Goal: Information Seeking & Learning: Find contact information

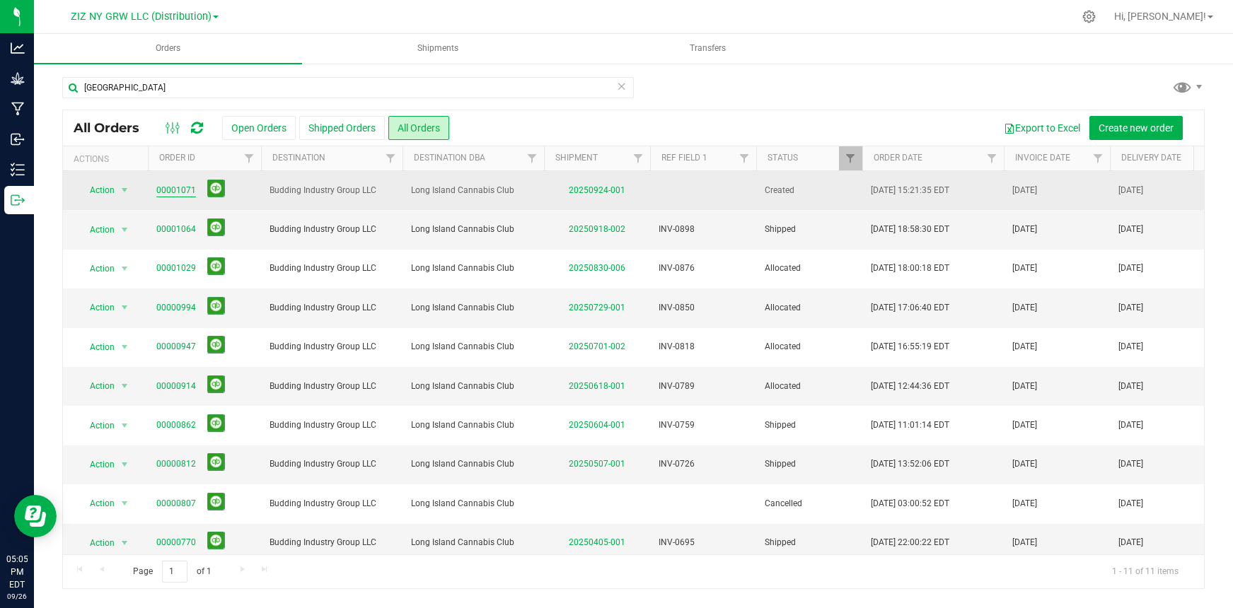
click at [177, 192] on link "00001071" at bounding box center [176, 190] width 40 height 13
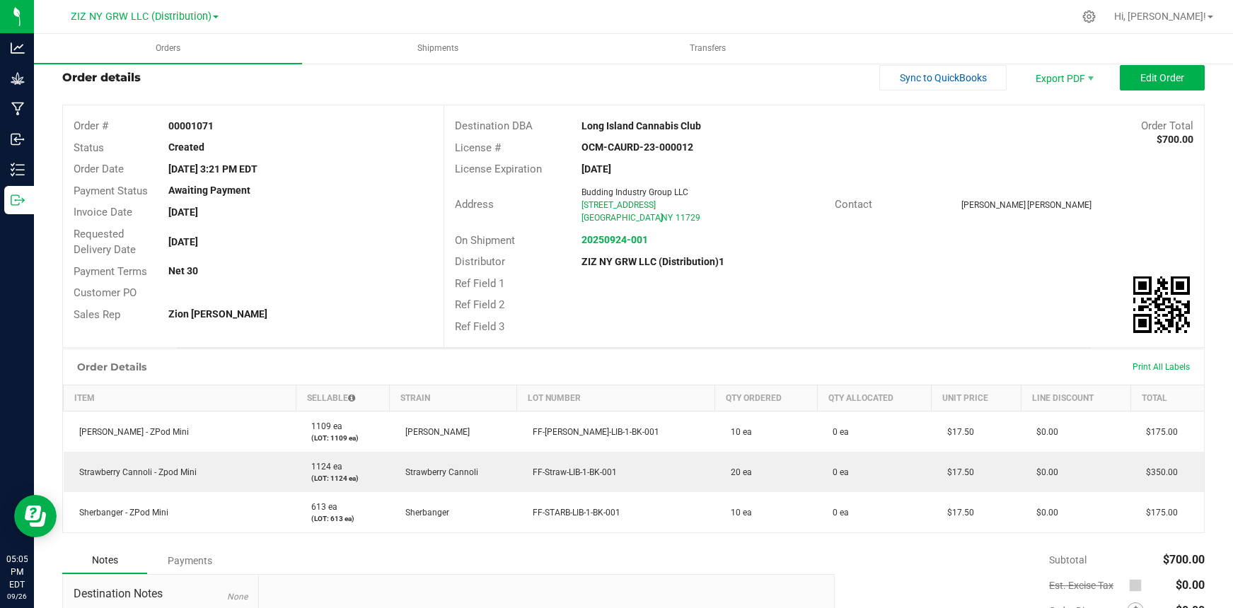
scroll to position [184, 0]
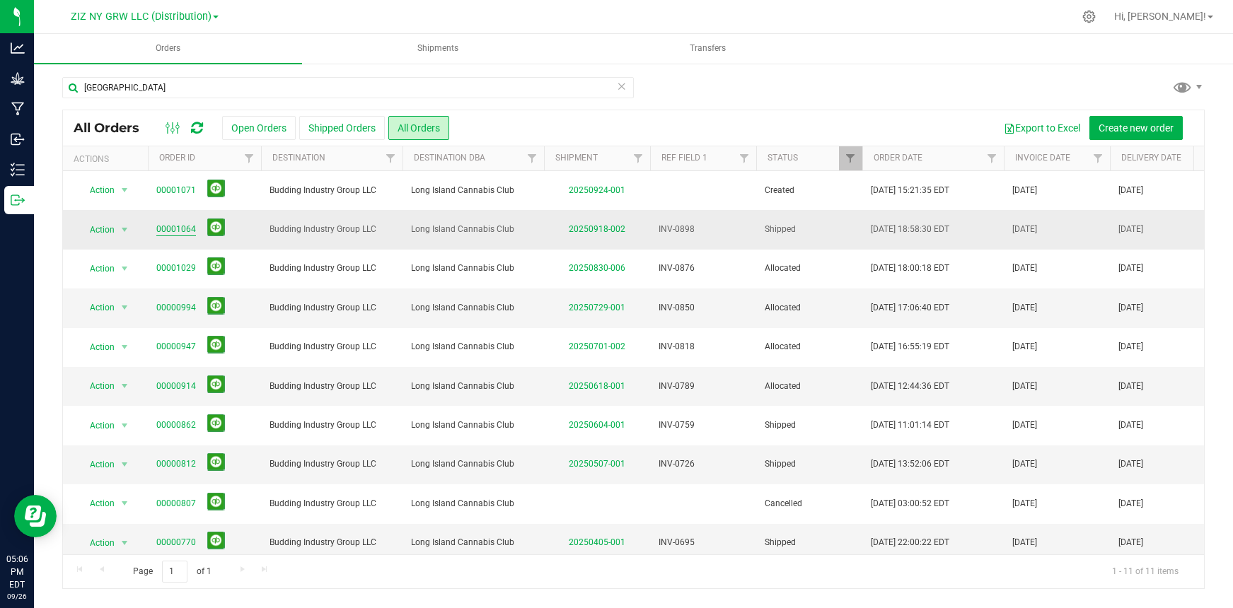
click at [190, 229] on link "00001064" at bounding box center [176, 229] width 40 height 13
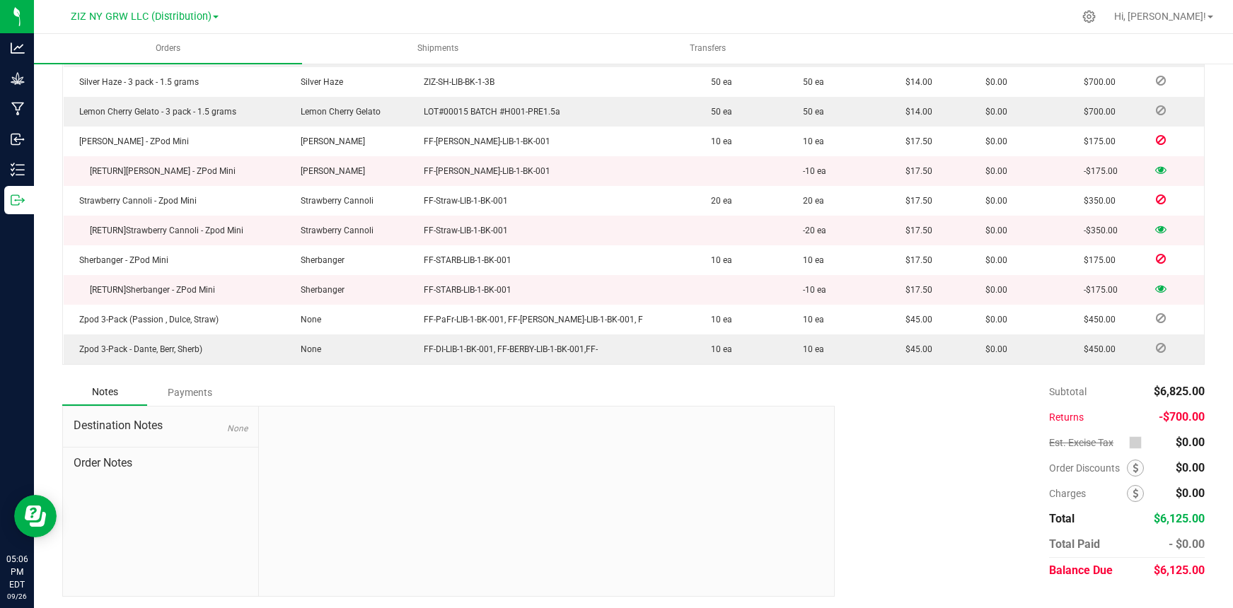
scroll to position [513, 0]
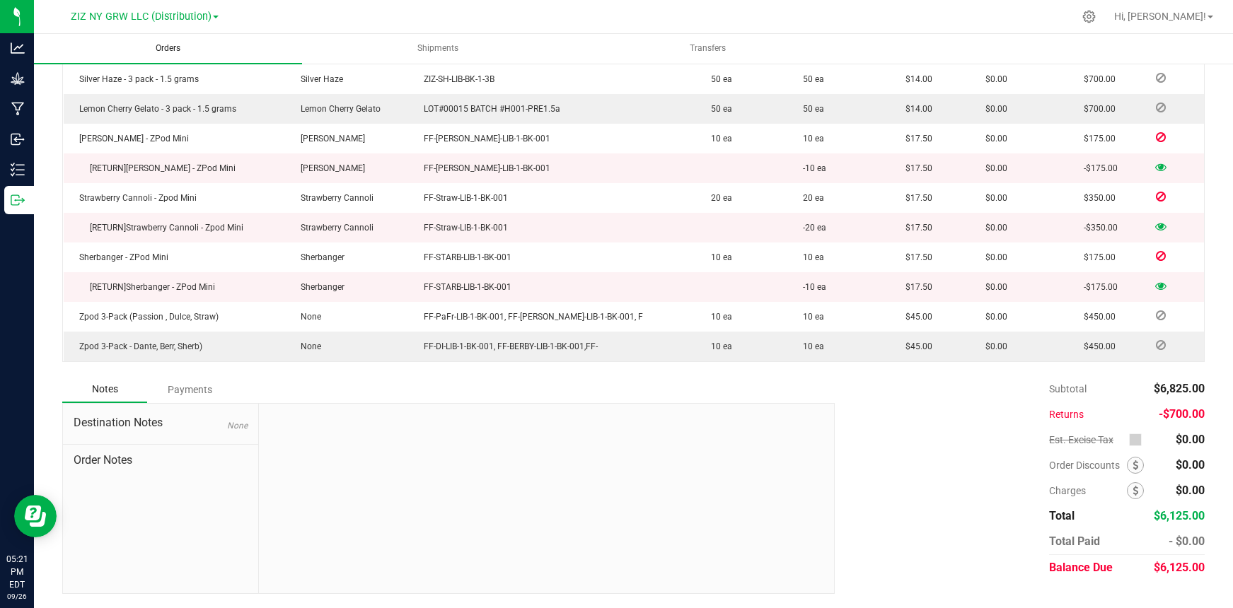
click at [175, 49] on span "Orders" at bounding box center [167, 48] width 63 height 12
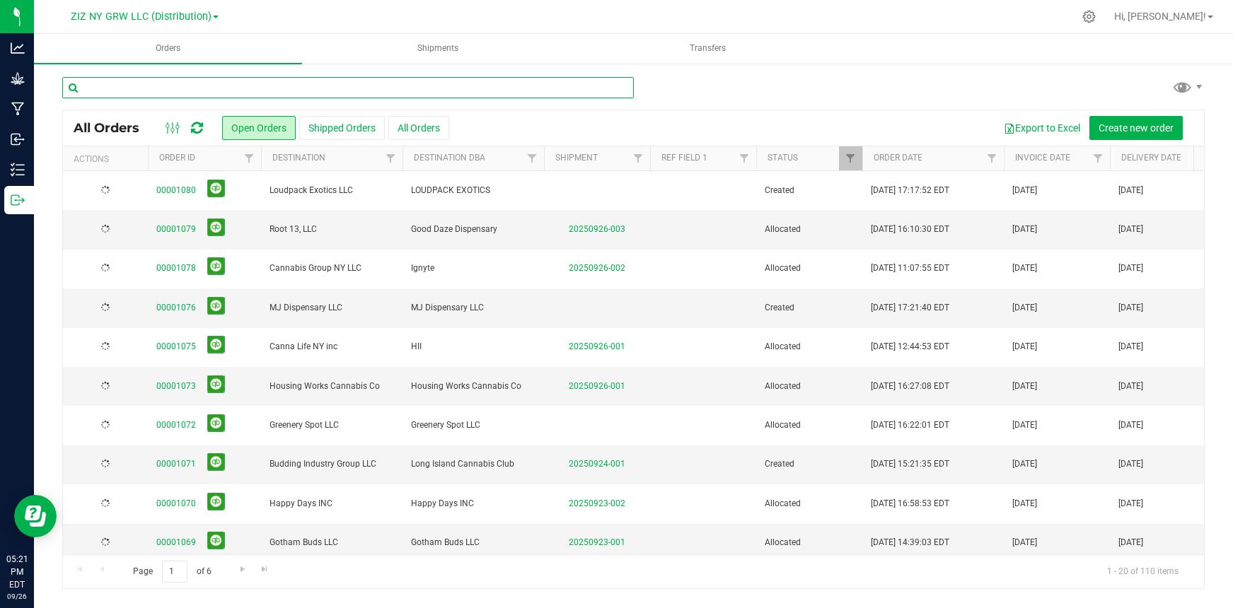
click at [184, 87] on input "text" at bounding box center [347, 87] width 571 height 21
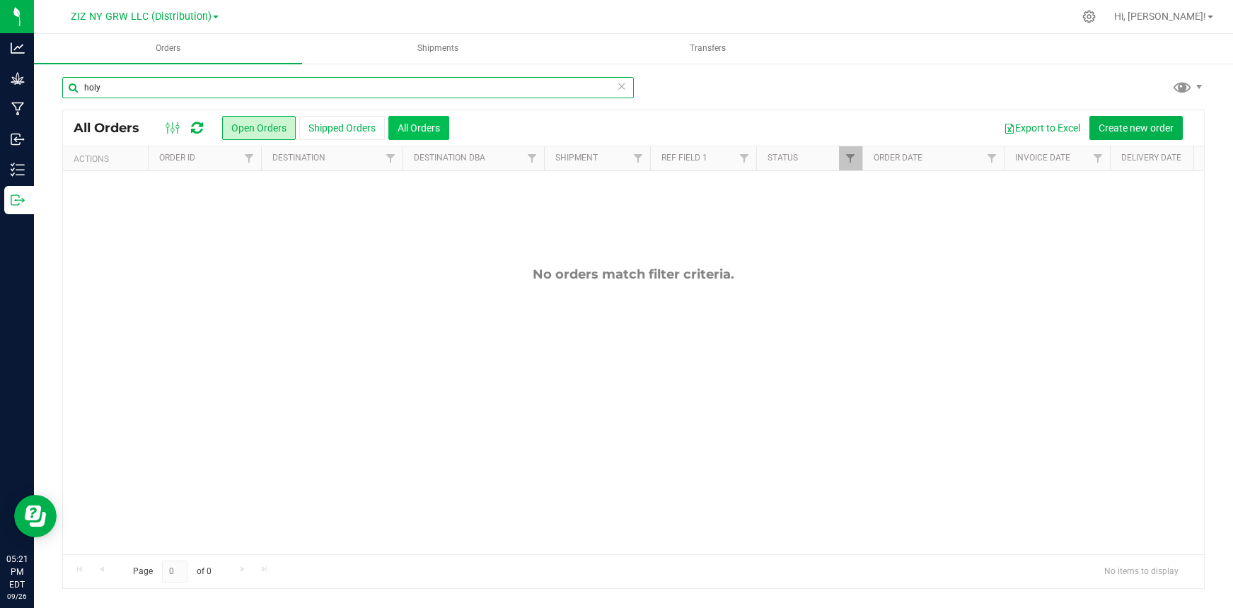
type input "holy"
click at [424, 134] on button "All Orders" at bounding box center [418, 128] width 61 height 24
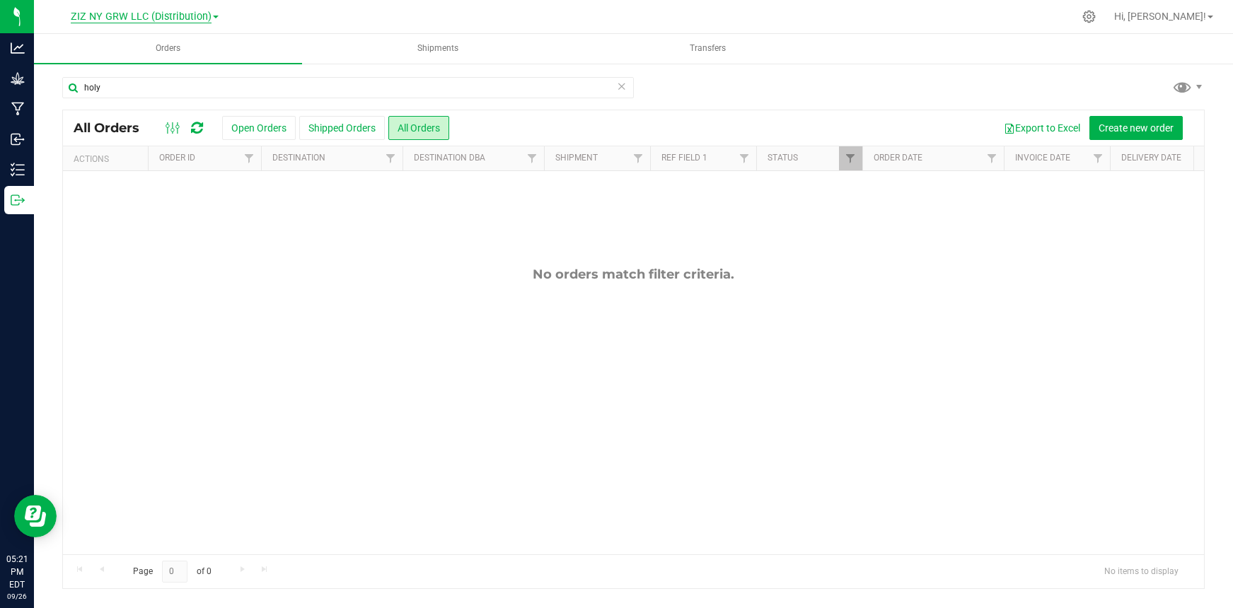
click at [190, 15] on span "ZIZ NY GRW LLC (Distribution)" at bounding box center [141, 17] width 141 height 13
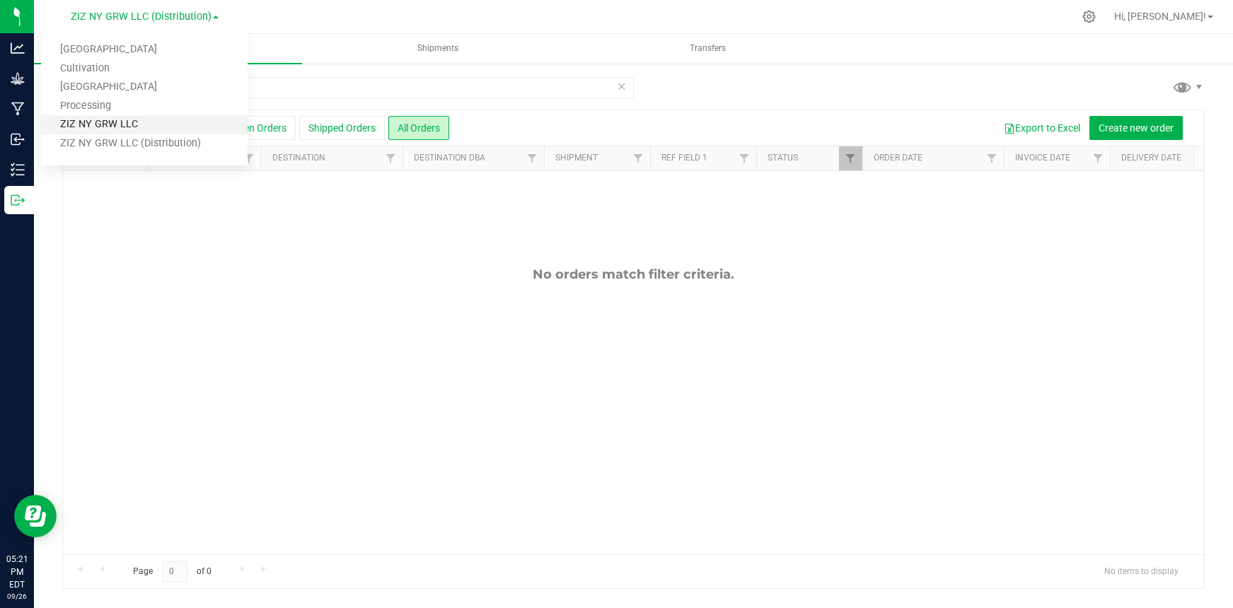
click at [192, 123] on link "ZIZ NY GRW LLC" at bounding box center [144, 124] width 206 height 19
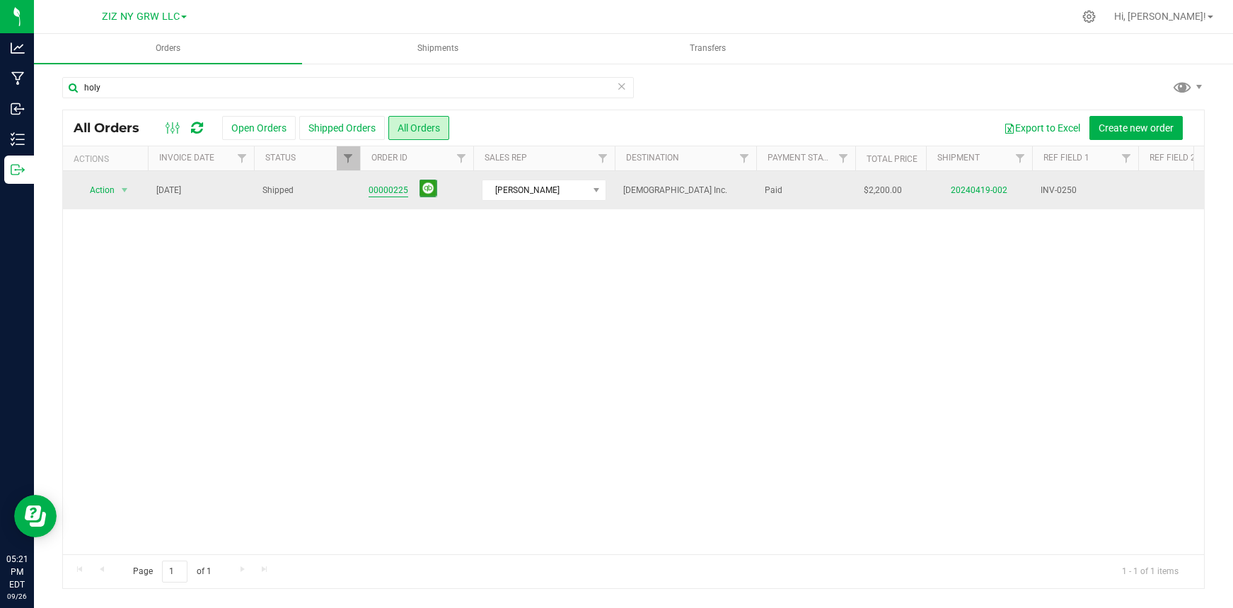
click at [384, 189] on link "00000225" at bounding box center [388, 190] width 40 height 13
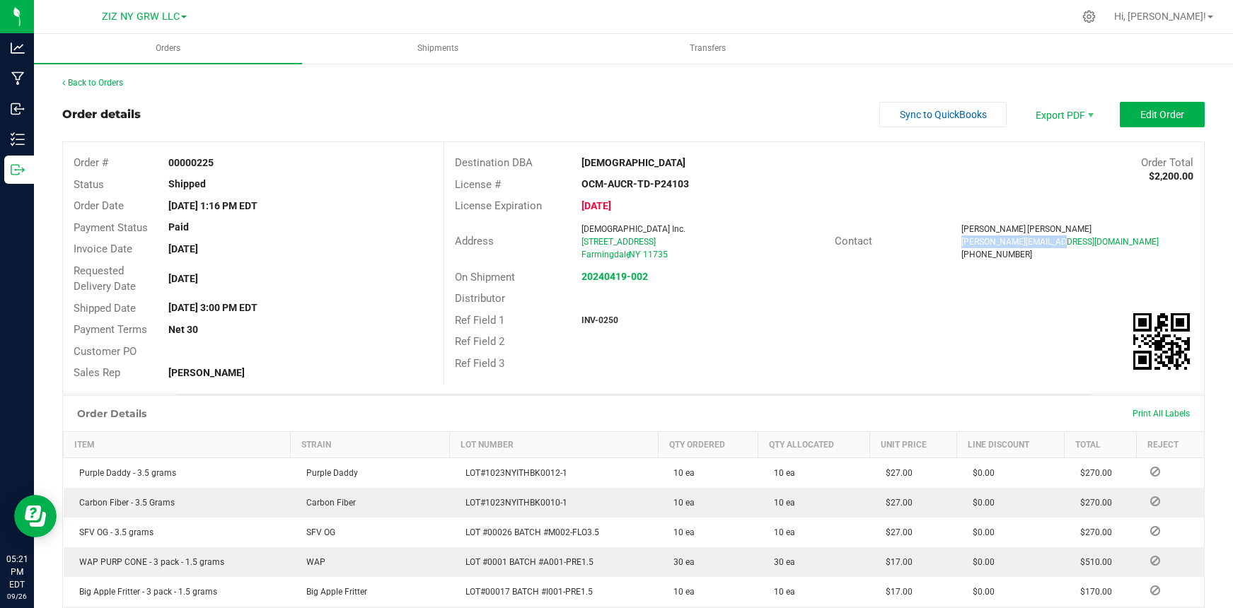
drag, startPoint x: 954, startPoint y: 243, endPoint x: 1047, endPoint y: 243, distance: 92.6
click at [1047, 243] on div "nicholasr@holybuds.net" at bounding box center [1077, 241] width 232 height 13
copy span "nicholasr@holybuds.net"
click at [117, 84] on link "Back to Orders" at bounding box center [92, 83] width 61 height 10
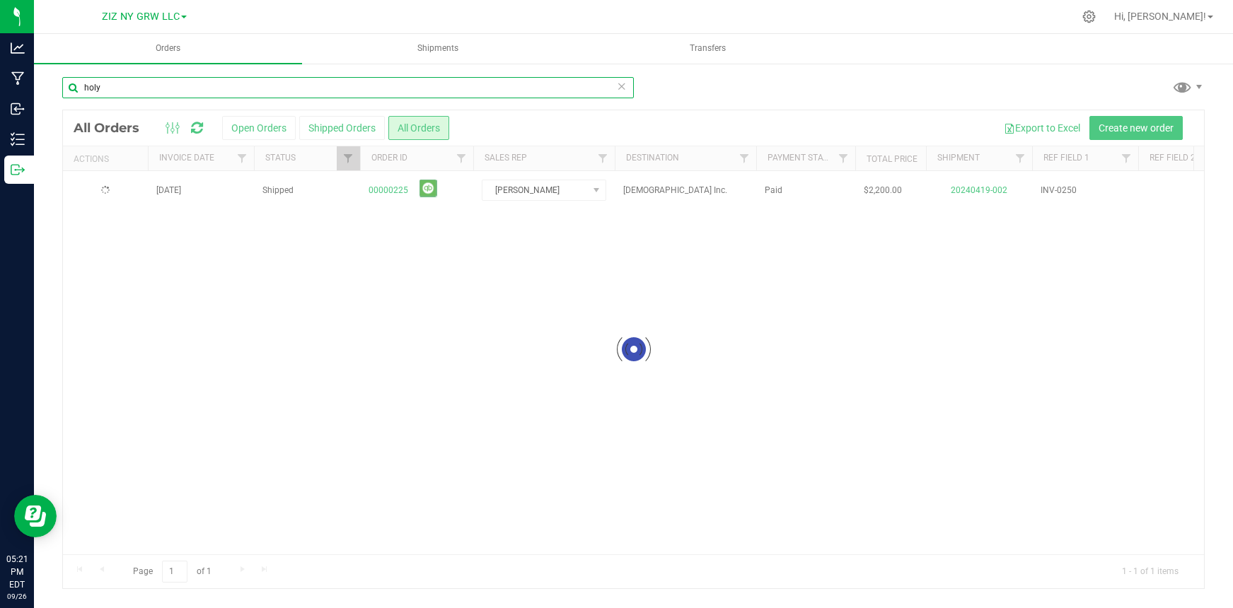
click at [276, 87] on input "holy" at bounding box center [347, 87] width 571 height 21
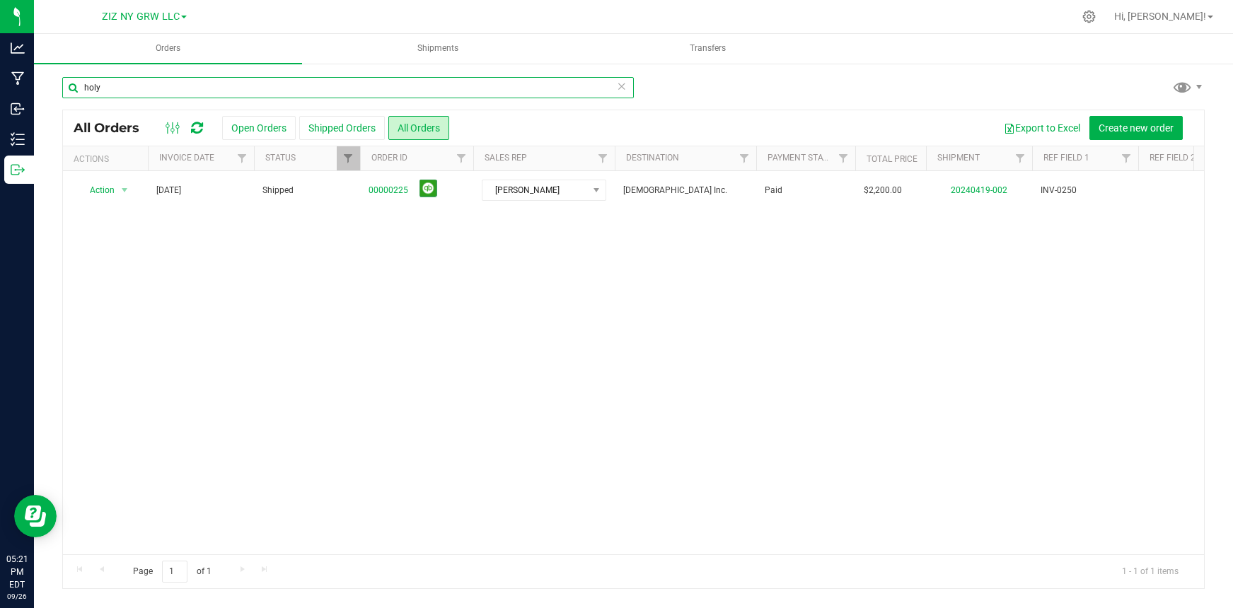
drag, startPoint x: 249, startPoint y: 90, endPoint x: 45, endPoint y: 81, distance: 204.5
click at [45, 81] on div "holy All Orders Open Orders Shipped Orders All Orders Export to Excel Create ne…" at bounding box center [633, 332] width 1199 height 541
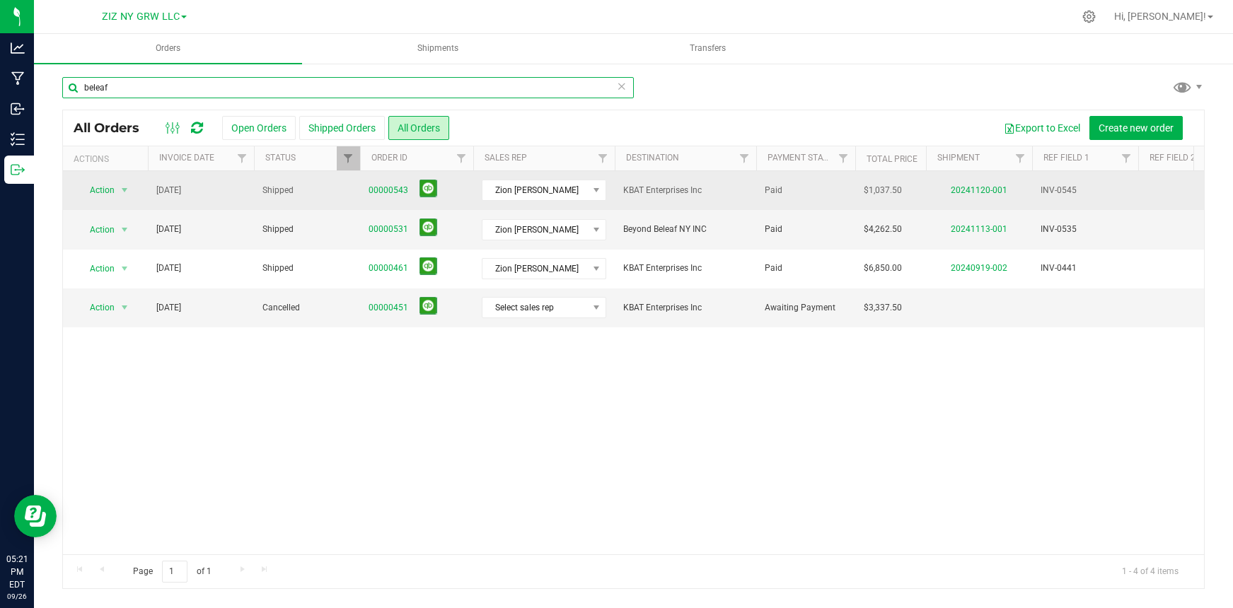
type input "beleaf"
click at [397, 198] on span "00000543" at bounding box center [416, 191] width 96 height 22
click at [396, 192] on link "00000543" at bounding box center [388, 190] width 40 height 13
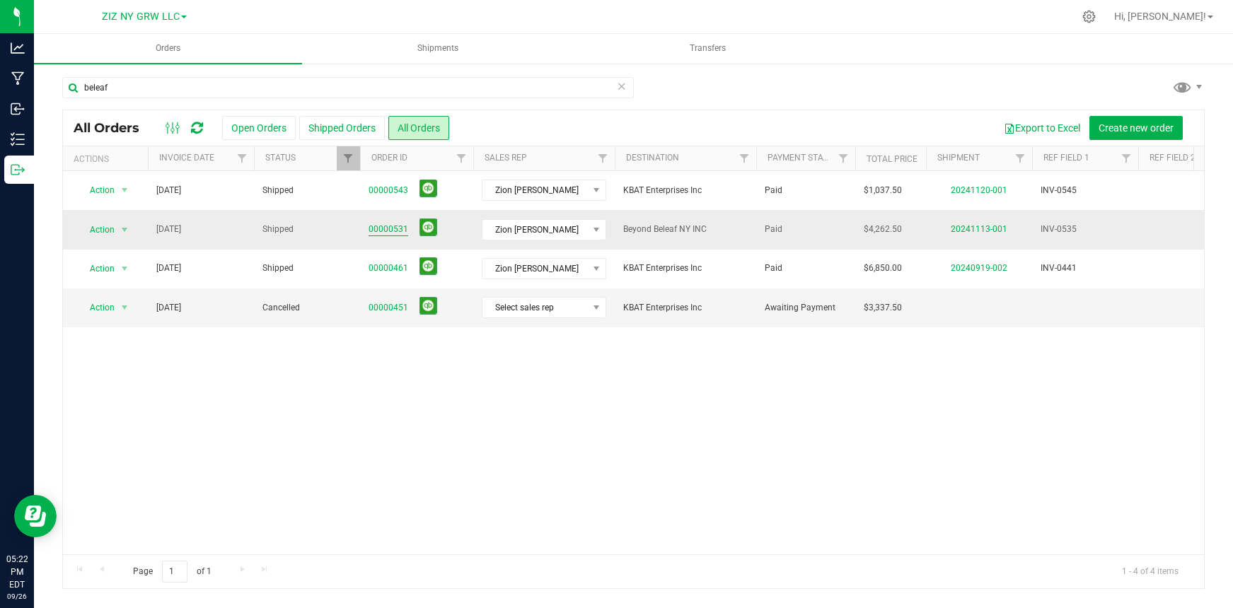
click at [387, 229] on link "00000531" at bounding box center [388, 229] width 40 height 13
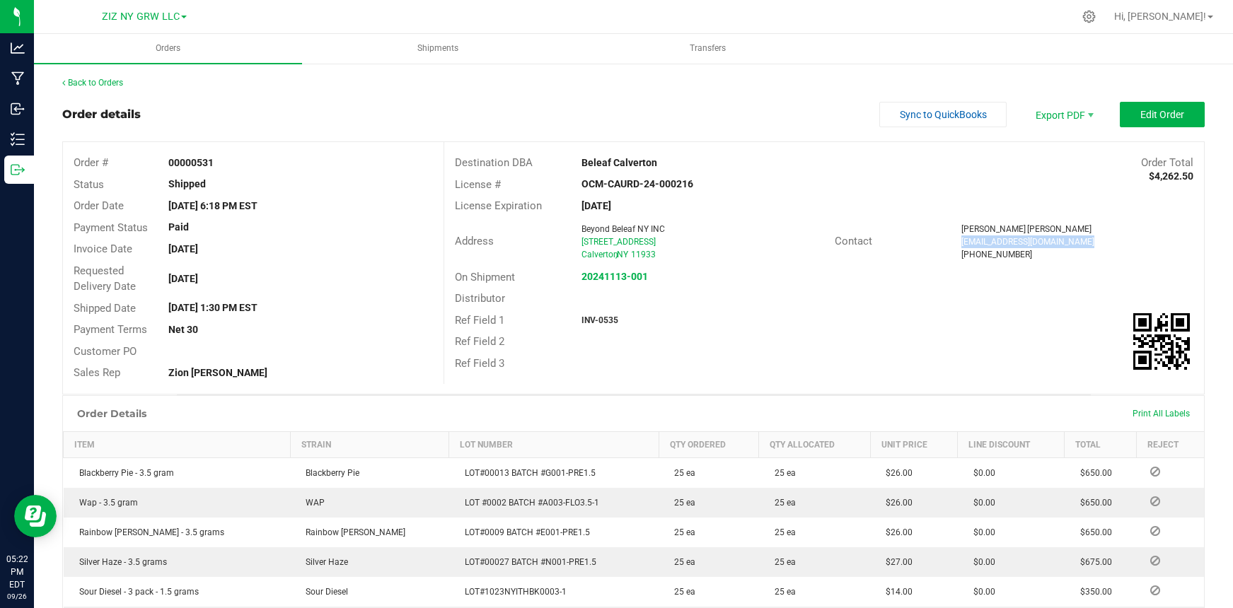
drag, startPoint x: 953, startPoint y: 243, endPoint x: 1078, endPoint y: 243, distance: 124.5
click at [1078, 243] on div "calvertonorders@beleafny.com" at bounding box center [1077, 241] width 232 height 13
copy span "calvertonorders@beleafny.com"
click at [110, 83] on link "Back to Orders" at bounding box center [92, 83] width 61 height 10
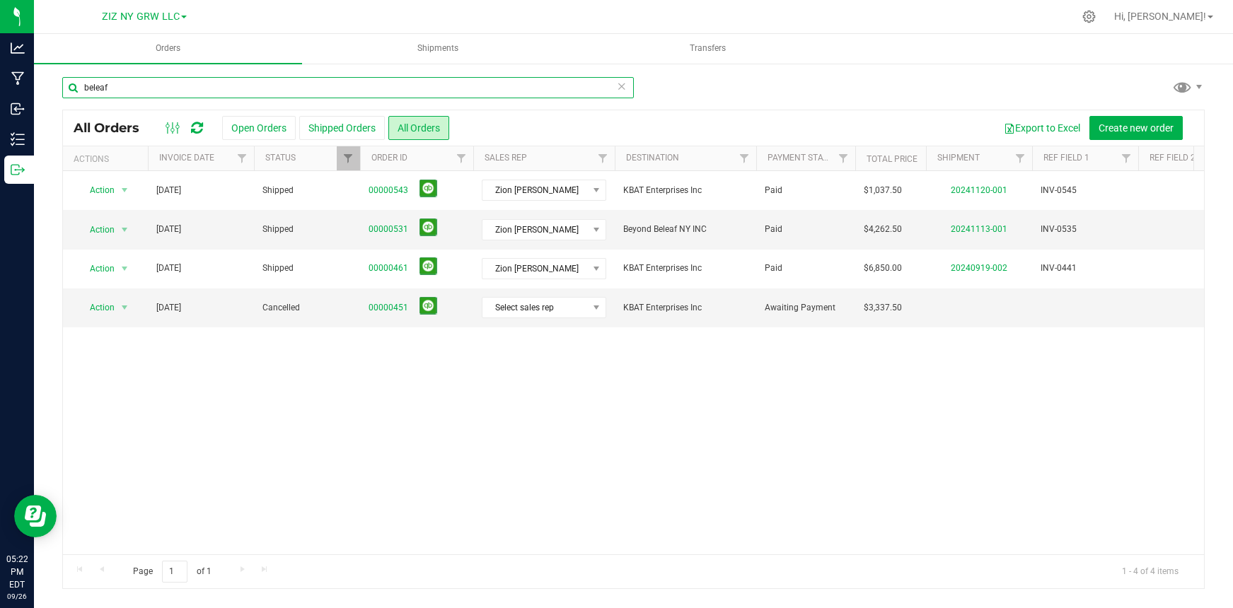
drag, startPoint x: 127, startPoint y: 89, endPoint x: 33, endPoint y: 83, distance: 94.2
click at [34, 83] on div "beleaf All Orders Open Orders Shipped Orders All Orders Export to Excel Create …" at bounding box center [633, 332] width 1199 height 541
type input "strain"
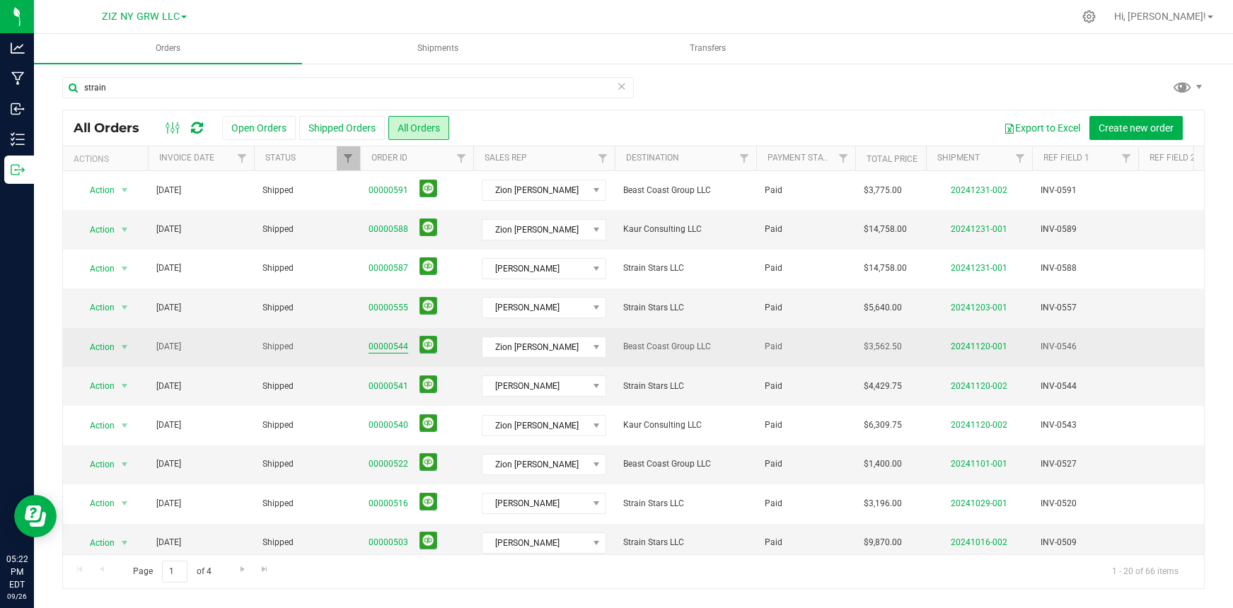
click at [391, 345] on link "00000544" at bounding box center [388, 346] width 40 height 13
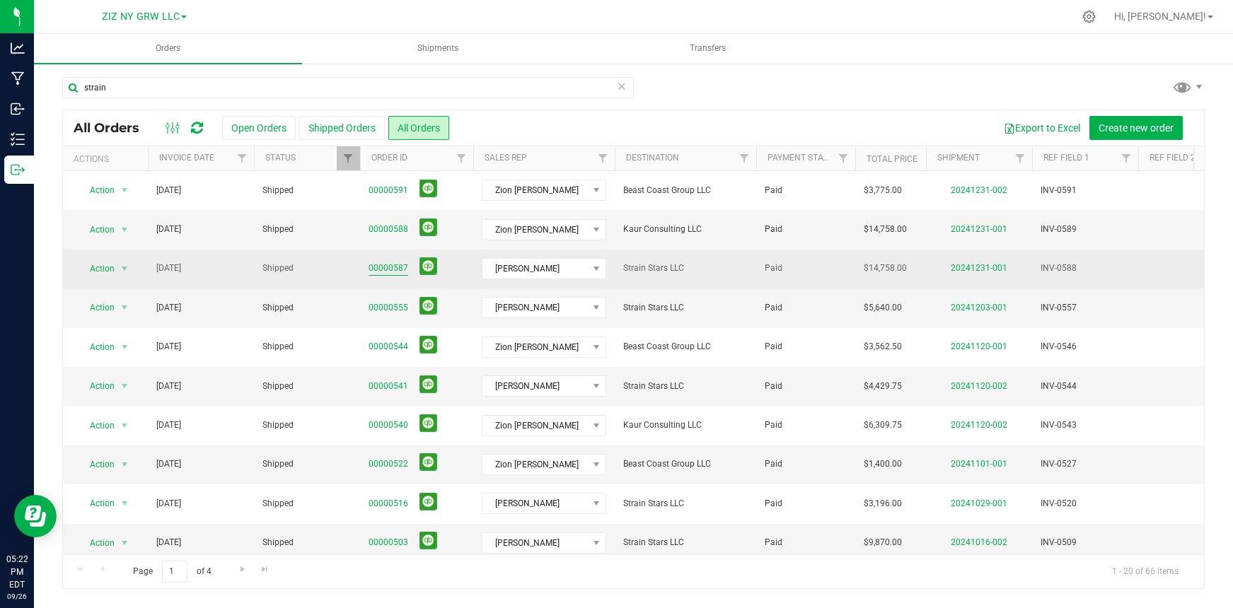
click at [405, 268] on link "00000587" at bounding box center [388, 268] width 40 height 13
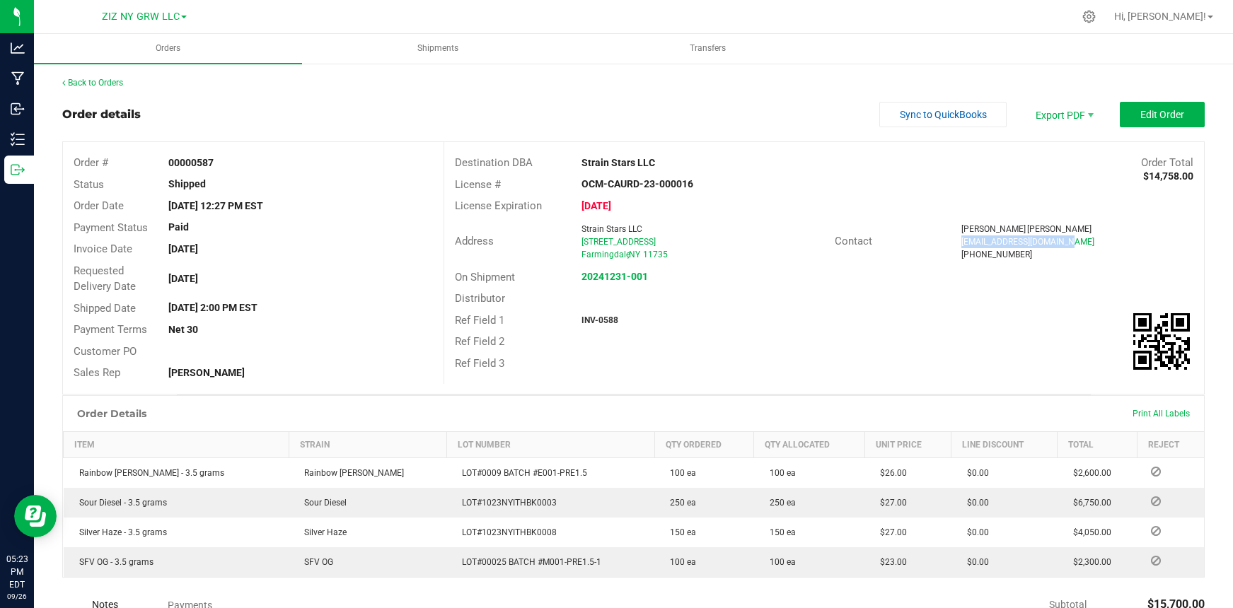
drag, startPoint x: 957, startPoint y: 243, endPoint x: 1056, endPoint y: 241, distance: 98.3
click at [1056, 241] on div "Strainstarsllc@gmail.com" at bounding box center [1077, 241] width 232 height 13
copy span "Strainstarsllc@gmail.com"
click at [95, 86] on link "Back to Orders" at bounding box center [92, 83] width 61 height 10
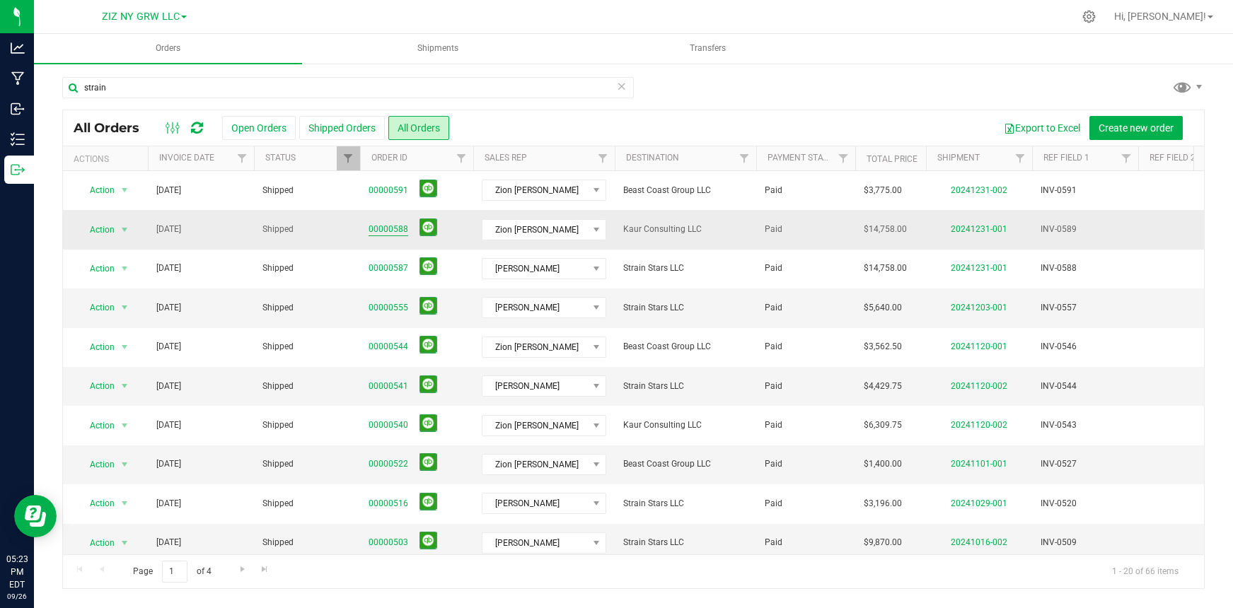
click at [388, 232] on link "00000588" at bounding box center [388, 229] width 40 height 13
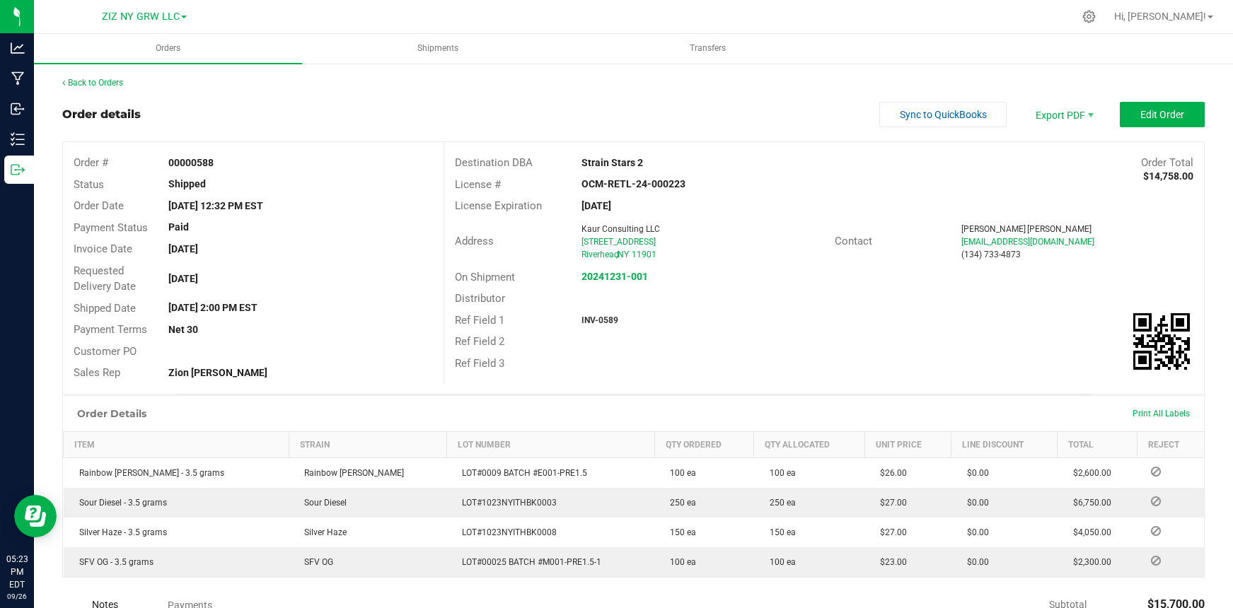
click at [961, 244] on span "riverhead@strainstarsllc.com" at bounding box center [1027, 242] width 133 height 10
drag, startPoint x: 955, startPoint y: 241, endPoint x: 1084, endPoint y: 248, distance: 129.6
click at [1084, 248] on ngx-contact-info "Yuvraj Singh riverhead@strainstarsllc.com (134) 733-4873" at bounding box center [1077, 242] width 232 height 38
click at [1069, 305] on div "Distributor" at bounding box center [823, 299] width 759 height 22
click at [950, 240] on div "Yuvraj Singh riverhead@strainstarsllc.com (134) 733-4873" at bounding box center [1076, 242] width 253 height 38
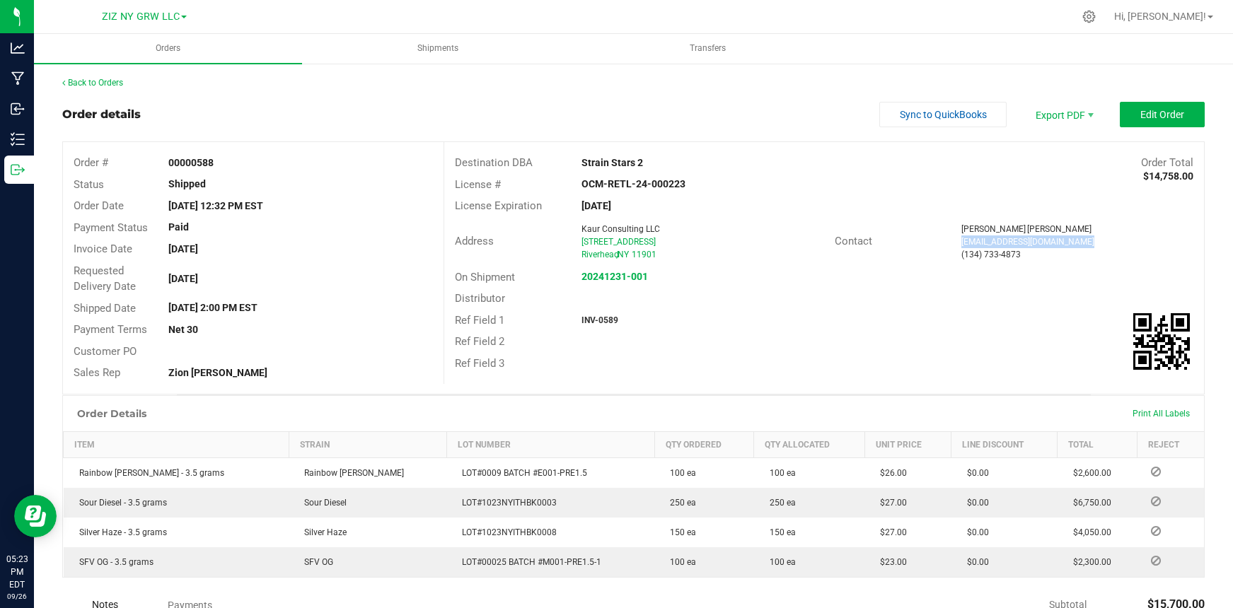
drag, startPoint x: 953, startPoint y: 243, endPoint x: 1068, endPoint y: 238, distance: 114.7
click at [1071, 238] on div "riverhead@strainstarsllc.com" at bounding box center [1077, 241] width 232 height 13
copy span "riverhead@strainstarsllc.com"
click at [108, 83] on link "Back to Orders" at bounding box center [92, 83] width 61 height 10
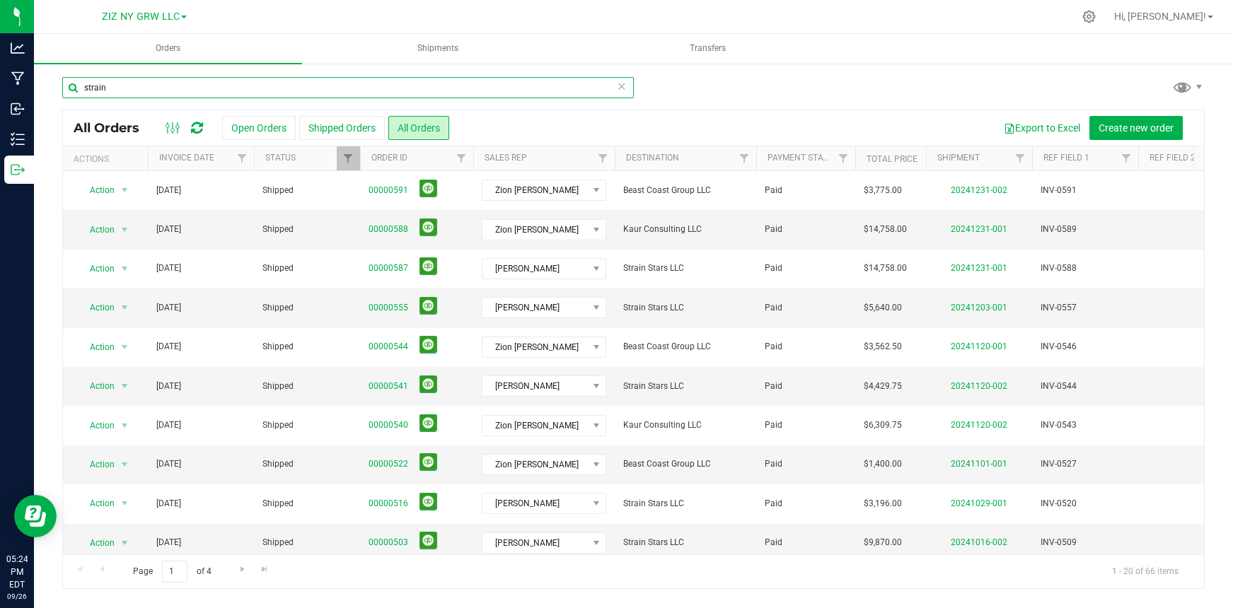
click at [180, 93] on input "strain" at bounding box center [347, 87] width 571 height 21
drag, startPoint x: 136, startPoint y: 86, endPoint x: 37, endPoint y: 86, distance: 99.0
click at [35, 86] on div "strain All Orders Open Orders Shipped Orders All Orders Export to Excel Create …" at bounding box center [633, 332] width 1199 height 541
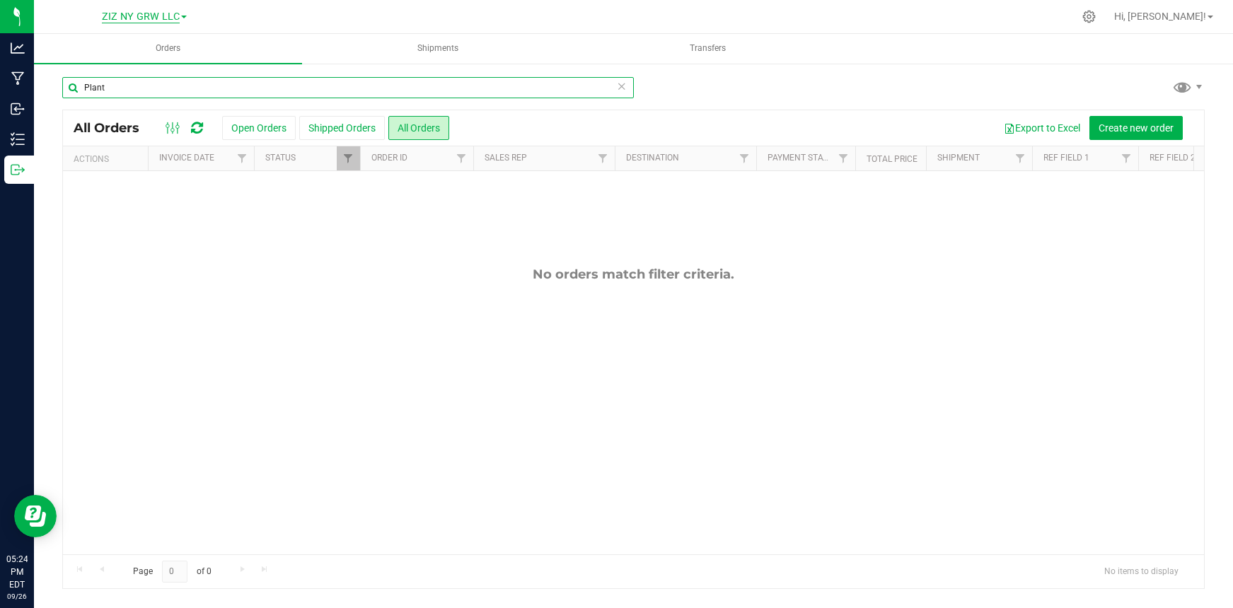
type input "Plant"
click at [166, 18] on span "ZIZ NY GRW LLC" at bounding box center [141, 17] width 78 height 13
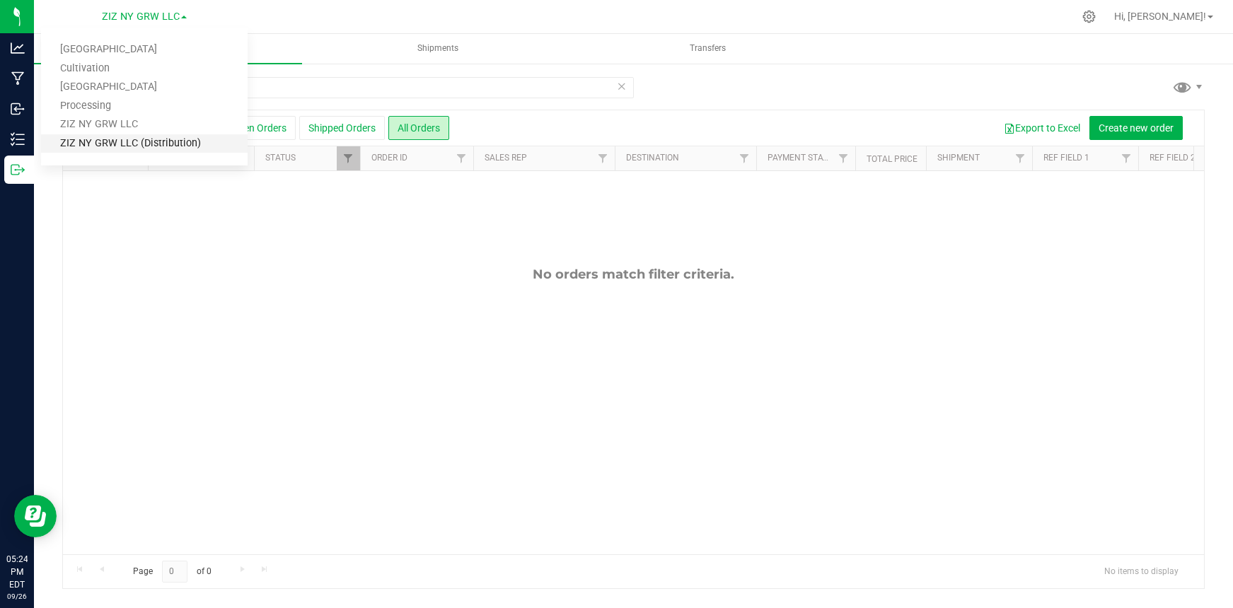
click at [169, 144] on link "ZIZ NY GRW LLC (Distribution)" at bounding box center [144, 143] width 206 height 19
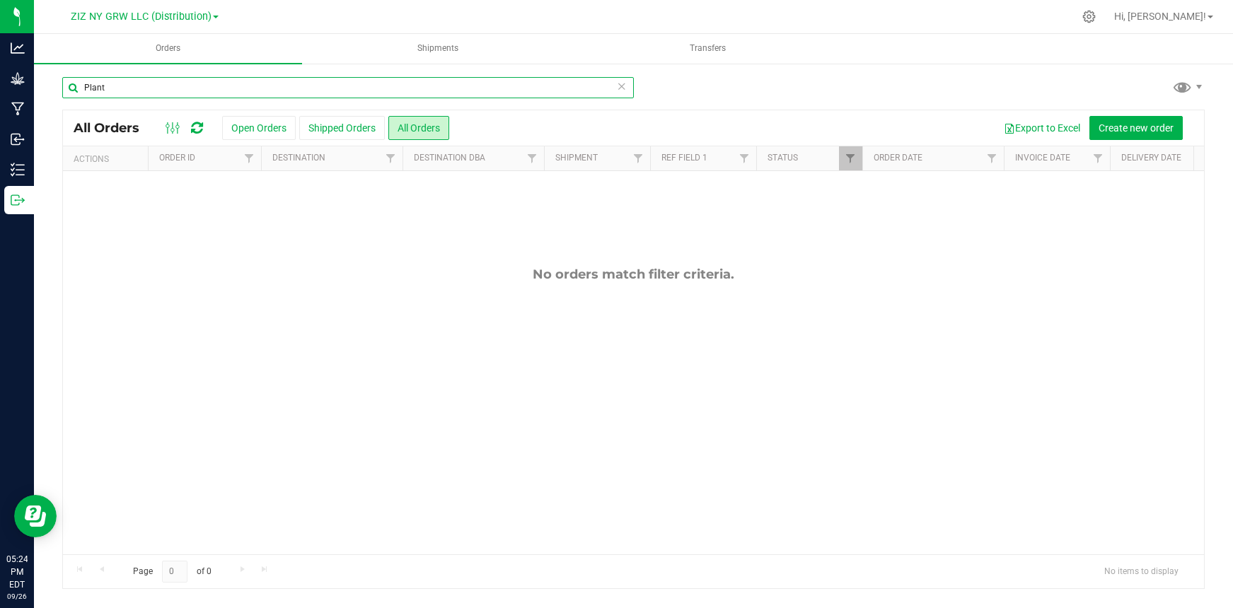
click at [117, 90] on input "Plant" at bounding box center [347, 87] width 571 height 21
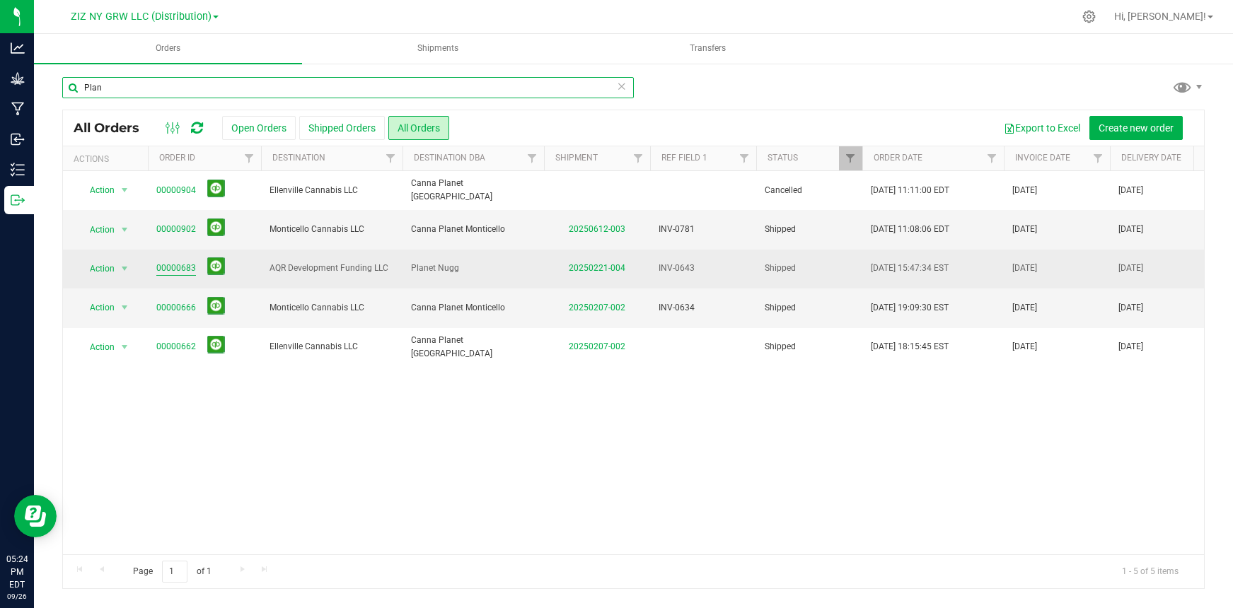
type input "Plan"
click at [187, 267] on link "00000683" at bounding box center [176, 268] width 40 height 13
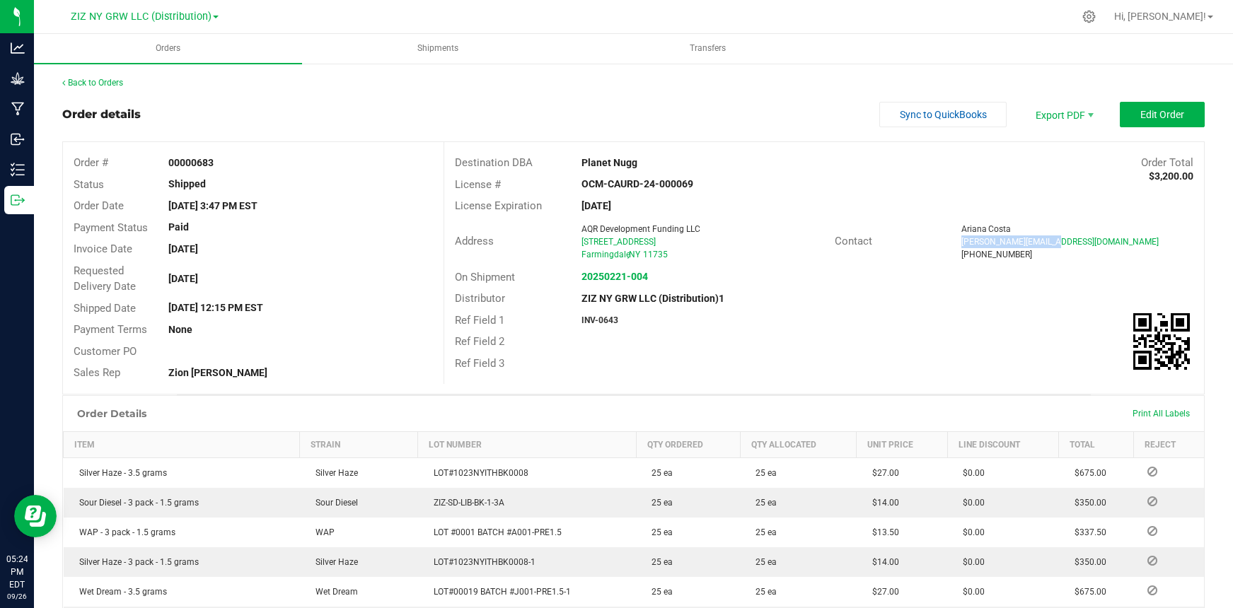
drag, startPoint x: 953, startPoint y: 240, endPoint x: 1040, endPoint y: 240, distance: 87.0
click at [1068, 240] on div "ariana@planetnugg.com" at bounding box center [1077, 241] width 232 height 13
copy span "ariana@planetnugg.com"
click at [123, 85] on link "Back to Orders" at bounding box center [92, 83] width 61 height 10
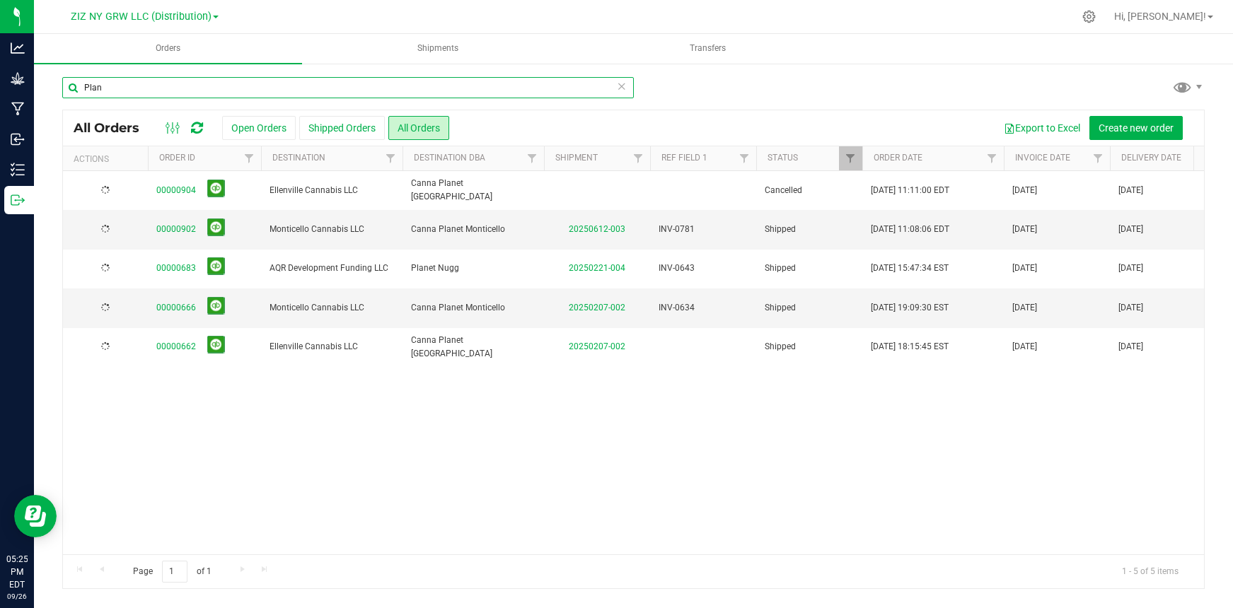
click at [180, 92] on input "Plan" at bounding box center [347, 87] width 571 height 21
drag, startPoint x: 180, startPoint y: 92, endPoint x: 36, endPoint y: 73, distance: 144.8
click at [36, 73] on div "Plan All Orders Open Orders Shipped Orders All Orders Export to Excel Create ne…" at bounding box center [633, 332] width 1199 height 541
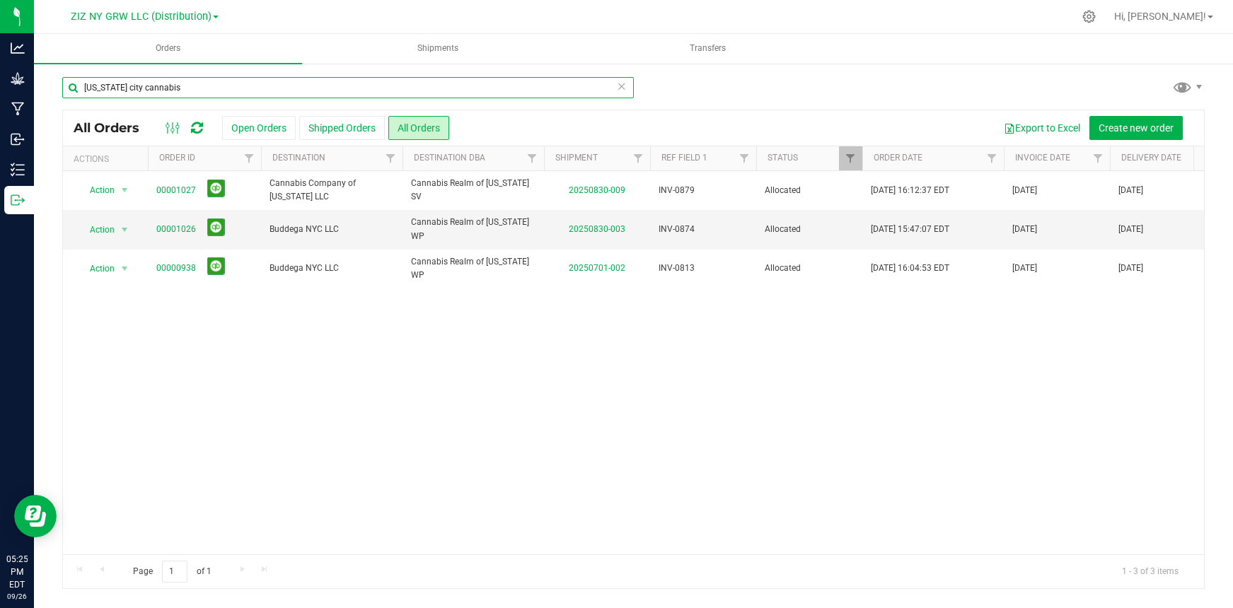
type input "new york city cannabis"
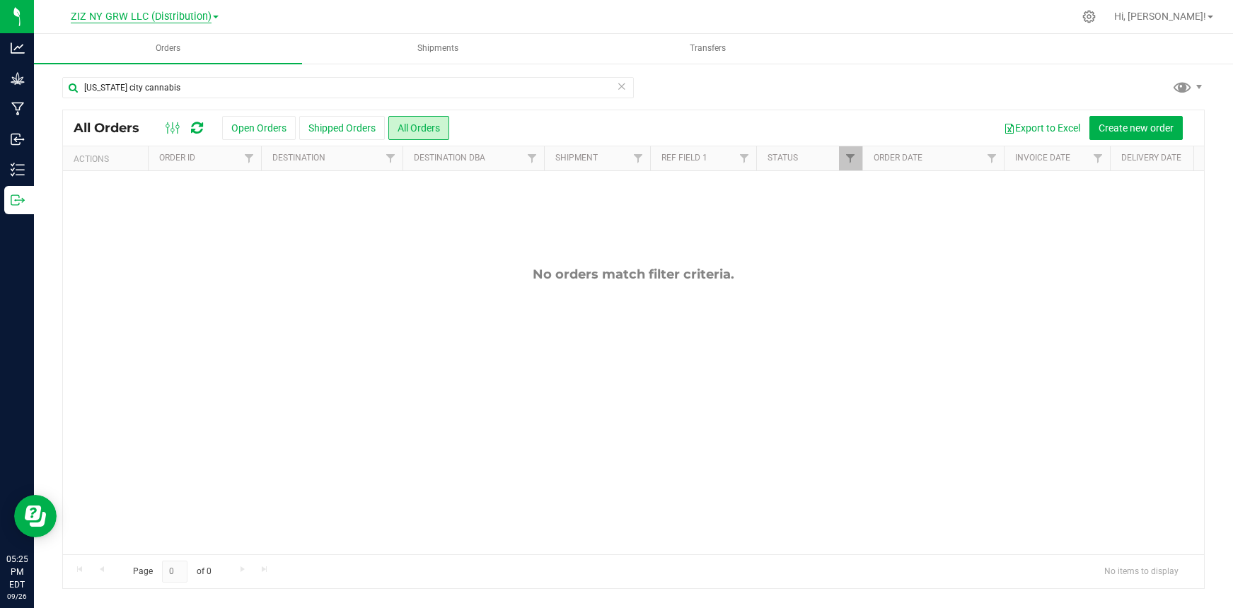
click at [180, 14] on span "ZIZ NY GRW LLC (Distribution)" at bounding box center [141, 17] width 141 height 13
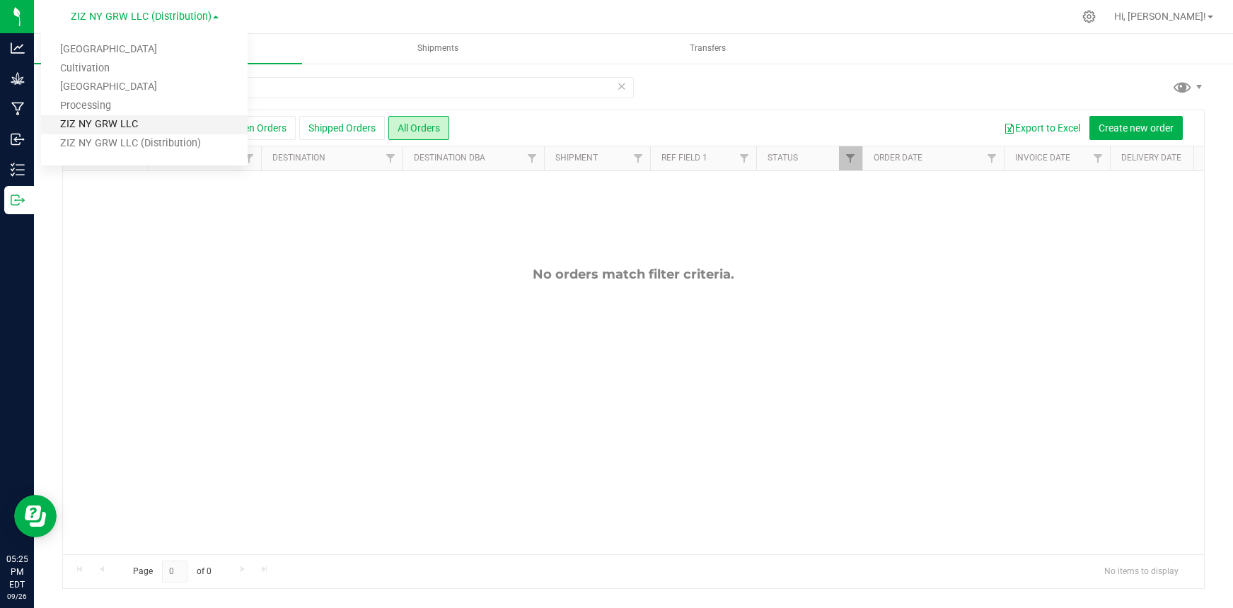
click at [163, 124] on link "ZIZ NY GRW LLC" at bounding box center [144, 124] width 206 height 19
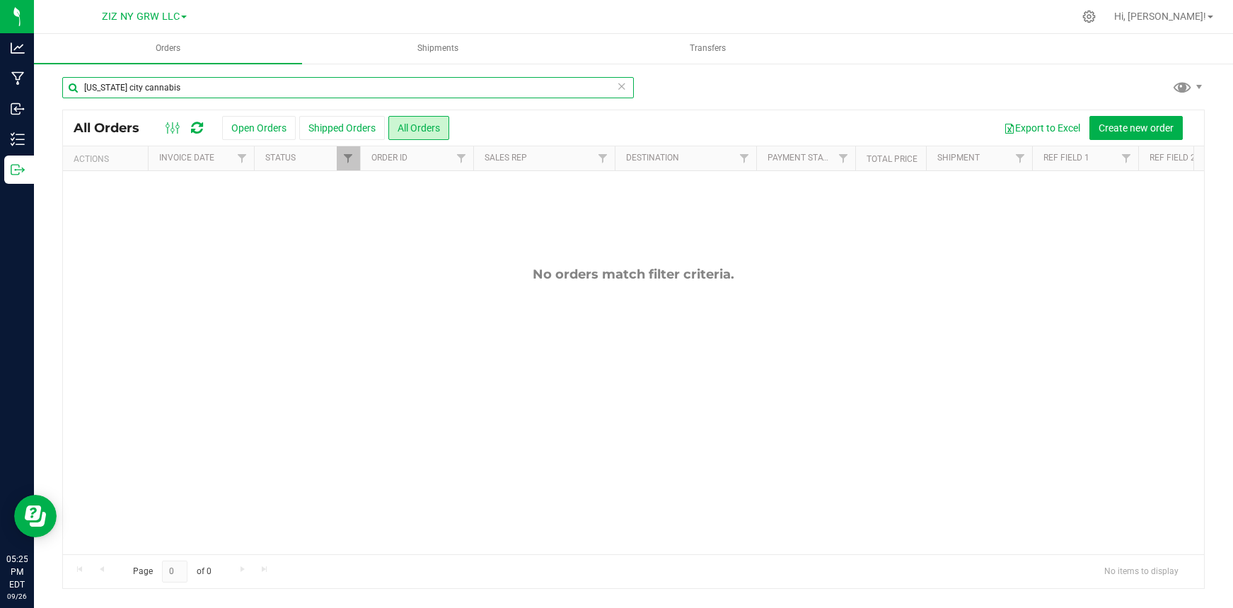
drag, startPoint x: 233, startPoint y: 94, endPoint x: 221, endPoint y: 90, distance: 12.7
click at [229, 92] on input "new york city cannabis" at bounding box center [347, 87] width 571 height 21
drag, startPoint x: 216, startPoint y: 90, endPoint x: 78, endPoint y: 81, distance: 137.5
click at [78, 81] on input "new york city cannabis" at bounding box center [347, 87] width 571 height 21
type input "happy"
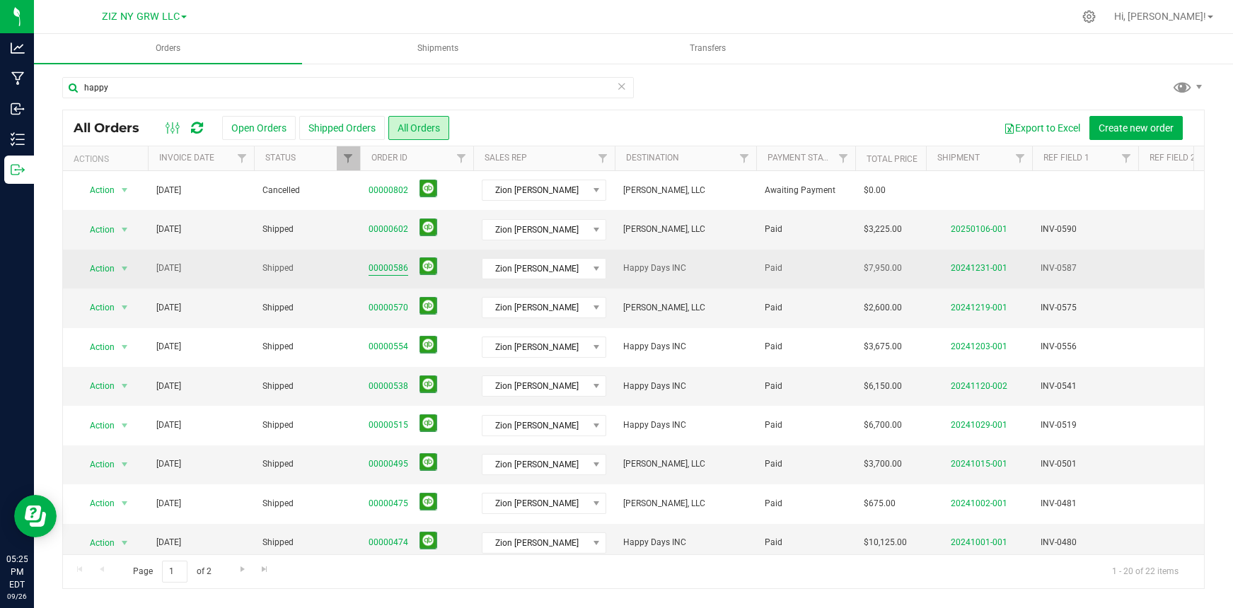
click at [383, 267] on link "00000586" at bounding box center [388, 268] width 40 height 13
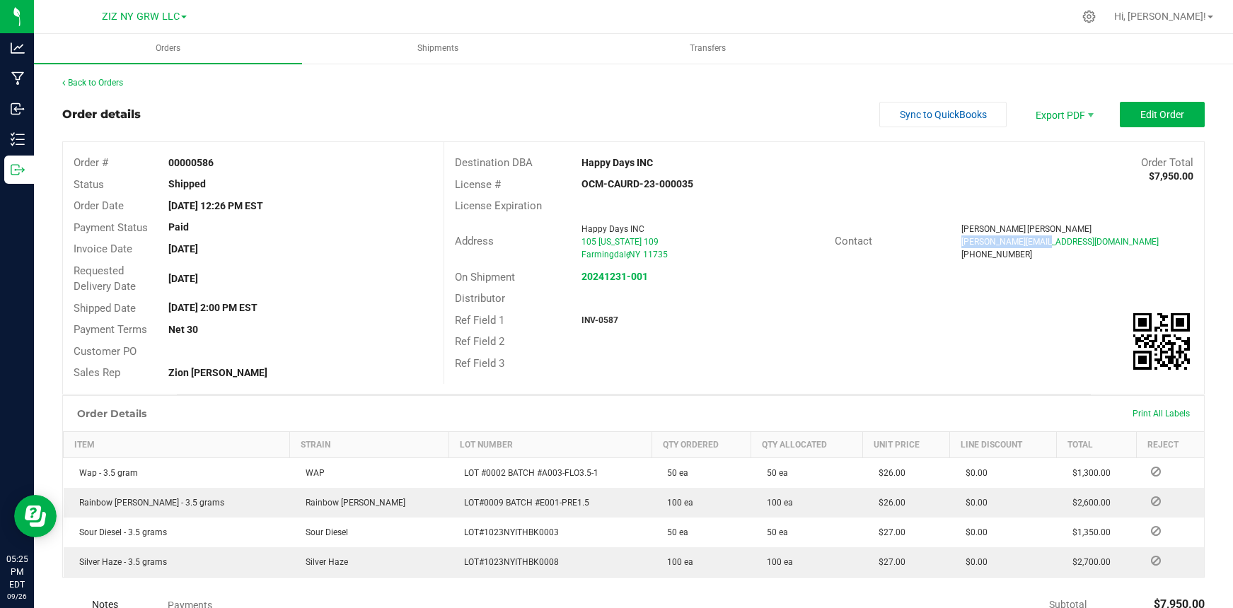
drag, startPoint x: 953, startPoint y: 243, endPoint x: 1042, endPoint y: 245, distance: 89.1
click at [1042, 245] on div "paul@happydaysd.com" at bounding box center [1077, 241] width 232 height 13
copy span "paul@happydaysd.com"
click at [116, 82] on link "Back to Orders" at bounding box center [92, 83] width 61 height 10
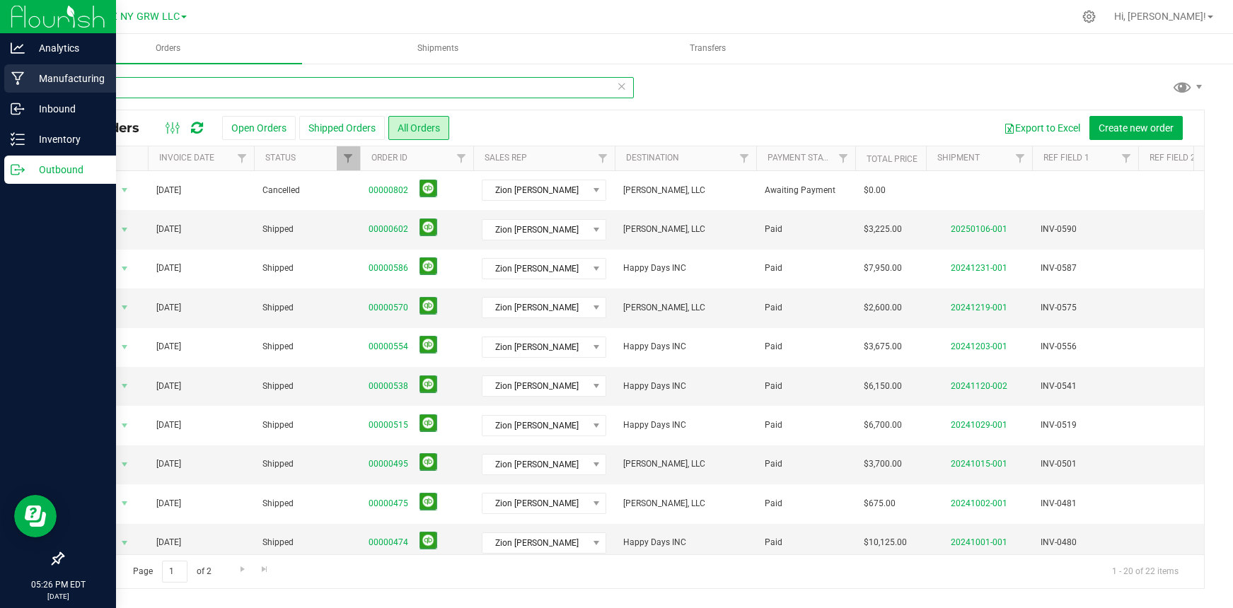
drag, startPoint x: 140, startPoint y: 87, endPoint x: 6, endPoint y: 75, distance: 134.2
click at [6, 75] on div "Analytics Manufacturing Inbound Inventory Outbound 05:26 PM EDT 09/26/2025 09/2…" at bounding box center [616, 304] width 1233 height 608
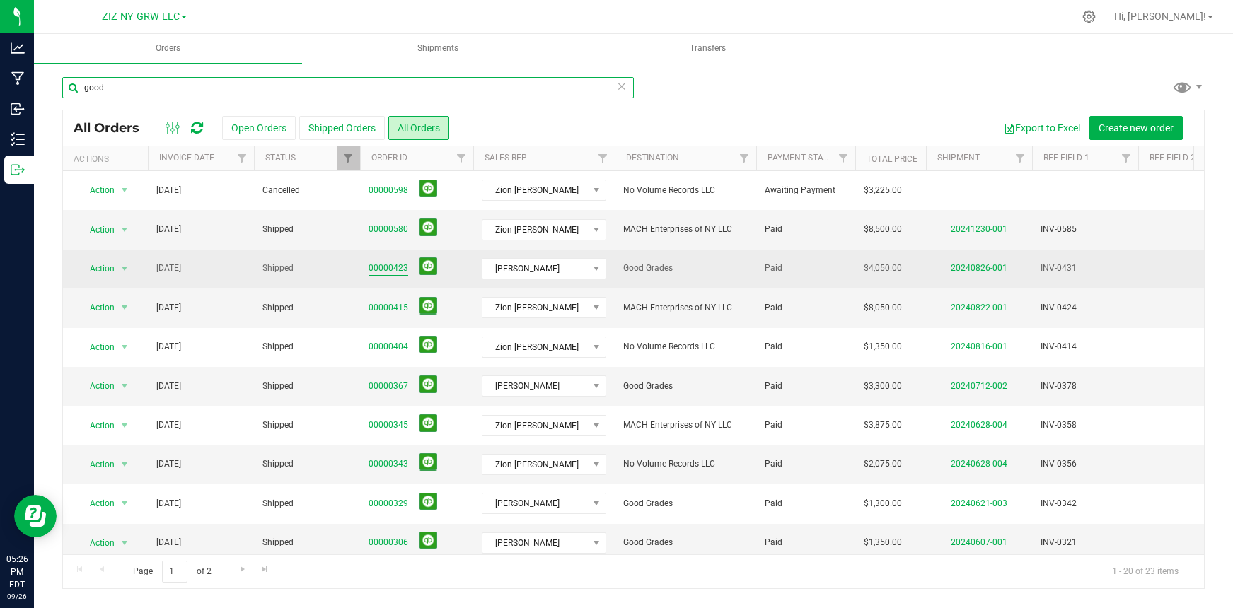
type input "good"
click at [374, 264] on link "00000423" at bounding box center [388, 268] width 40 height 13
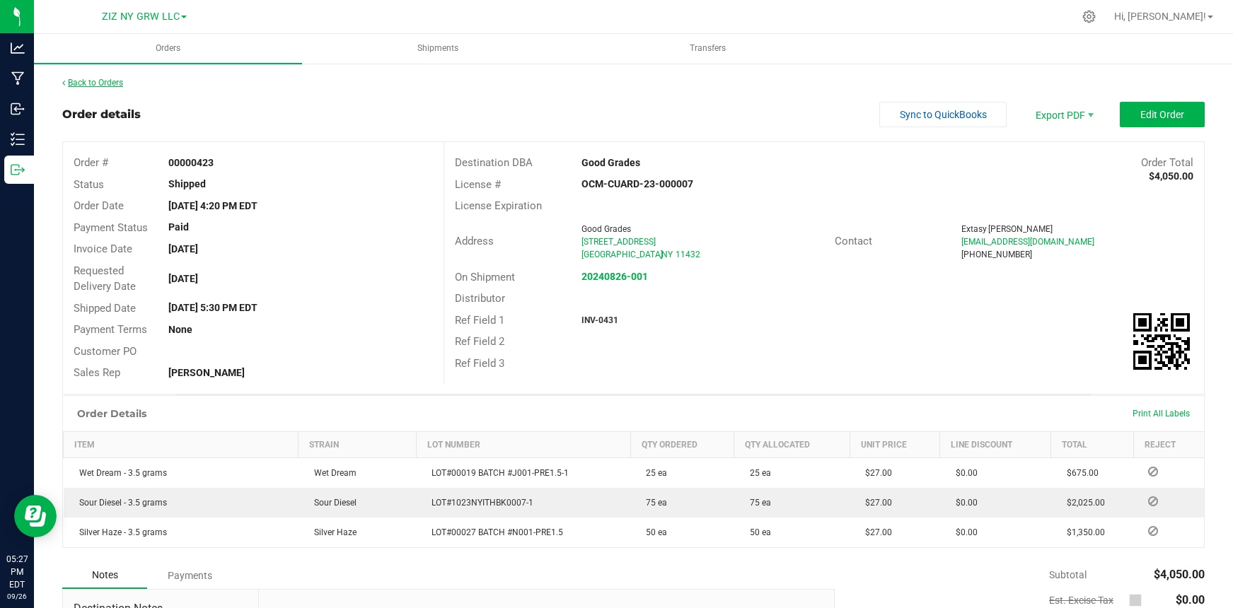
click at [81, 83] on link "Back to Orders" at bounding box center [92, 83] width 61 height 10
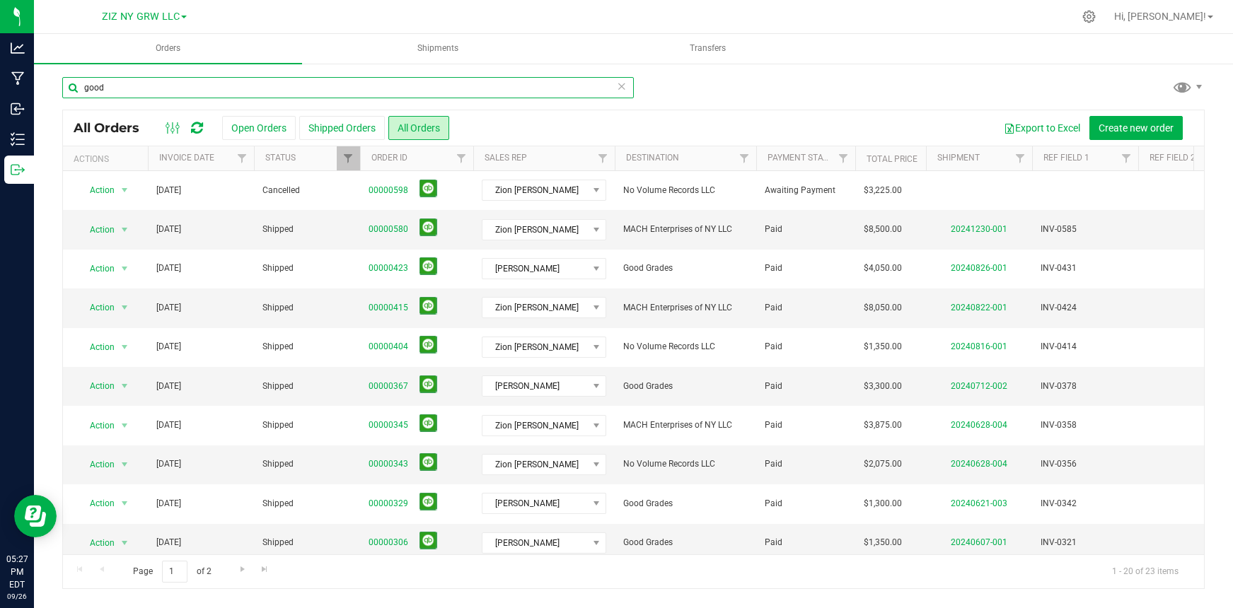
drag, startPoint x: 114, startPoint y: 88, endPoint x: 52, endPoint y: 74, distance: 63.8
click at [50, 74] on div "good All Orders Open Orders Shipped Orders All Orders Export to Excel Create ne…" at bounding box center [633, 332] width 1199 height 541
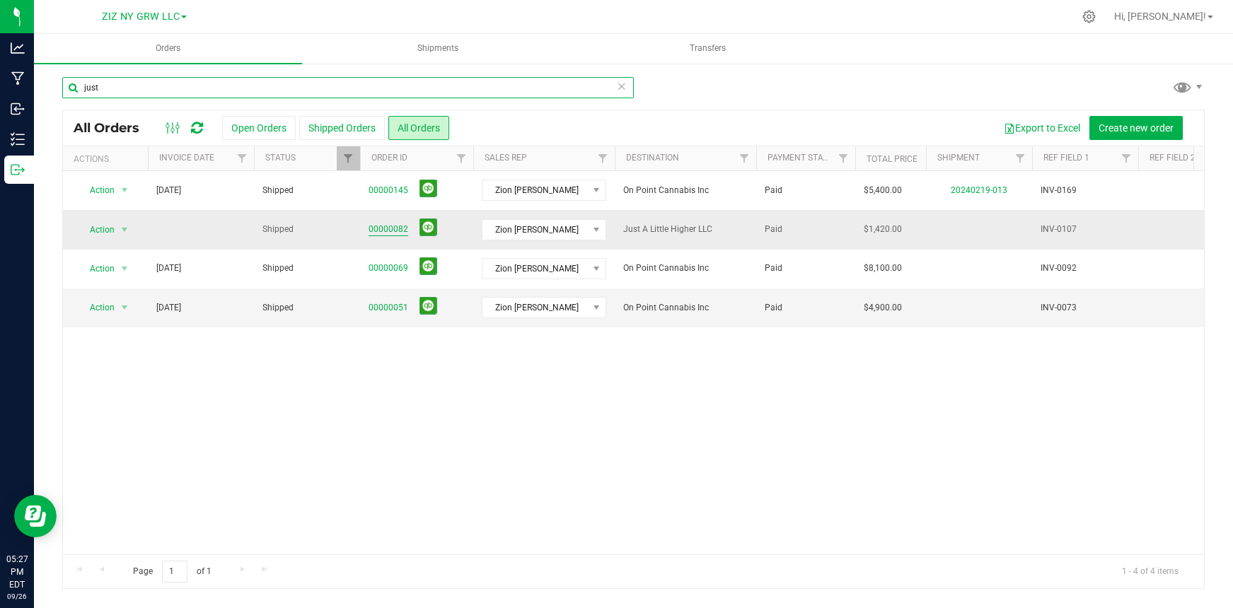
type input "just"
click at [393, 231] on link "00000082" at bounding box center [388, 229] width 40 height 13
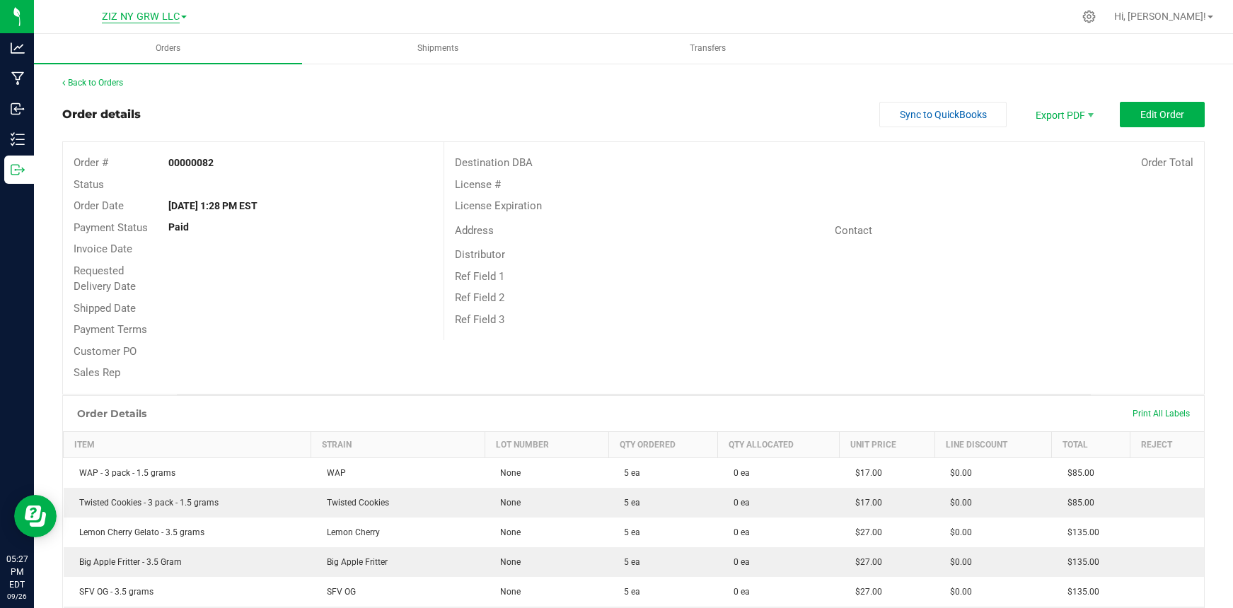
click at [156, 17] on span "ZIZ NY GRW LLC" at bounding box center [141, 17] width 78 height 13
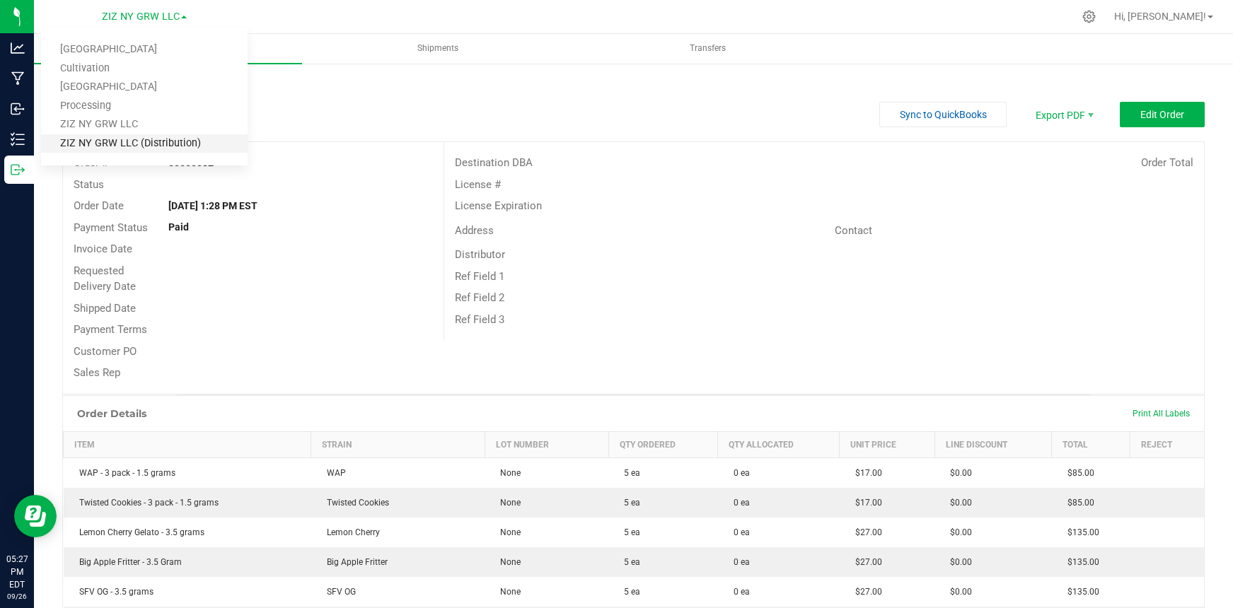
click at [144, 146] on link "ZIZ NY GRW LLC (Distribution)" at bounding box center [144, 143] width 206 height 19
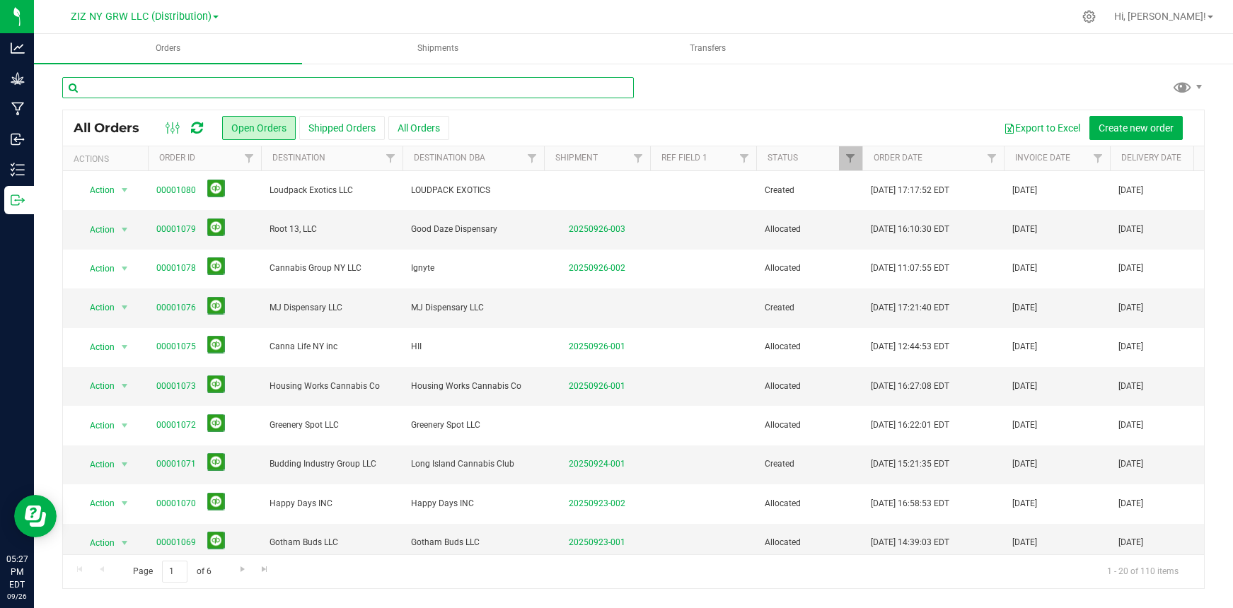
click at [181, 86] on input "text" at bounding box center [347, 87] width 571 height 21
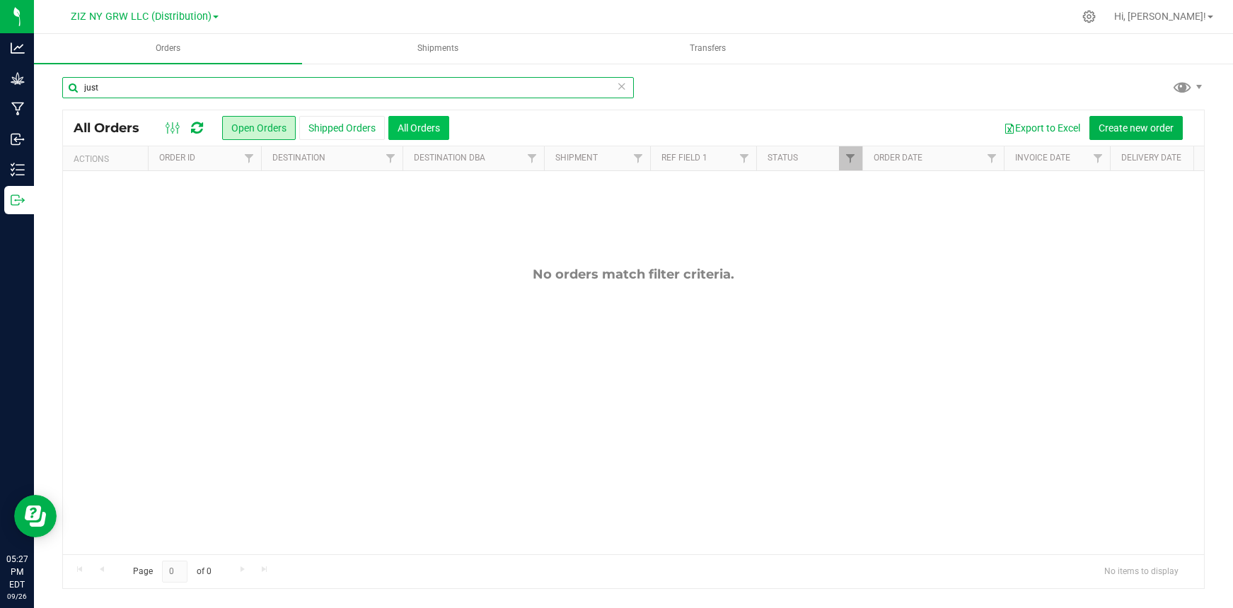
type input "just"
click at [441, 126] on button "All Orders" at bounding box center [418, 128] width 61 height 24
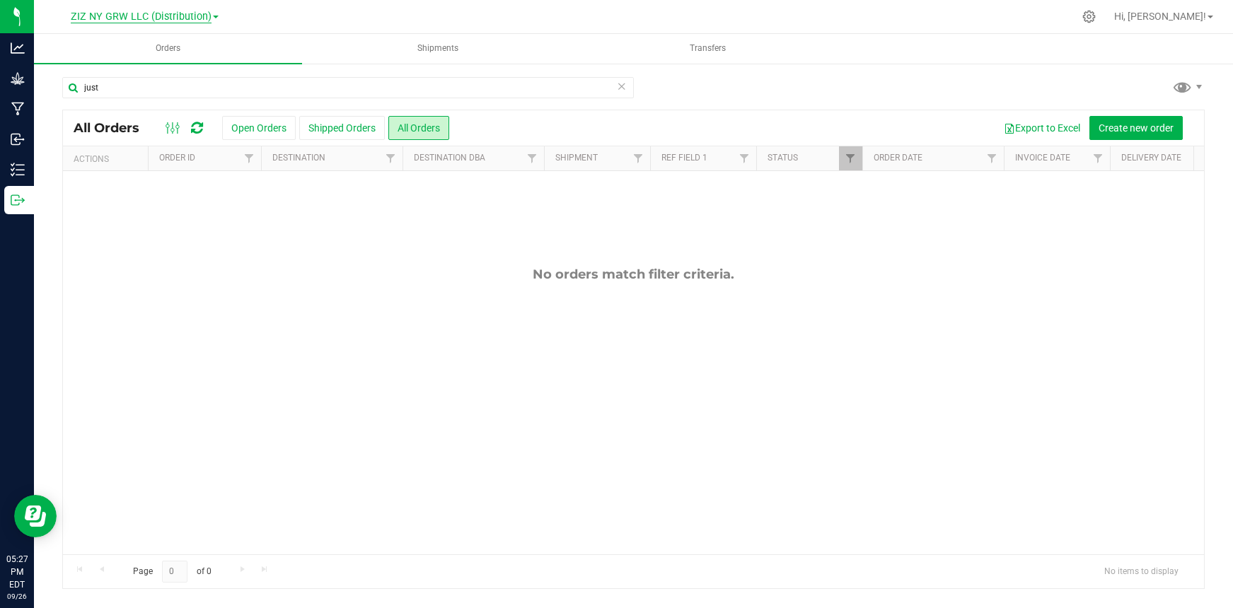
click at [114, 18] on span "ZIZ NY GRW LLC (Distribution)" at bounding box center [141, 17] width 141 height 13
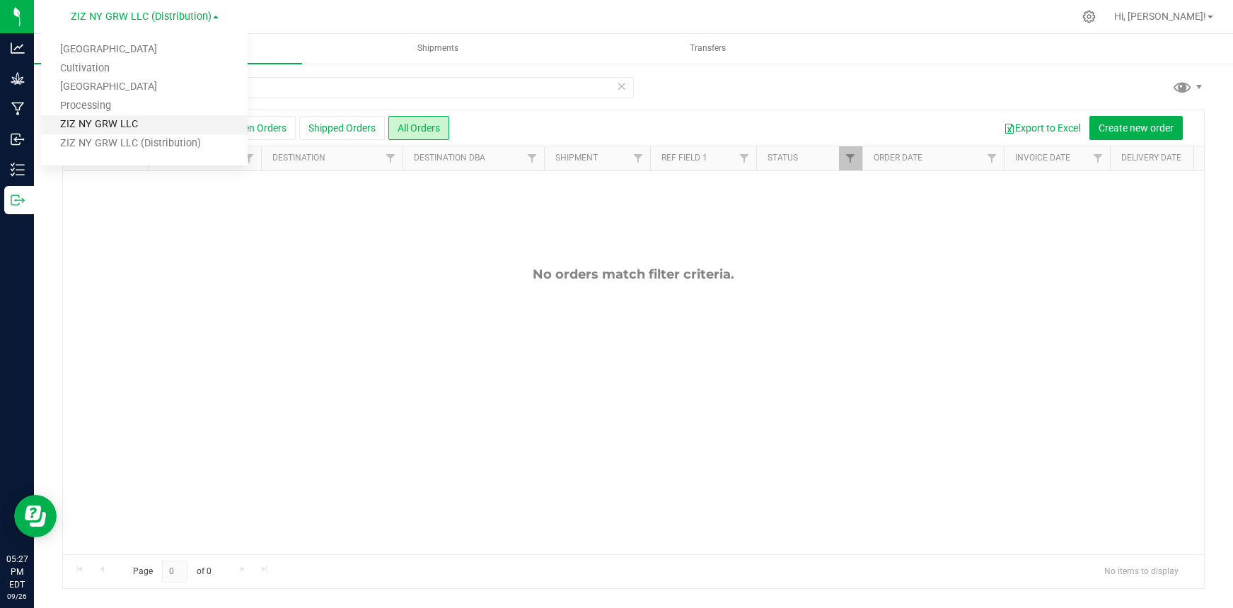
click at [106, 123] on link "ZIZ NY GRW LLC" at bounding box center [144, 124] width 206 height 19
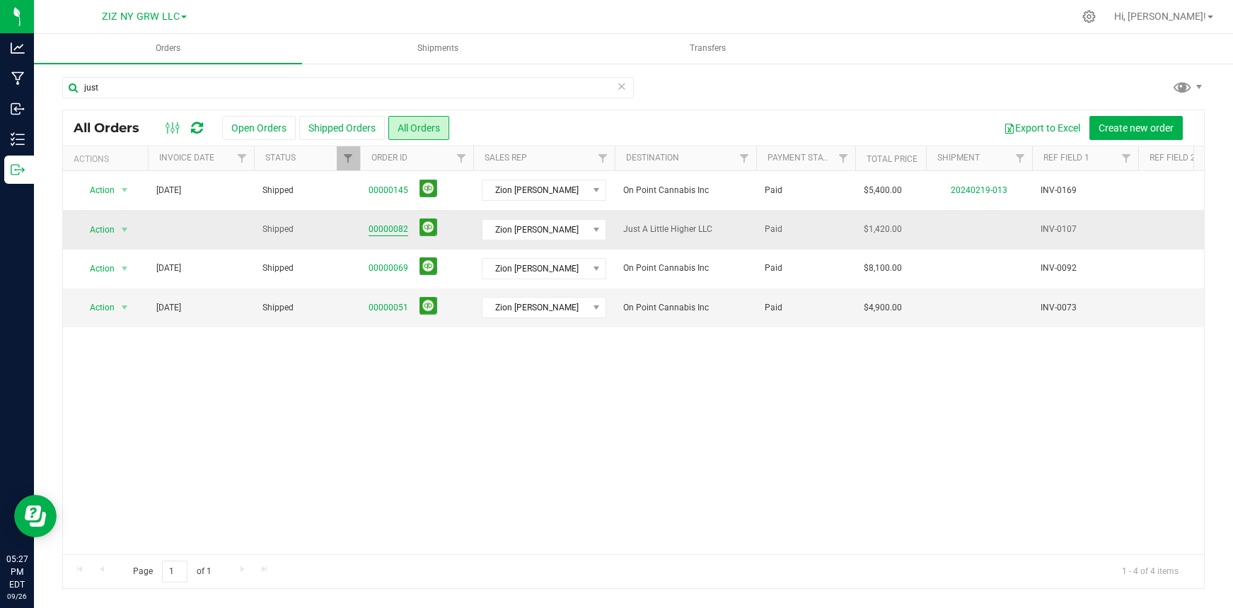
click at [390, 227] on link "00000082" at bounding box center [388, 229] width 40 height 13
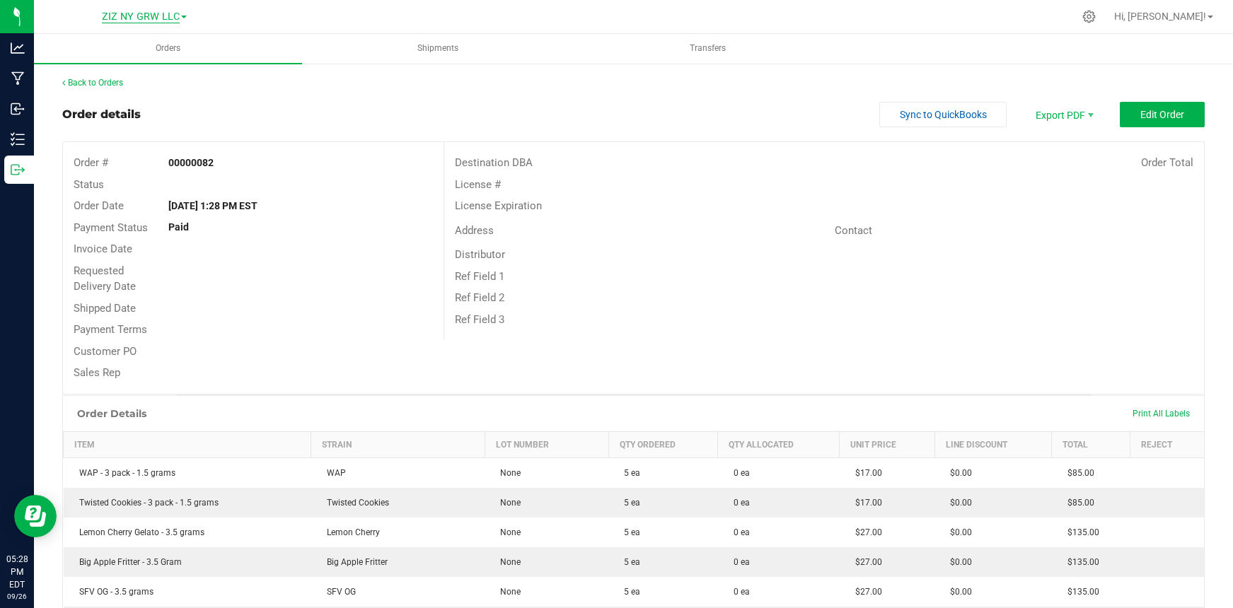
click at [126, 13] on span "ZIZ NY GRW LLC" at bounding box center [141, 17] width 78 height 13
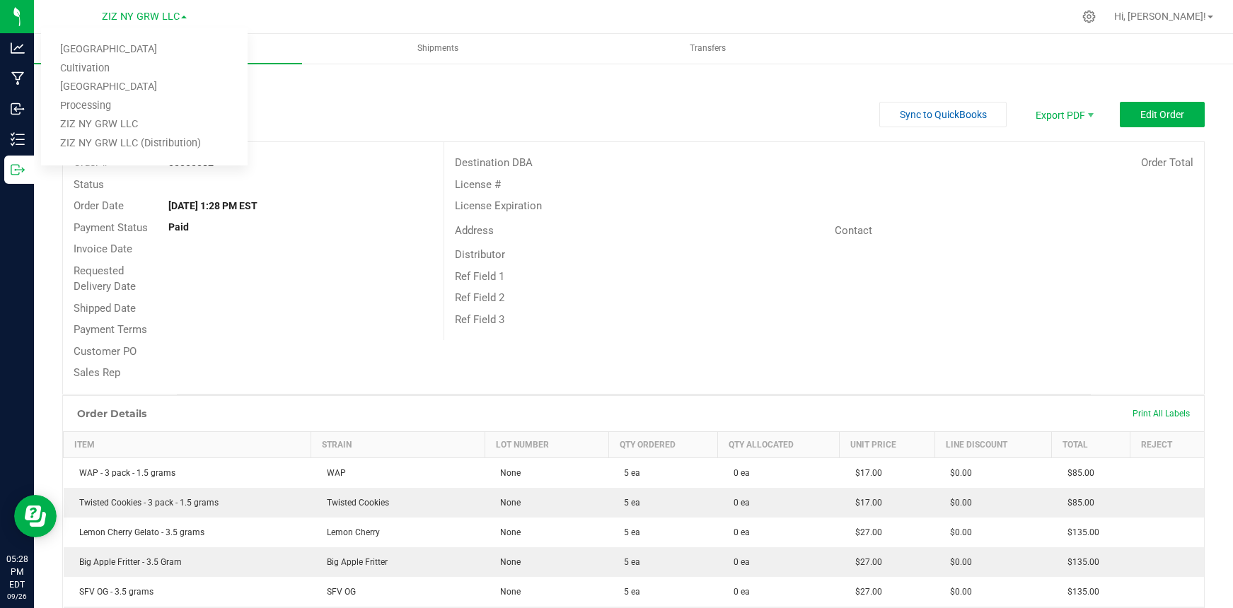
click at [397, 30] on div at bounding box center [663, 17] width 820 height 28
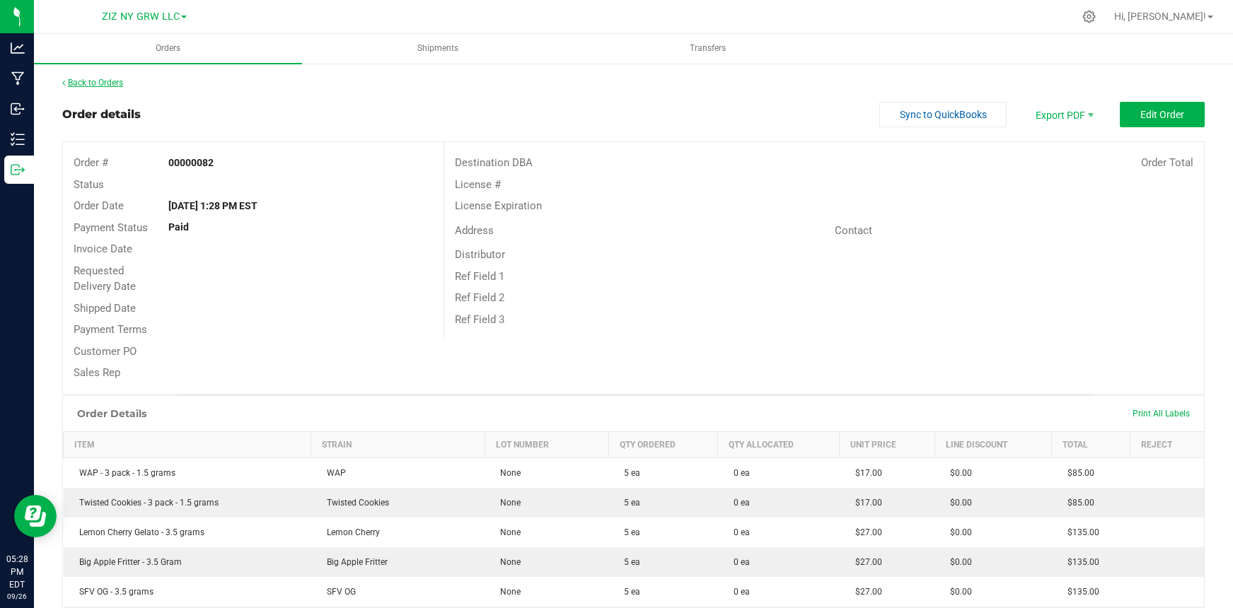
click at [105, 84] on link "Back to Orders" at bounding box center [92, 83] width 61 height 10
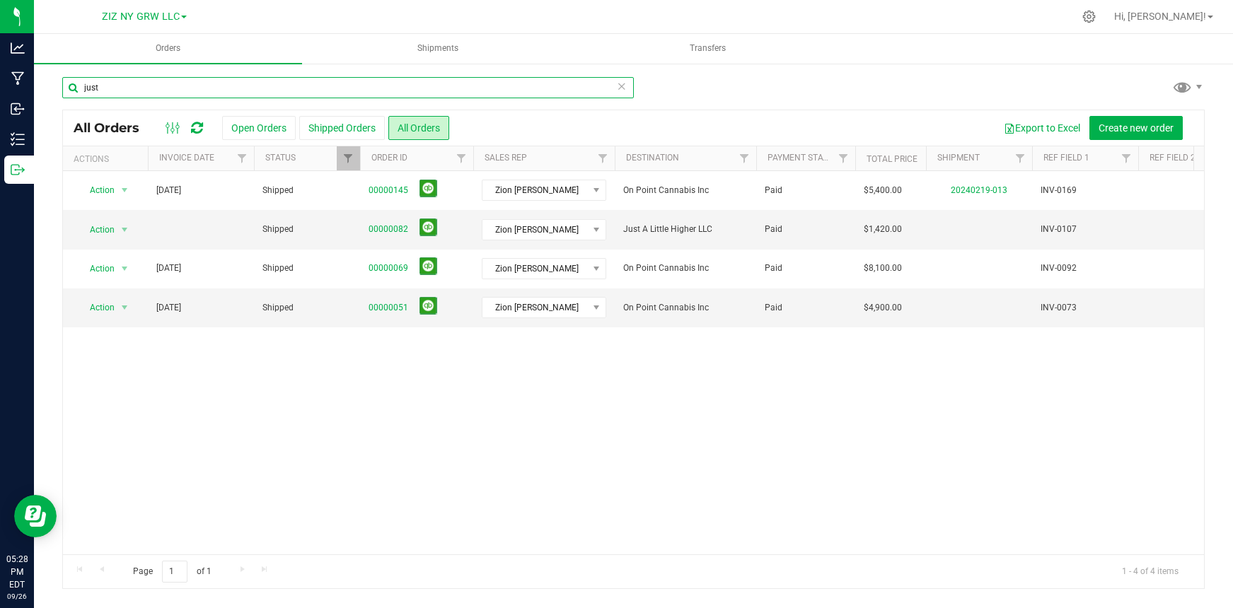
drag, startPoint x: 156, startPoint y: 81, endPoint x: 86, endPoint y: 89, distance: 70.4
click at [86, 89] on input "just" at bounding box center [347, 87] width 571 height 21
drag, startPoint x: 107, startPoint y: 91, endPoint x: 40, endPoint y: 74, distance: 69.3
click at [40, 74] on div "just All Orders Open Orders Shipped Orders All Orders Export to Excel Create ne…" at bounding box center [633, 332] width 1199 height 541
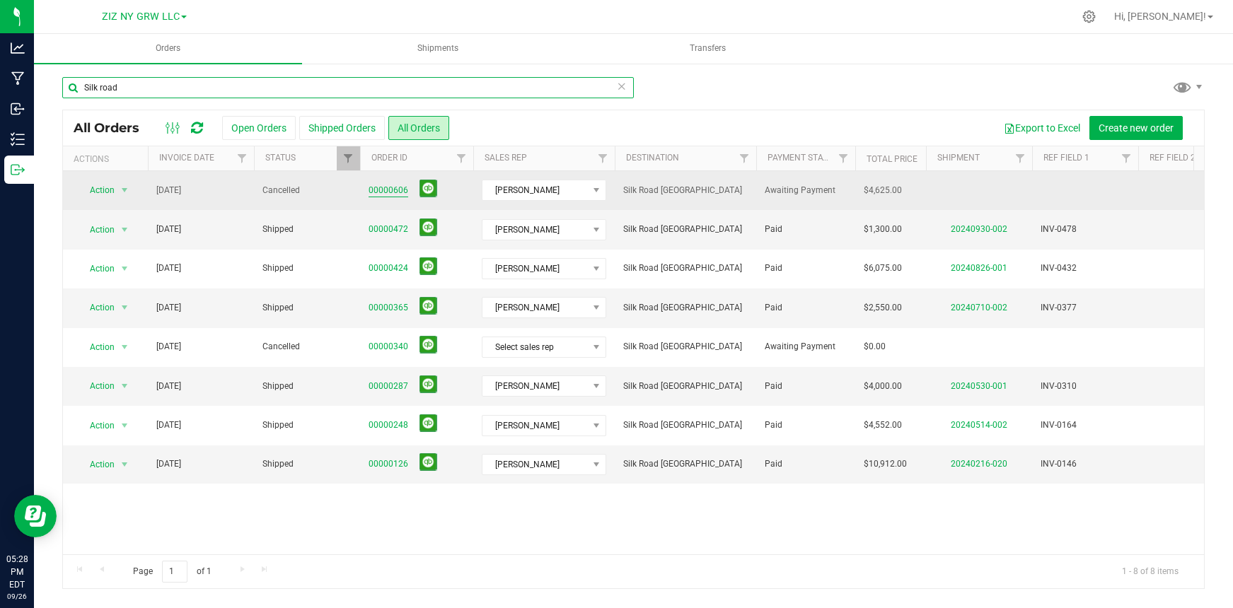
type input "Silk road"
click at [385, 192] on link "00000606" at bounding box center [388, 190] width 40 height 13
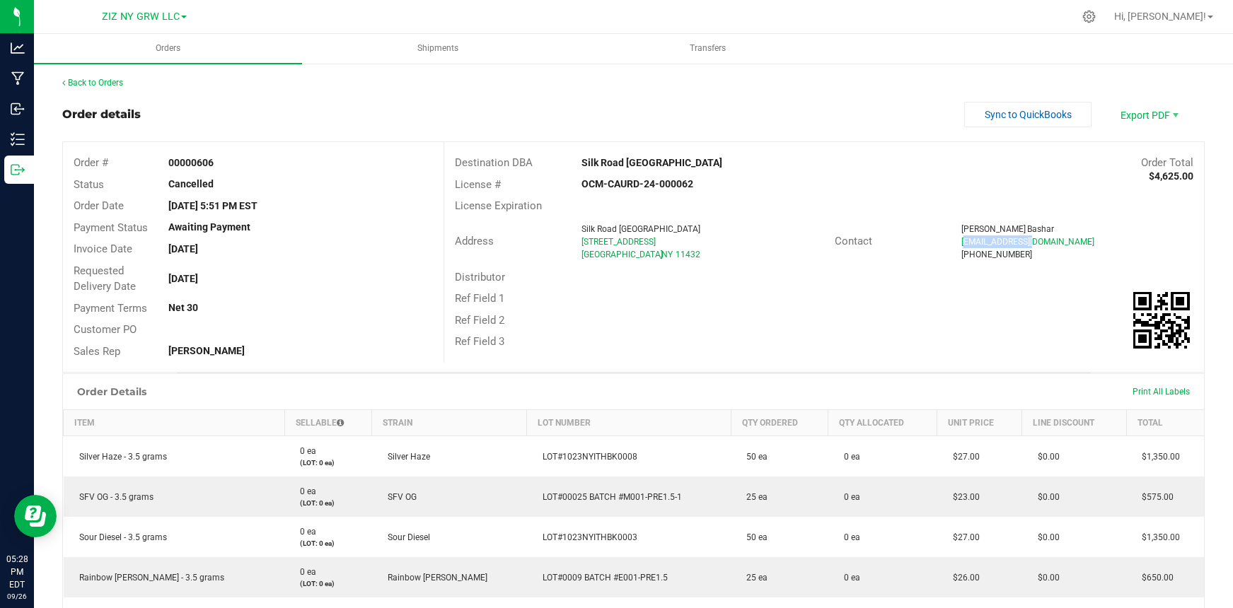
drag, startPoint x: 955, startPoint y: 243, endPoint x: 1027, endPoint y: 244, distance: 72.1
click at [1027, 244] on span "sohan23@gmail.com" at bounding box center [1027, 242] width 133 height 10
click at [950, 244] on div "Sohan Bashar sohan23@gmail.com (718) 704-7753" at bounding box center [1076, 242] width 253 height 38
drag, startPoint x: 953, startPoint y: 240, endPoint x: 1037, endPoint y: 240, distance: 84.9
click at [1037, 240] on div "sohan23@gmail.com" at bounding box center [1077, 241] width 232 height 13
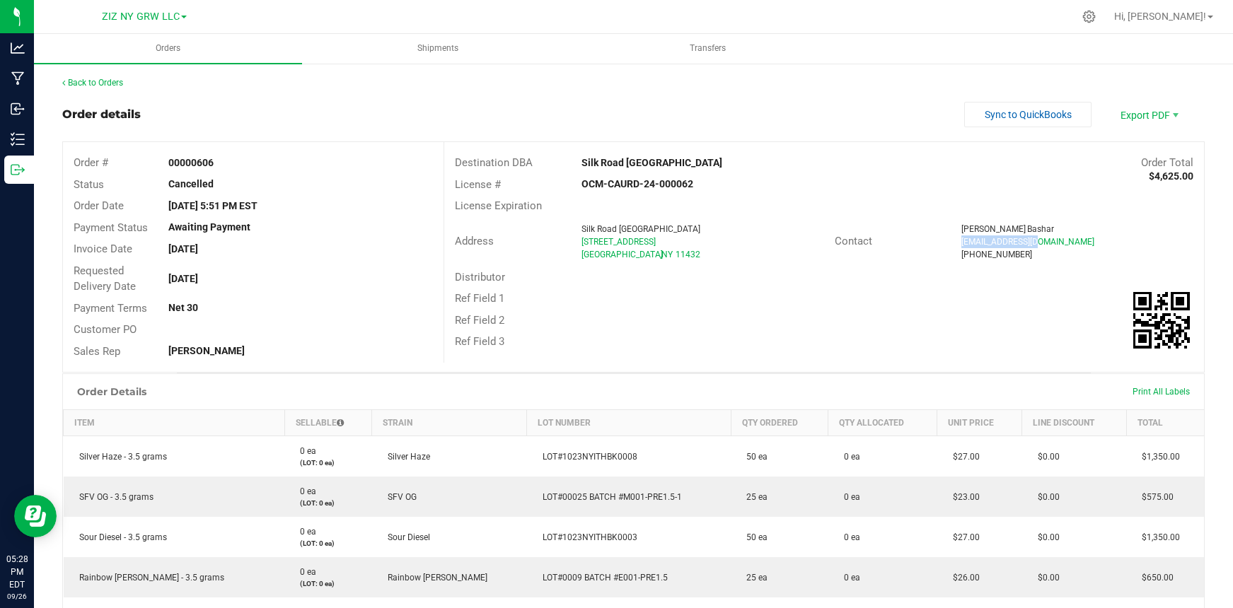
copy span "sohan23@gmail.com"
click at [105, 82] on link "Back to Orders" at bounding box center [92, 83] width 61 height 10
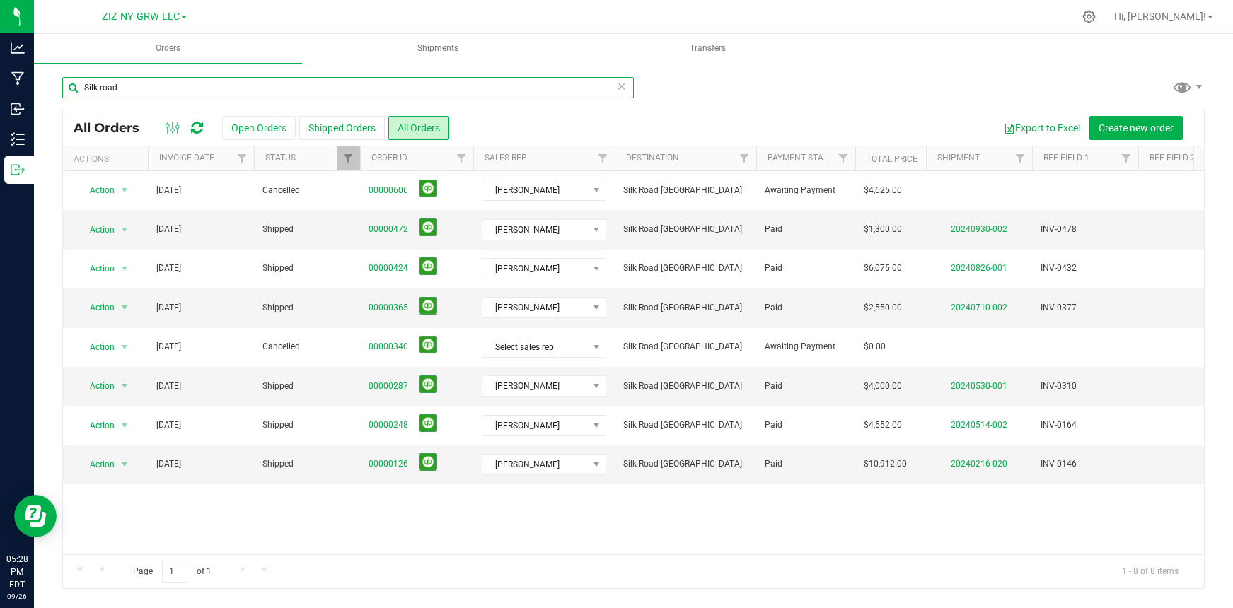
drag, startPoint x: 122, startPoint y: 89, endPoint x: 40, endPoint y: 70, distance: 84.2
click at [40, 70] on div "Silk road All Orders Open Orders Shipped Orders All Orders Export to Excel Crea…" at bounding box center [633, 332] width 1199 height 541
type input "flor de fred"
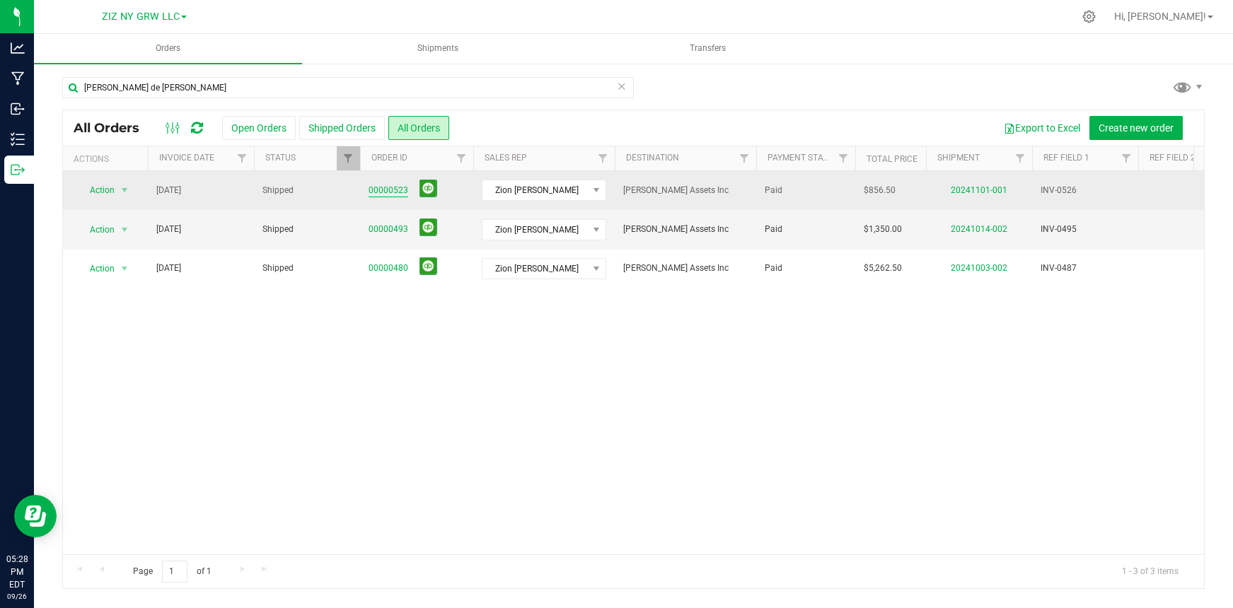
click at [383, 192] on link "00000523" at bounding box center [388, 190] width 40 height 13
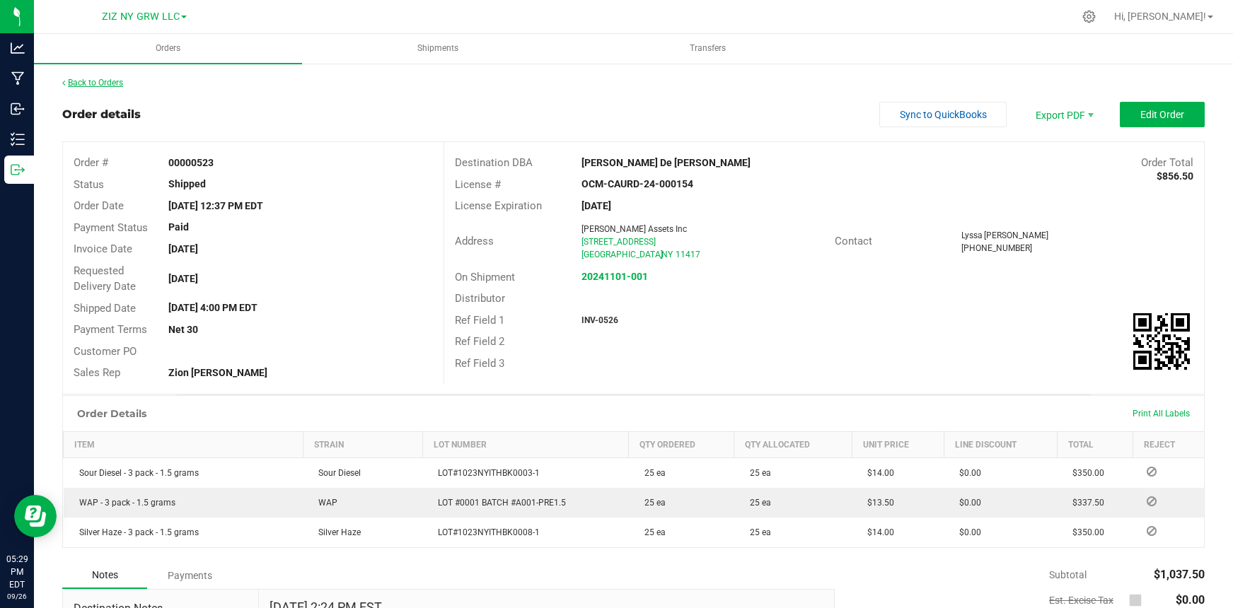
click at [119, 82] on link "Back to Orders" at bounding box center [92, 83] width 61 height 10
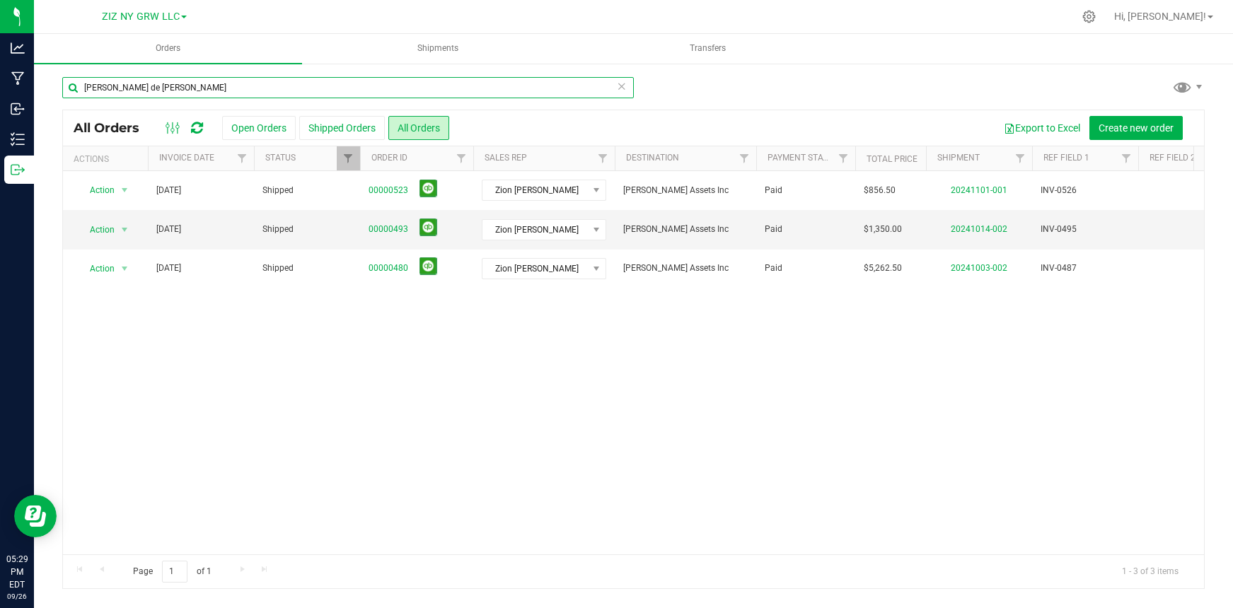
drag, startPoint x: 114, startPoint y: 82, endPoint x: 37, endPoint y: 66, distance: 78.6
click at [37, 66] on div "flor de fred All Orders Open Orders Shipped Orders All Orders Export to Excel C…" at bounding box center [633, 332] width 1199 height 541
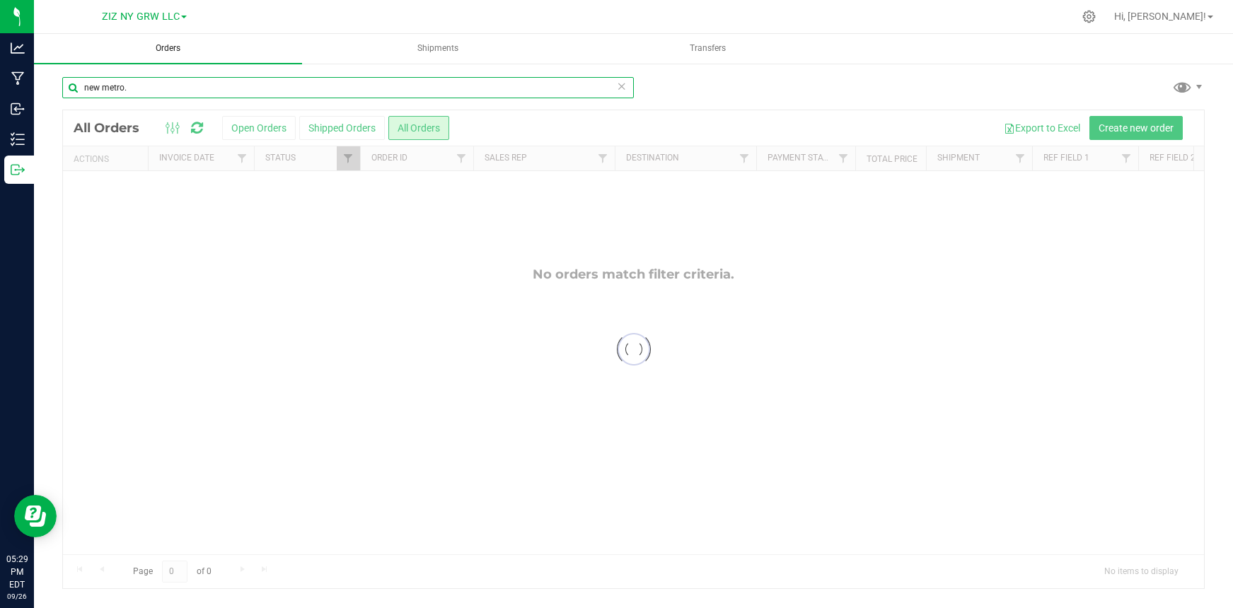
type input "new metro"
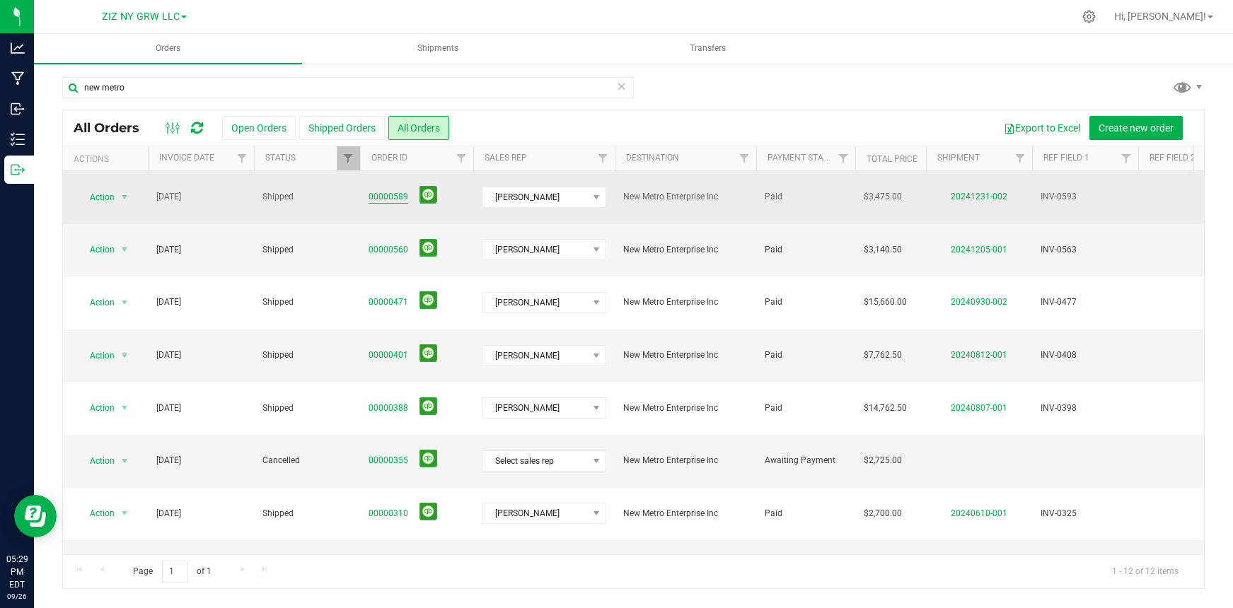
click at [389, 190] on link "00000589" at bounding box center [388, 196] width 40 height 13
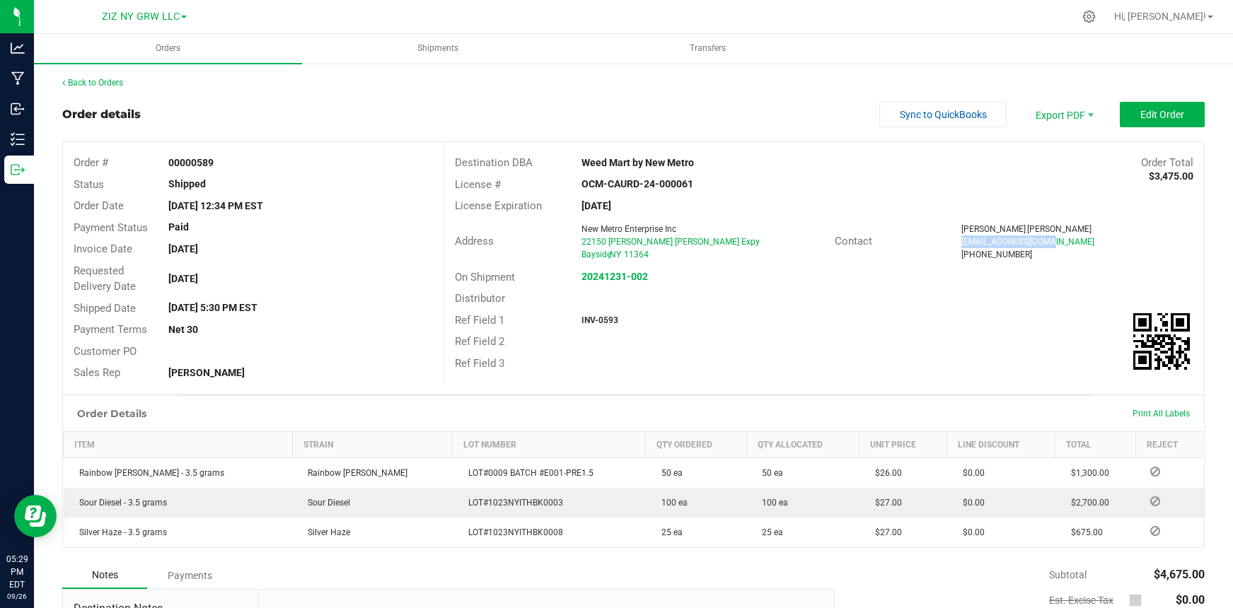
drag, startPoint x: 953, startPoint y: 242, endPoint x: 1076, endPoint y: 241, distance: 123.0
click at [1076, 241] on div "nynewmetro@gmail.com" at bounding box center [1077, 241] width 232 height 13
copy span "nynewmetro@gmail.com"
click at [115, 84] on link "Back to Orders" at bounding box center [92, 83] width 61 height 10
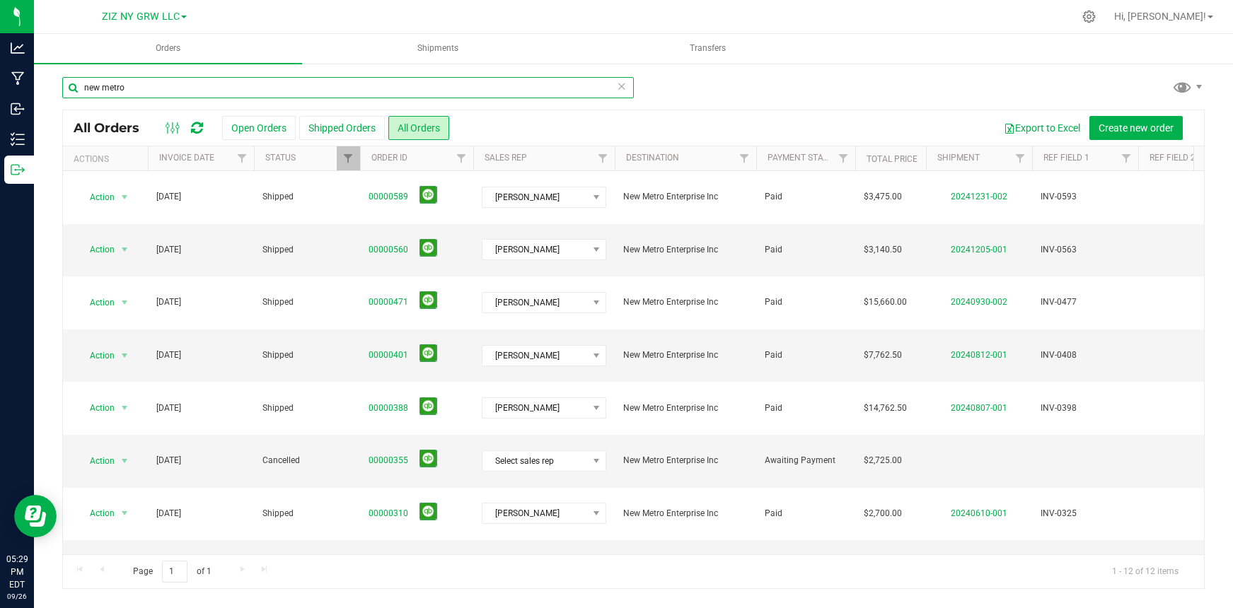
click at [279, 93] on input "new metro" at bounding box center [347, 87] width 571 height 21
drag, startPoint x: 279, startPoint y: 93, endPoint x: 54, endPoint y: 80, distance: 225.2
click at [54, 80] on div "new metro All Orders Open Orders Shipped Orders All Orders Export to Excel Crea…" at bounding box center [633, 332] width 1199 height 541
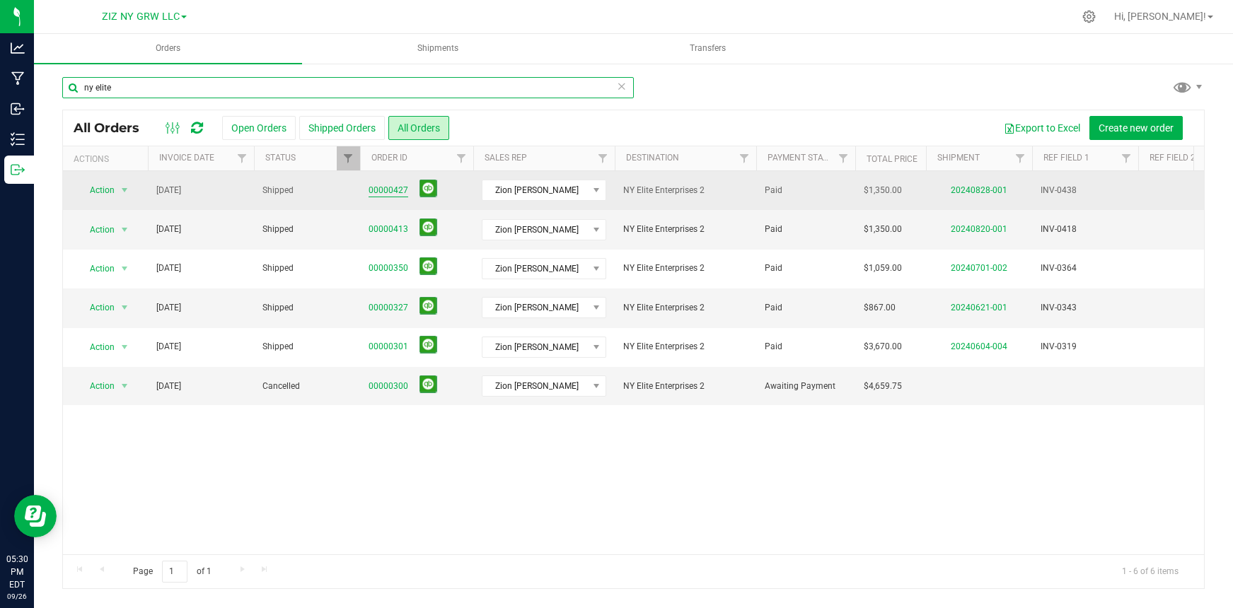
type input "ny elite"
click at [388, 186] on link "00000427" at bounding box center [388, 190] width 40 height 13
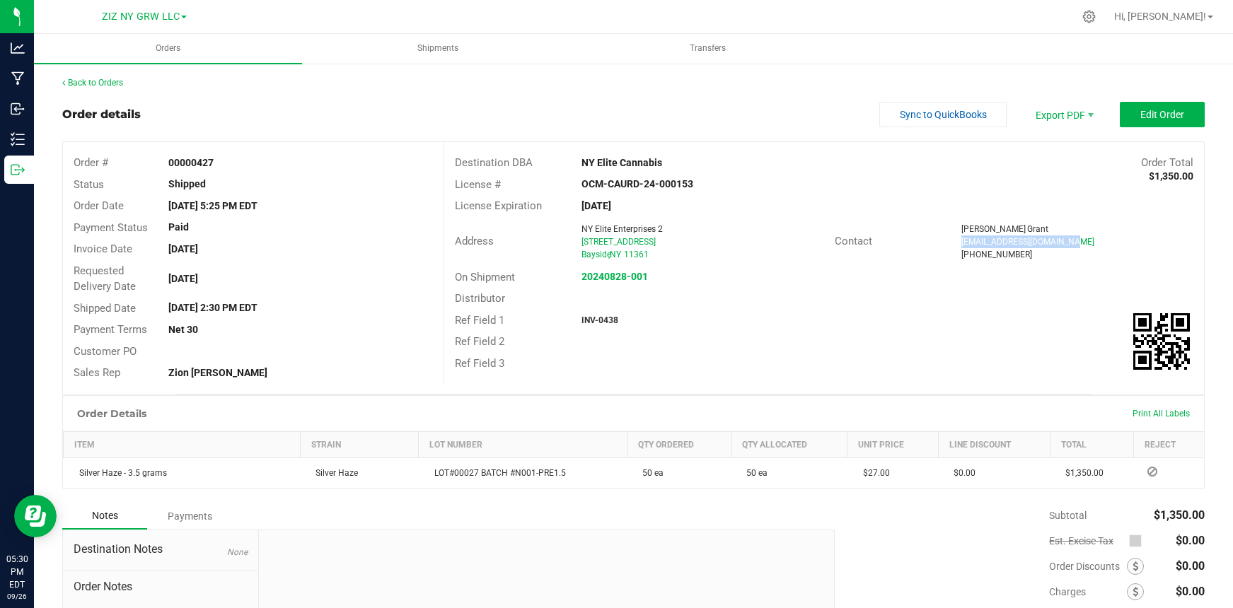
drag, startPoint x: 953, startPoint y: 243, endPoint x: 1066, endPoint y: 246, distance: 113.2
click at [1066, 246] on div "nyelitecannabis@gmail.com" at bounding box center [1077, 241] width 232 height 13
copy span "nyelitecannabis@gmail.com"
click at [90, 83] on link "Back to Orders" at bounding box center [92, 83] width 61 height 10
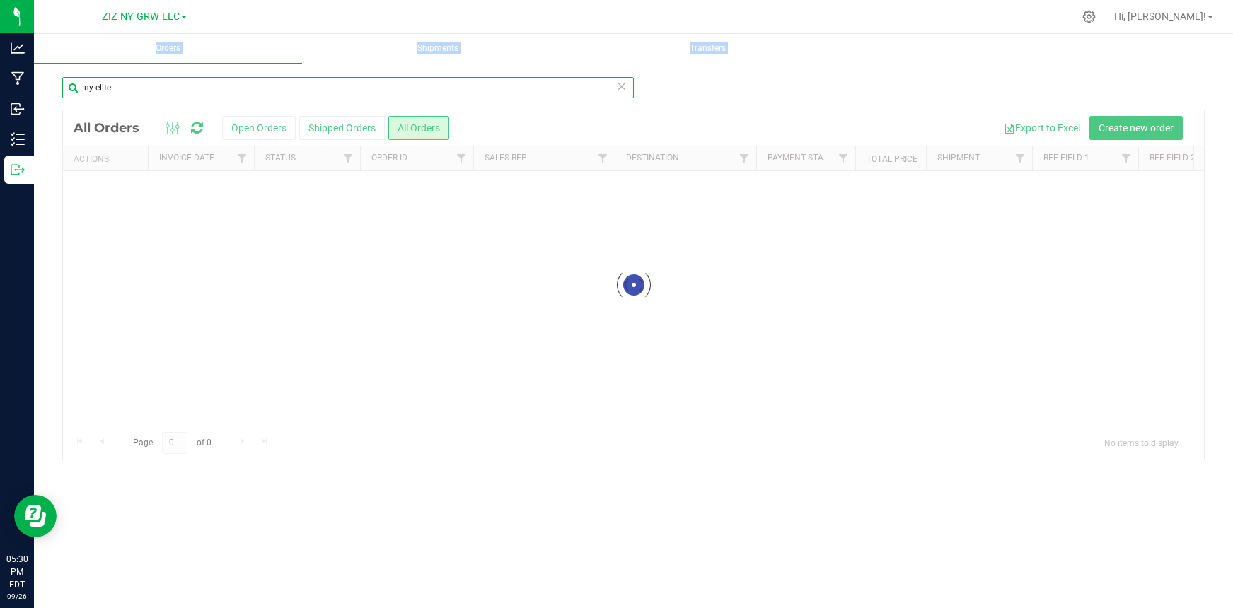
click at [93, 85] on input "ny elite" at bounding box center [347, 87] width 571 height 21
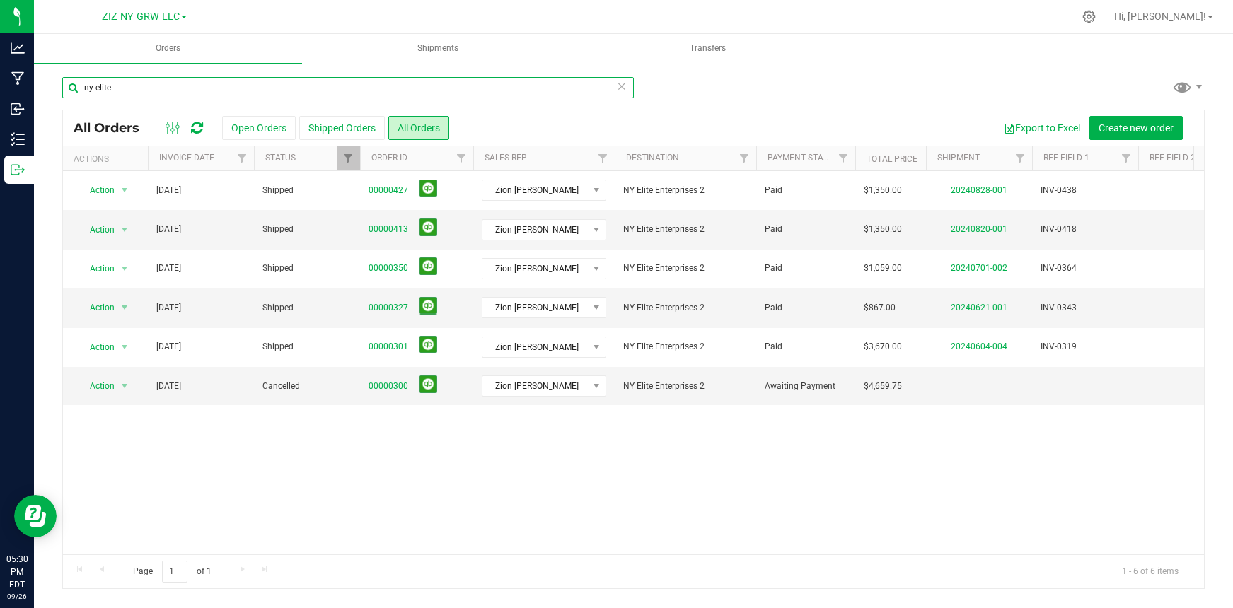
drag, startPoint x: 127, startPoint y: 89, endPoint x: 58, endPoint y: 88, distance: 69.3
click at [58, 88] on div "ny elite All Orders Open Orders Shipped Orders All Orders Export to Excel Creat…" at bounding box center [633, 332] width 1199 height 541
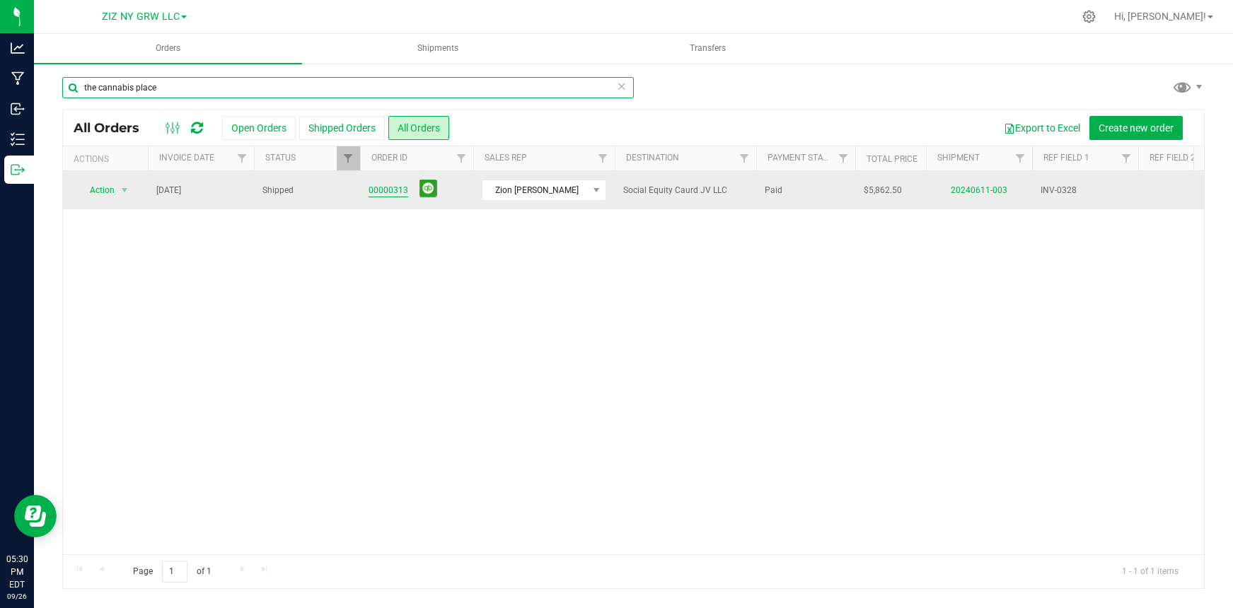
type input "the cannabis place"
click at [380, 192] on link "00000313" at bounding box center [388, 190] width 40 height 13
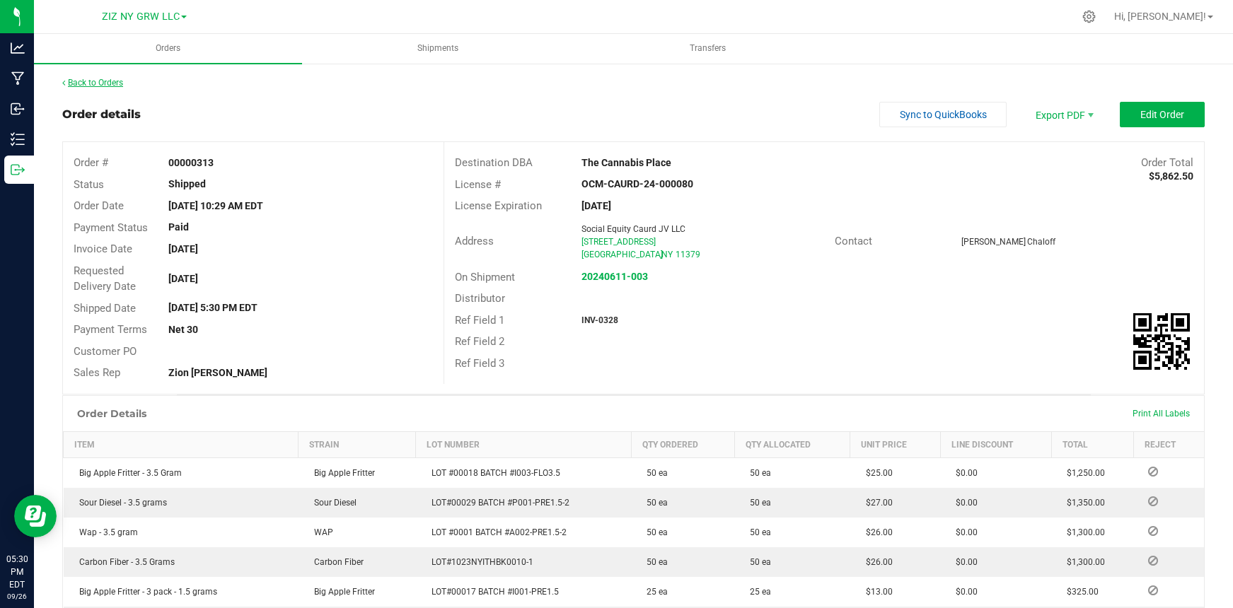
click at [112, 83] on link "Back to Orders" at bounding box center [92, 83] width 61 height 10
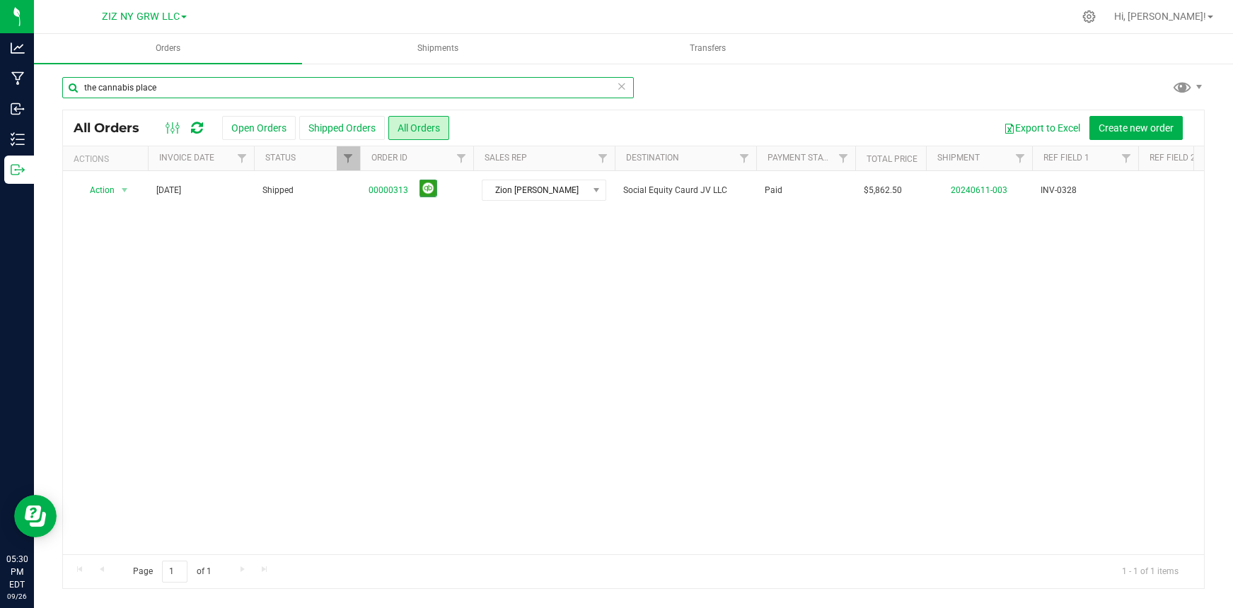
drag, startPoint x: 173, startPoint y: 93, endPoint x: 91, endPoint y: 96, distance: 82.1
click at [77, 92] on input "the cannabis place" at bounding box center [347, 87] width 571 height 21
drag, startPoint x: 236, startPoint y: 86, endPoint x: 105, endPoint y: 108, distance: 132.8
click at [103, 99] on div "the cannabis place" at bounding box center [347, 93] width 571 height 33
drag, startPoint x: 176, startPoint y: 84, endPoint x: -25, endPoint y: 76, distance: 201.7
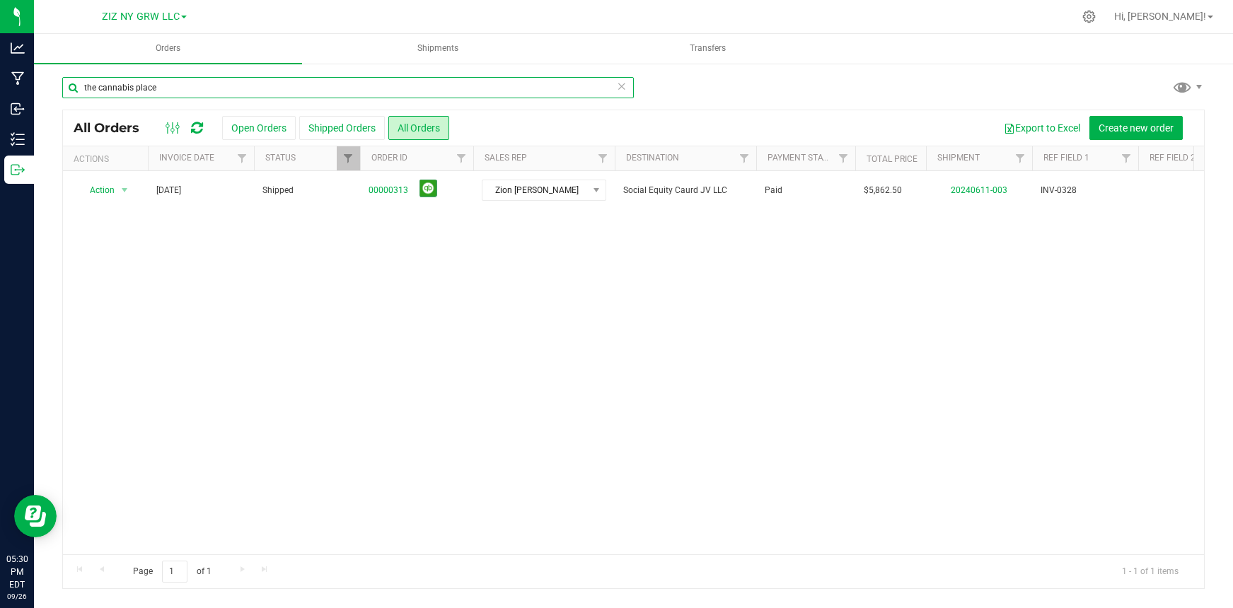
click at [0, 76] on html "Analytics Manufacturing Inbound Inventory Outbound 05:30 PM EDT 09/26/2025 09/2…" at bounding box center [616, 304] width 1233 height 608
type input "the flowery"
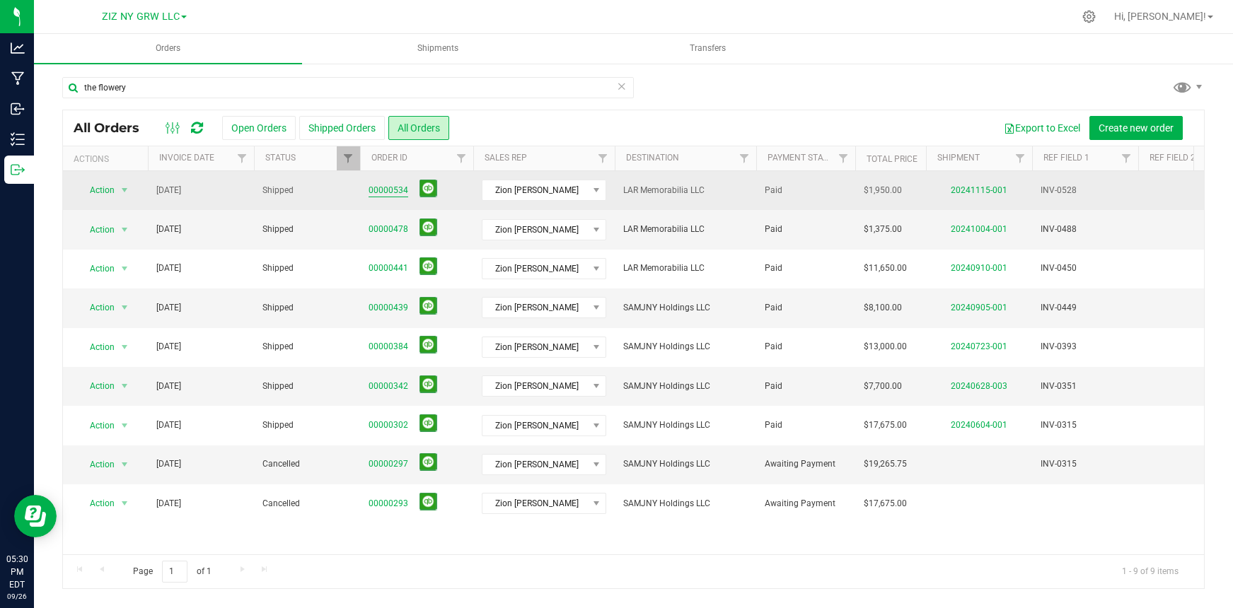
click at [388, 190] on link "00000534" at bounding box center [388, 190] width 40 height 13
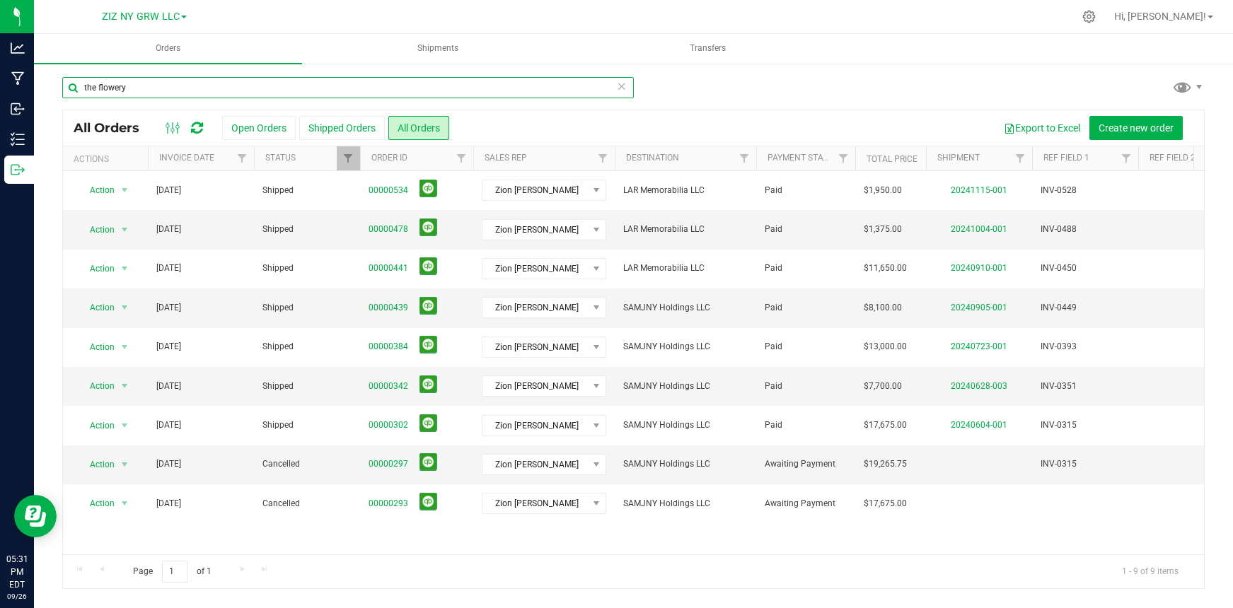
drag, startPoint x: 133, startPoint y: 85, endPoint x: -17, endPoint y: 69, distance: 150.7
click at [0, 69] on html "Analytics Manufacturing Inbound Inventory Outbound 05:31 PM EDT 09/26/2025 09/2…" at bounding box center [616, 304] width 1233 height 608
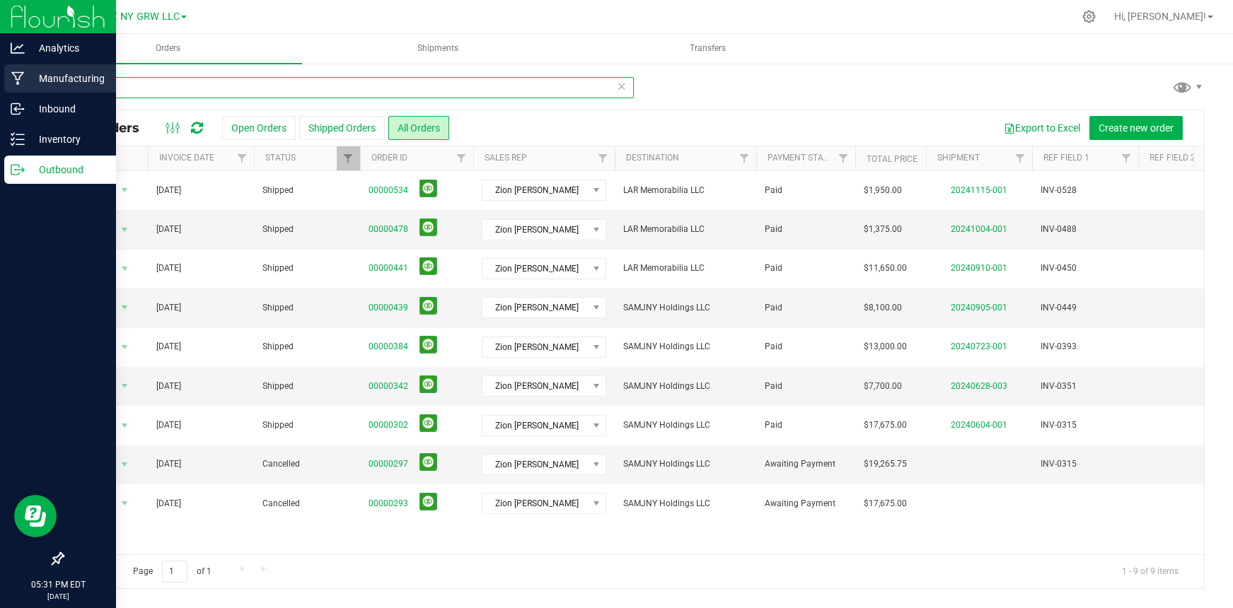
type input "nyc bud"
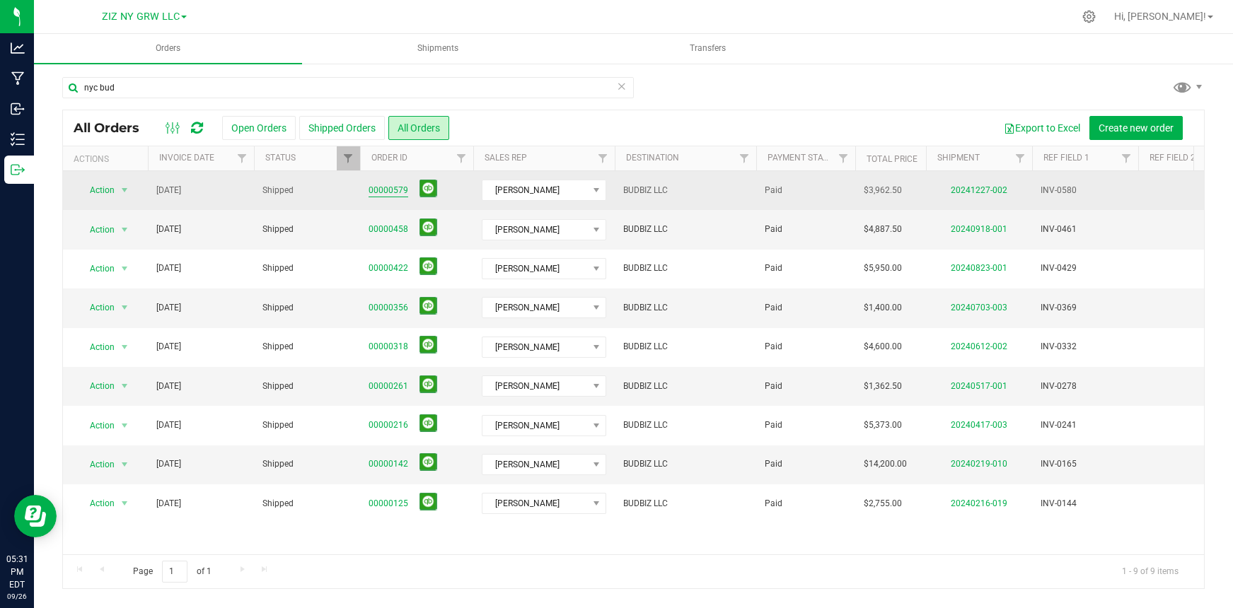
click at [381, 189] on link "00000579" at bounding box center [388, 190] width 40 height 13
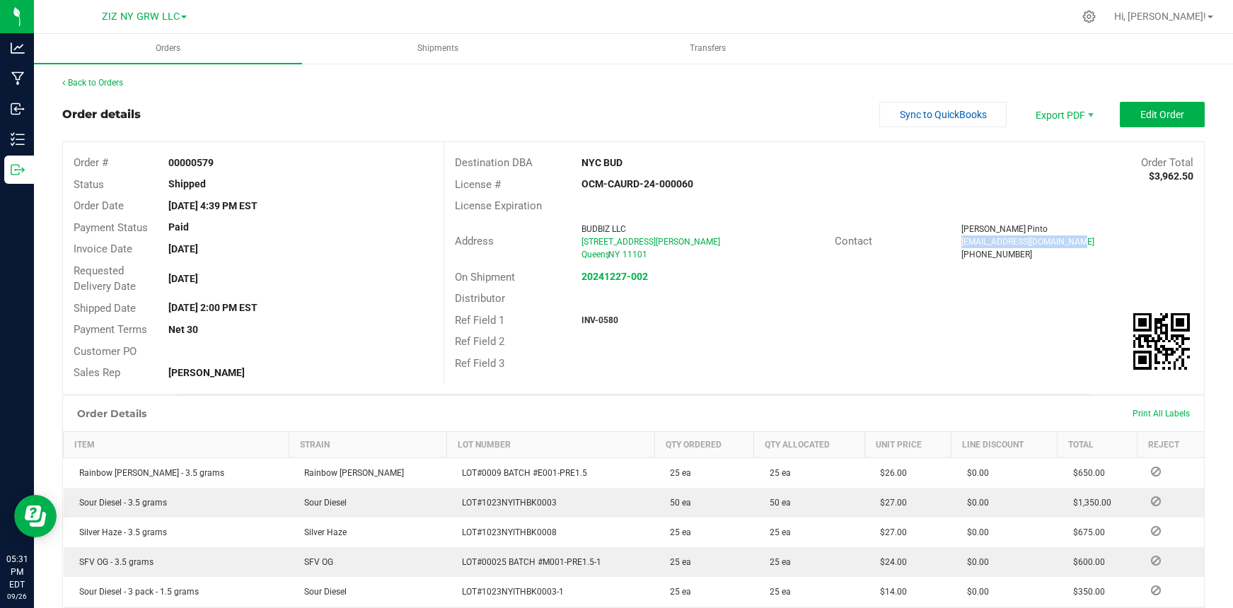
drag, startPoint x: 954, startPoint y: 243, endPoint x: 1078, endPoint y: 243, distance: 124.5
click at [1078, 243] on div "mrgiancarlopinto@gmail.com" at bounding box center [1077, 241] width 232 height 13
copy span "mrgiancarlopinto@gmail.com"
click at [112, 85] on link "Back to Orders" at bounding box center [92, 83] width 61 height 10
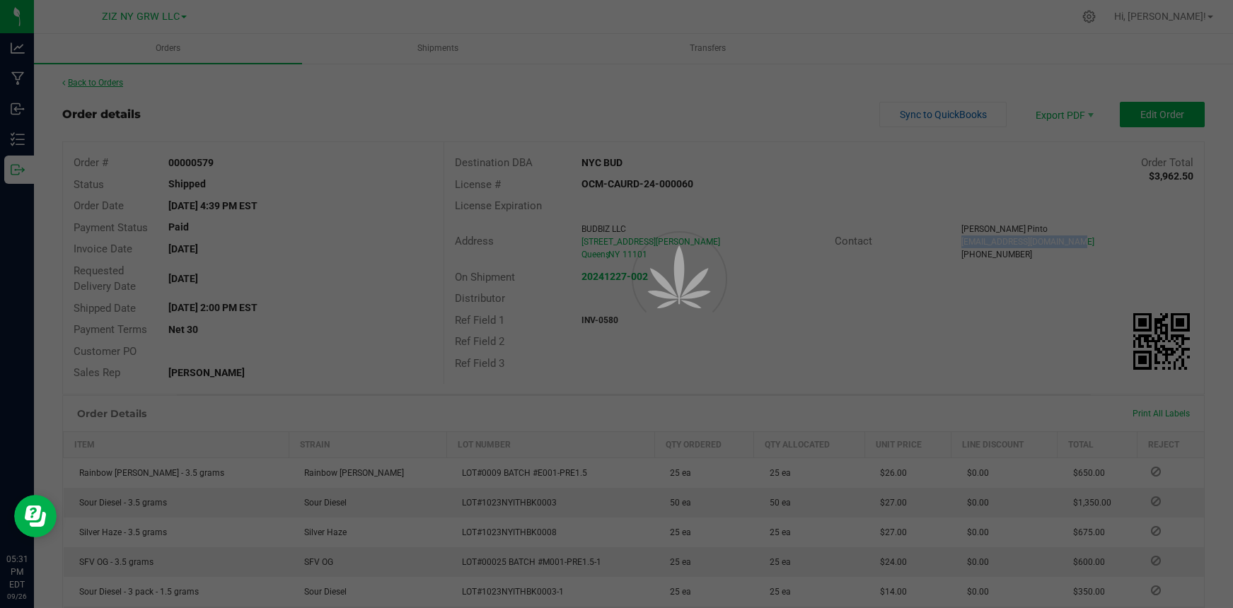
click at [112, 85] on div at bounding box center [616, 304] width 1233 height 608
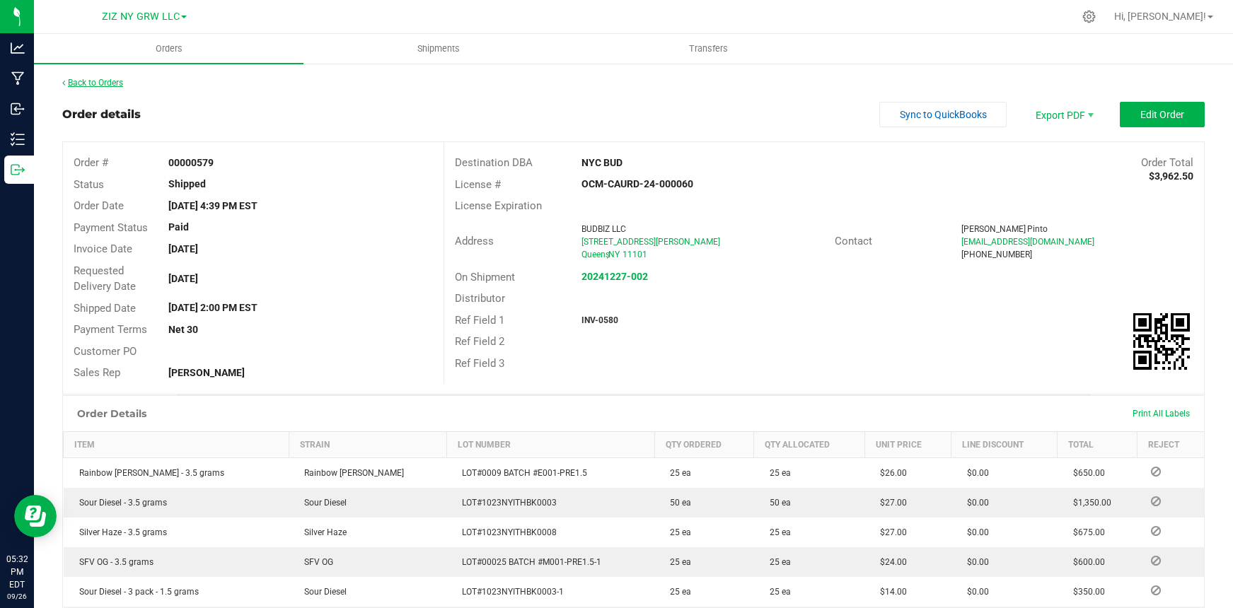
click at [103, 81] on link "Back to Orders" at bounding box center [92, 83] width 61 height 10
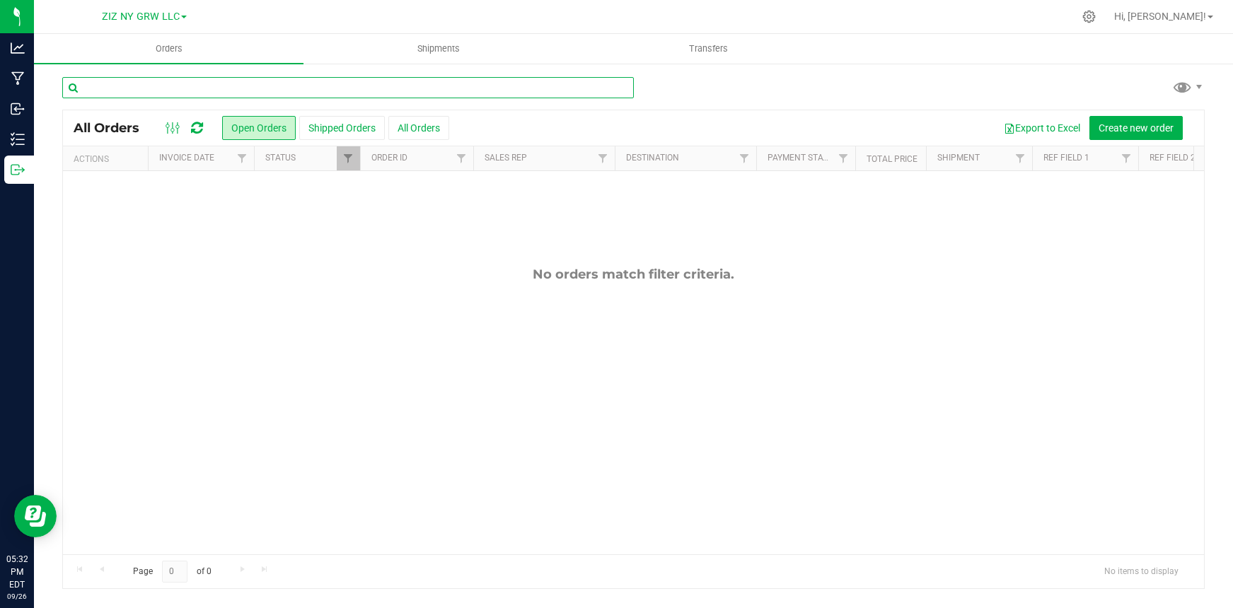
click at [305, 81] on input "text" at bounding box center [347, 87] width 571 height 21
type input "terp bros"
click at [441, 126] on button "All Orders" at bounding box center [418, 128] width 61 height 24
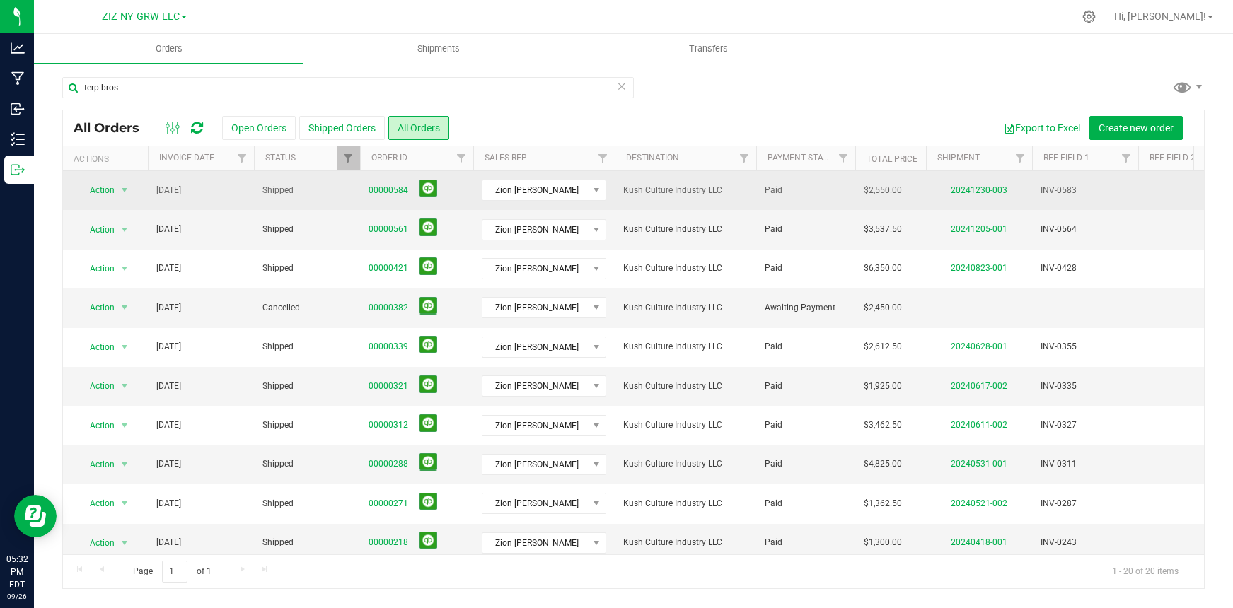
click at [392, 190] on link "00000584" at bounding box center [388, 190] width 40 height 13
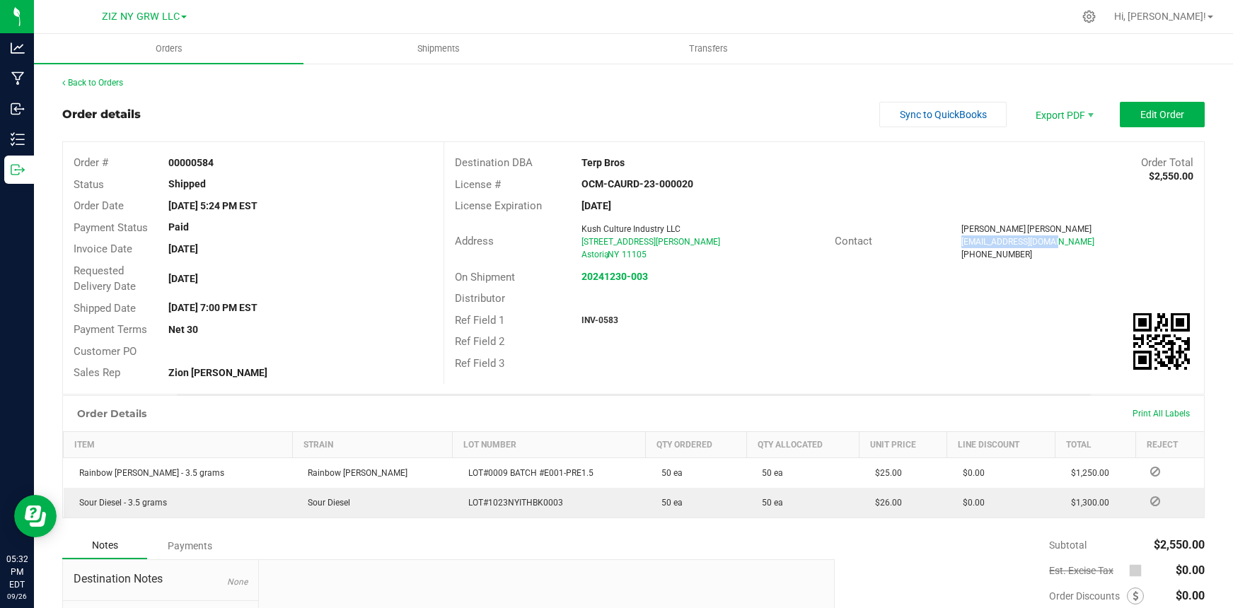
drag, startPoint x: 953, startPoint y: 243, endPoint x: 1054, endPoint y: 240, distance: 101.2
click at [1054, 240] on div "terpbrosnyc@gmail.com" at bounding box center [1077, 241] width 232 height 13
copy span "terpbrosnyc@gmail.com"
click at [97, 83] on link "Back to Orders" at bounding box center [92, 83] width 61 height 10
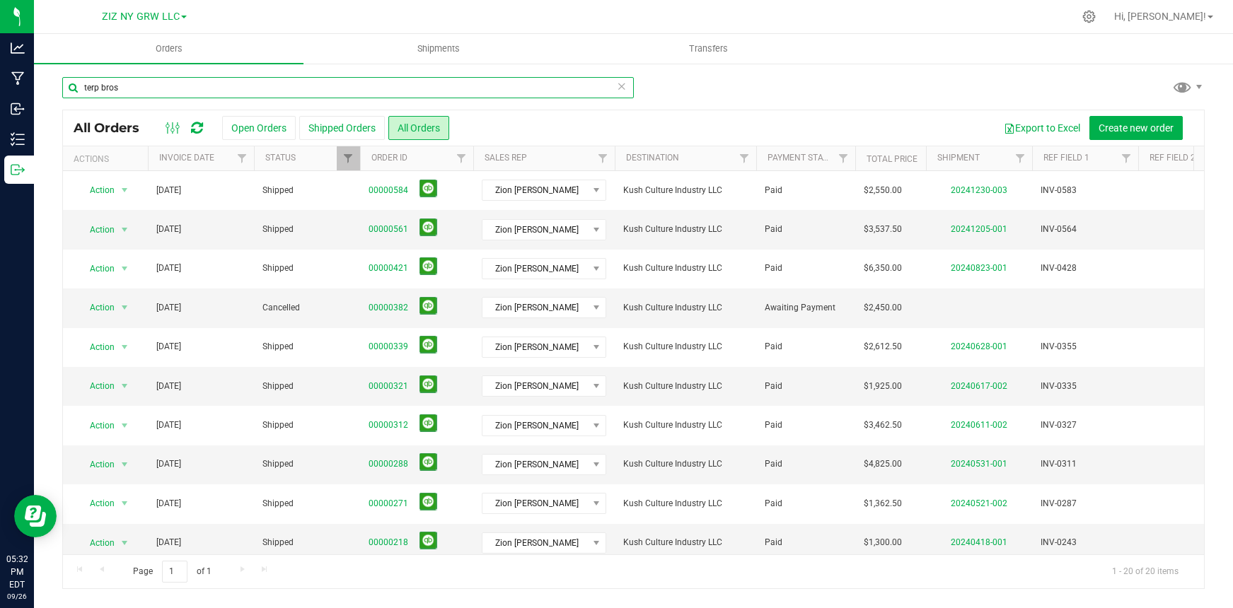
drag, startPoint x: 170, startPoint y: 81, endPoint x: 51, endPoint y: 76, distance: 119.6
click at [51, 76] on div "terp bros All Orders Open Orders Shipped Orders All Orders Export to Excel Crea…" at bounding box center [633, 332] width 1199 height 541
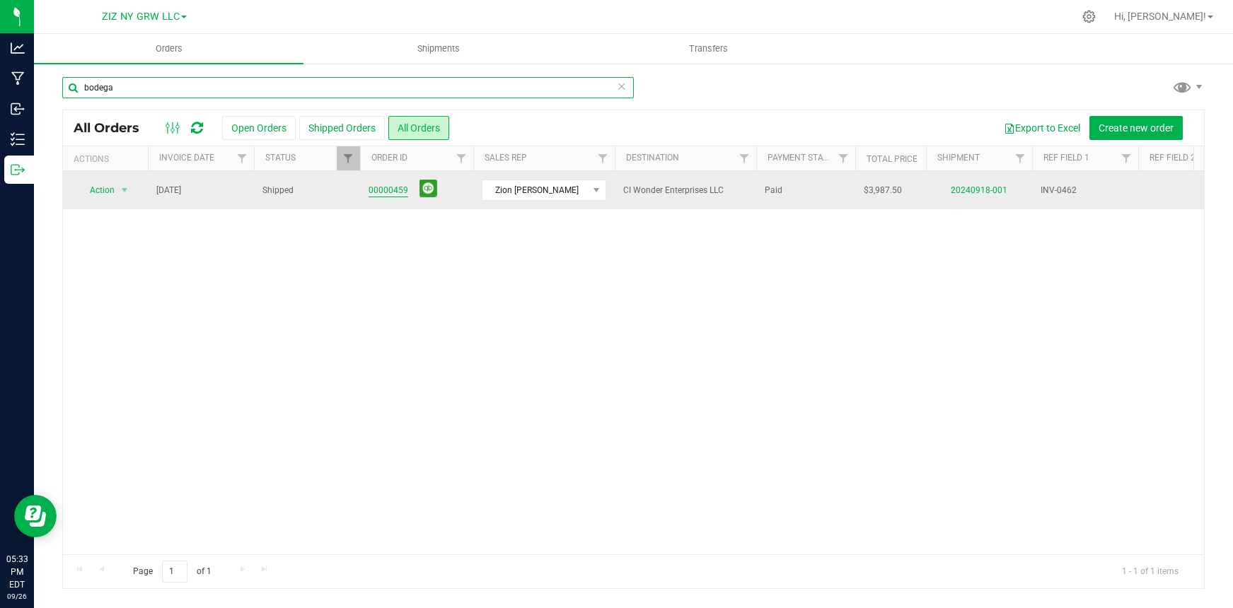
type input "bodega"
click at [400, 192] on link "00000459" at bounding box center [388, 190] width 40 height 13
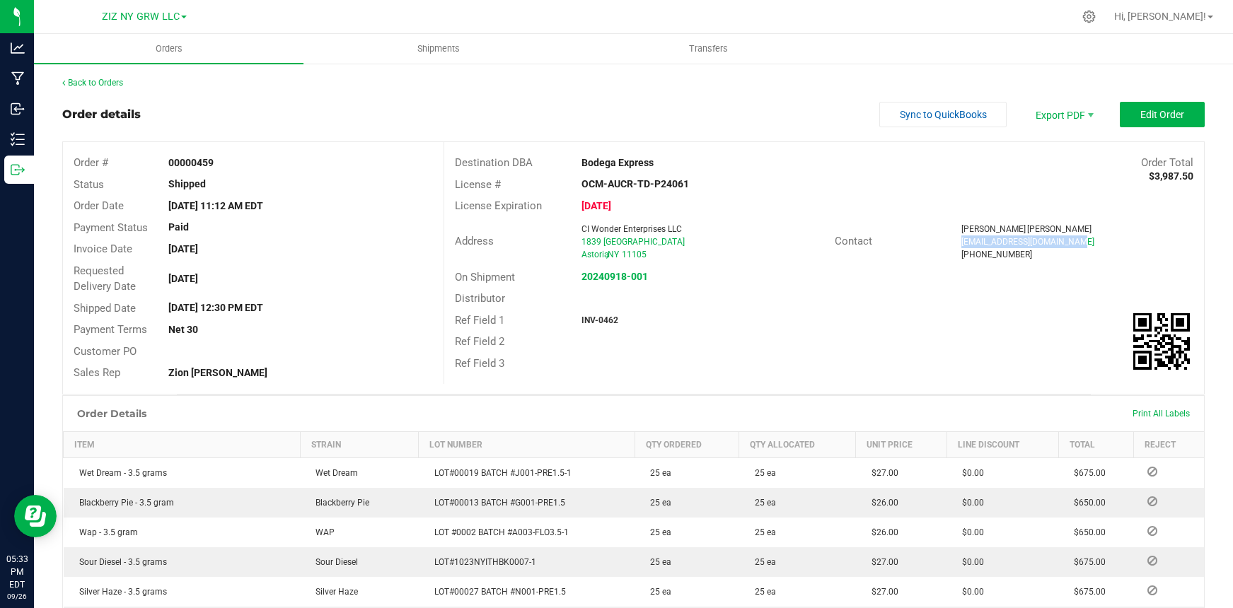
drag, startPoint x: 952, startPoint y: 241, endPoint x: 1090, endPoint y: 239, distance: 138.6
click at [1090, 239] on div "lc.bodegaexpress@gmail.com" at bounding box center [1077, 241] width 232 height 13
copy span "lc.bodegaexpress@gmail.com"
click at [120, 81] on link "Back to Orders" at bounding box center [92, 83] width 61 height 10
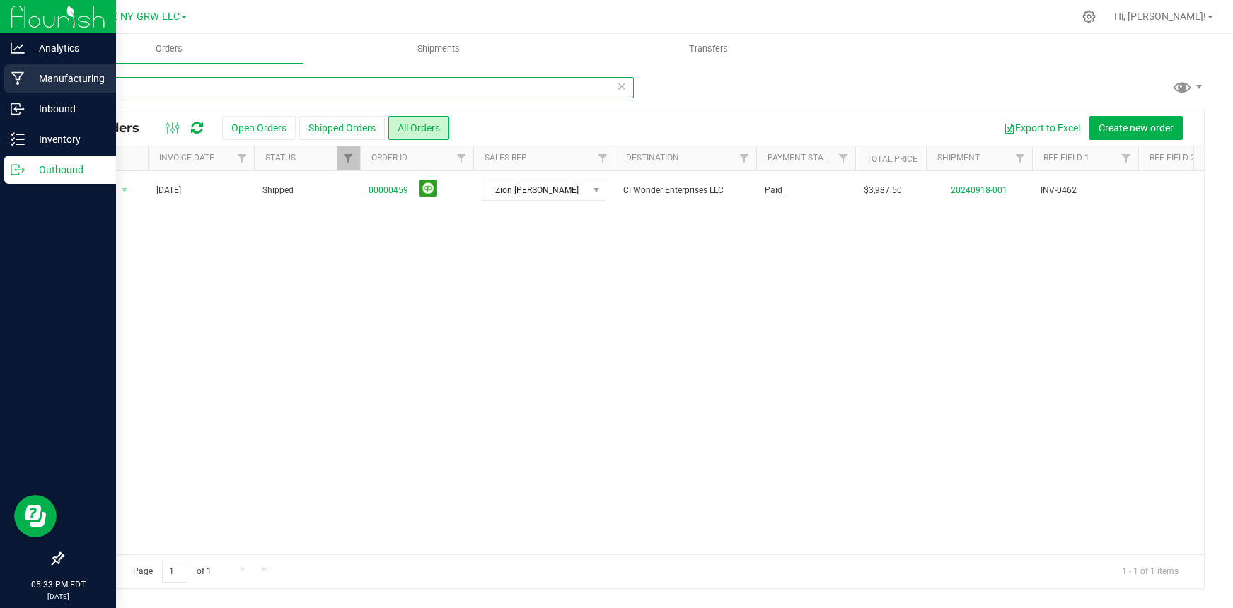
drag, startPoint x: 130, startPoint y: 89, endPoint x: 16, endPoint y: 69, distance: 116.4
click at [16, 69] on div "Analytics Manufacturing Inbound Inventory Outbound 05:33 PM EDT 09/26/2025 09/2…" at bounding box center [616, 304] width 1233 height 608
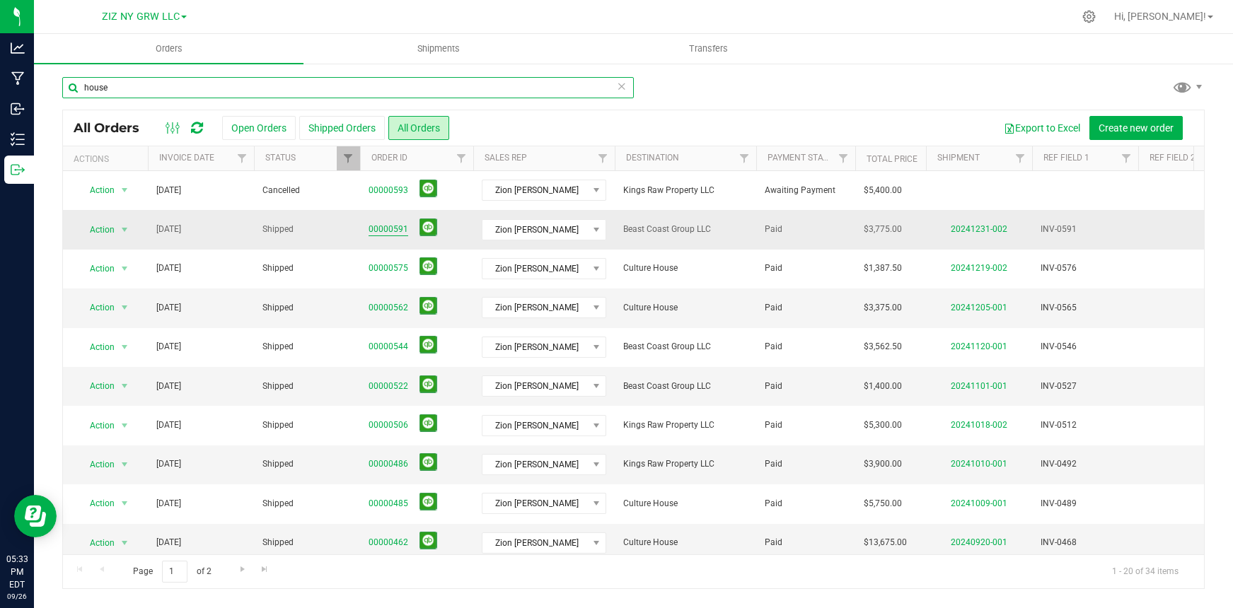
type input "house"
click at [379, 231] on link "00000591" at bounding box center [388, 229] width 40 height 13
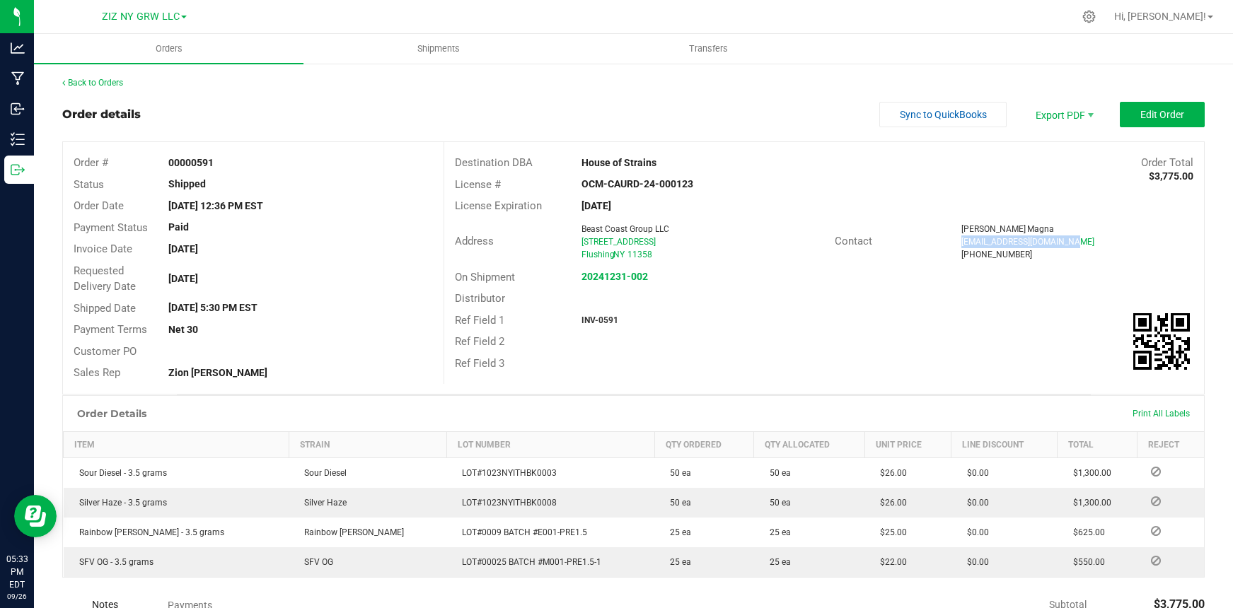
drag, startPoint x: 954, startPoint y: 242, endPoint x: 1068, endPoint y: 240, distance: 113.9
click at [1068, 240] on div "beastcoastgroup@gmail.com" at bounding box center [1077, 241] width 232 height 13
copy span "beastcoastgroup@gmail.com"
click at [94, 83] on link "Back to Orders" at bounding box center [92, 83] width 61 height 10
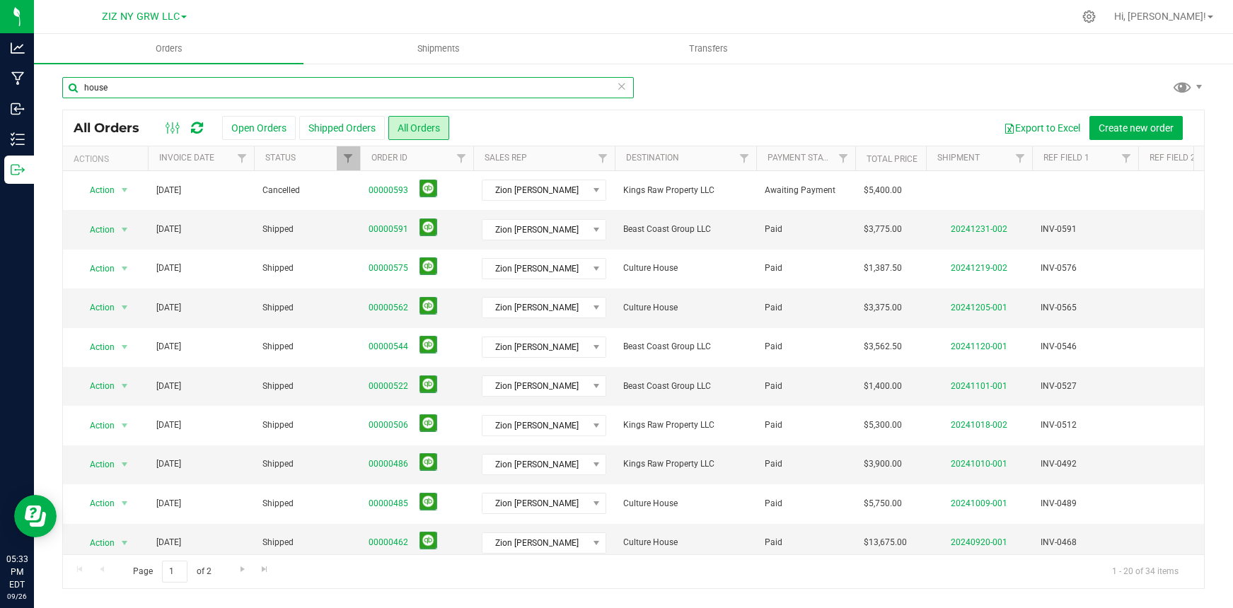
click at [105, 88] on input "house" at bounding box center [347, 87] width 571 height 21
drag, startPoint x: 112, startPoint y: 88, endPoint x: 62, endPoint y: 79, distance: 51.0
click at [62, 79] on input "house" at bounding box center [347, 87] width 571 height 21
type input "[PERSON_NAME]"
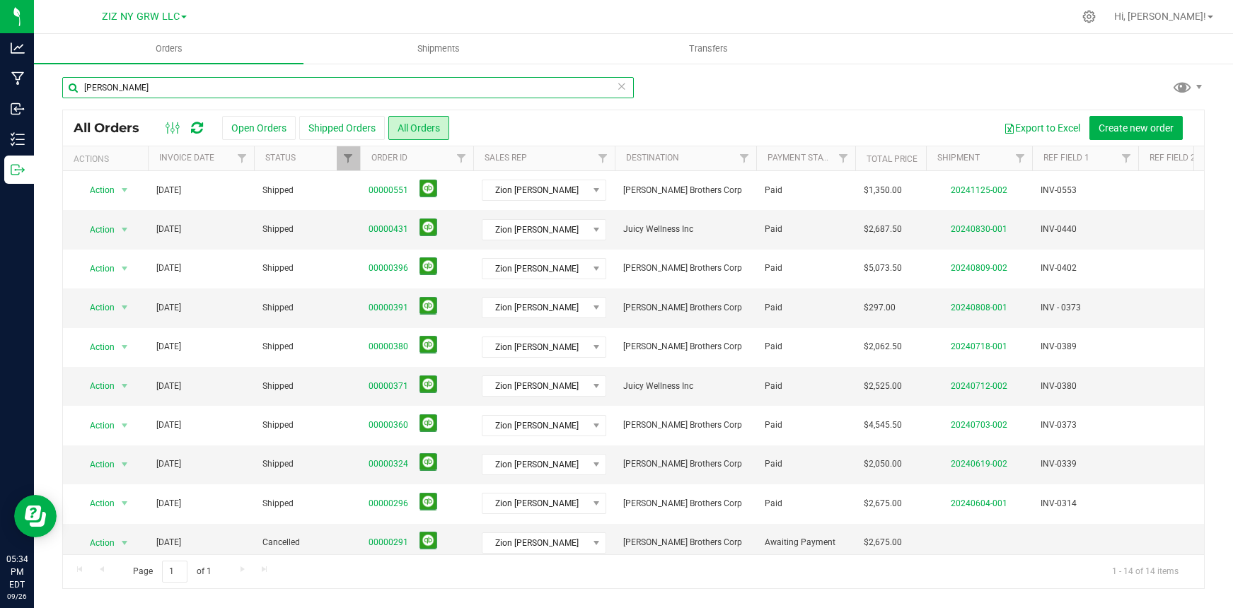
drag, startPoint x: 124, startPoint y: 91, endPoint x: 146, endPoint y: 88, distance: 22.8
click at [146, 88] on input "[PERSON_NAME]" at bounding box center [347, 87] width 571 height 21
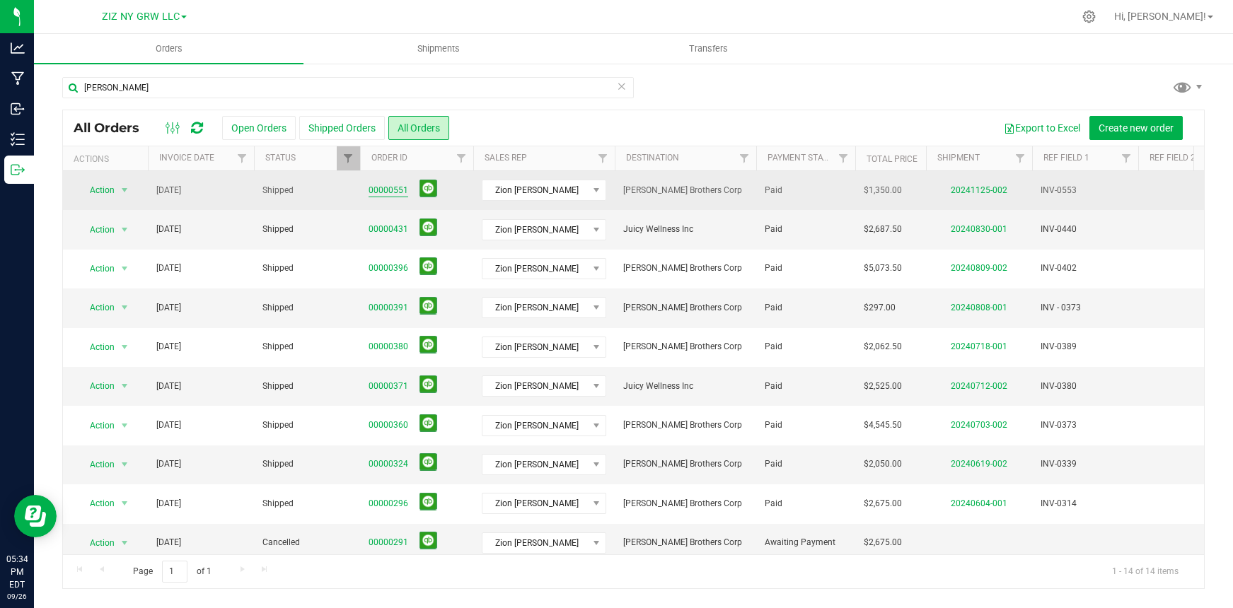
click at [385, 187] on link "00000551" at bounding box center [388, 190] width 40 height 13
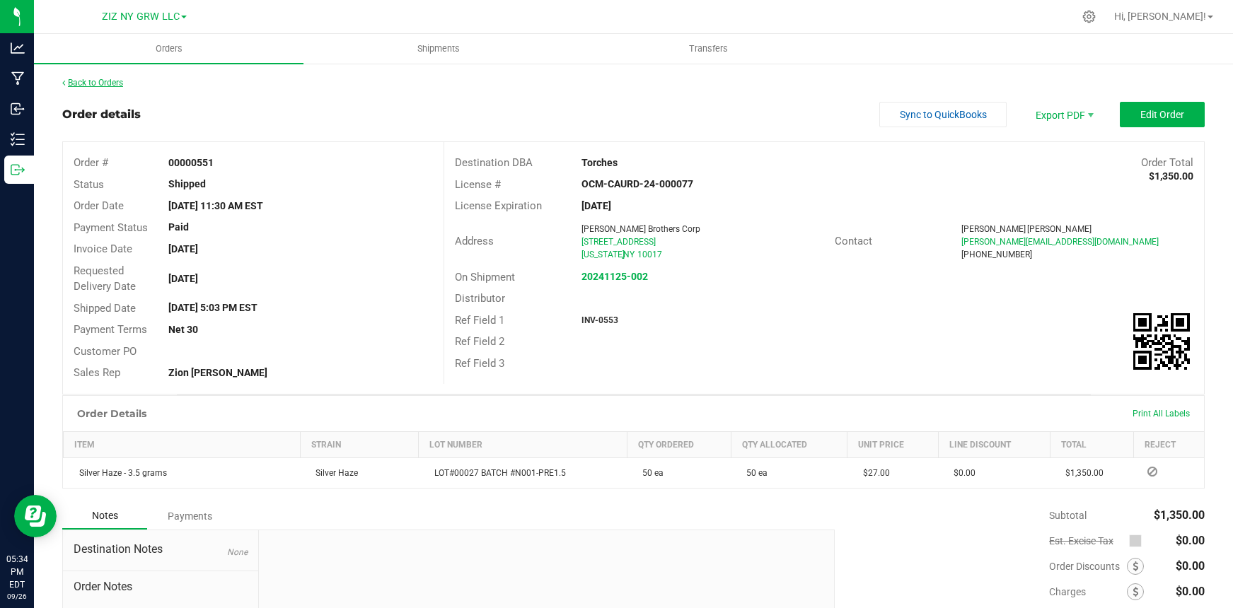
click at [81, 83] on link "Back to Orders" at bounding box center [92, 83] width 61 height 10
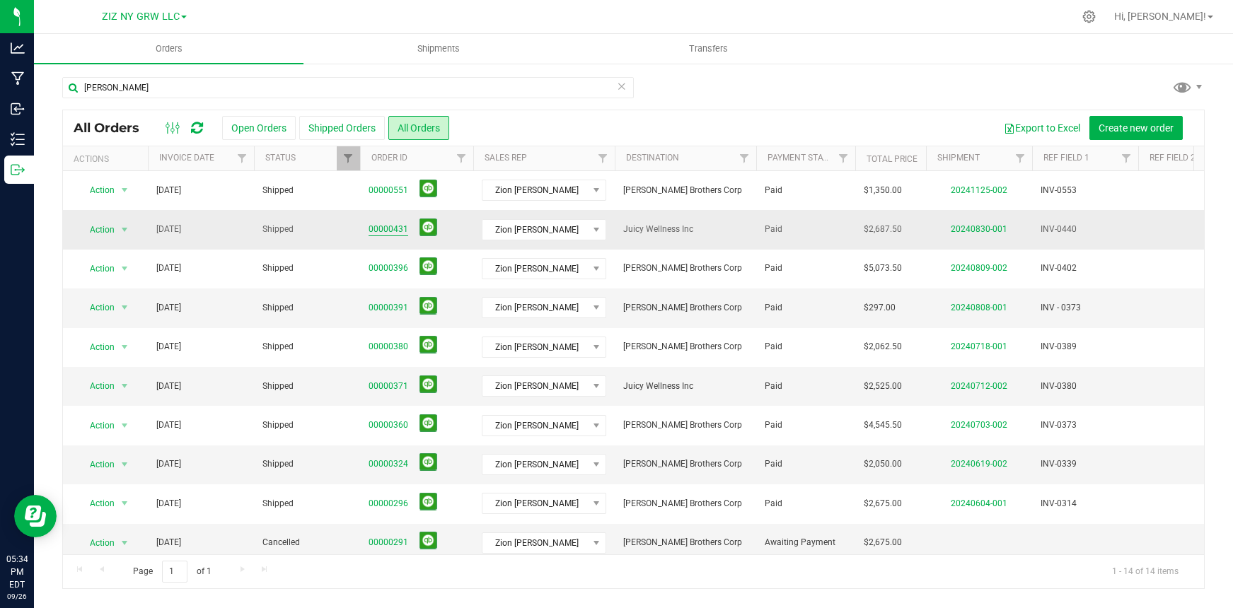
click at [394, 228] on link "00000431" at bounding box center [388, 229] width 40 height 13
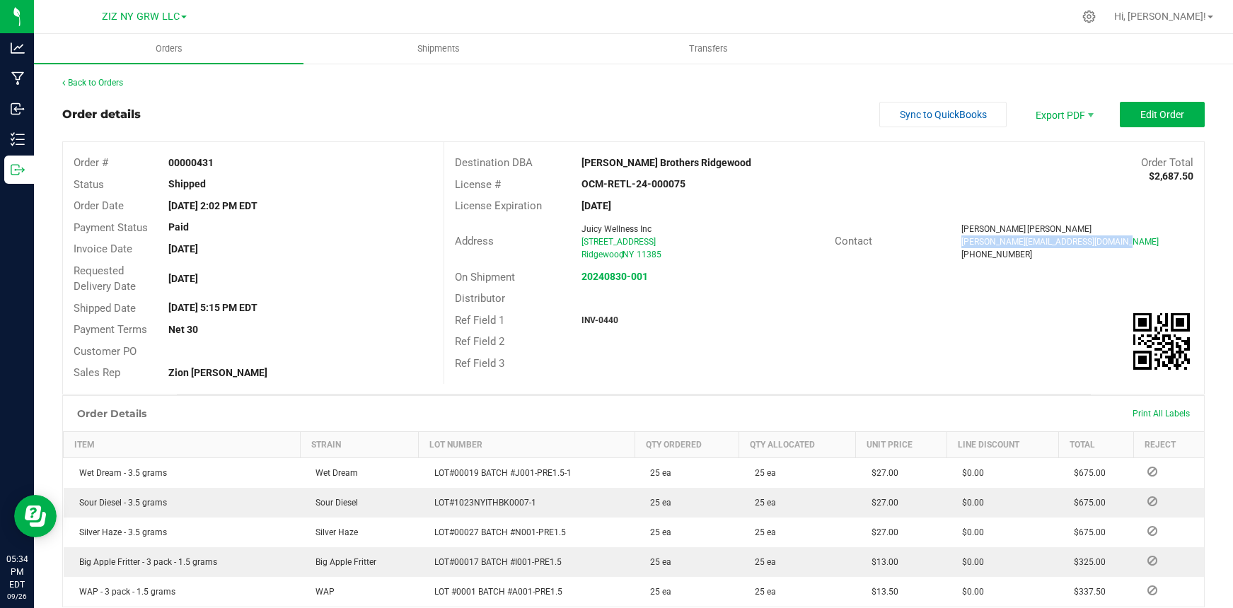
drag, startPoint x: 953, startPoint y: 240, endPoint x: 1109, endPoint y: 243, distance: 156.3
click at [1109, 243] on div "william@polancobrothersridgewood.com" at bounding box center [1077, 241] width 232 height 13
copy span "william@polancobrothersridgewood.com"
click at [103, 83] on link "Back to Orders" at bounding box center [92, 83] width 61 height 10
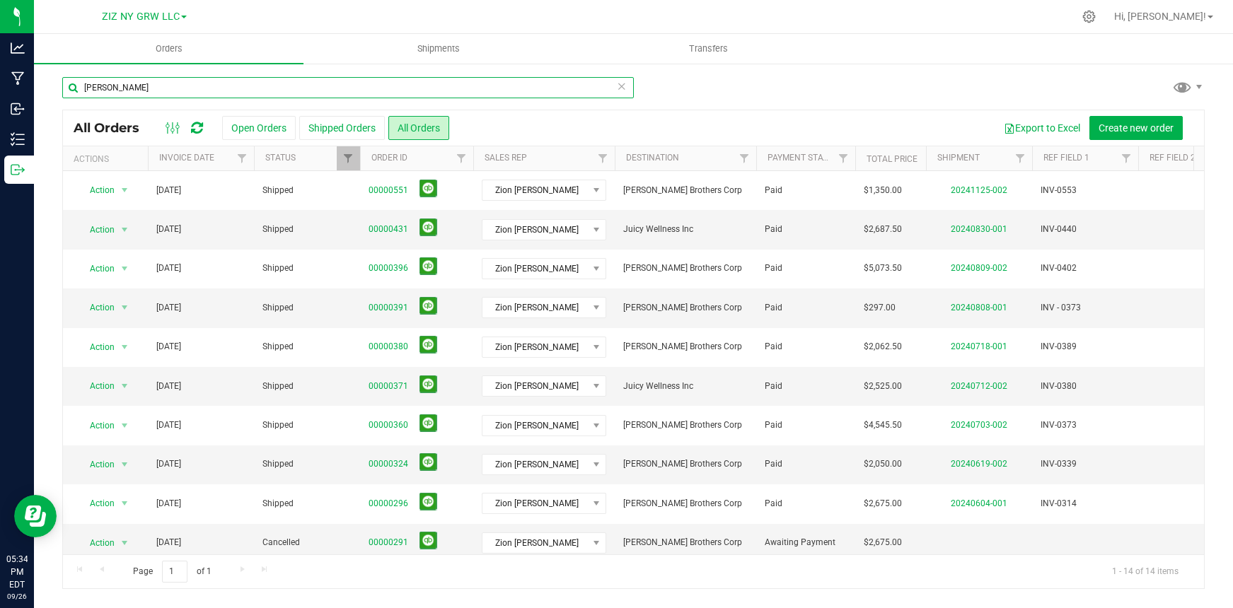
drag, startPoint x: 117, startPoint y: 92, endPoint x: 79, endPoint y: 91, distance: 38.2
click at [79, 91] on input "[PERSON_NAME]" at bounding box center [347, 87] width 571 height 21
type input "herbarium"
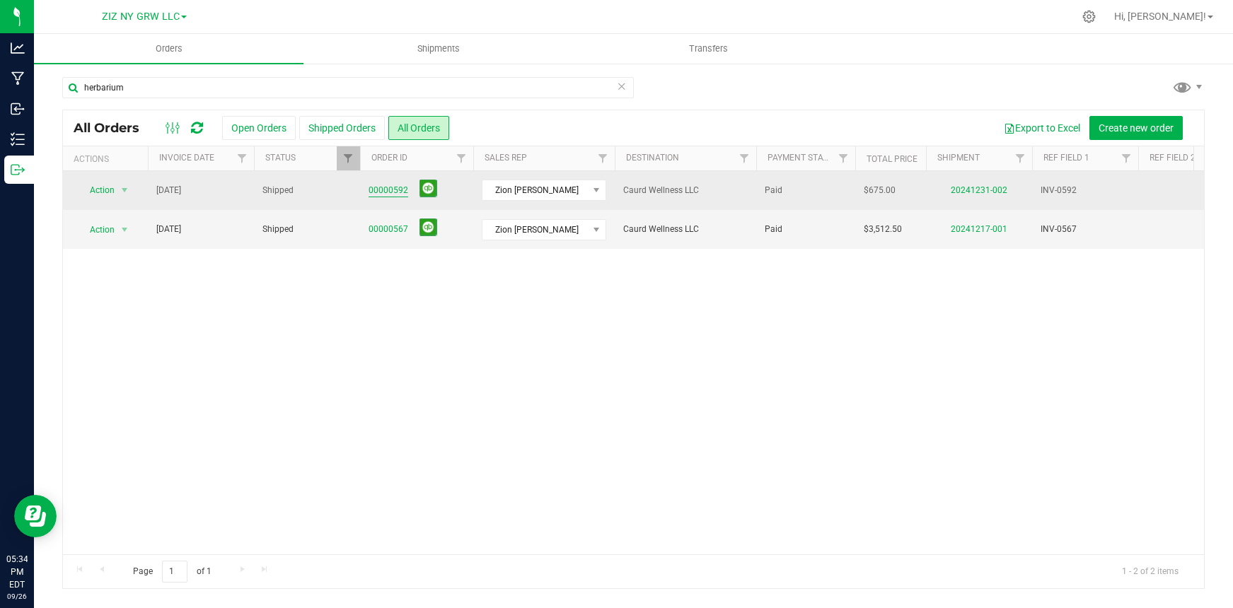
click at [383, 187] on link "00000592" at bounding box center [388, 190] width 40 height 13
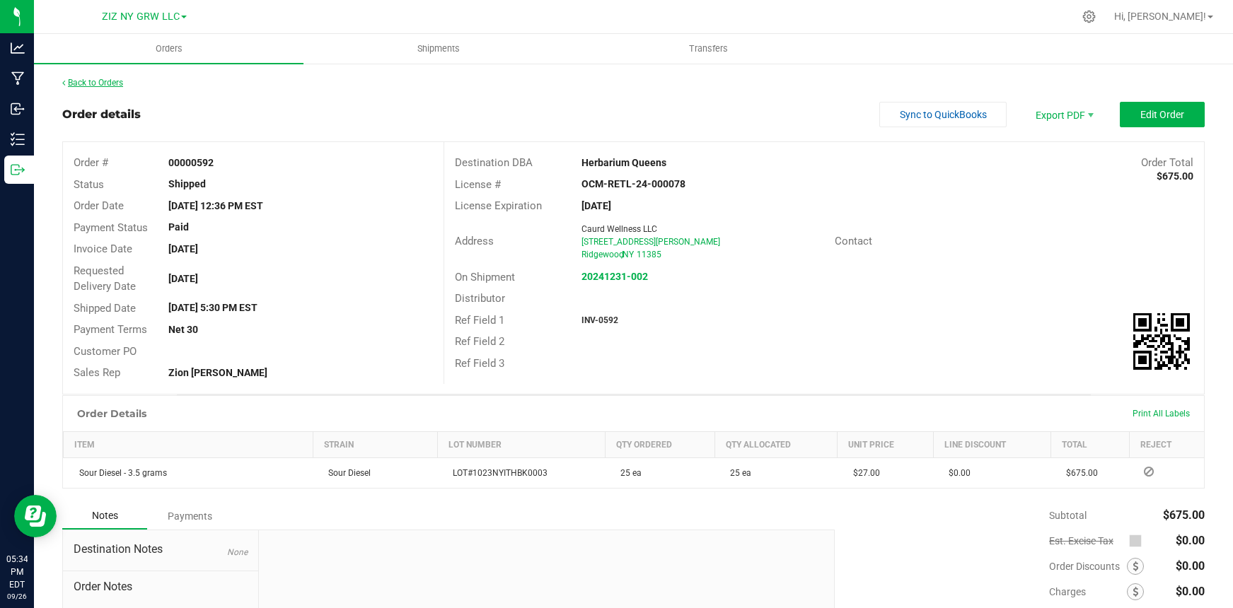
click at [122, 82] on link "Back to Orders" at bounding box center [92, 83] width 61 height 10
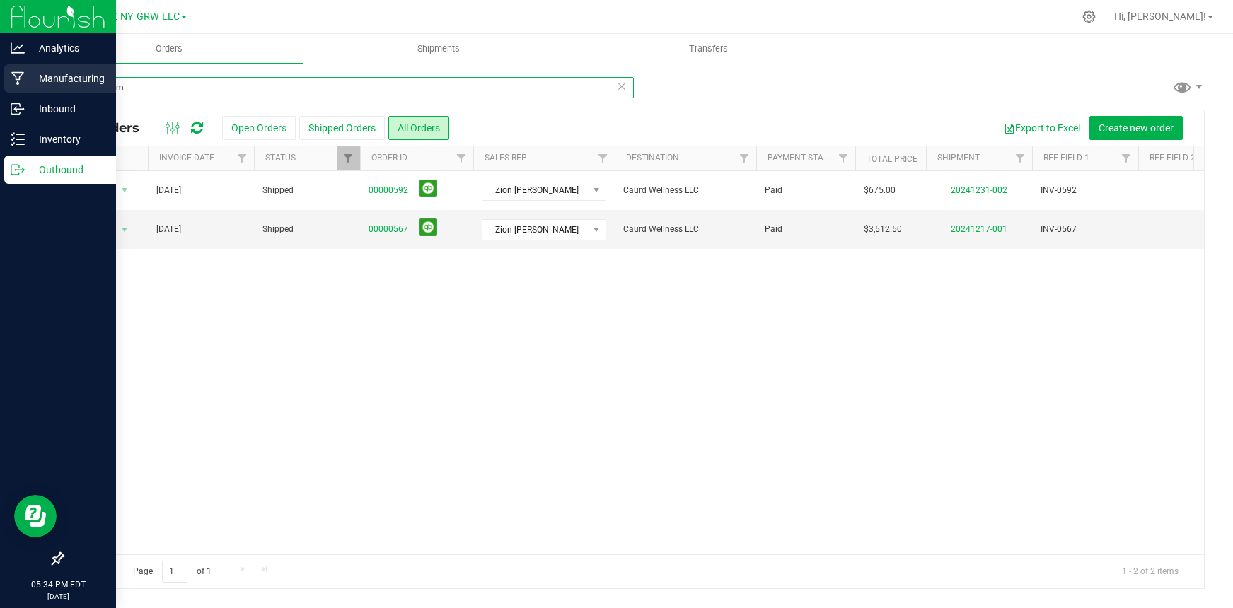
drag, startPoint x: 64, startPoint y: 83, endPoint x: 16, endPoint y: 82, distance: 48.1
click at [16, 82] on div "Analytics Manufacturing Inbound Inventory Outbound 05:34 PM EDT 09/26/2025 09/2…" at bounding box center [616, 304] width 1233 height 608
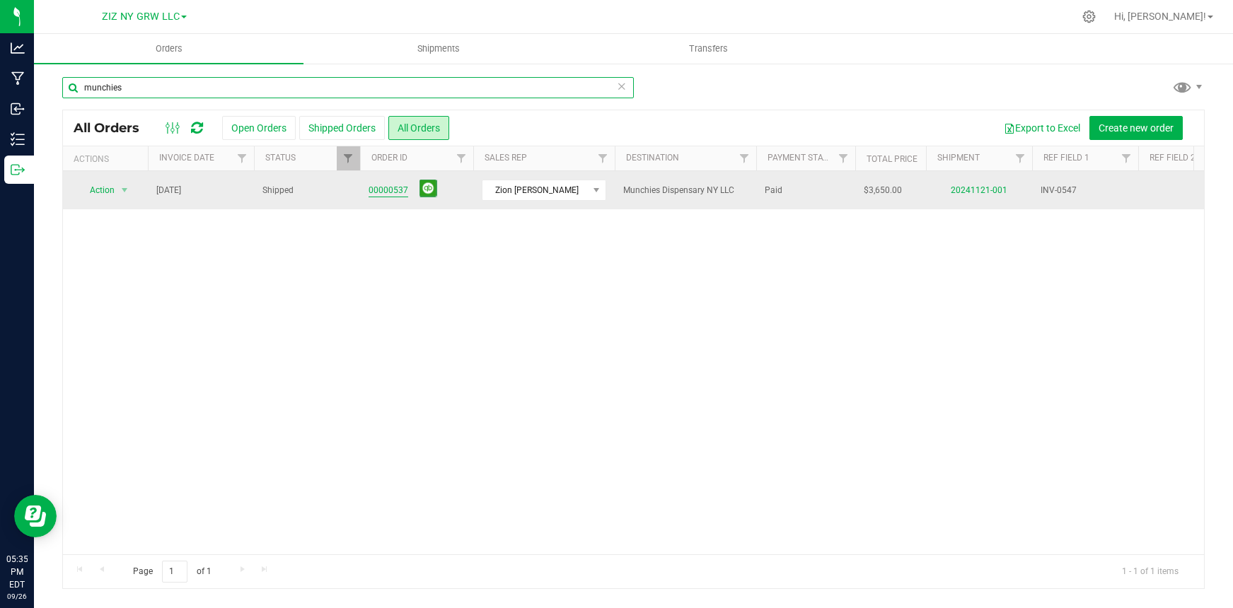
type input "munchies"
click at [385, 190] on link "00000537" at bounding box center [388, 190] width 40 height 13
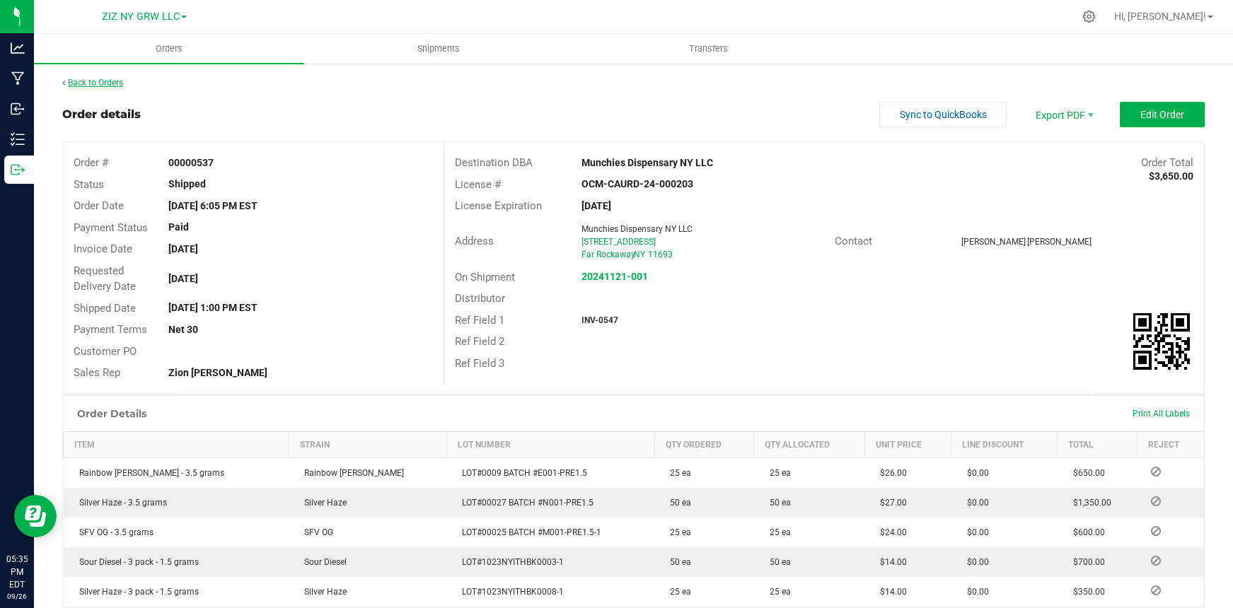
drag, startPoint x: 134, startPoint y: 88, endPoint x: 118, endPoint y: 81, distance: 17.1
click at [132, 87] on div "Back to Orders" at bounding box center [633, 82] width 1142 height 13
click at [119, 82] on link "Back to Orders" at bounding box center [92, 83] width 61 height 10
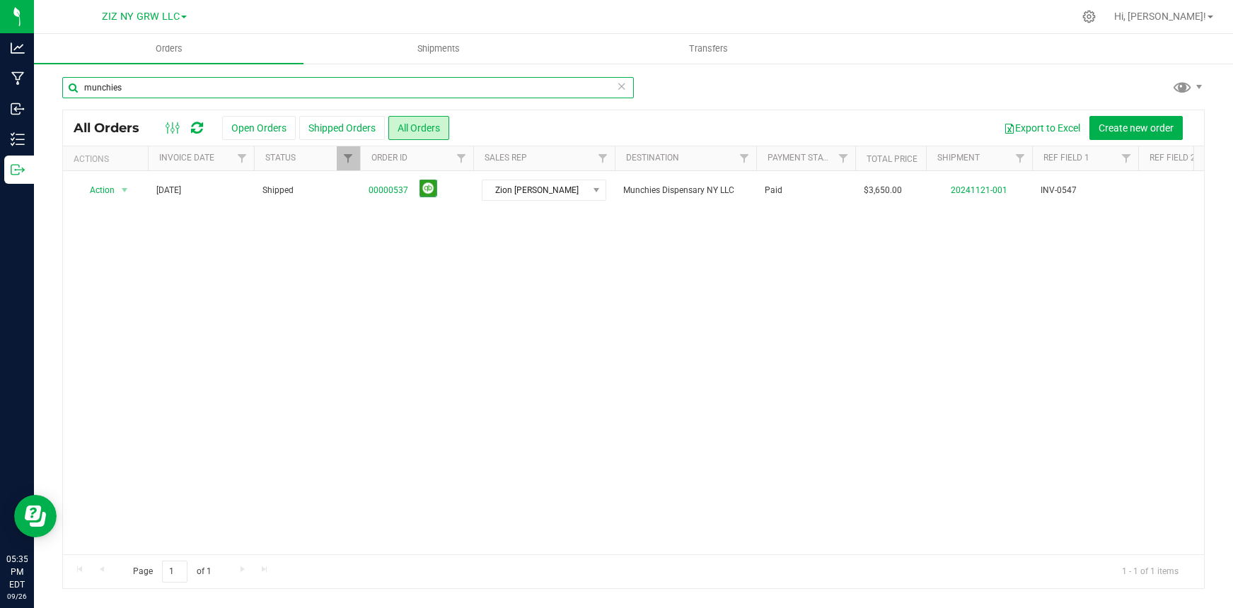
drag, startPoint x: 123, startPoint y: 86, endPoint x: 44, endPoint y: 86, distance: 79.2
click at [44, 86] on div "munchies All Orders Open Orders Shipped Orders All Orders Export to Excel Creat…" at bounding box center [633, 332] width 1199 height 541
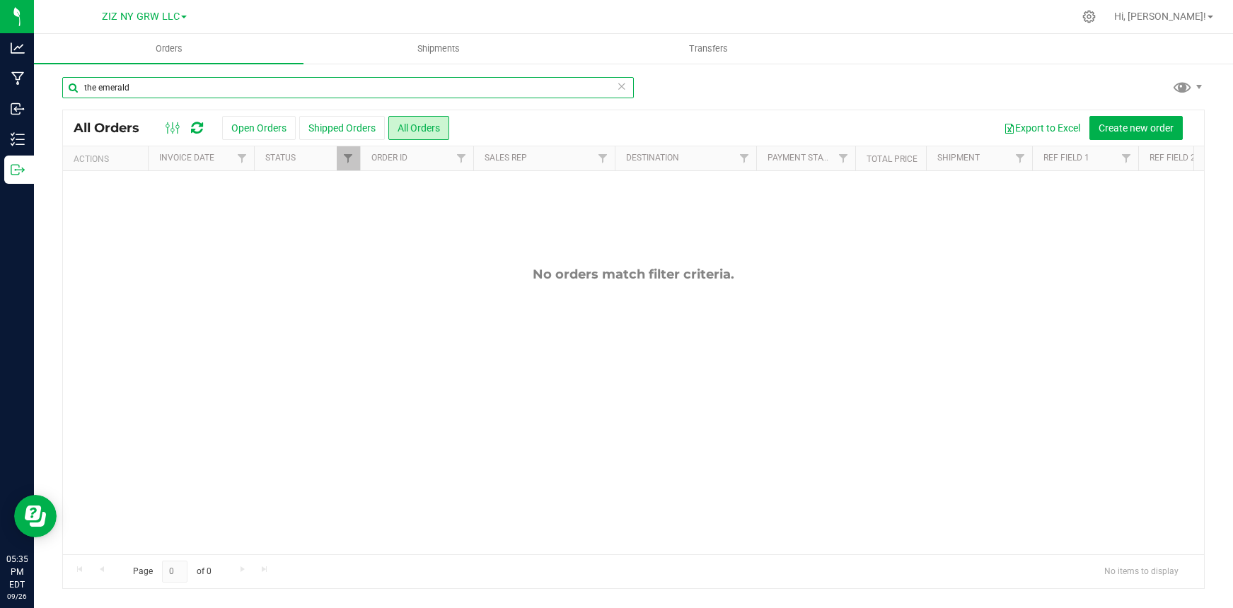
type input "the emerald"
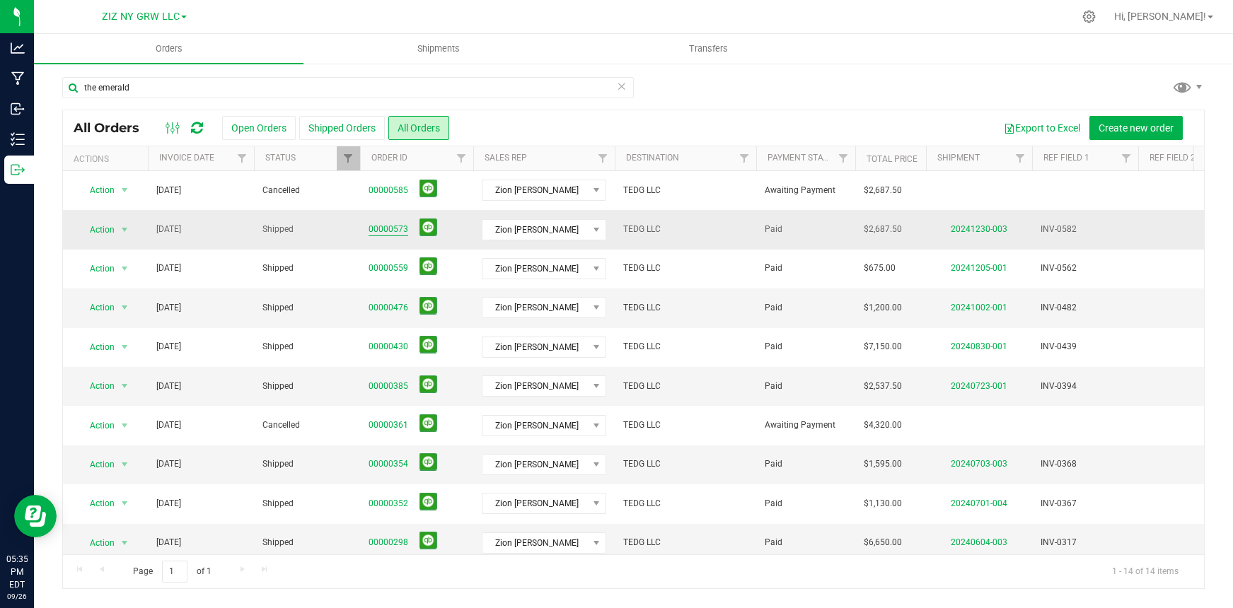
click at [381, 227] on link "00000573" at bounding box center [388, 229] width 40 height 13
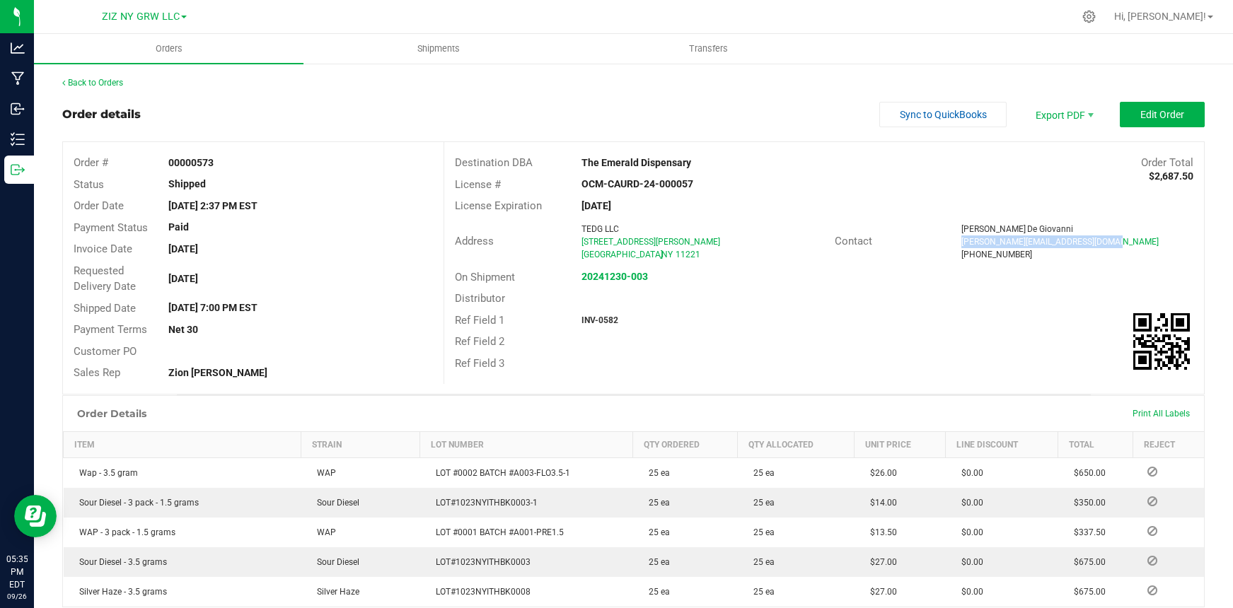
drag, startPoint x: 955, startPoint y: 243, endPoint x: 1102, endPoint y: 236, distance: 147.3
click at [1102, 236] on div "Christina@theemeralddispensary.com" at bounding box center [1077, 241] width 232 height 13
copy span "Christina@theemeralddispensary.com"
click at [120, 83] on link "Back to Orders" at bounding box center [92, 83] width 61 height 10
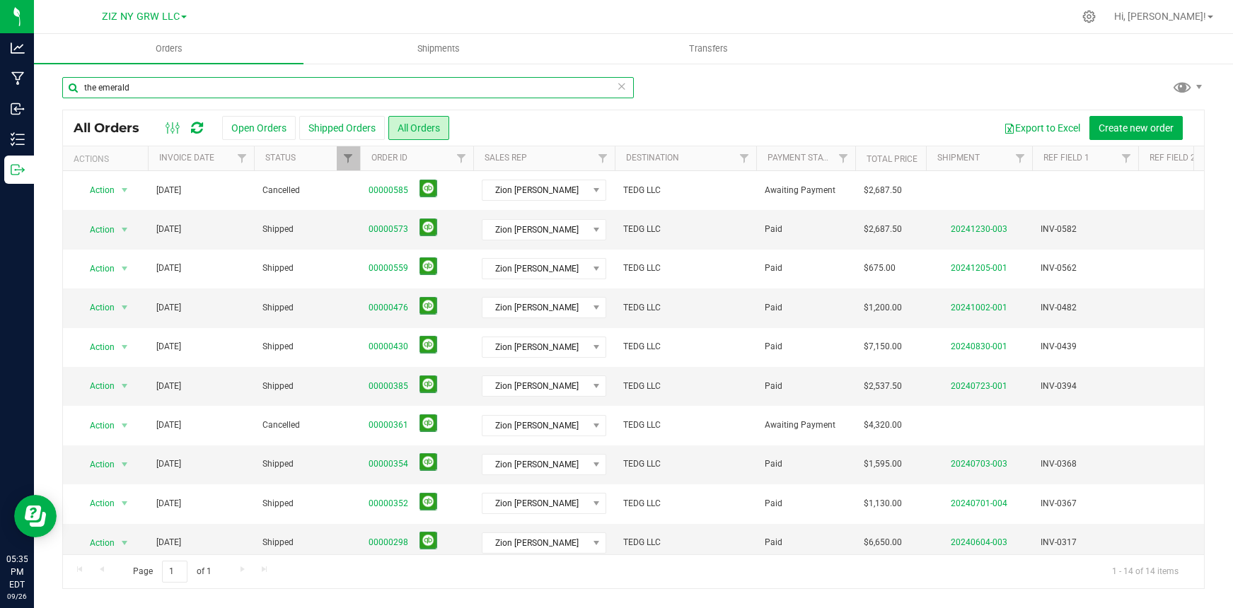
drag, startPoint x: 142, startPoint y: 88, endPoint x: 54, endPoint y: 70, distance: 89.6
click at [54, 68] on div "the emerald All Orders Open Orders Shipped Orders All Orders Export to Excel Cr…" at bounding box center [633, 332] width 1199 height 541
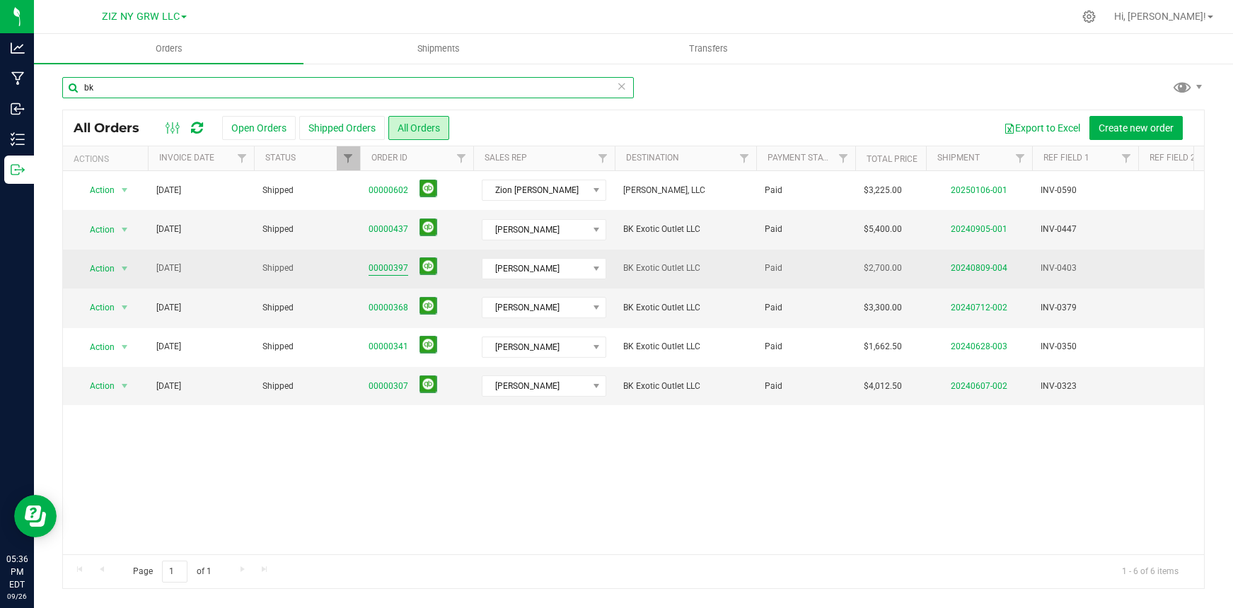
type input "bk"
click at [381, 267] on link "00000397" at bounding box center [388, 268] width 40 height 13
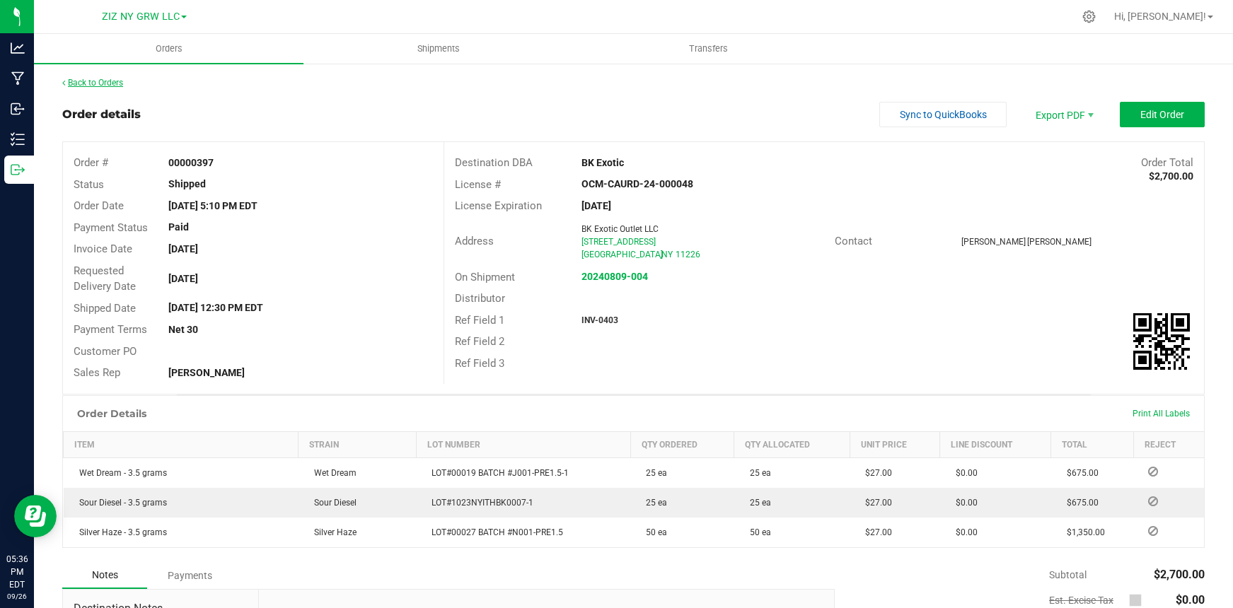
click at [101, 83] on link "Back to Orders" at bounding box center [92, 83] width 61 height 10
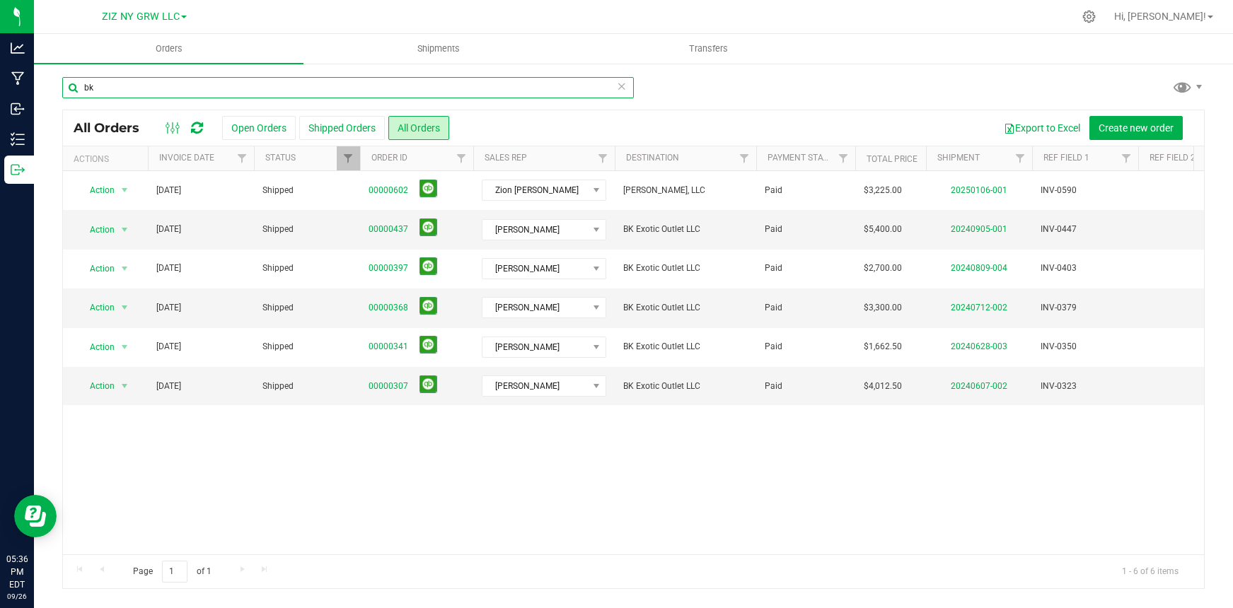
drag, startPoint x: 81, startPoint y: 87, endPoint x: 56, endPoint y: 84, distance: 25.6
click at [56, 85] on div "bk All Orders Open Orders Shipped Orders All Orders Export to Excel Create new …" at bounding box center [633, 332] width 1199 height 541
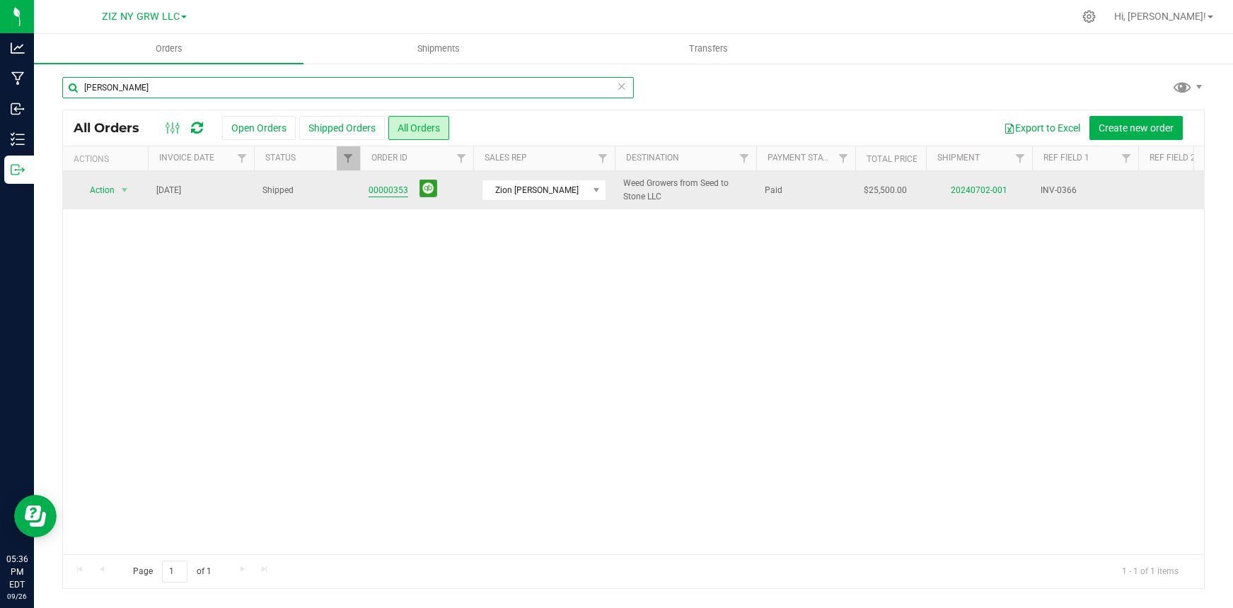
type input "mata"
click at [388, 190] on link "00000353" at bounding box center [388, 190] width 40 height 13
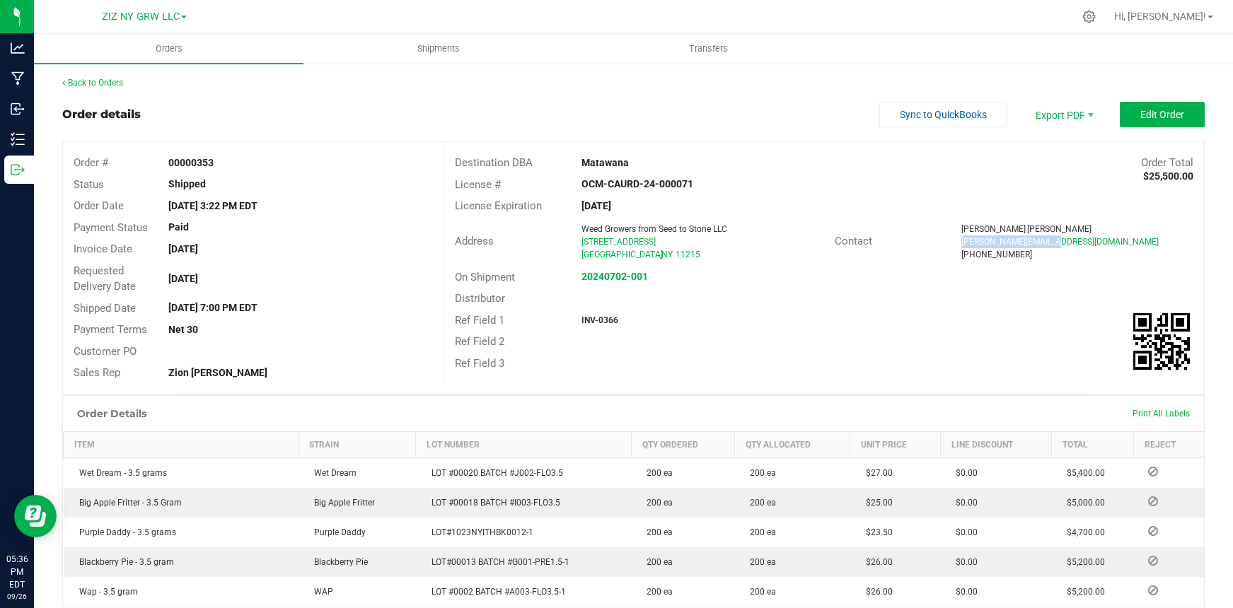
drag, startPoint x: 952, startPoint y: 241, endPoint x: 1059, endPoint y: 242, distance: 106.8
click at [1059, 241] on div "L.mata@matawanany.com" at bounding box center [1077, 241] width 232 height 13
copy span "L.mata@matawanany.com"
click at [95, 83] on link "Back to Orders" at bounding box center [92, 83] width 61 height 10
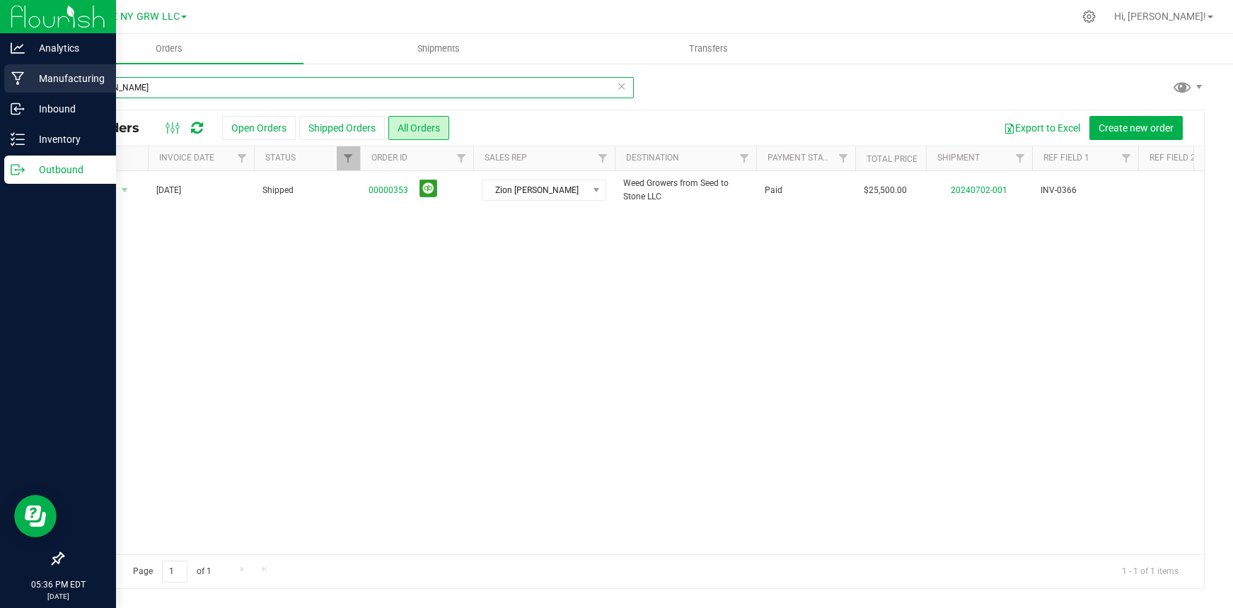
drag, startPoint x: 112, startPoint y: 86, endPoint x: 33, endPoint y: 74, distance: 80.1
click at [34, 76] on div "mata All Orders Open Orders Shipped Orders All Orders Export to Excel Create ne…" at bounding box center [633, 332] width 1199 height 541
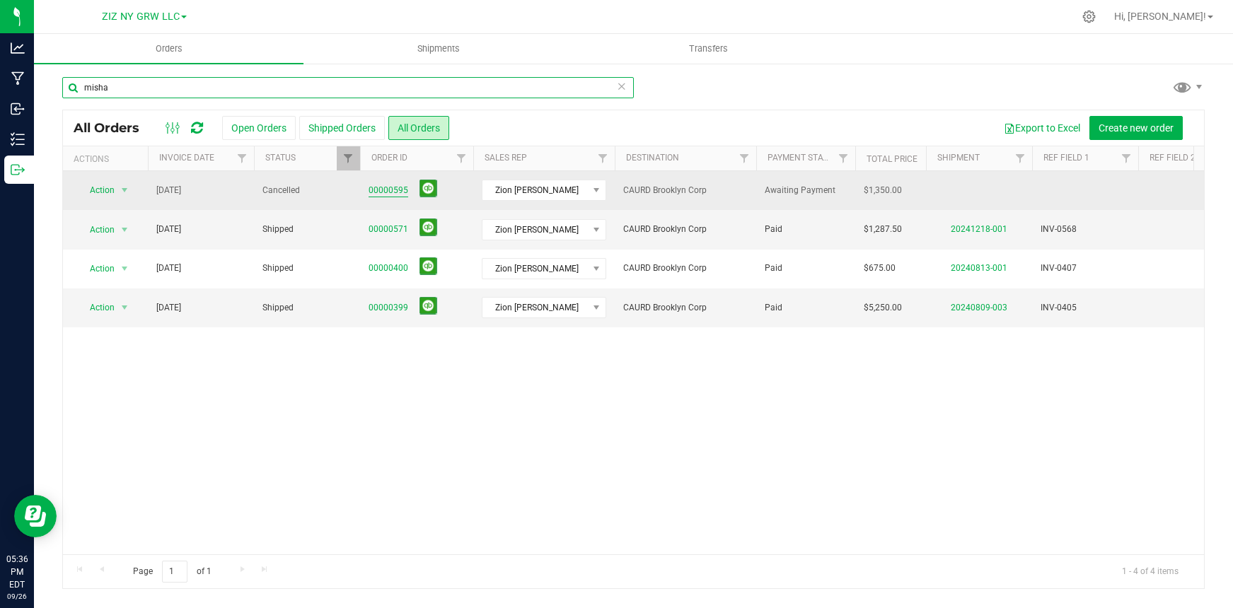
type input "misha"
click at [400, 190] on link "00000595" at bounding box center [388, 190] width 40 height 13
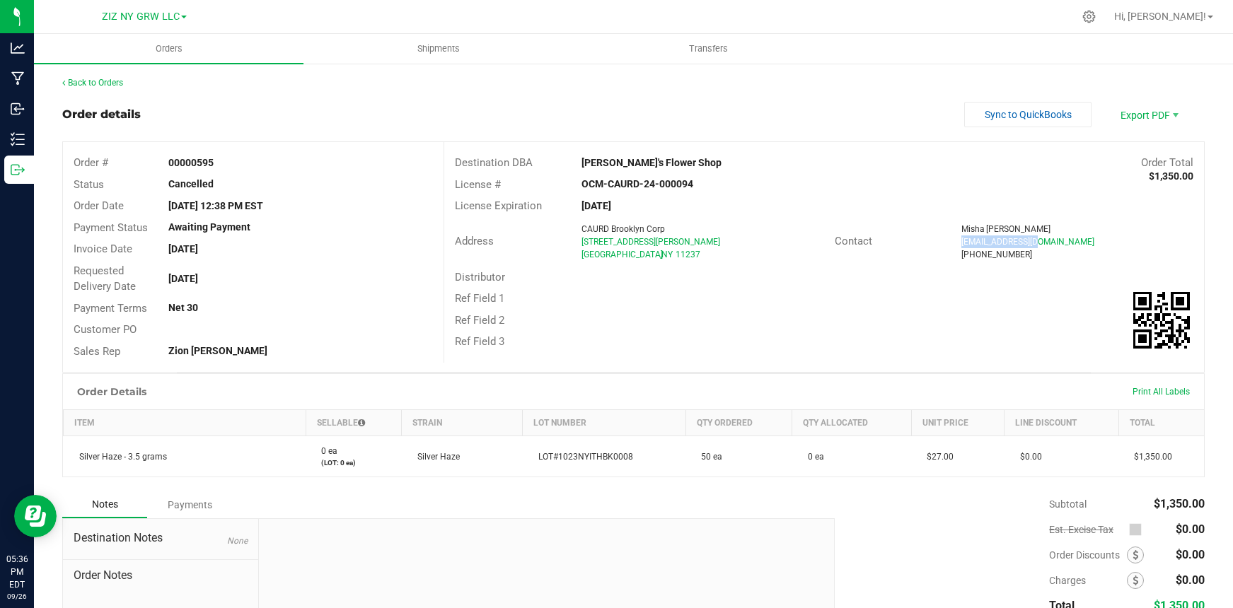
drag, startPoint x: 954, startPoint y: 241, endPoint x: 1044, endPoint y: 241, distance: 90.5
click at [1044, 241] on div "MishaMB@gmail.com" at bounding box center [1077, 241] width 232 height 13
copy span "MishaMB@gmail.com"
click at [99, 83] on link "Back to Orders" at bounding box center [92, 83] width 61 height 10
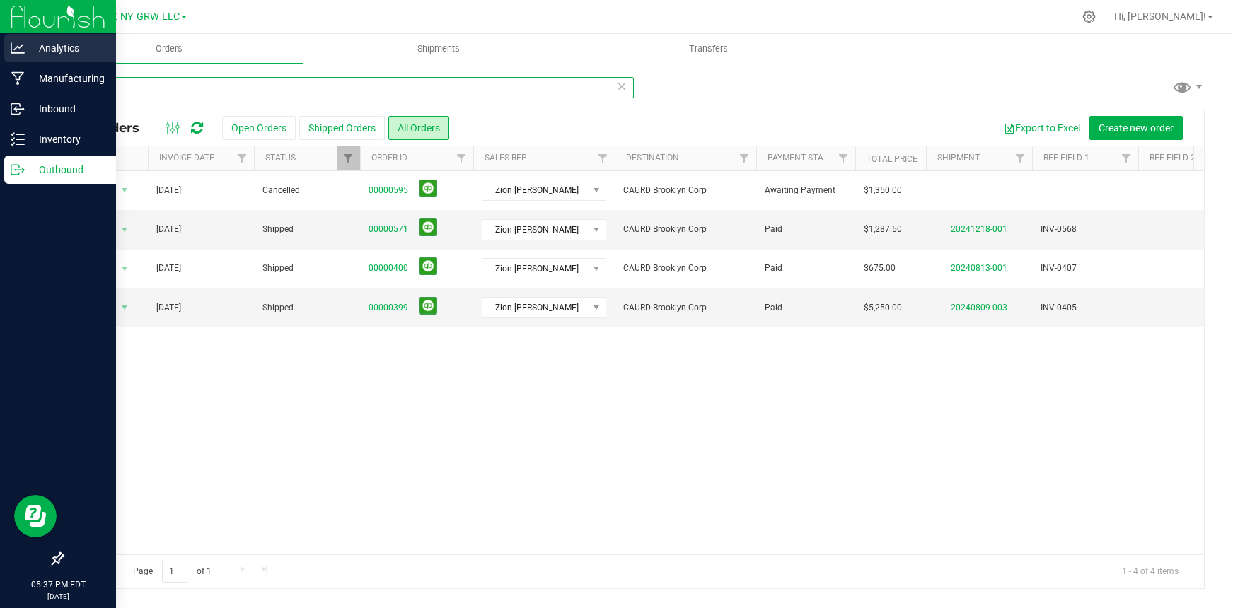
drag, startPoint x: 103, startPoint y: 81, endPoint x: 23, endPoint y: 62, distance: 82.2
click at [23, 62] on div "Analytics Manufacturing Inbound Inventory Outbound 05:37 PM EDT 09/26/2025 09/2…" at bounding box center [616, 304] width 1233 height 608
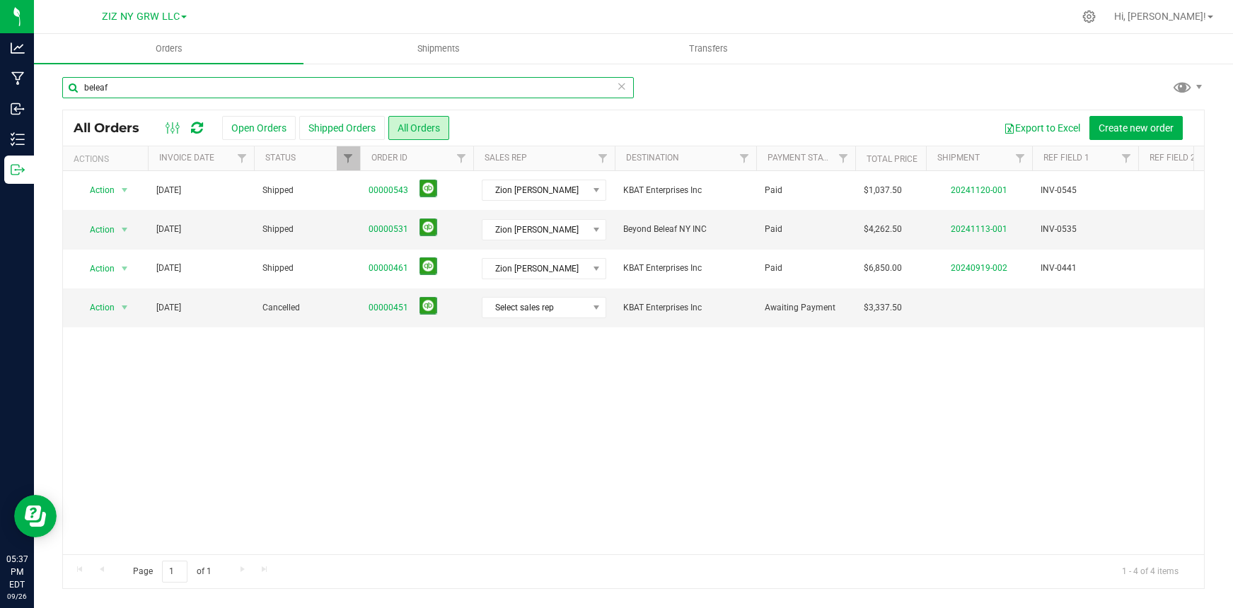
type input "beleaf"
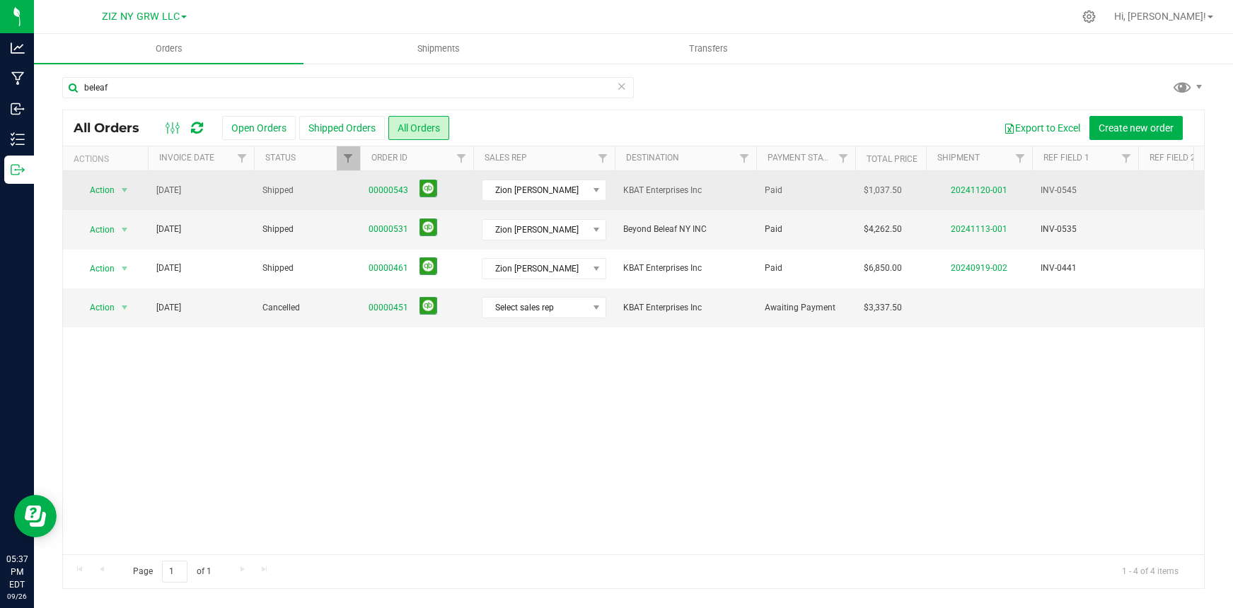
click at [390, 181] on span "00000543" at bounding box center [416, 191] width 96 height 22
click at [392, 187] on link "00000543" at bounding box center [388, 190] width 40 height 13
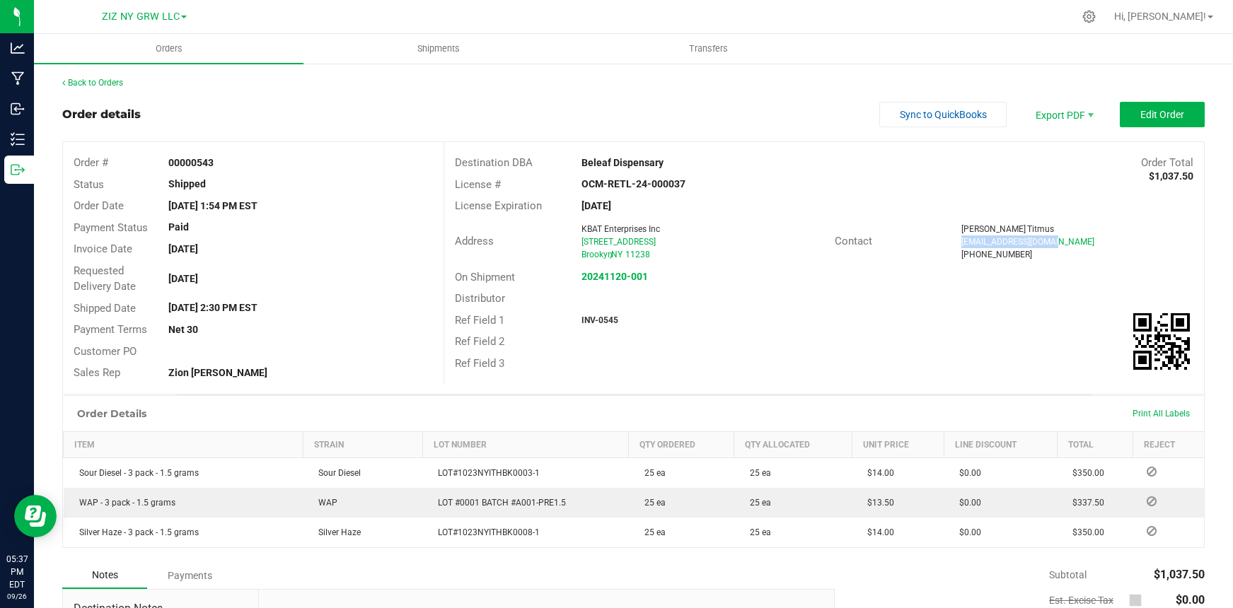
drag, startPoint x: 953, startPoint y: 242, endPoint x: 1052, endPoint y: 243, distance: 99.7
click at [1053, 243] on div "bkorders@beleafny.com" at bounding box center [1077, 241] width 232 height 13
copy span "bkorders@beleafny.com"
click at [98, 83] on link "Back to Orders" at bounding box center [92, 83] width 61 height 10
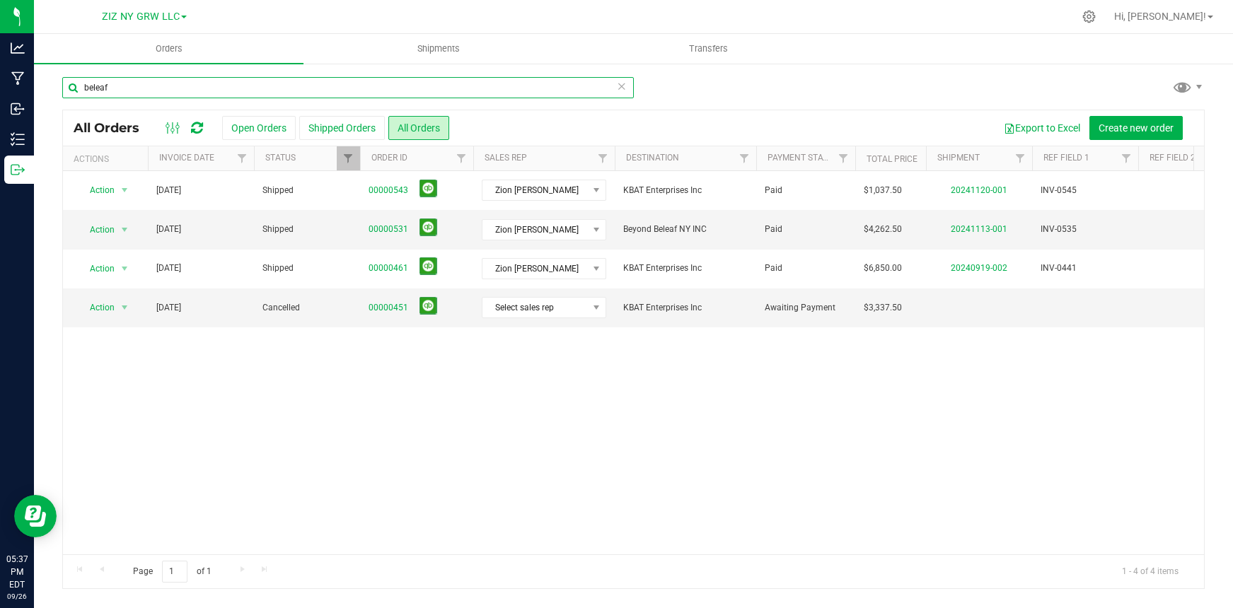
drag, startPoint x: 86, startPoint y: 88, endPoint x: 50, endPoint y: 83, distance: 37.2
click at [50, 83] on div "beleaf All Orders Open Orders Shipped Orders All Orders Export to Excel Create …" at bounding box center [633, 332] width 1199 height 541
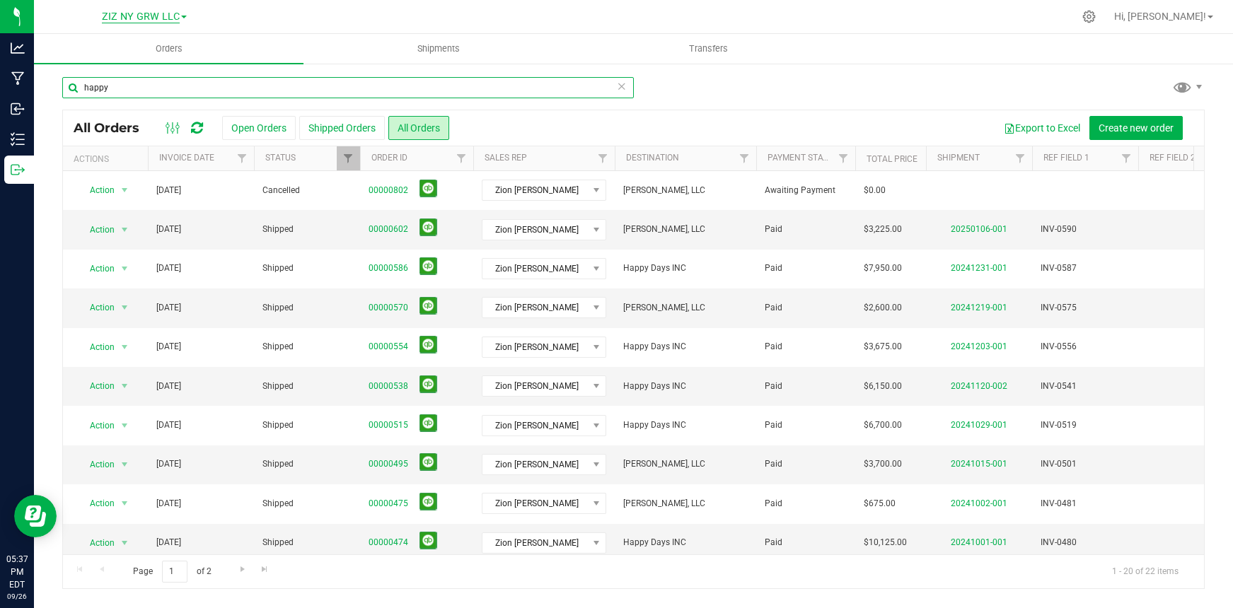
type input "happy"
click at [143, 13] on span "ZIZ NY GRW LLC" at bounding box center [141, 17] width 78 height 13
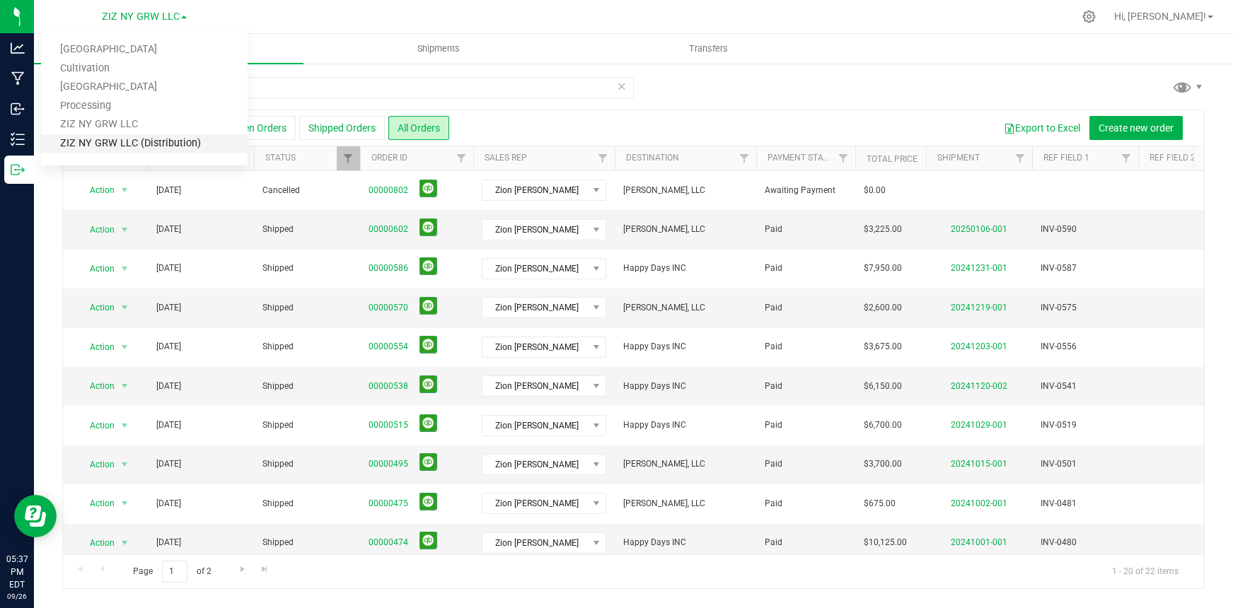
click at [150, 141] on link "ZIZ NY GRW LLC (Distribution)" at bounding box center [144, 143] width 206 height 19
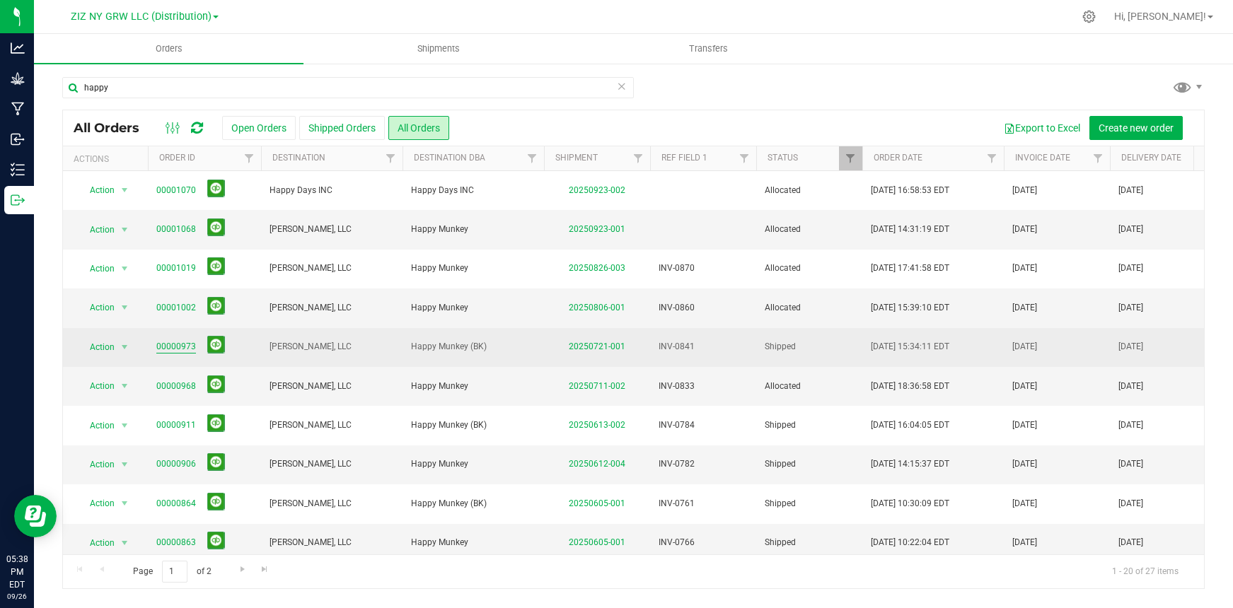
click at [167, 347] on link "00000973" at bounding box center [176, 346] width 40 height 13
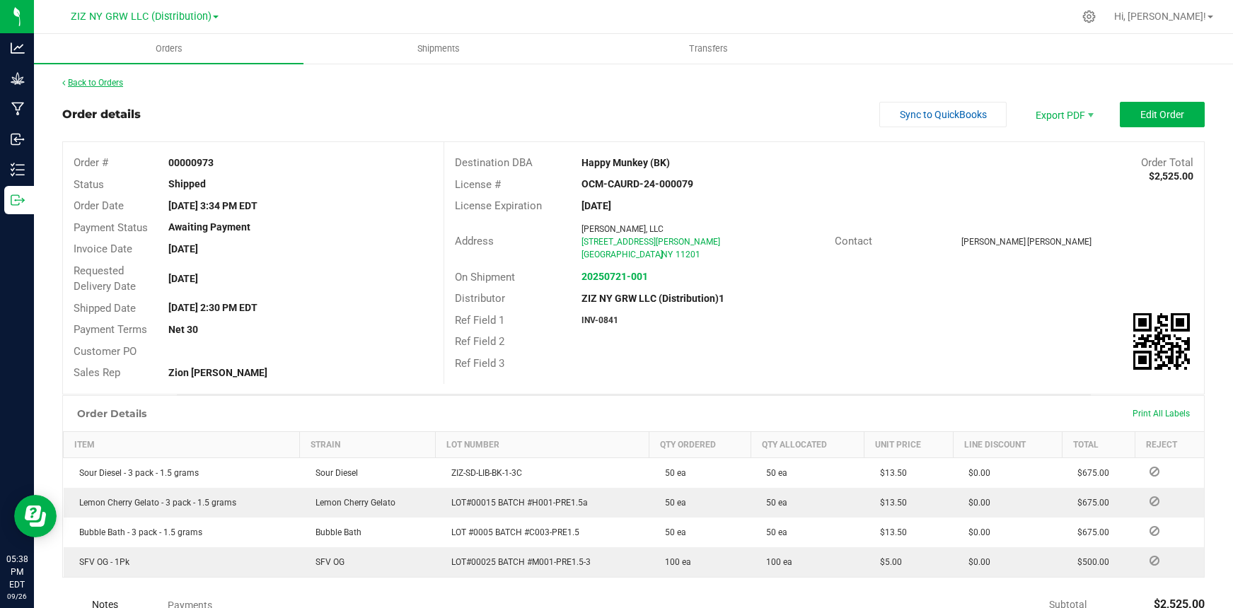
click at [92, 83] on link "Back to Orders" at bounding box center [92, 83] width 61 height 10
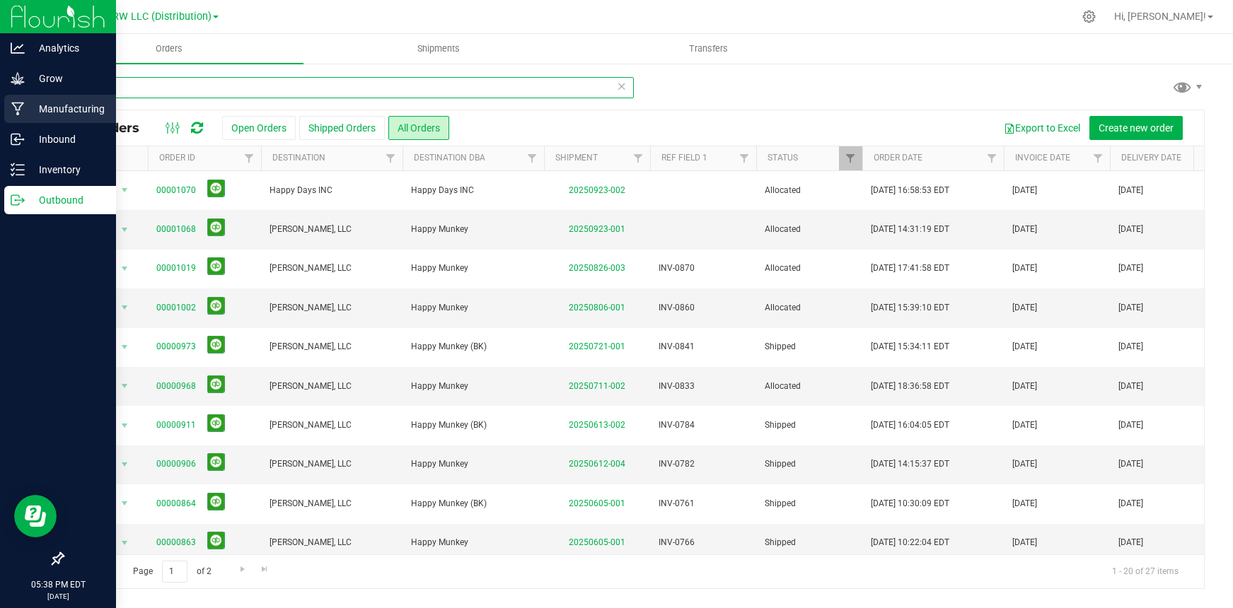
drag, startPoint x: 164, startPoint y: 91, endPoint x: 4, endPoint y: 97, distance: 159.9
click at [4, 97] on div "Analytics Grow Manufacturing Inbound Inventory Outbound 05:38 PM EDT 09/26/2025…" at bounding box center [616, 304] width 1233 height 608
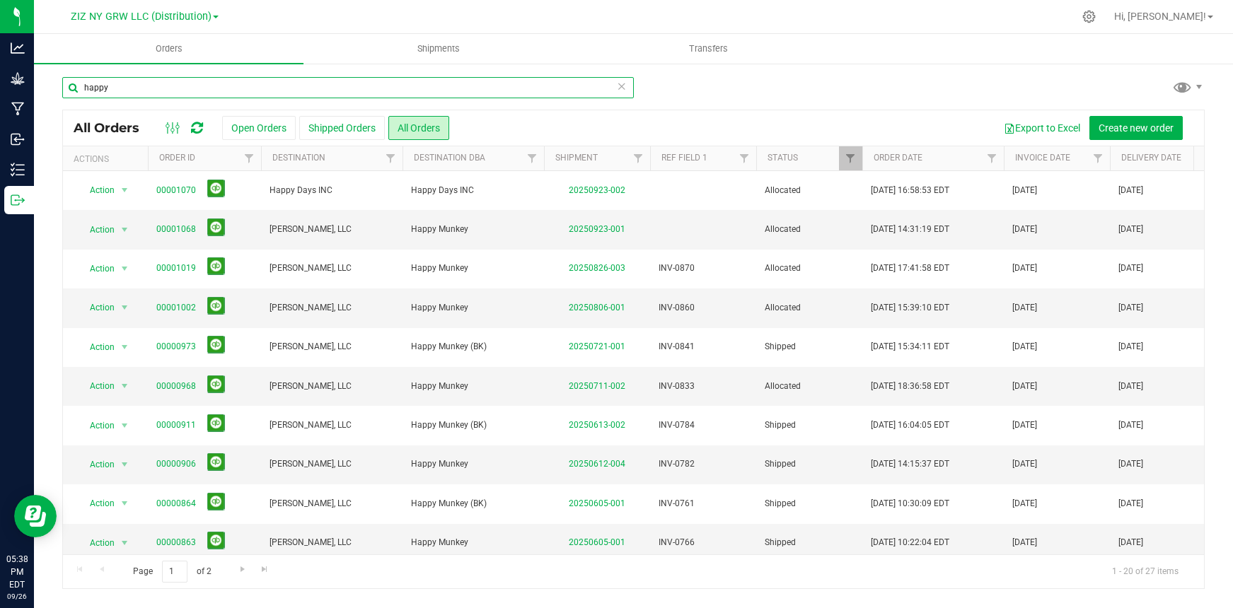
drag, startPoint x: 113, startPoint y: 86, endPoint x: 76, endPoint y: 86, distance: 36.8
click at [76, 86] on input "happy" at bounding box center [347, 87] width 571 height 21
type input "Gotham buds"
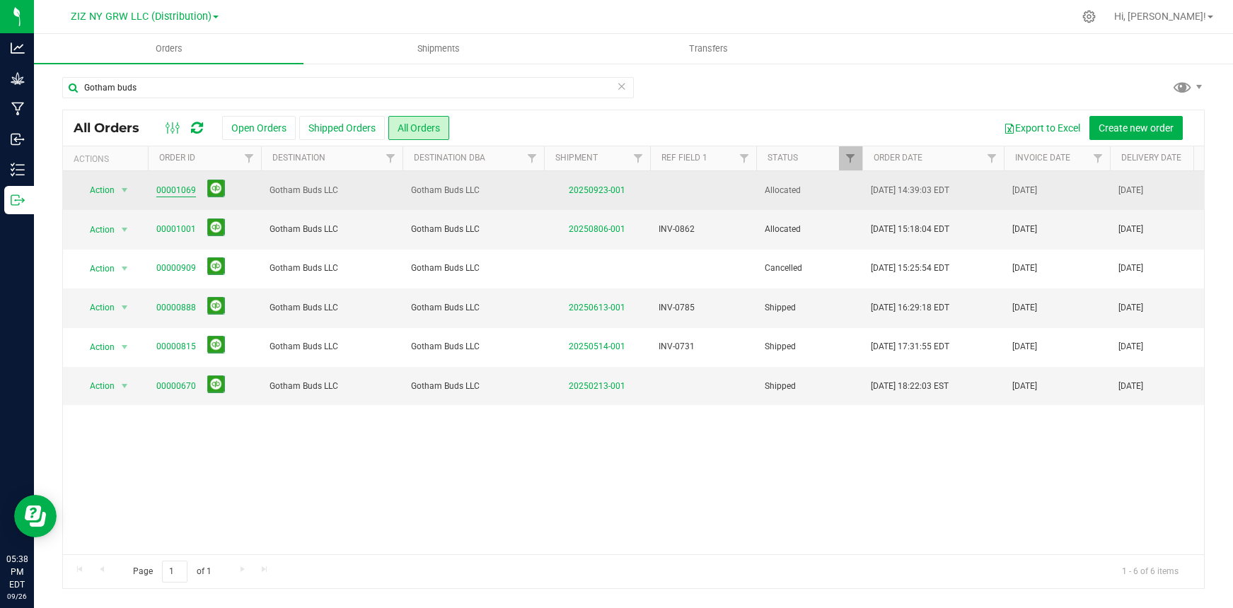
click at [175, 187] on link "00001069" at bounding box center [176, 190] width 40 height 13
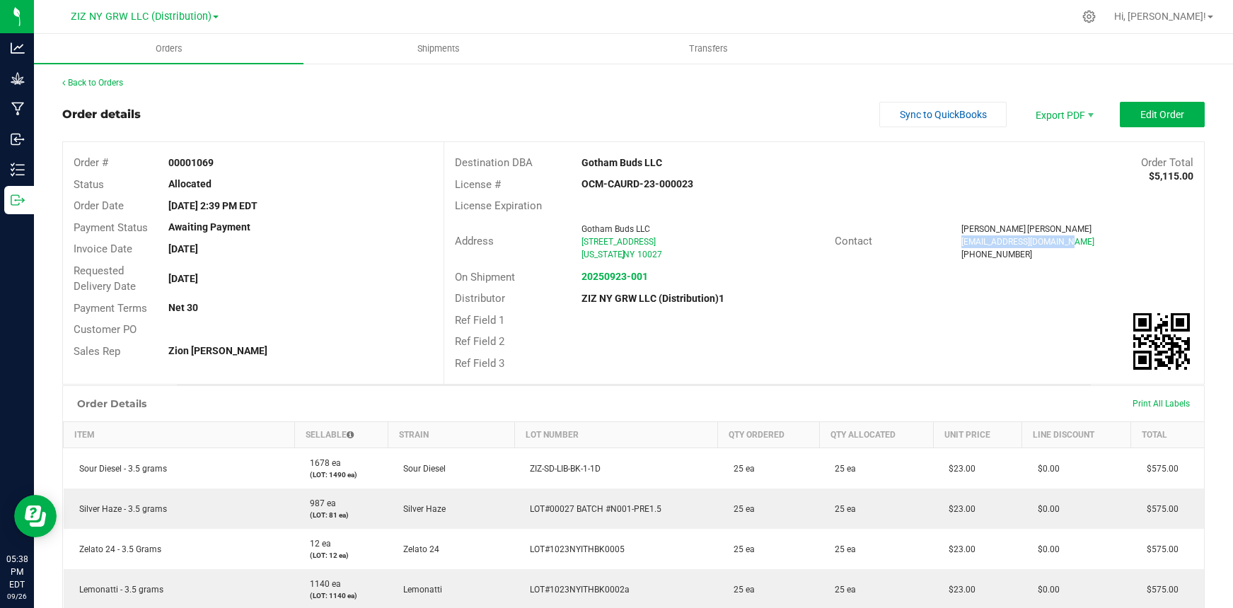
drag, startPoint x: 953, startPoint y: 243, endPoint x: 1059, endPoint y: 241, distance: 106.8
click at [1066, 241] on div "otejeda@gothambudsny.com" at bounding box center [1077, 241] width 232 height 13
copy span "otejeda@gothambudsny.com"
click at [94, 83] on link "Back to Orders" at bounding box center [92, 83] width 61 height 10
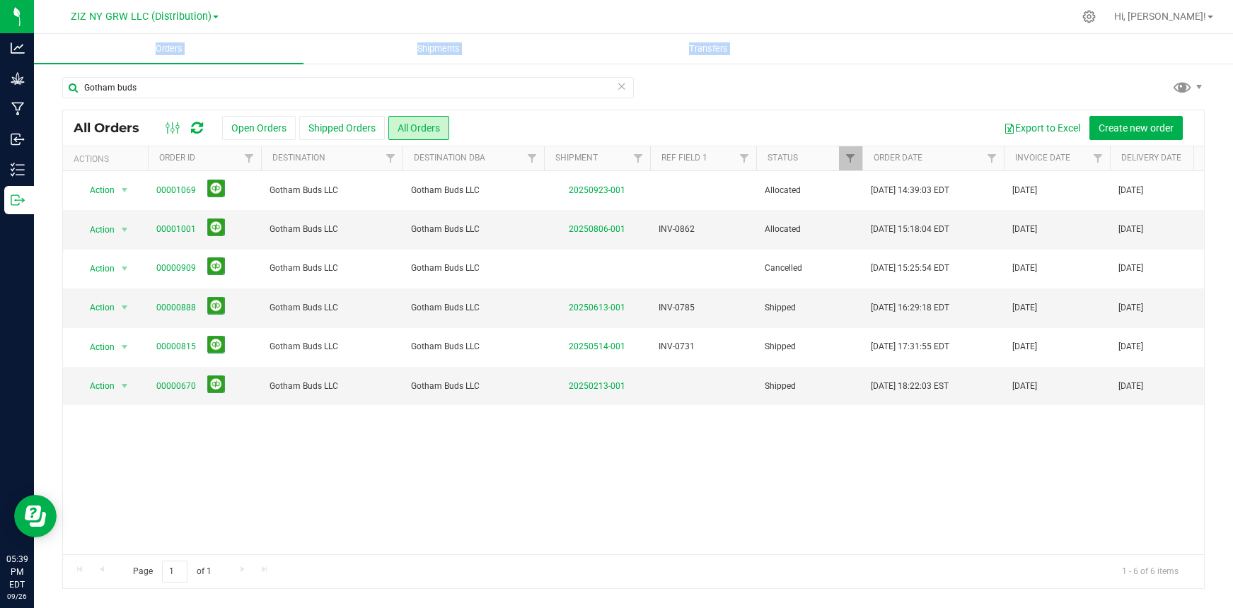
click at [624, 86] on icon at bounding box center [622, 85] width 10 height 17
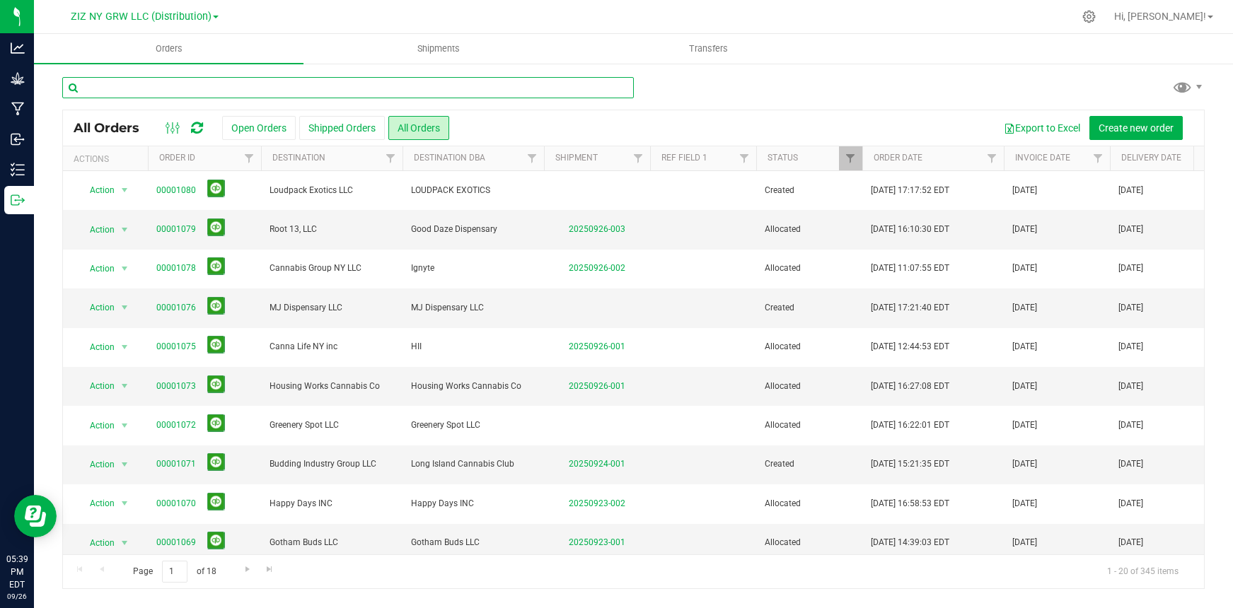
click at [412, 91] on input "text" at bounding box center [347, 87] width 571 height 21
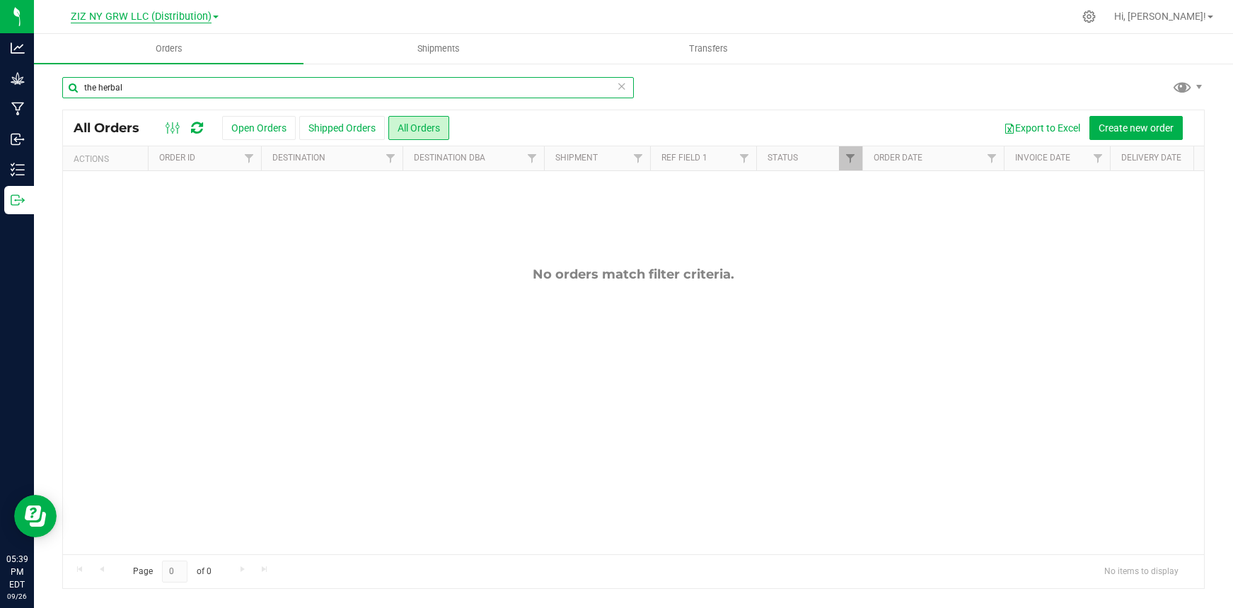
type input "the herbal"
click at [112, 16] on span "ZIZ NY GRW LLC (Distribution)" at bounding box center [141, 17] width 141 height 13
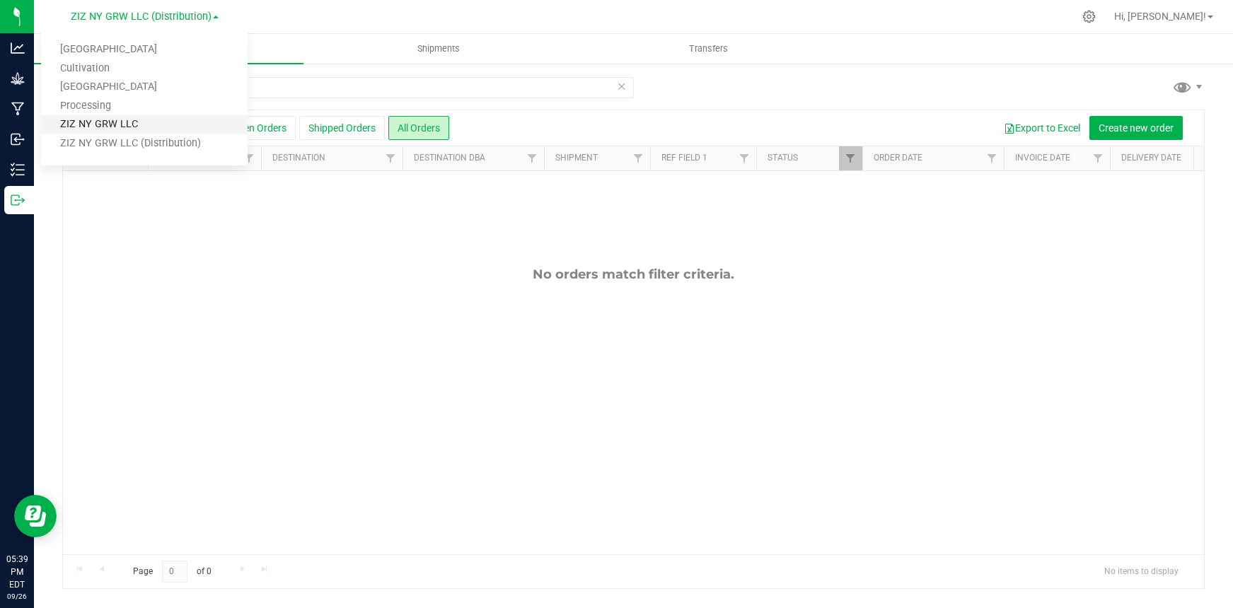
click at [117, 123] on link "ZIZ NY GRW LLC" at bounding box center [144, 124] width 206 height 19
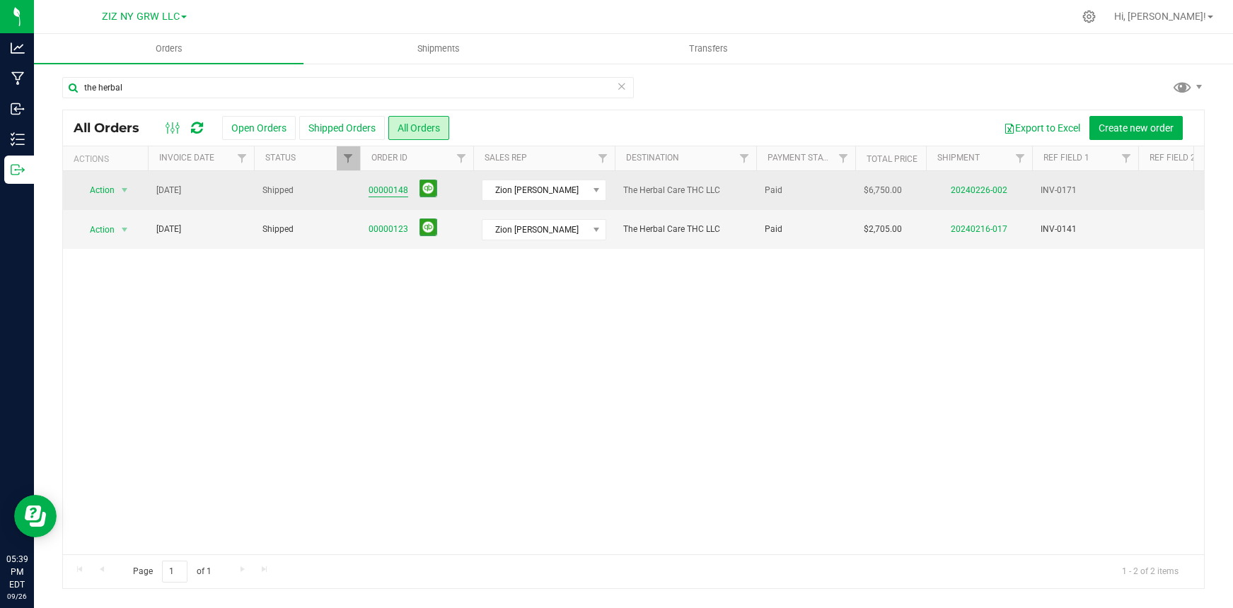
click at [398, 190] on link "00000148" at bounding box center [388, 190] width 40 height 13
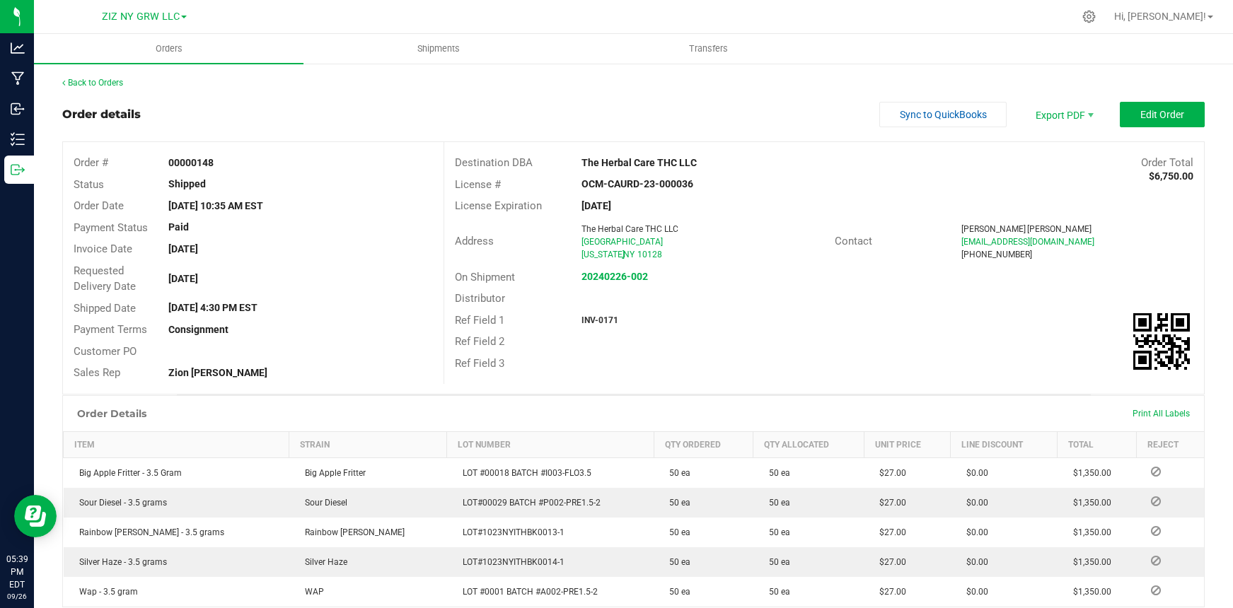
drag, startPoint x: 953, startPoint y: 241, endPoint x: 1095, endPoint y: 244, distance: 142.2
click at [1095, 244] on div "purchasing@thctheherbalcare.com" at bounding box center [1077, 241] width 232 height 13
copy span "purchasing@thctheherbalcare.com"
click at [100, 83] on link "Back to Orders" at bounding box center [92, 83] width 61 height 10
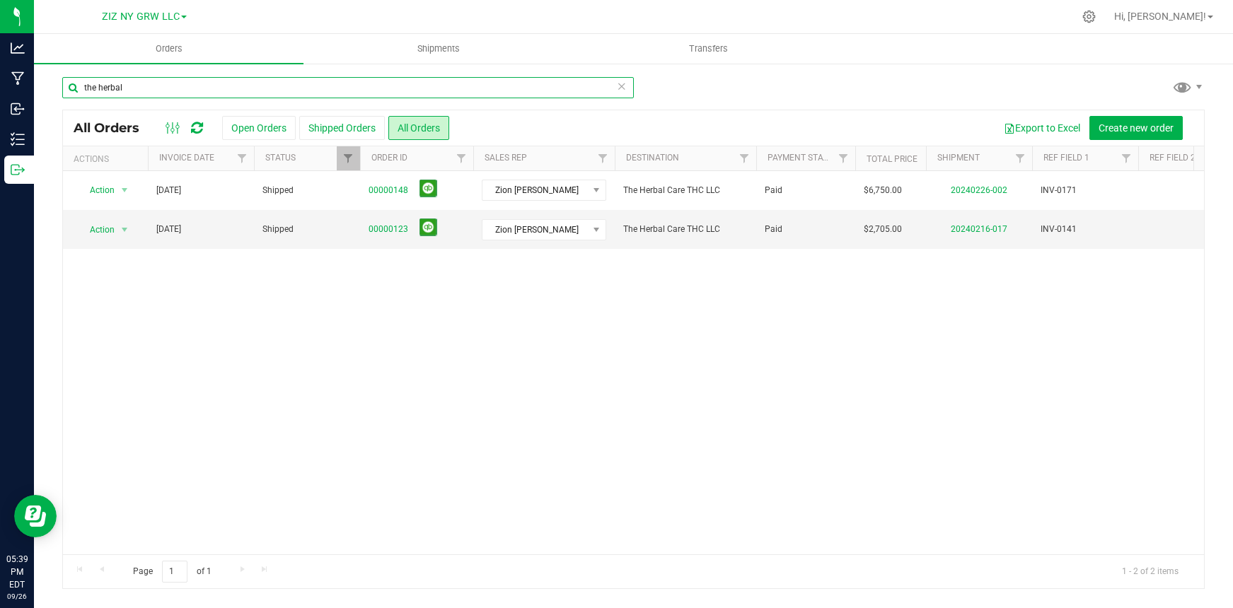
drag, startPoint x: 149, startPoint y: 81, endPoint x: 42, endPoint y: 84, distance: 106.1
click at [42, 84] on div "the herbal All Orders Open Orders Shipped Orders All Orders Export to Excel Cre…" at bounding box center [633, 332] width 1199 height 541
drag, startPoint x: 86, startPoint y: 79, endPoint x: 62, endPoint y: 73, distance: 25.6
click at [62, 73] on div "the herbal All Orders Open Orders Shipped Orders All Orders Export to Excel Cre…" at bounding box center [633, 332] width 1199 height 541
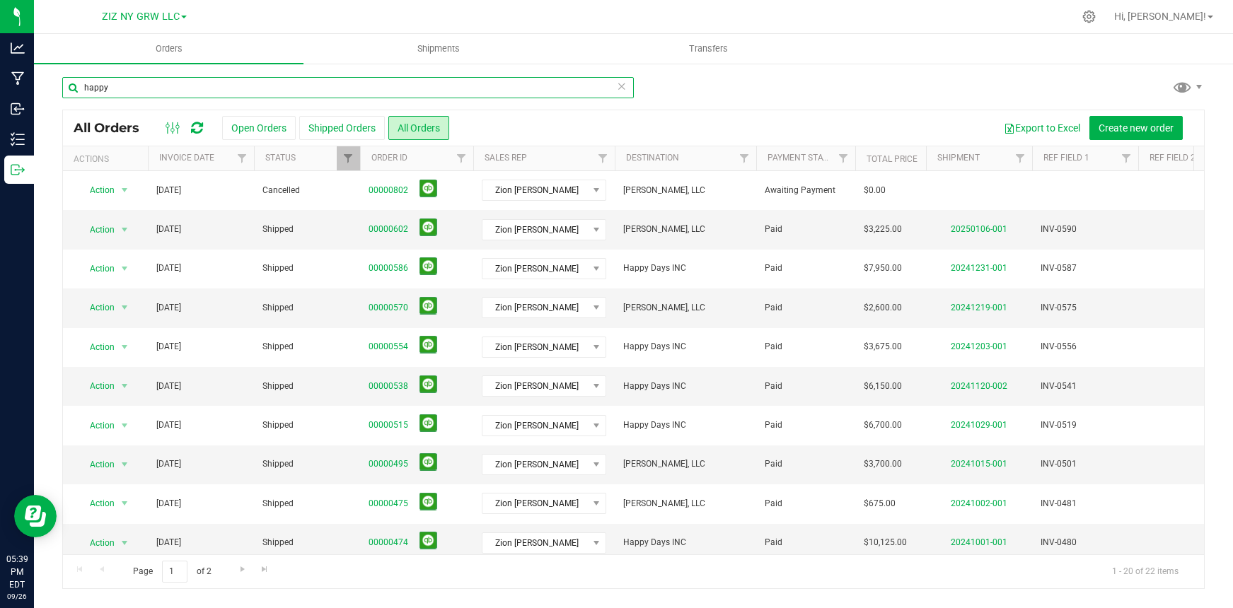
type input "happy"
click at [170, 9] on link "ZIZ NY GRW LLC" at bounding box center [144, 15] width 85 height 13
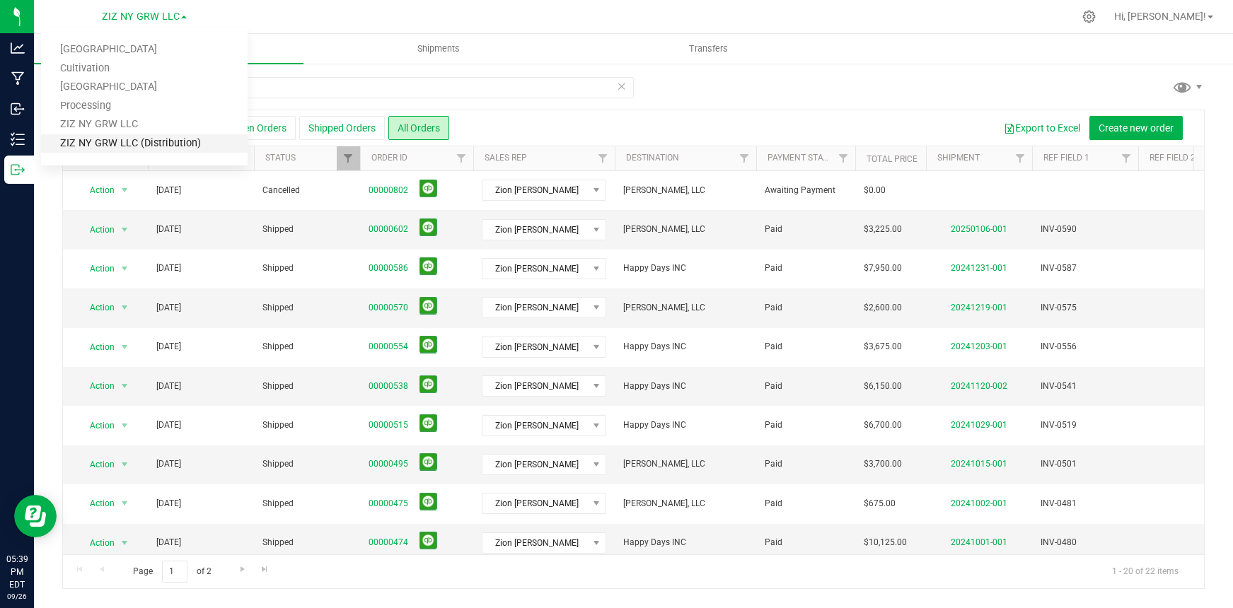
click at [130, 142] on link "ZIZ NY GRW LLC (Distribution)" at bounding box center [144, 143] width 206 height 19
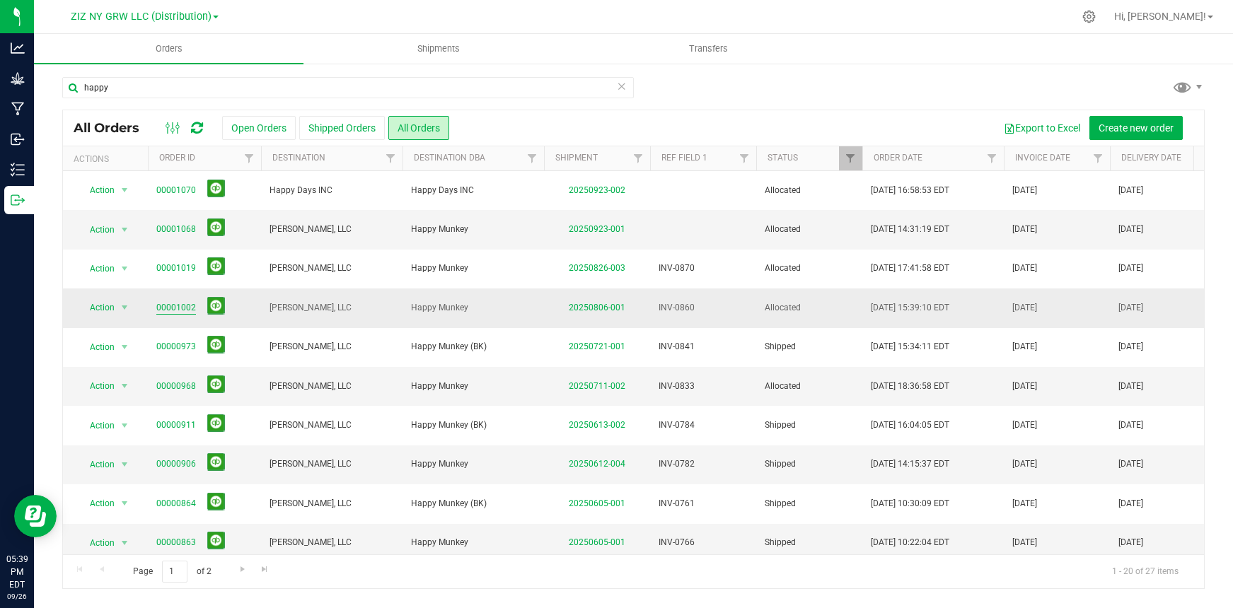
click at [173, 308] on link "00001002" at bounding box center [176, 307] width 40 height 13
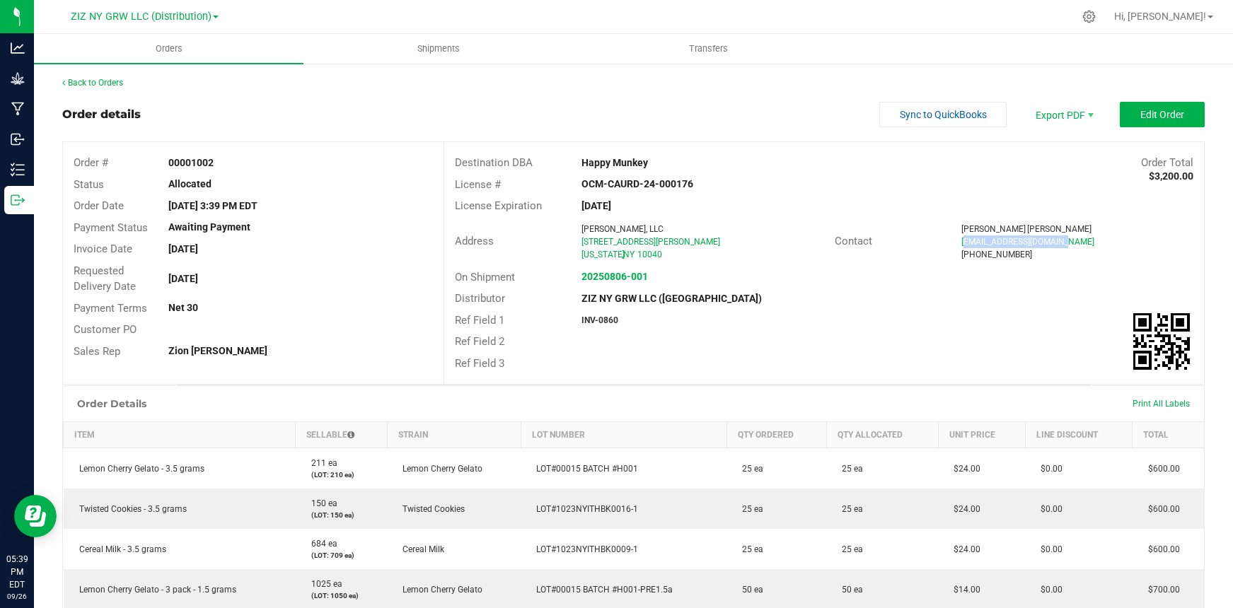
drag, startPoint x: 954, startPoint y: 243, endPoint x: 963, endPoint y: 257, distance: 16.9
click at [1054, 244] on span "lbendix@happymunkey.com" at bounding box center [1027, 242] width 133 height 10
click at [950, 245] on div "Vladimir Bautista lbendix@happymunkey.com (952) 380-8925" at bounding box center [1076, 242] width 253 height 38
click at [961, 240] on span "lbendix@happymunkey.com" at bounding box center [1027, 242] width 133 height 10
drag, startPoint x: 953, startPoint y: 240, endPoint x: 1070, endPoint y: 238, distance: 117.4
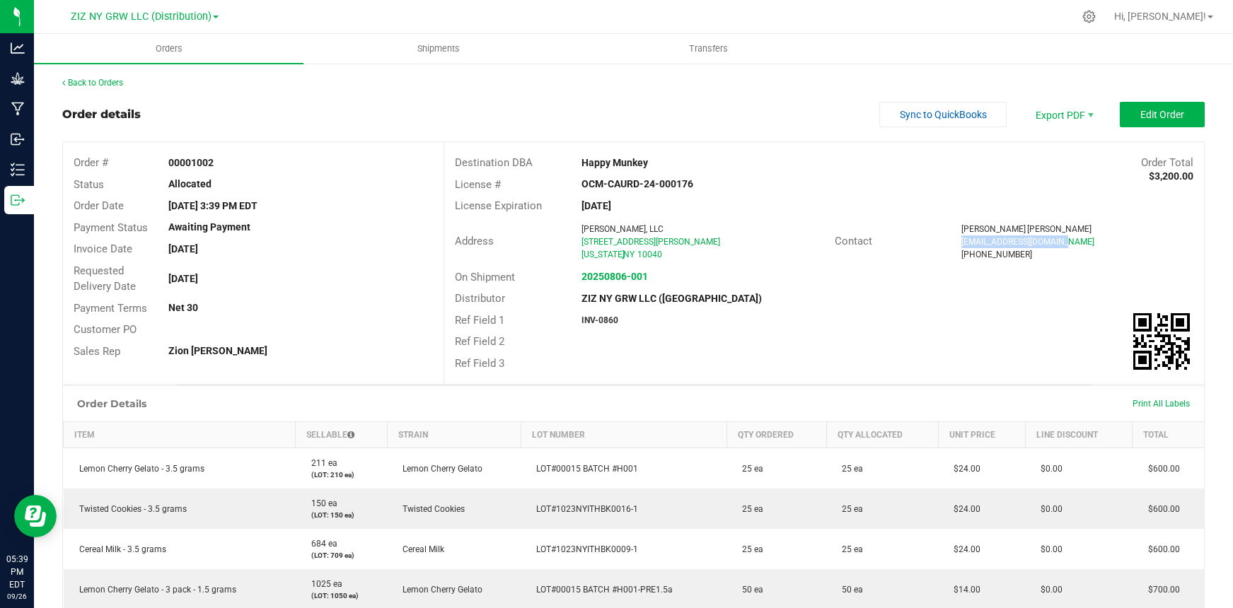
click at [1070, 238] on div "lbendix@happymunkey.com" at bounding box center [1077, 241] width 232 height 13
click at [92, 83] on link "Back to Orders" at bounding box center [92, 83] width 61 height 10
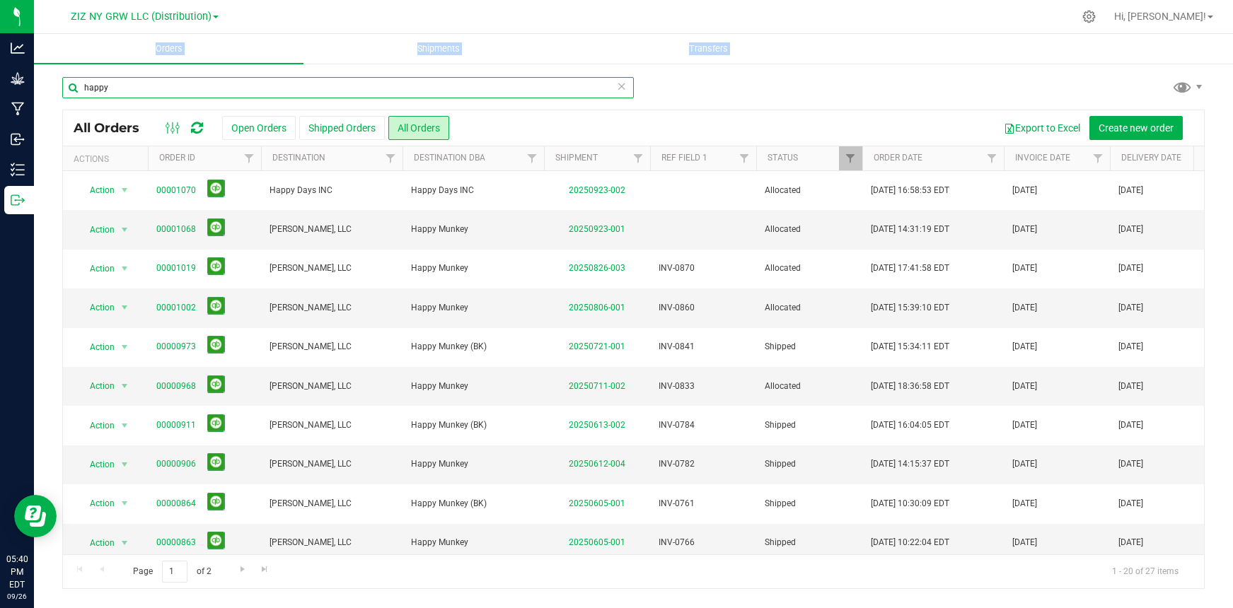
click at [286, 83] on input "happy" at bounding box center [347, 87] width 571 height 21
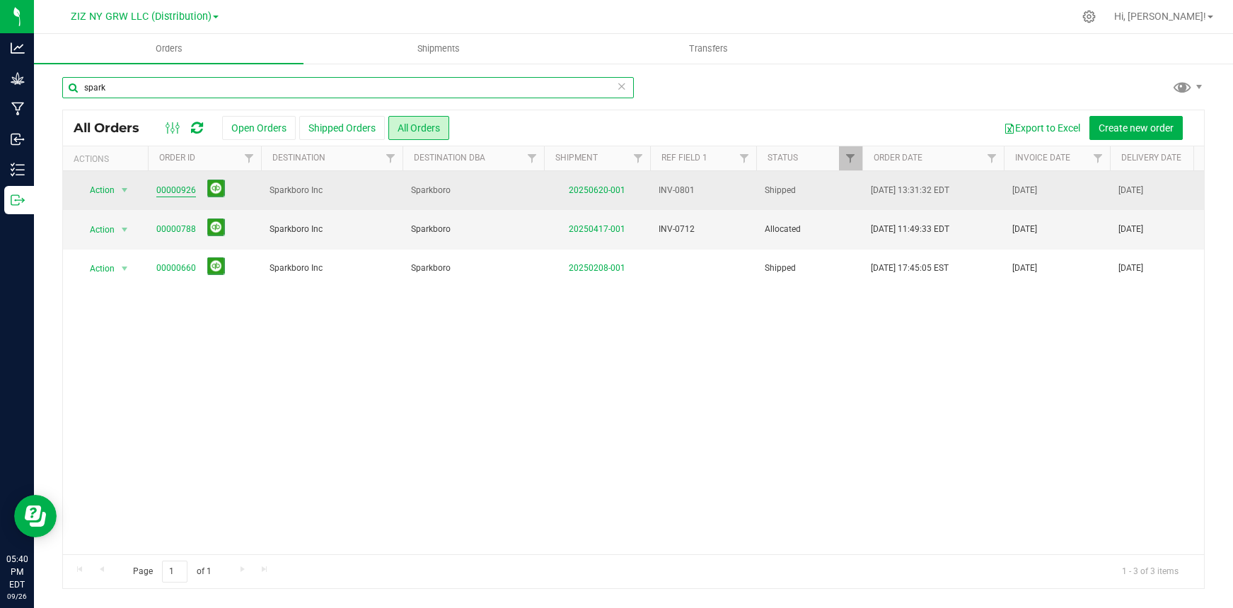
type input "spark"
click at [166, 189] on link "00000926" at bounding box center [176, 190] width 40 height 13
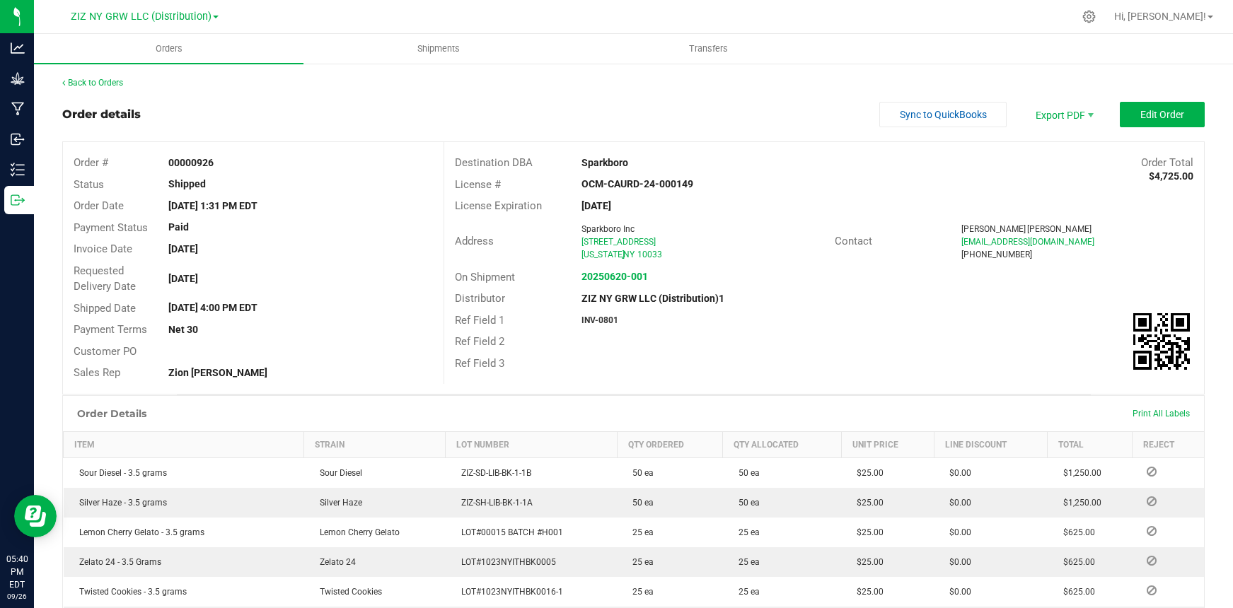
click at [951, 245] on div "Elvin Perez sparkboroinc@gmail.com (917) 941-4771" at bounding box center [1076, 242] width 253 height 38
drag, startPoint x: 953, startPoint y: 242, endPoint x: 1053, endPoint y: 242, distance: 100.4
click at [1054, 242] on div "sparkboroinc@gmail.com" at bounding box center [1077, 241] width 232 height 13
click at [100, 84] on link "Back to Orders" at bounding box center [92, 83] width 61 height 10
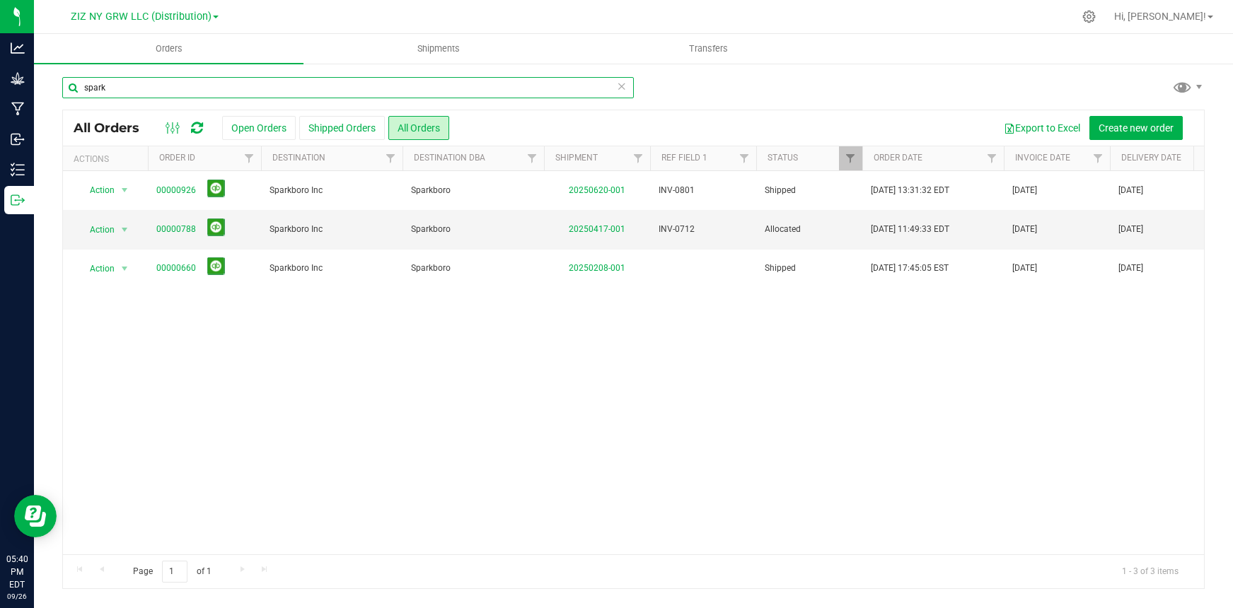
drag, startPoint x: 123, startPoint y: 93, endPoint x: 86, endPoint y: 75, distance: 40.8
click at [86, 75] on div "spark All Orders Open Orders Shipped Orders All Orders Export to Excel Create n…" at bounding box center [633, 332] width 1199 height 541
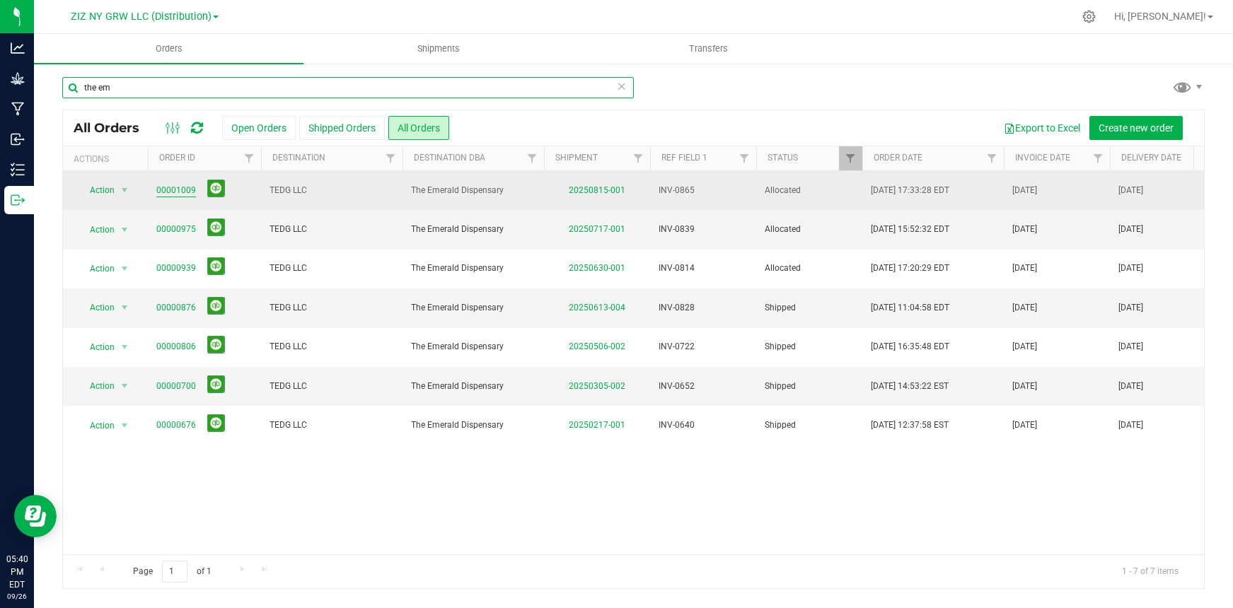
type input "the em"
click at [173, 189] on link "00001009" at bounding box center [176, 190] width 40 height 13
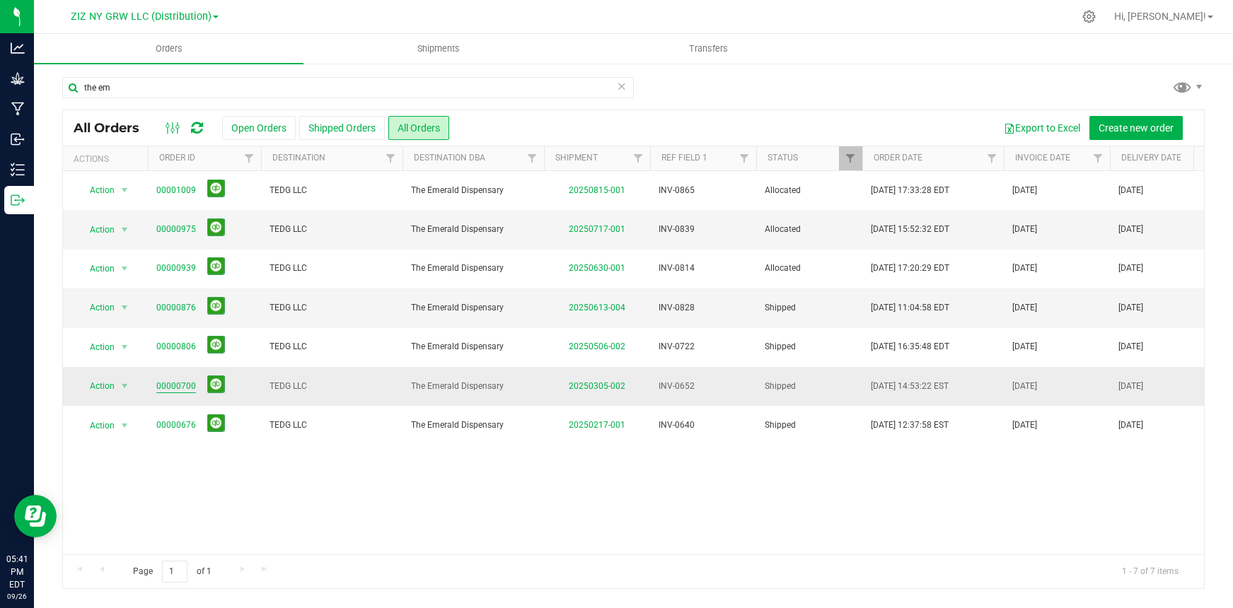
click at [168, 385] on link "00000700" at bounding box center [176, 386] width 40 height 13
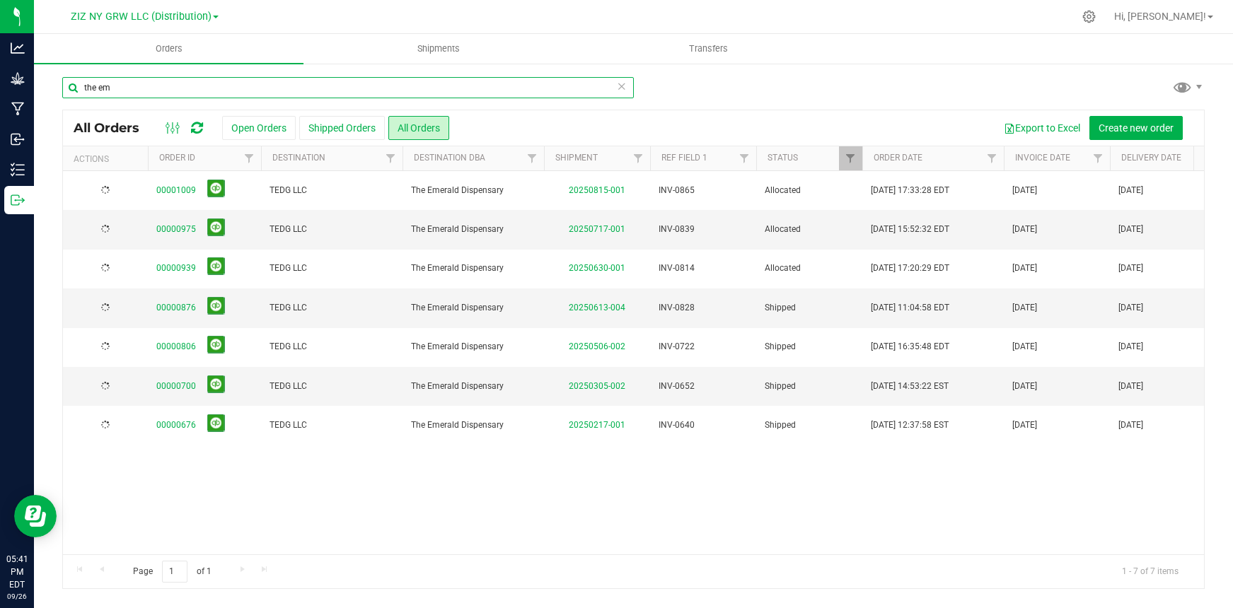
click at [131, 88] on input "the em" at bounding box center [347, 87] width 571 height 21
type input "the emerald"
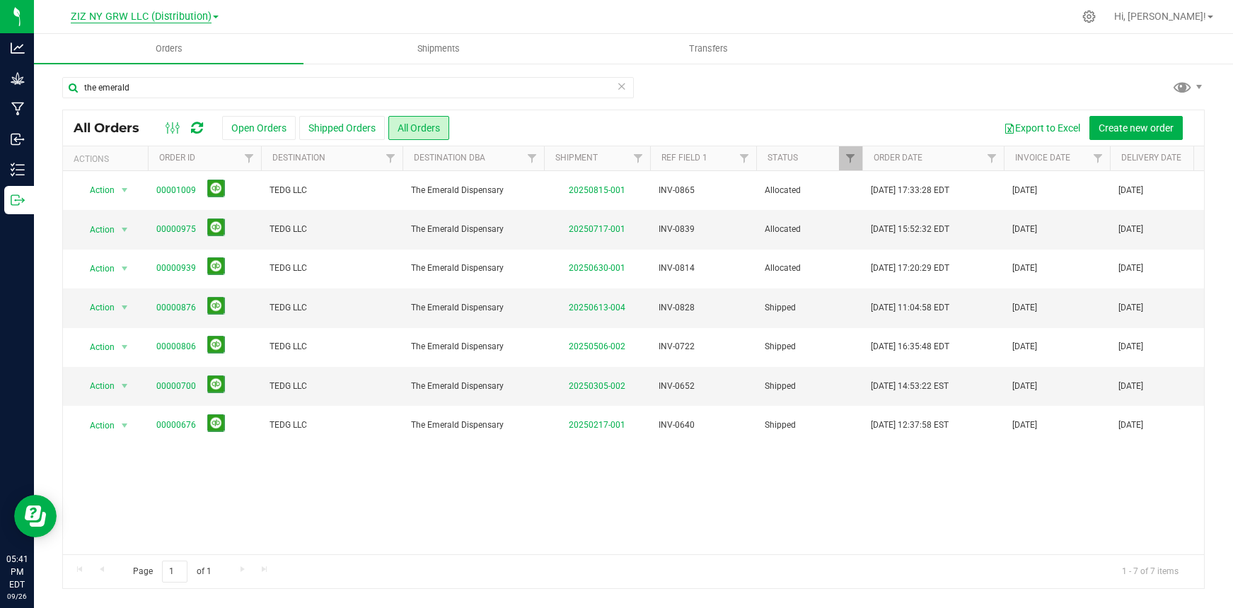
click at [181, 13] on span "ZIZ NY GRW LLC (Distribution)" at bounding box center [141, 17] width 141 height 13
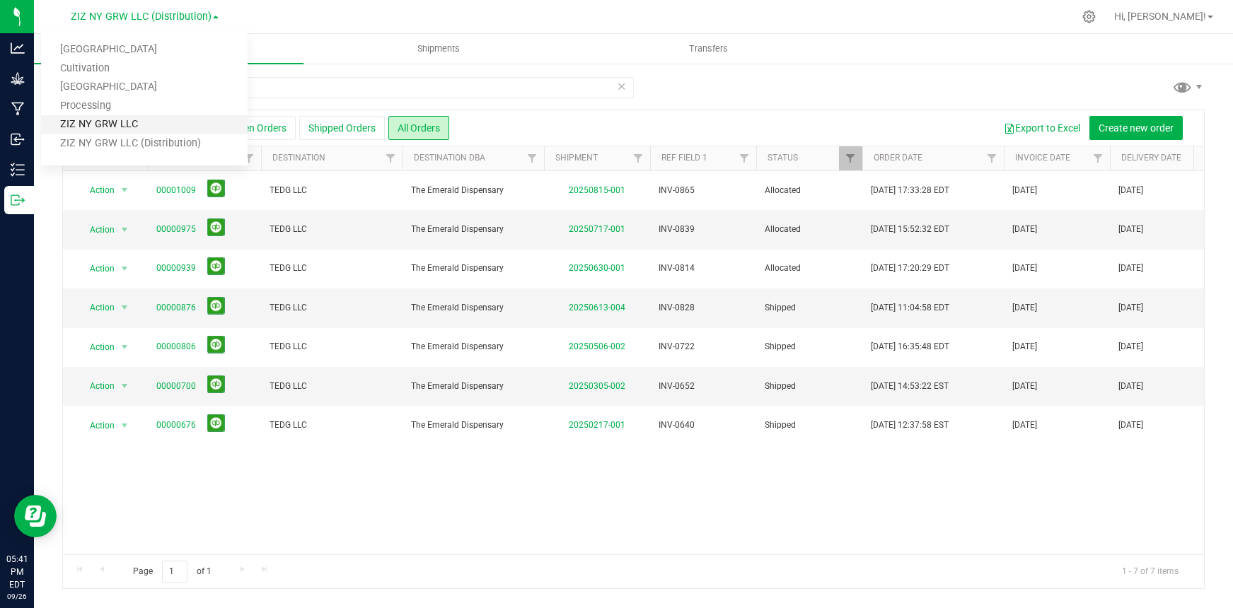
click at [136, 125] on link "ZIZ NY GRW LLC" at bounding box center [144, 124] width 206 height 19
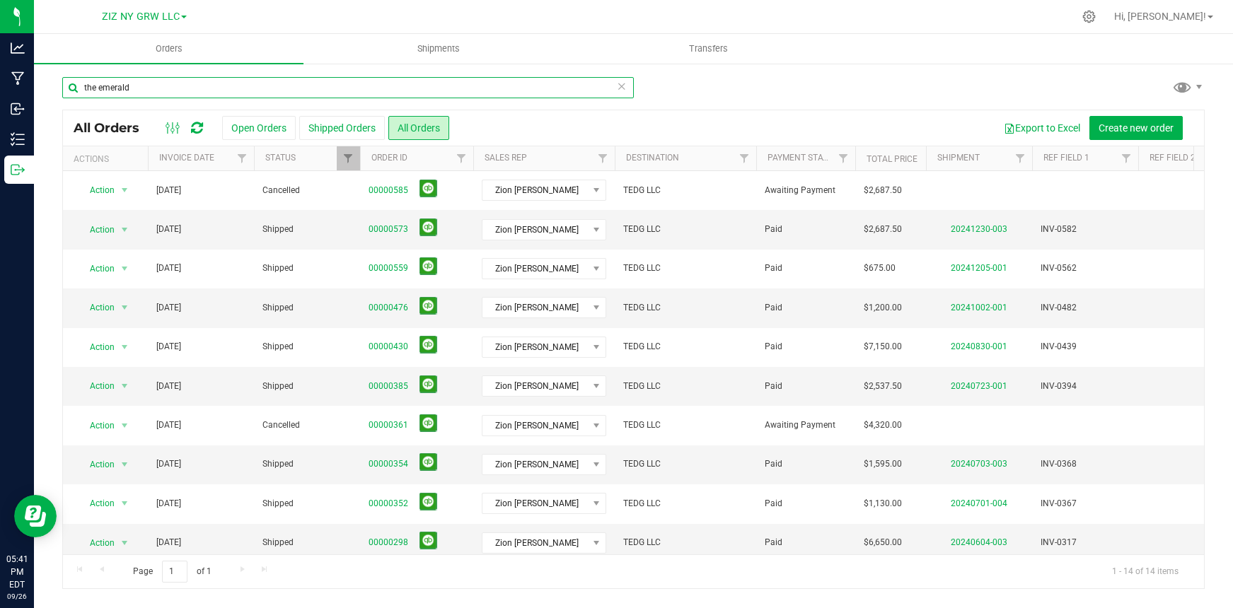
drag, startPoint x: 149, startPoint y: 91, endPoint x: 38, endPoint y: 89, distance: 110.3
click at [38, 89] on div "the emerald All Orders Open Orders Shipped Orders All Orders Export to Excel Cr…" at bounding box center [633, 332] width 1199 height 541
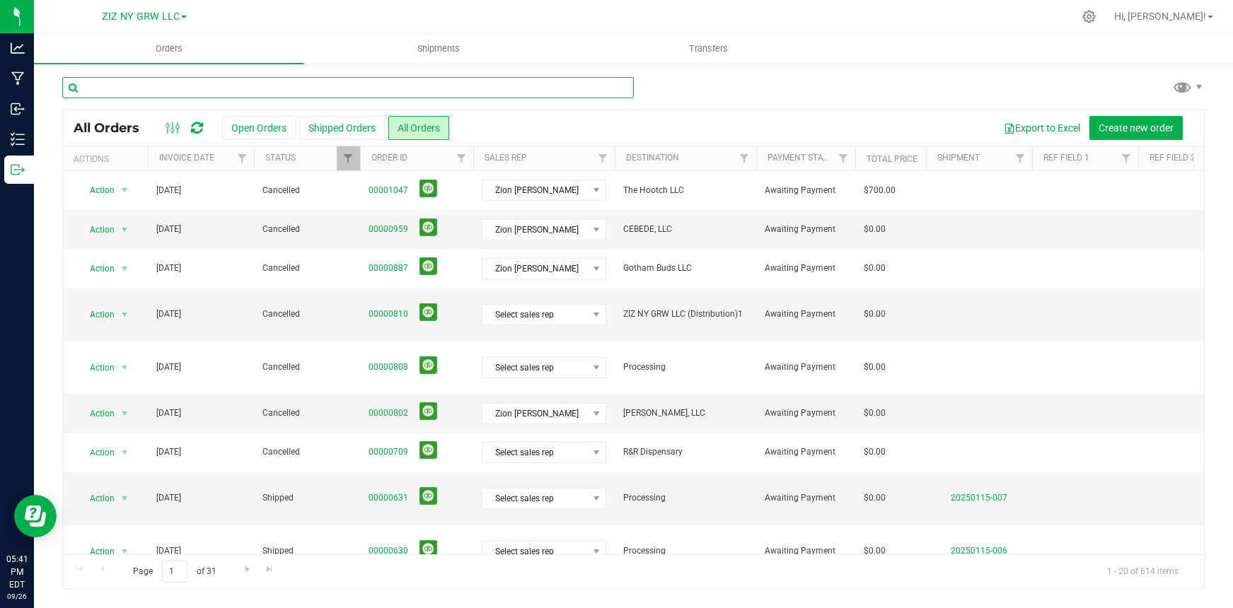
click at [170, 83] on input "text" at bounding box center [347, 87] width 571 height 21
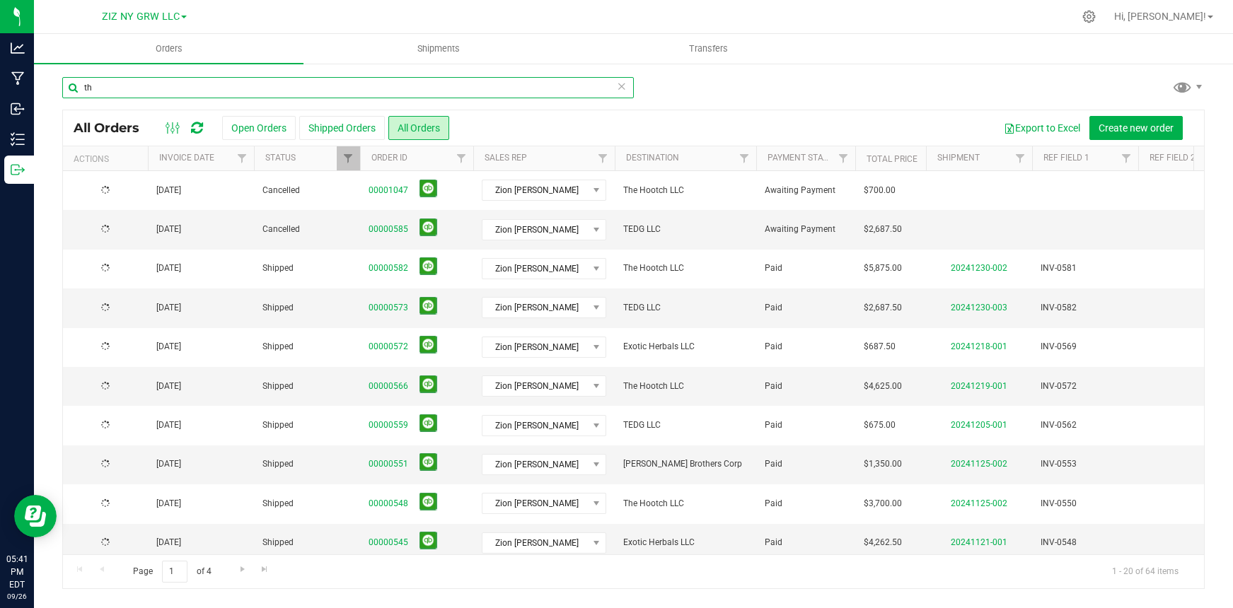
type input "t"
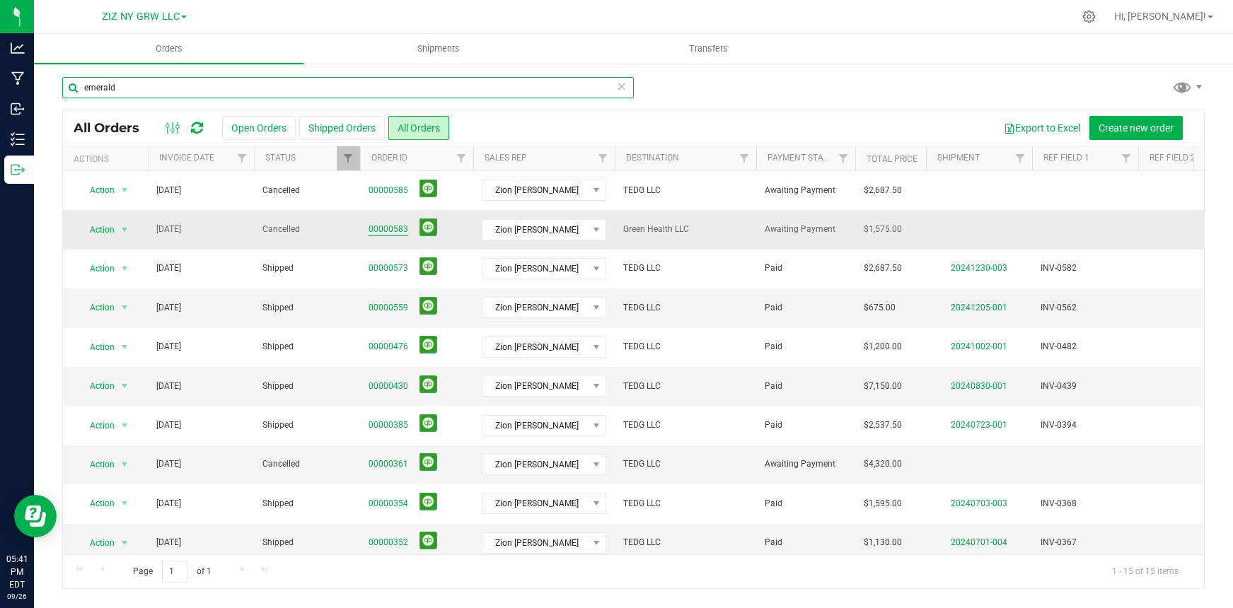
type input "emerald"
click at [399, 231] on link "00000583" at bounding box center [388, 229] width 40 height 13
click at [149, 93] on input "emerald" at bounding box center [347, 87] width 571 height 21
drag, startPoint x: 132, startPoint y: 89, endPoint x: 44, endPoint y: 88, distance: 87.7
click at [44, 88] on div "emerald All Orders Open Orders Shipped Orders All Orders Export to Excel Create…" at bounding box center [633, 332] width 1199 height 541
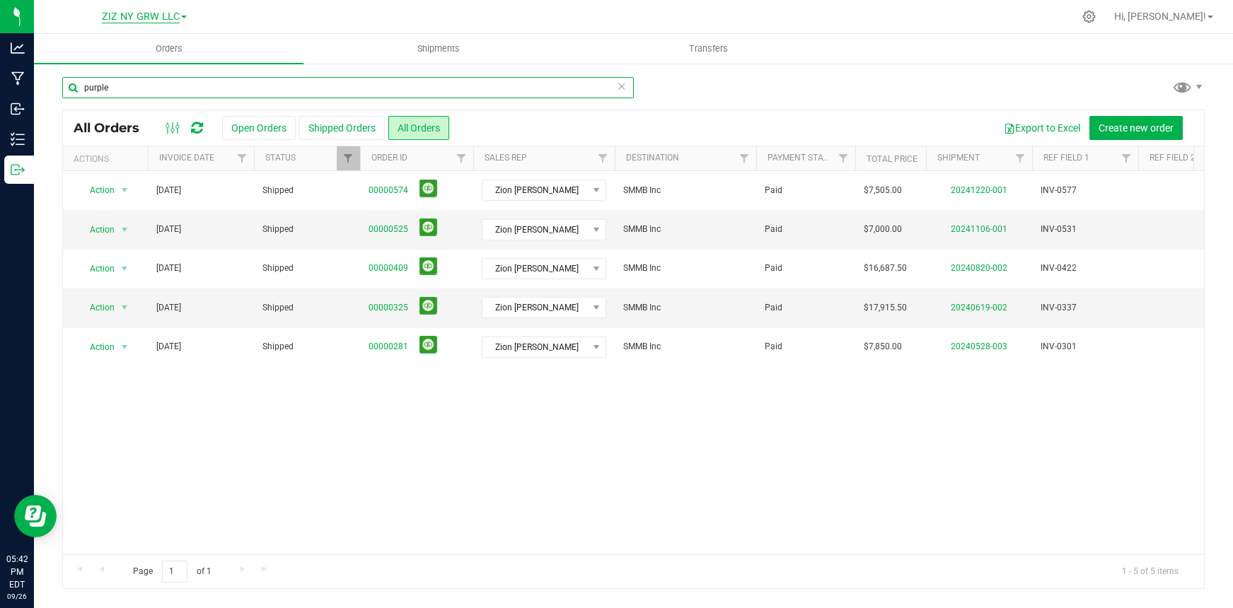
type input "purple"
click at [141, 15] on span "ZIZ NY GRW LLC" at bounding box center [141, 17] width 78 height 13
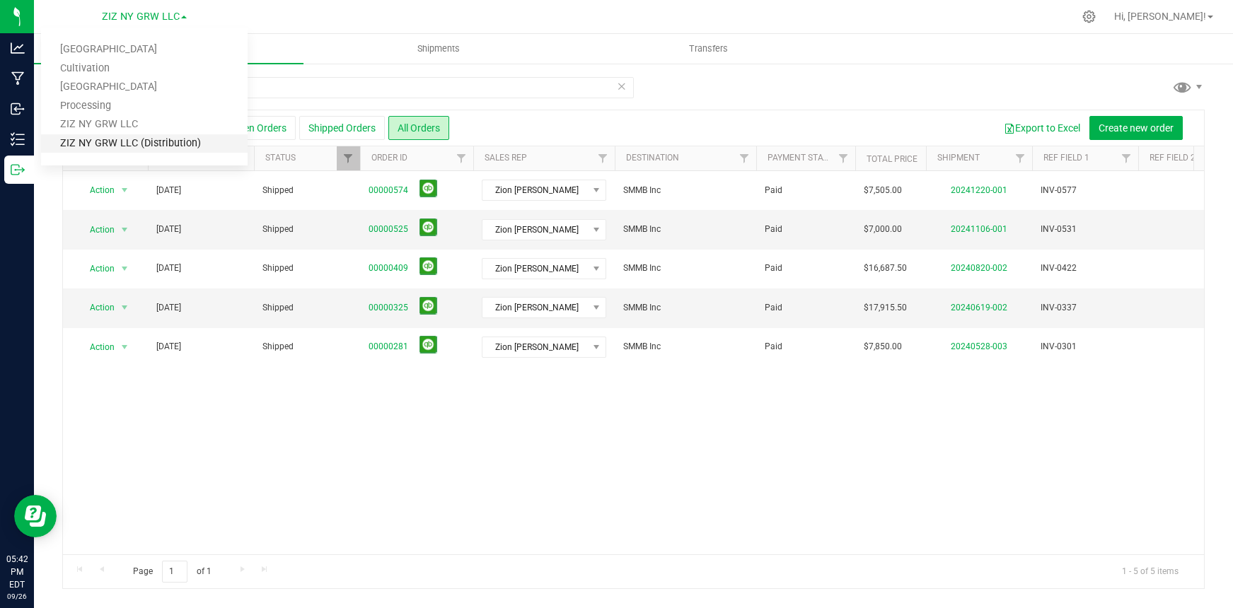
click at [127, 145] on link "ZIZ NY GRW LLC (Distribution)" at bounding box center [144, 143] width 206 height 19
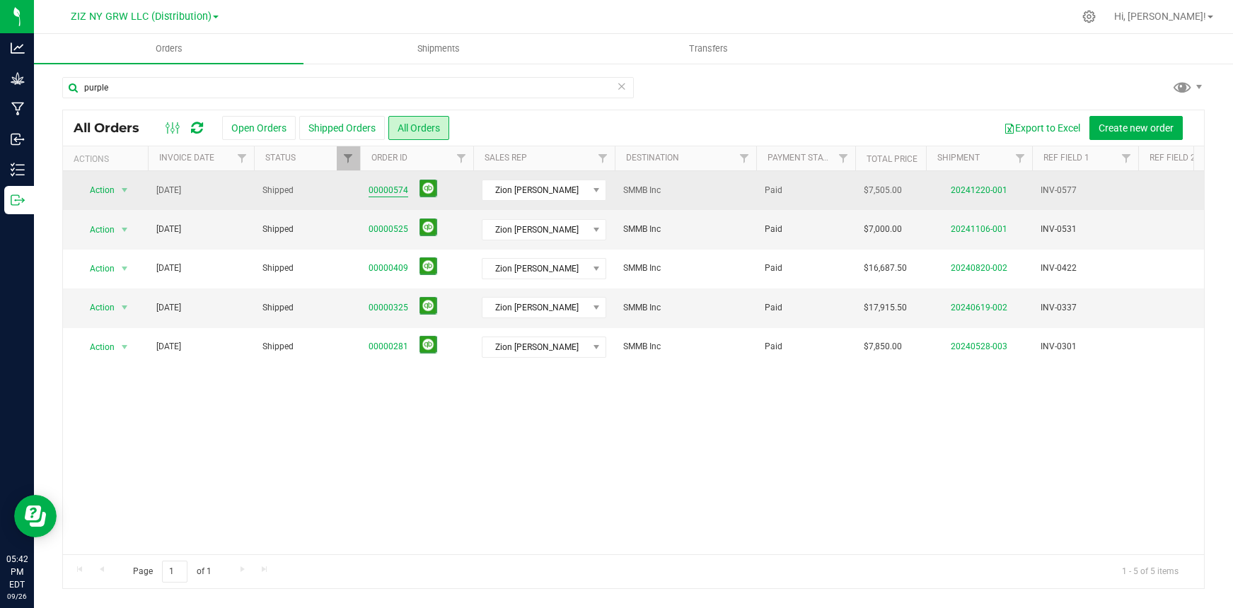
click at [386, 192] on link "00000574" at bounding box center [388, 190] width 40 height 13
click at [398, 190] on link "00000574" at bounding box center [388, 190] width 40 height 13
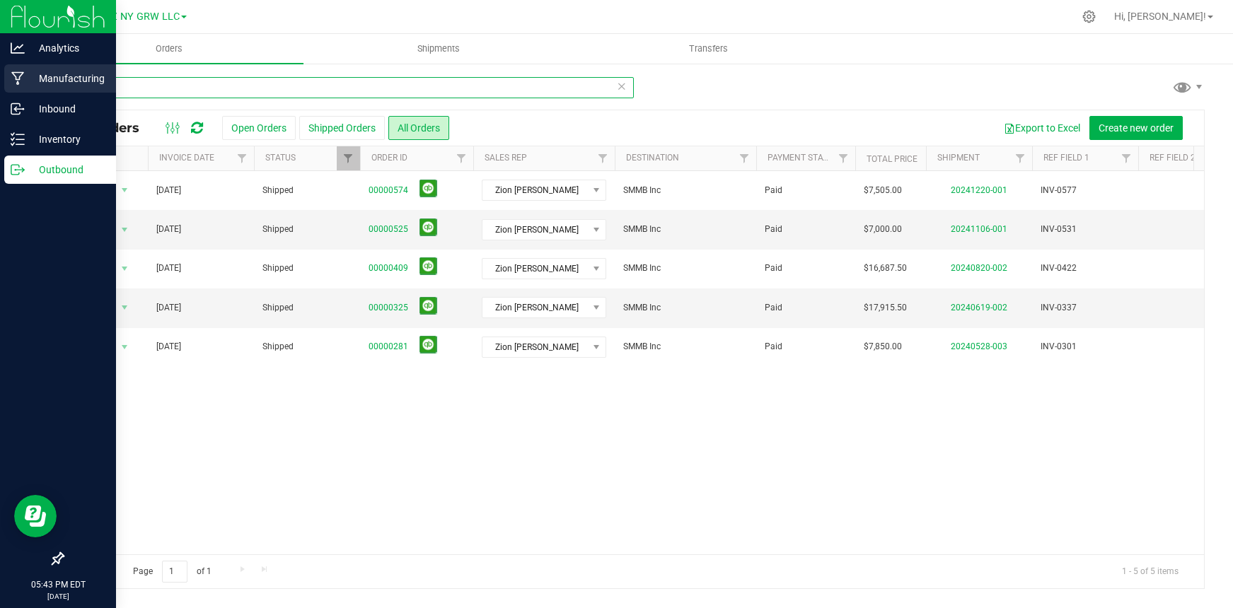
drag, startPoint x: 102, startPoint y: 86, endPoint x: 17, endPoint y: 86, distance: 84.9
click at [16, 86] on div "Analytics Manufacturing Inbound Inventory Outbound 05:43 PM EDT 09/26/2025 09/2…" at bounding box center [616, 304] width 1233 height 608
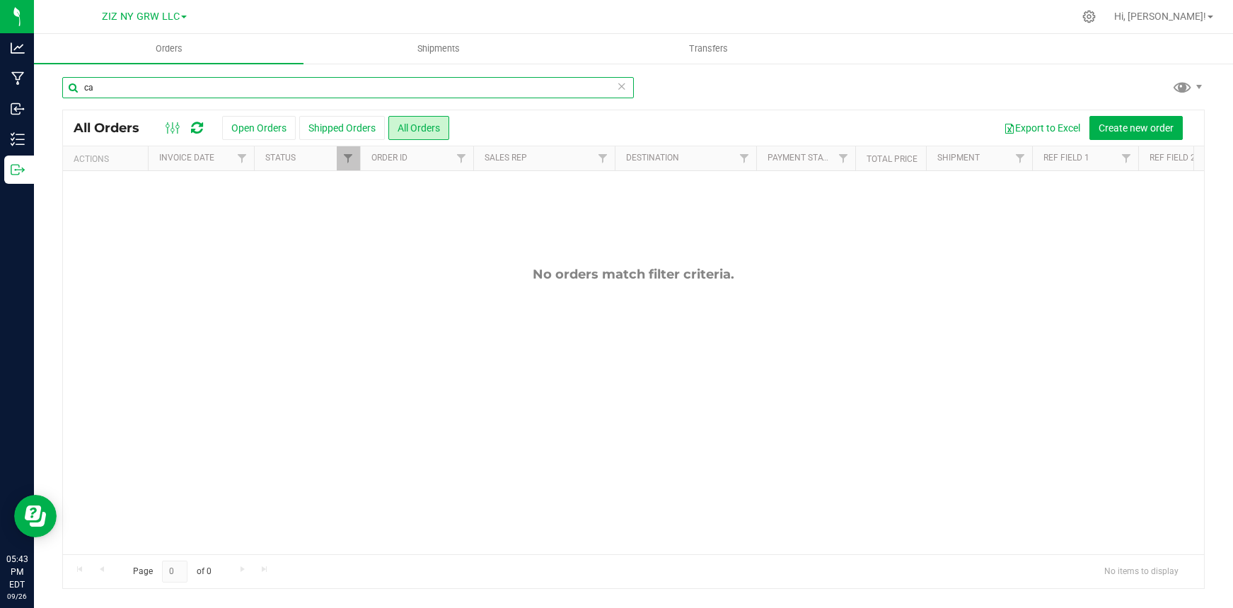
type input "c"
type input "royal leaf"
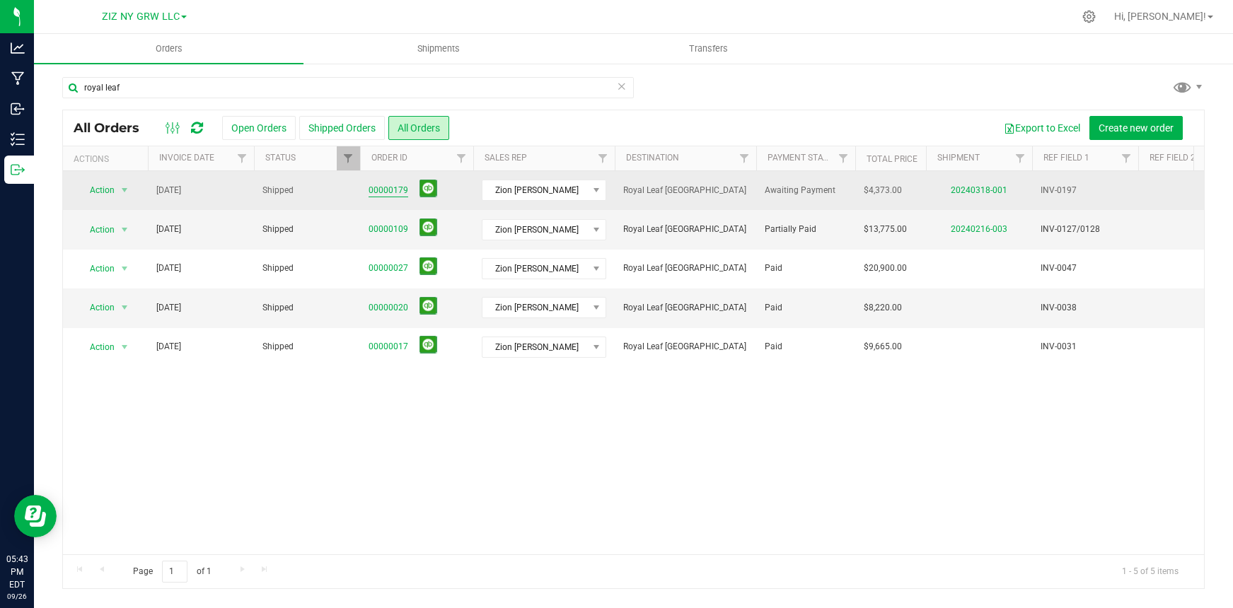
click at [399, 189] on link "00000179" at bounding box center [388, 190] width 40 height 13
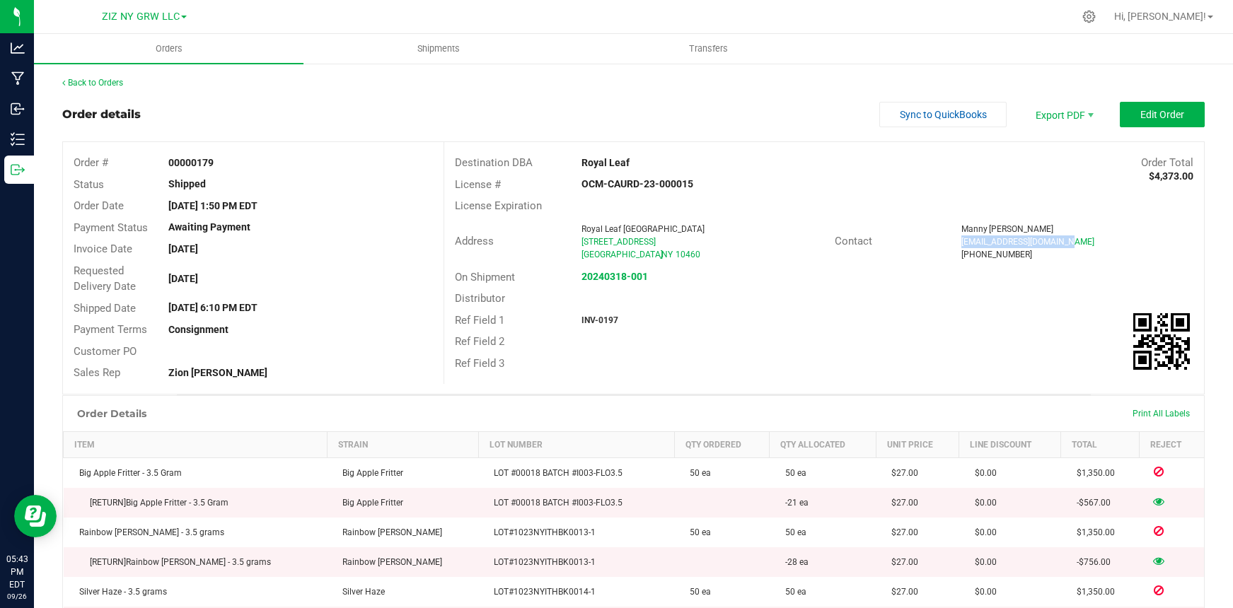
drag, startPoint x: 955, startPoint y: 243, endPoint x: 1064, endPoint y: 238, distance: 109.0
click at [1064, 238] on div "Manny@Statiscannabis.com" at bounding box center [1077, 241] width 232 height 13
copy span "Manny@Statiscannabis.com"
click at [82, 84] on link "Back to Orders" at bounding box center [92, 83] width 61 height 10
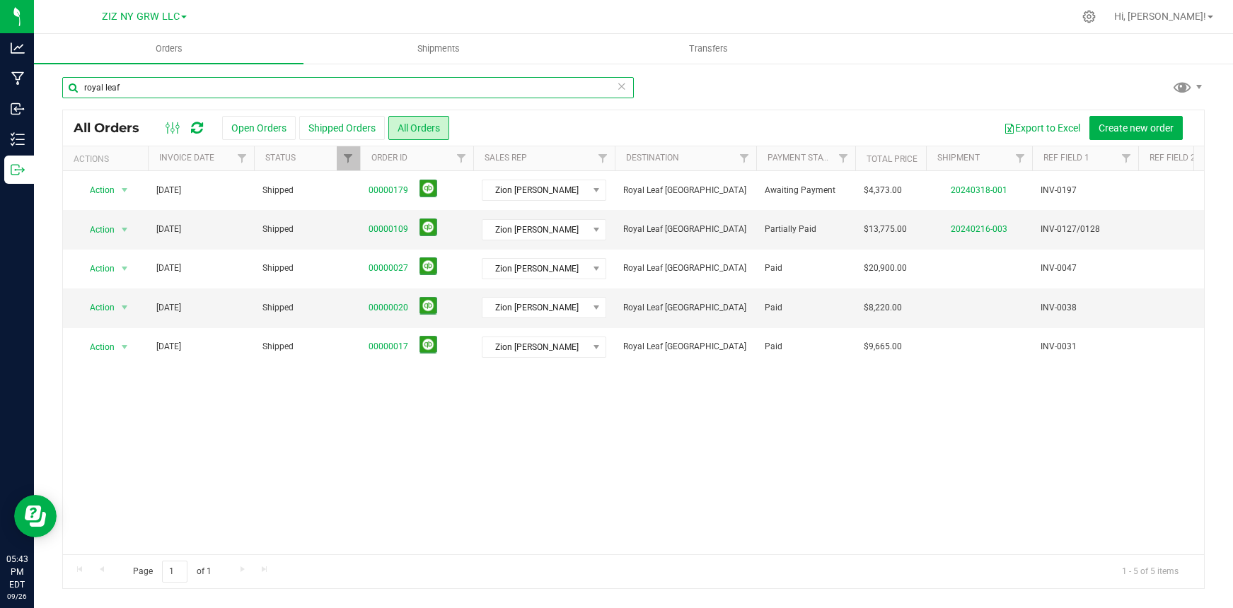
click at [157, 91] on input "royal leaf" at bounding box center [347, 87] width 571 height 21
drag, startPoint x: 152, startPoint y: 88, endPoint x: 76, endPoint y: 80, distance: 76.1
click at [77, 79] on input "royal leaf" at bounding box center [347, 87] width 571 height 21
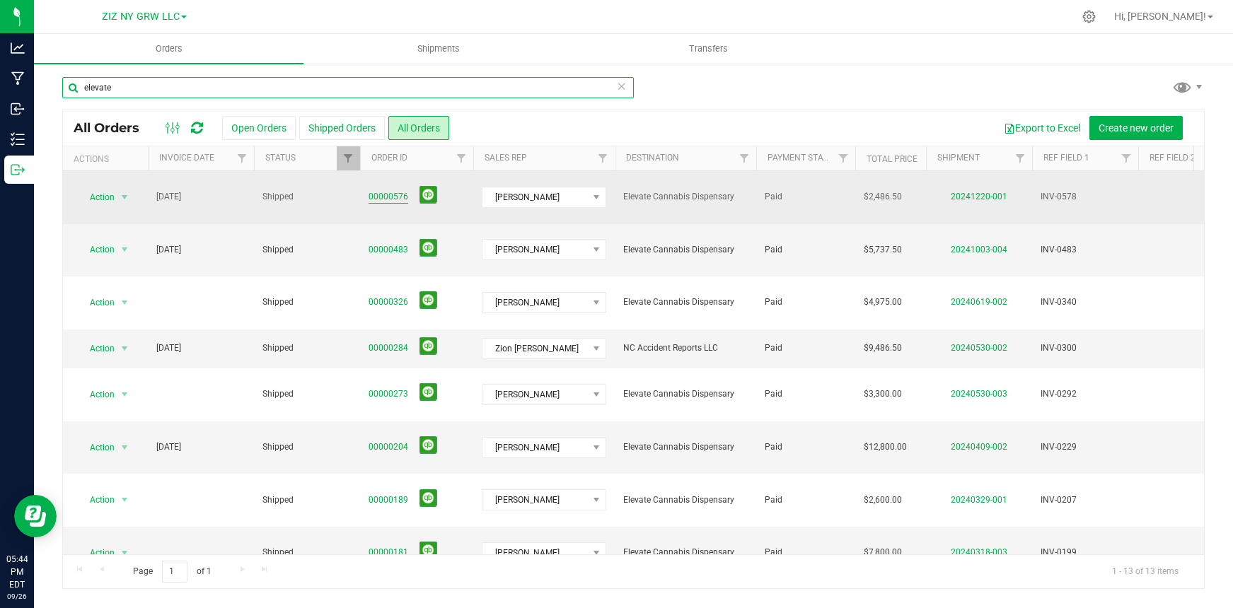
type input "elevate"
click at [385, 194] on link "00000576" at bounding box center [388, 196] width 40 height 13
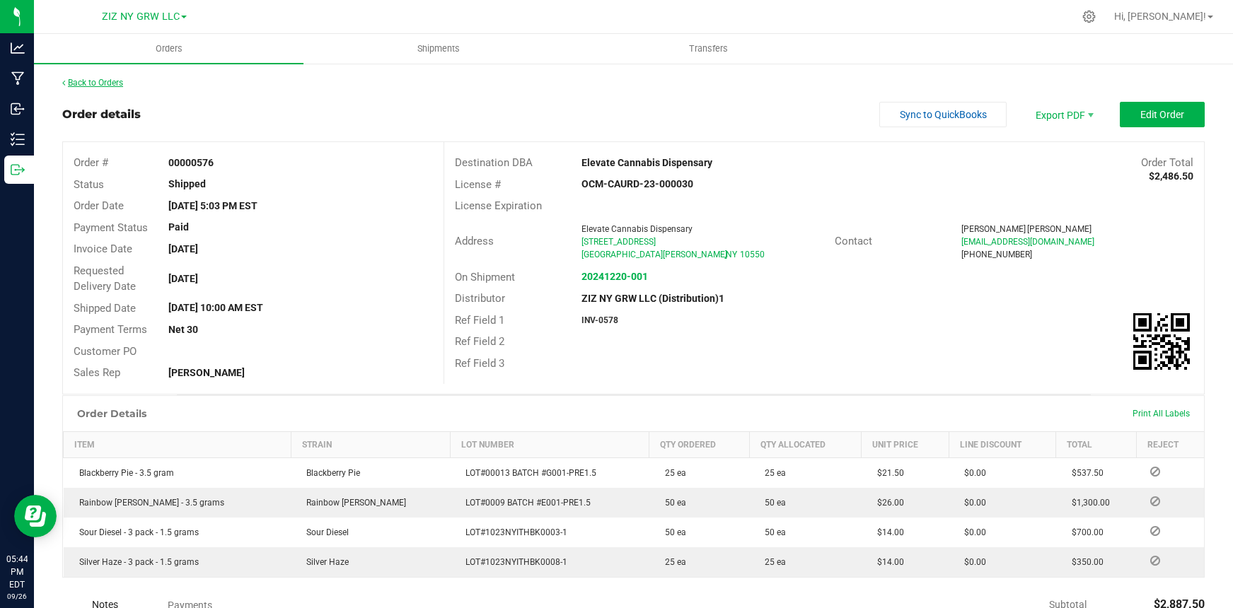
click at [111, 83] on link "Back to Orders" at bounding box center [92, 83] width 61 height 10
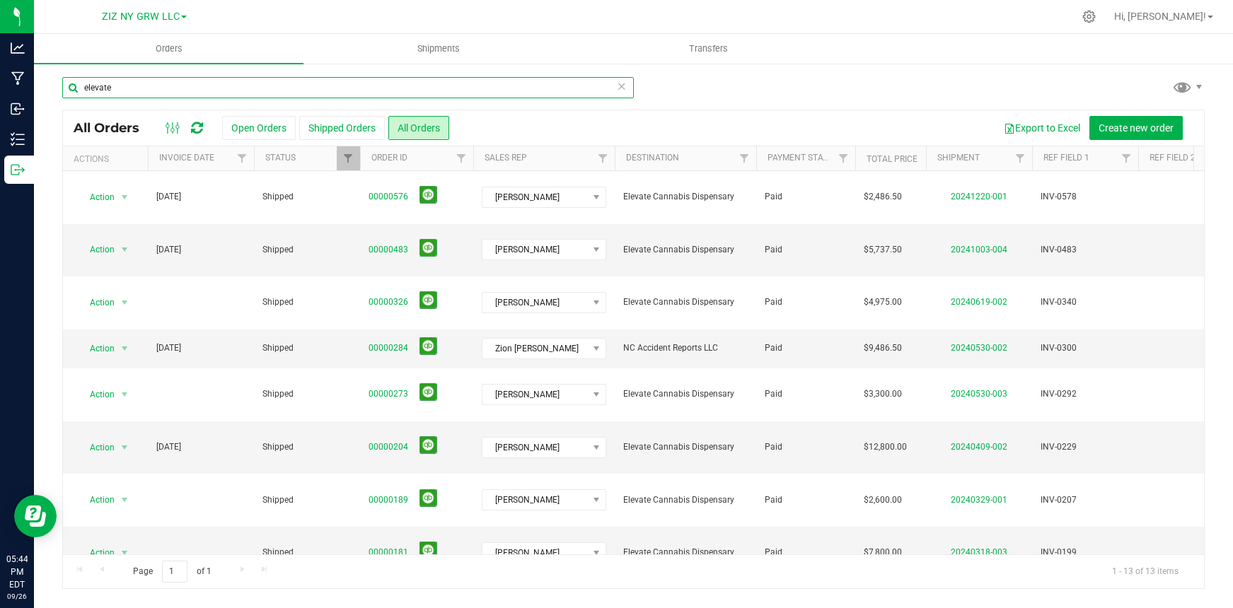
click at [139, 90] on input "elevate" at bounding box center [347, 87] width 571 height 21
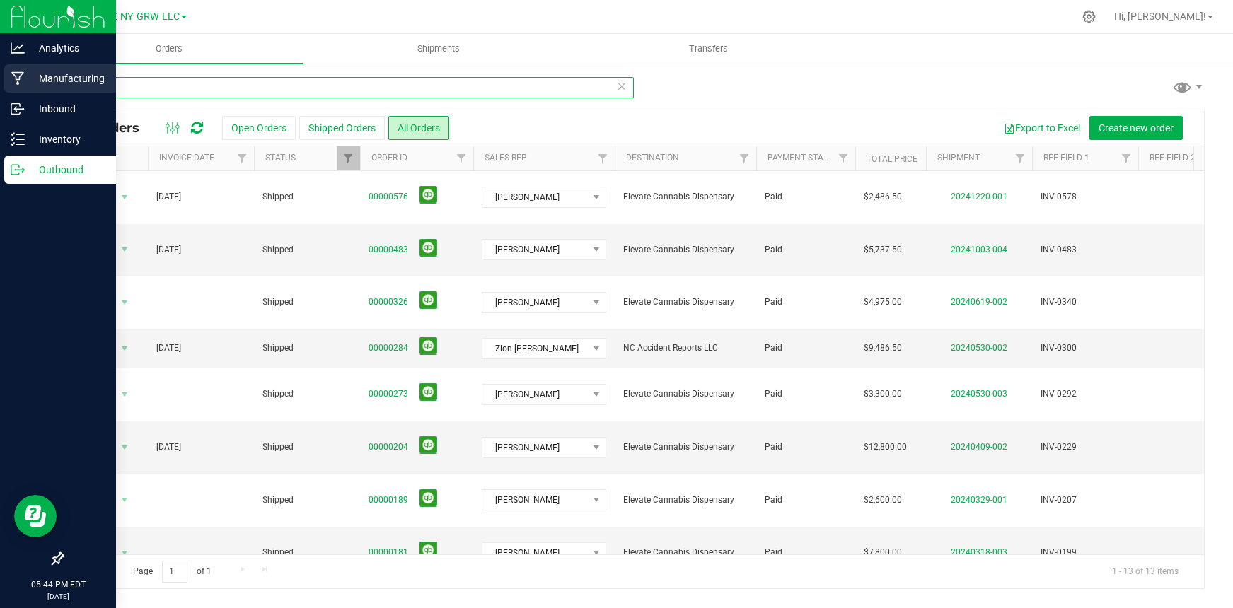
drag, startPoint x: 135, startPoint y: 88, endPoint x: 21, endPoint y: 80, distance: 114.1
click at [21, 80] on div "Analytics Manufacturing Inbound Inventory Outbound 05:44 PM EDT 09/26/2025 09/2…" at bounding box center [616, 304] width 1233 height 608
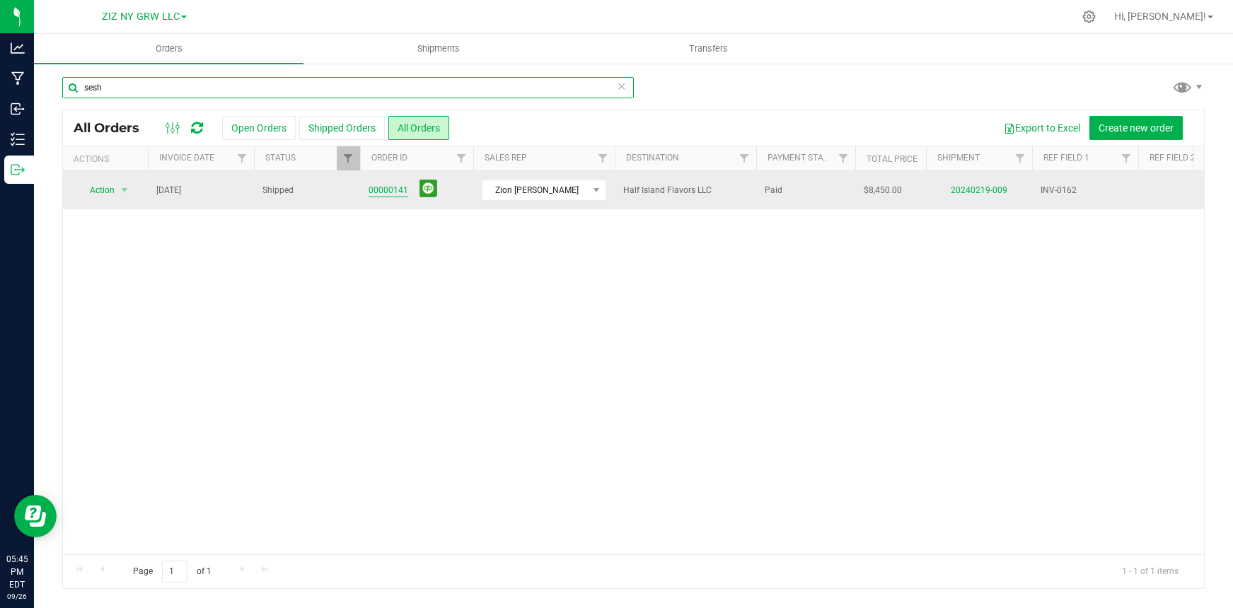
type input "sesh"
click at [397, 194] on link "00000141" at bounding box center [388, 190] width 40 height 13
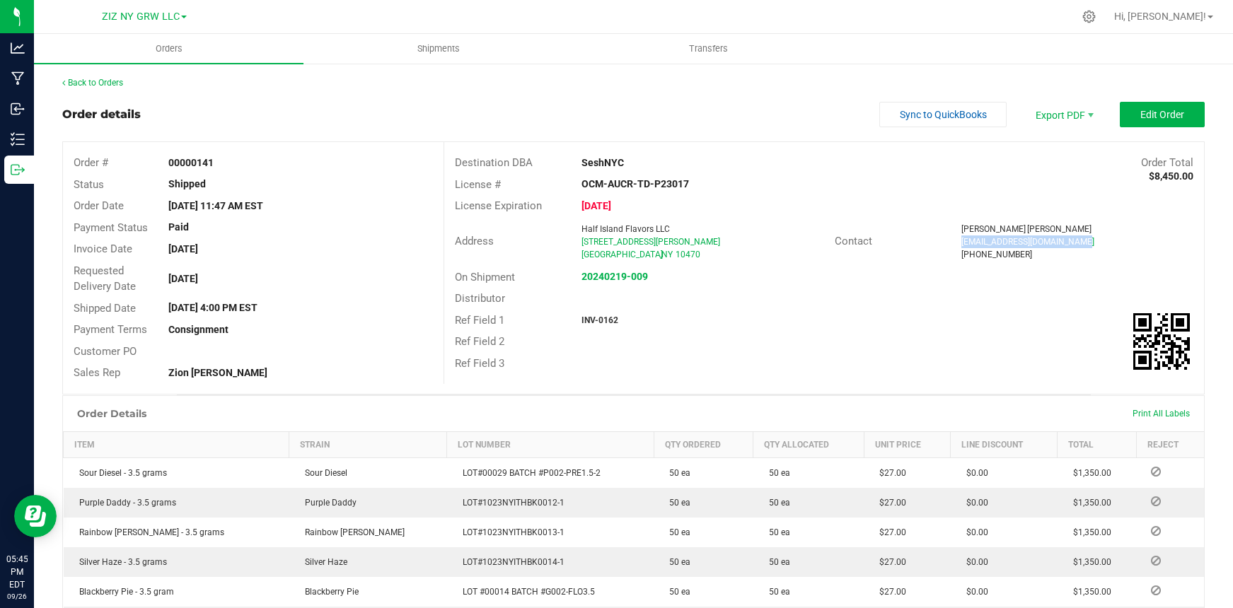
drag, startPoint x: 953, startPoint y: 243, endPoint x: 1073, endPoint y: 240, distance: 119.5
click at [1073, 240] on div "kevinatrivera@myseshnyc.com" at bounding box center [1077, 241] width 232 height 13
copy span "kevinatrivera@myseshnyc.com"
click at [106, 86] on link "Back to Orders" at bounding box center [92, 83] width 61 height 10
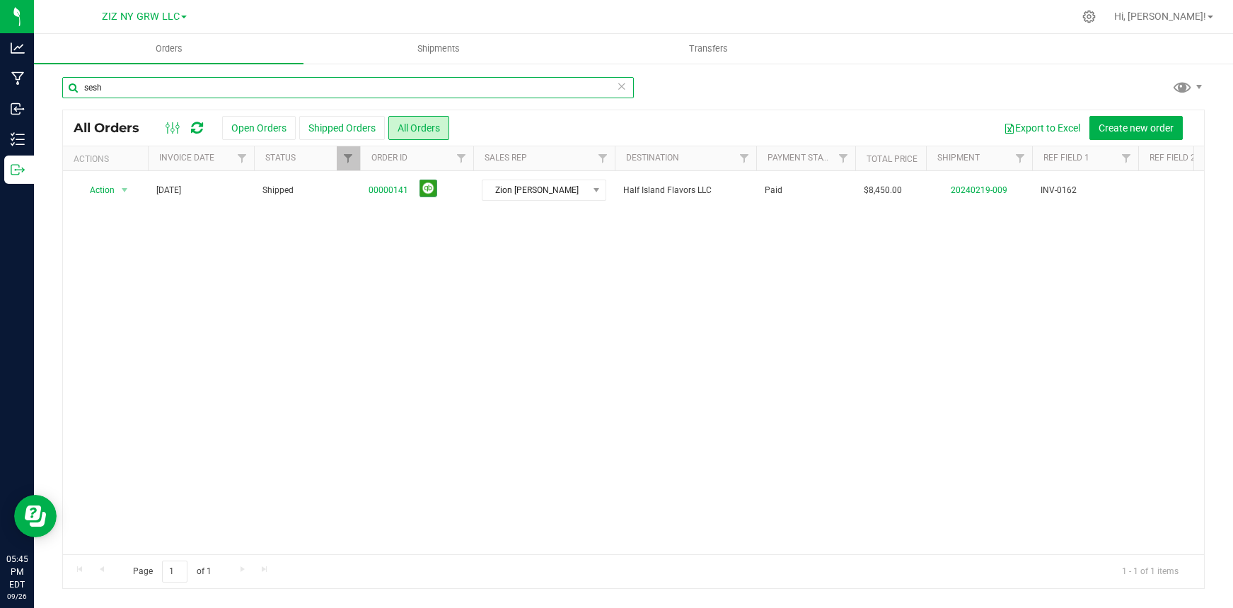
drag, startPoint x: 190, startPoint y: 93, endPoint x: 66, endPoint y: 80, distance: 124.4
click at [66, 78] on input "sesh" at bounding box center [347, 87] width 571 height 21
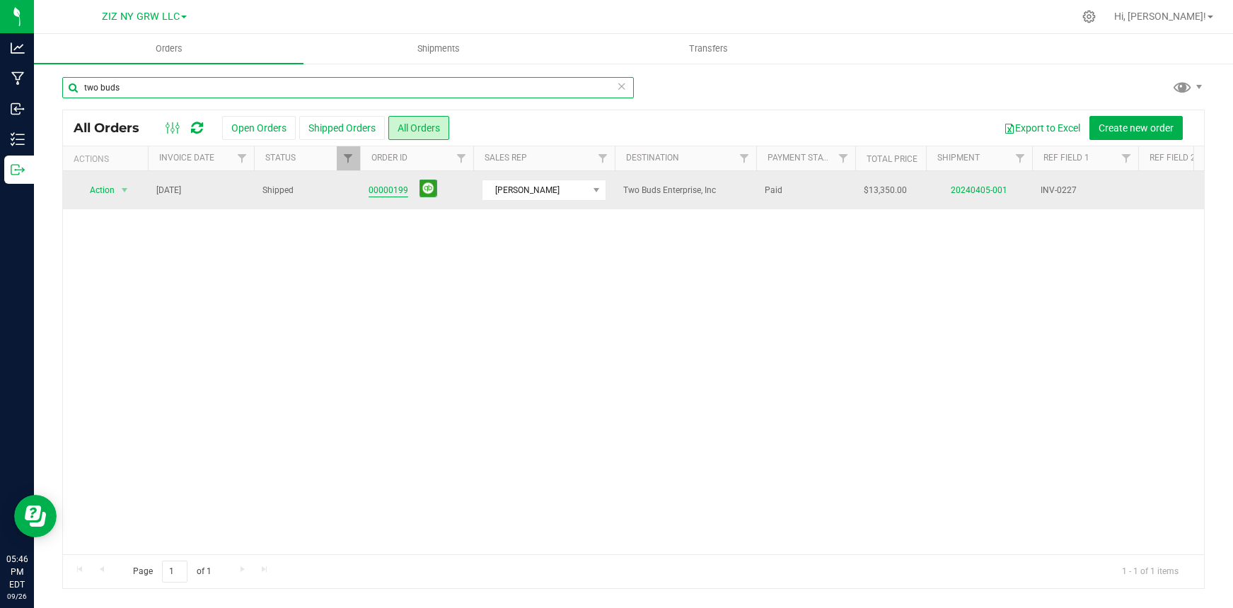
type input "two buds"
click at [401, 193] on link "00000199" at bounding box center [388, 190] width 40 height 13
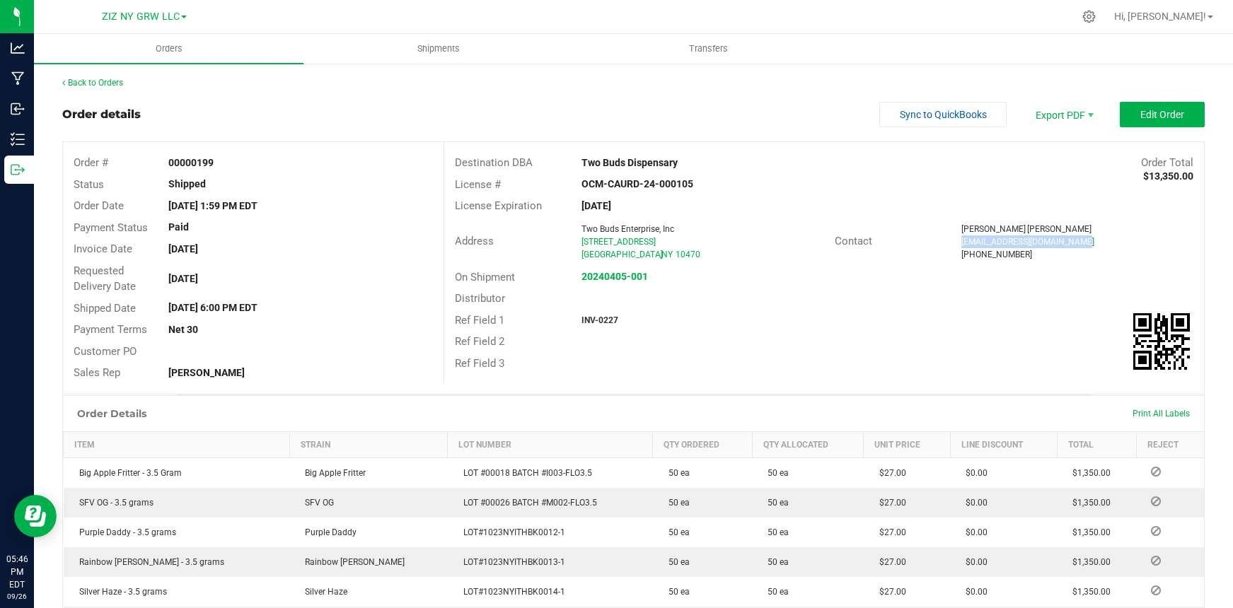
drag, startPoint x: 956, startPoint y: 242, endPoint x: 1107, endPoint y: 240, distance: 150.6
click at [1107, 240] on div "howie@twobudsdispensary.nyc" at bounding box center [1077, 241] width 232 height 13
click at [105, 86] on link "Back to Orders" at bounding box center [92, 83] width 61 height 10
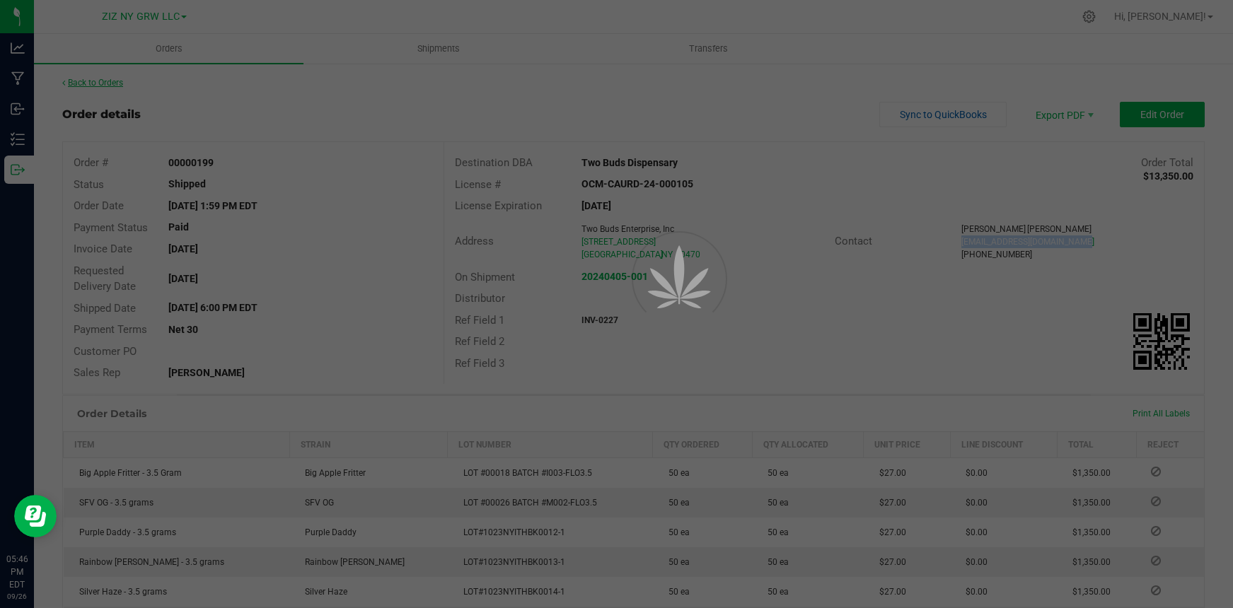
click at [105, 86] on div at bounding box center [616, 304] width 1233 height 608
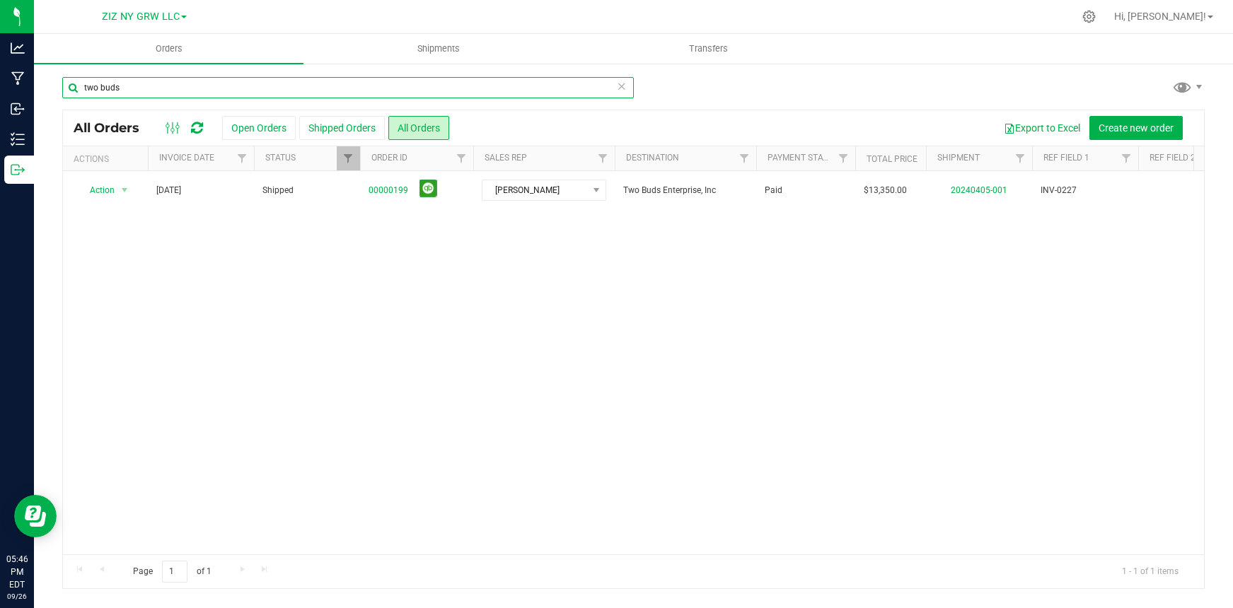
drag, startPoint x: 128, startPoint y: 83, endPoint x: 47, endPoint y: 70, distance: 81.7
click at [47, 70] on div "two buds All Orders Open Orders Shipped Orders All Orders Export to Excel Creat…" at bounding box center [633, 332] width 1199 height 541
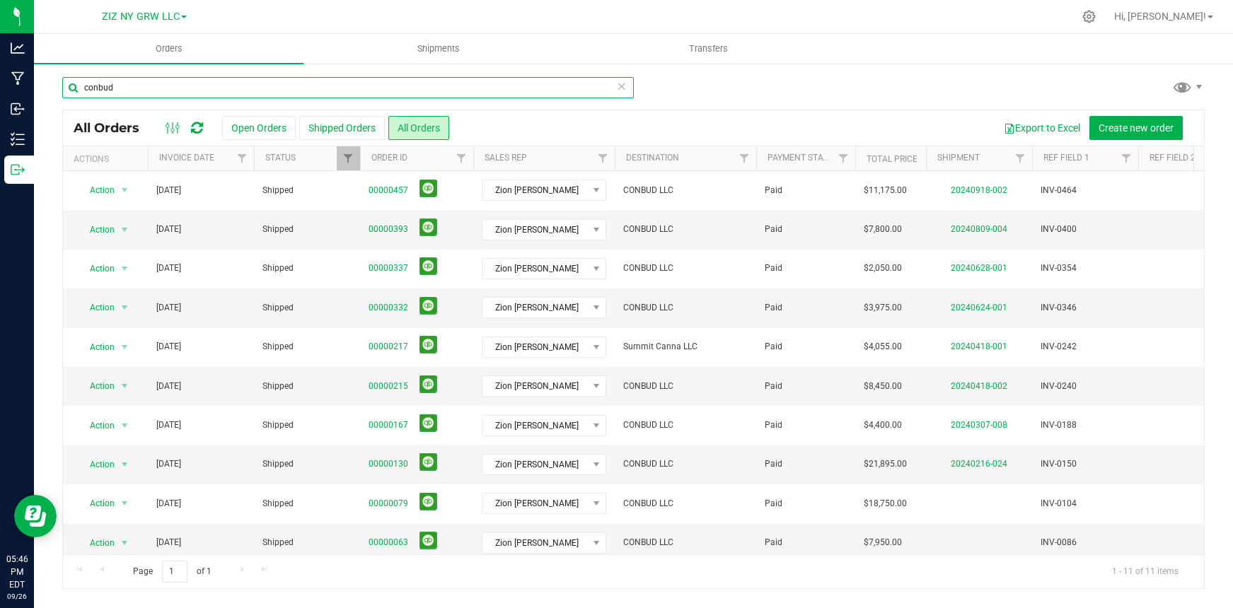
type input "conbud"
click at [419, 129] on button "All Orders" at bounding box center [418, 128] width 61 height 24
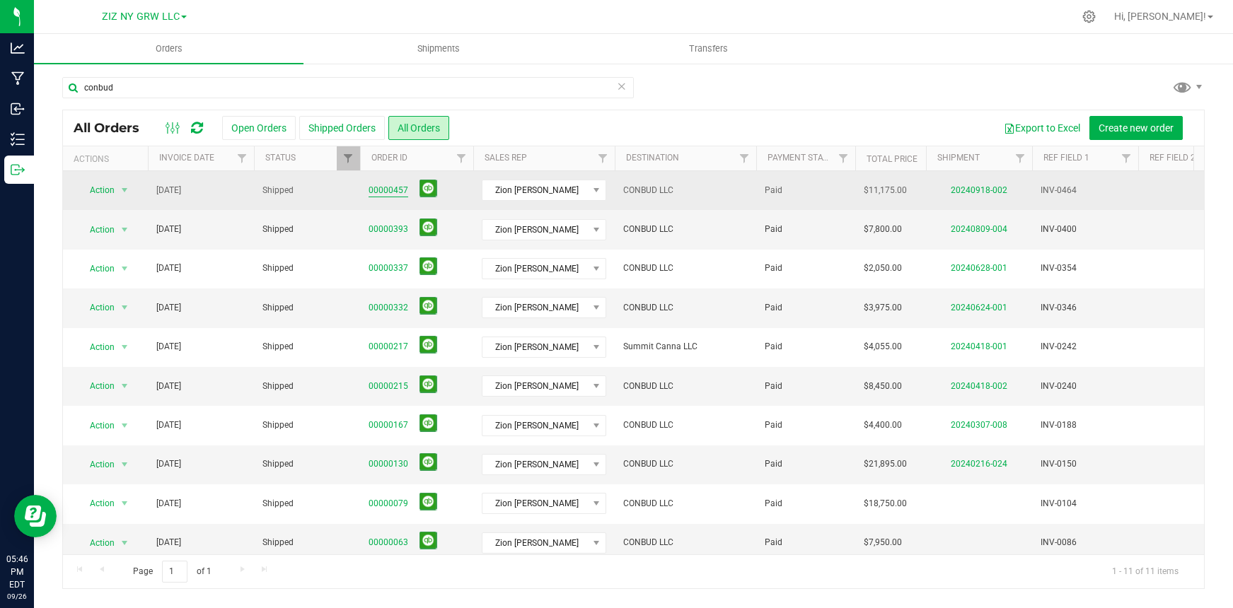
click at [391, 191] on link "00000457" at bounding box center [388, 190] width 40 height 13
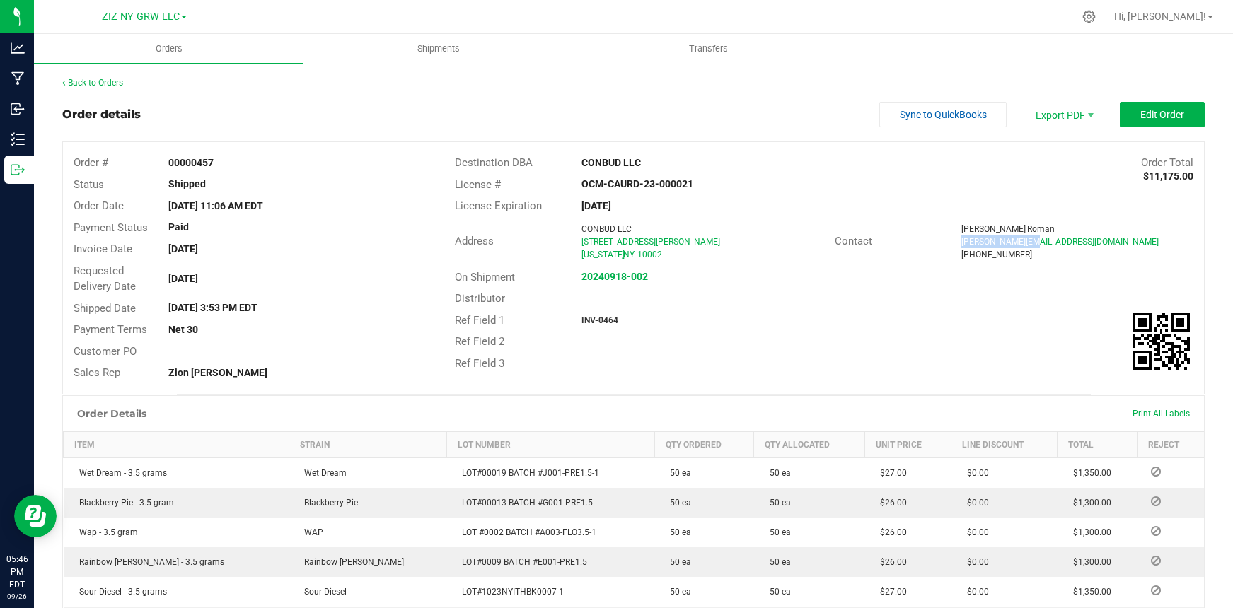
drag, startPoint x: 953, startPoint y: 243, endPoint x: 1030, endPoint y: 245, distance: 76.4
click at [1030, 245] on div "peter@conbud.com" at bounding box center [1077, 241] width 232 height 13
copy span "peter@conbud.com"
click at [108, 83] on link "Back to Orders" at bounding box center [92, 83] width 61 height 10
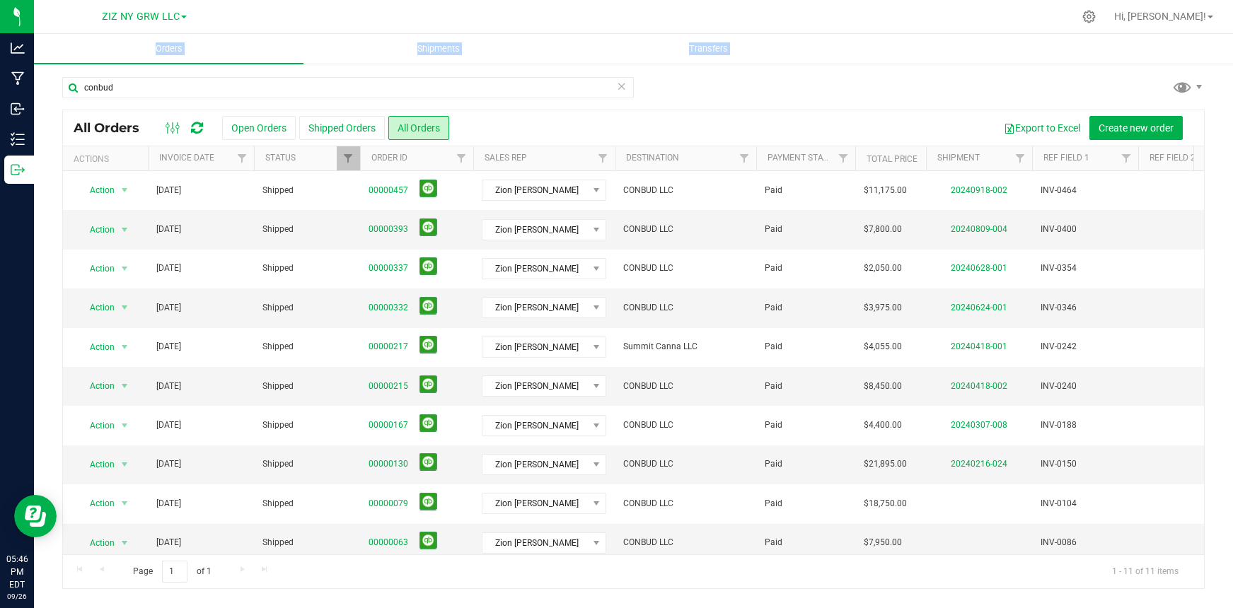
click at [170, 99] on div "conbud" at bounding box center [347, 93] width 571 height 33
click at [168, 93] on input "conbud" at bounding box center [347, 87] width 571 height 21
drag, startPoint x: 168, startPoint y: 93, endPoint x: 49, endPoint y: 66, distance: 122.5
click at [49, 66] on div "conbud All Orders Open Orders Shipped Orders All Orders Export to Excel Create …" at bounding box center [633, 332] width 1199 height 541
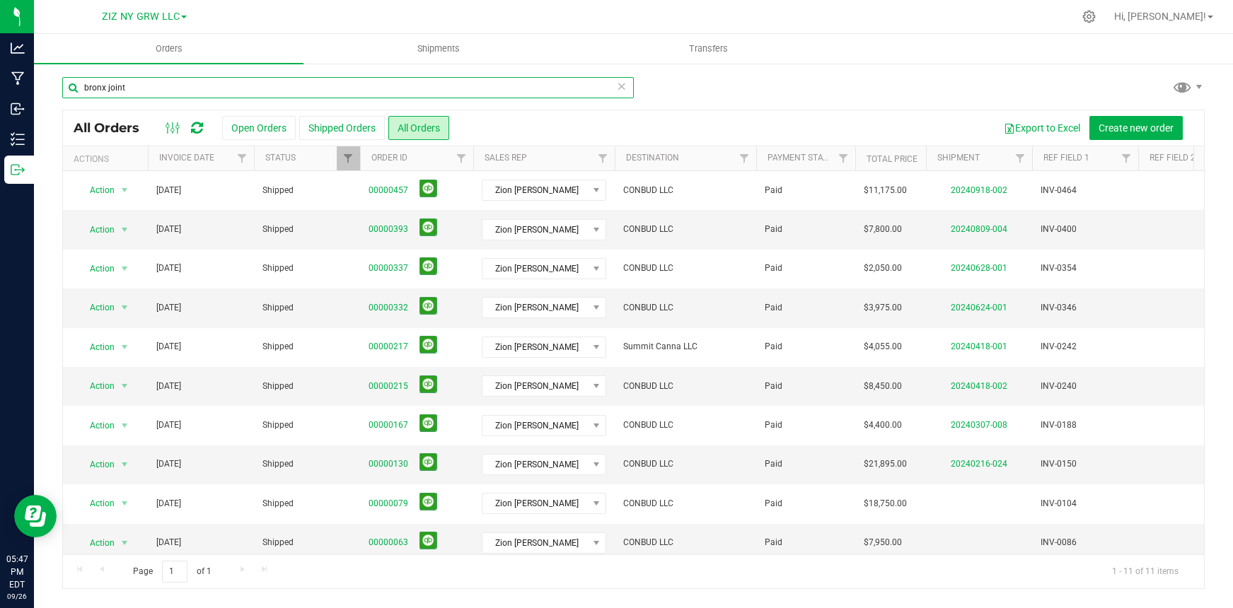
type input "bronx joint"
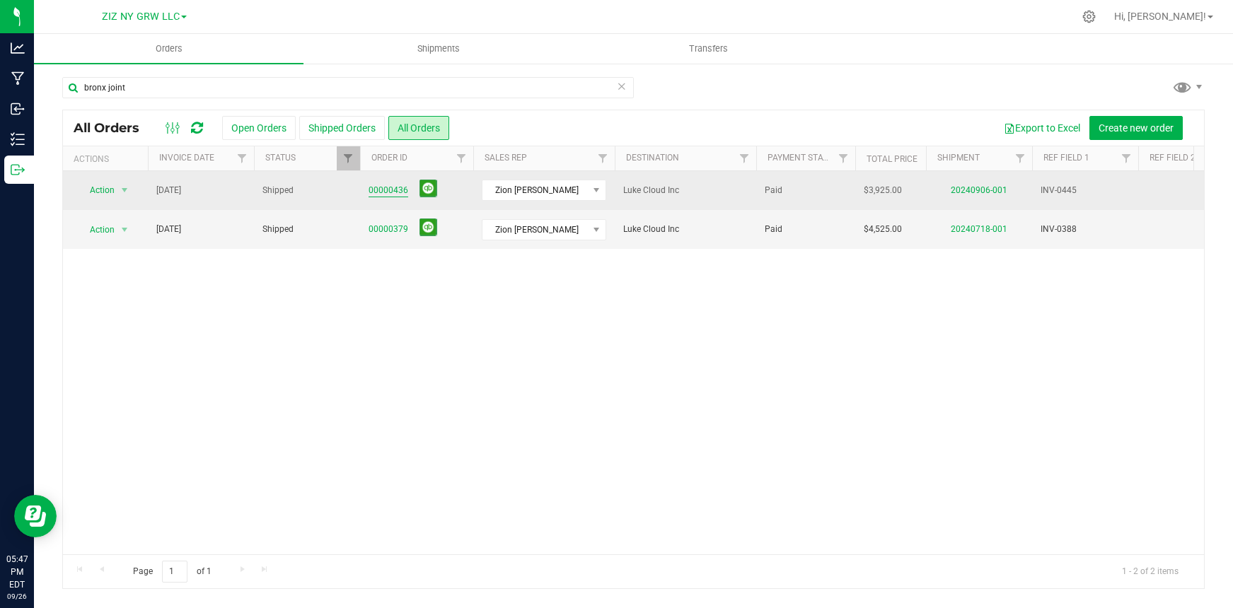
click at [380, 194] on link "00000436" at bounding box center [388, 190] width 40 height 13
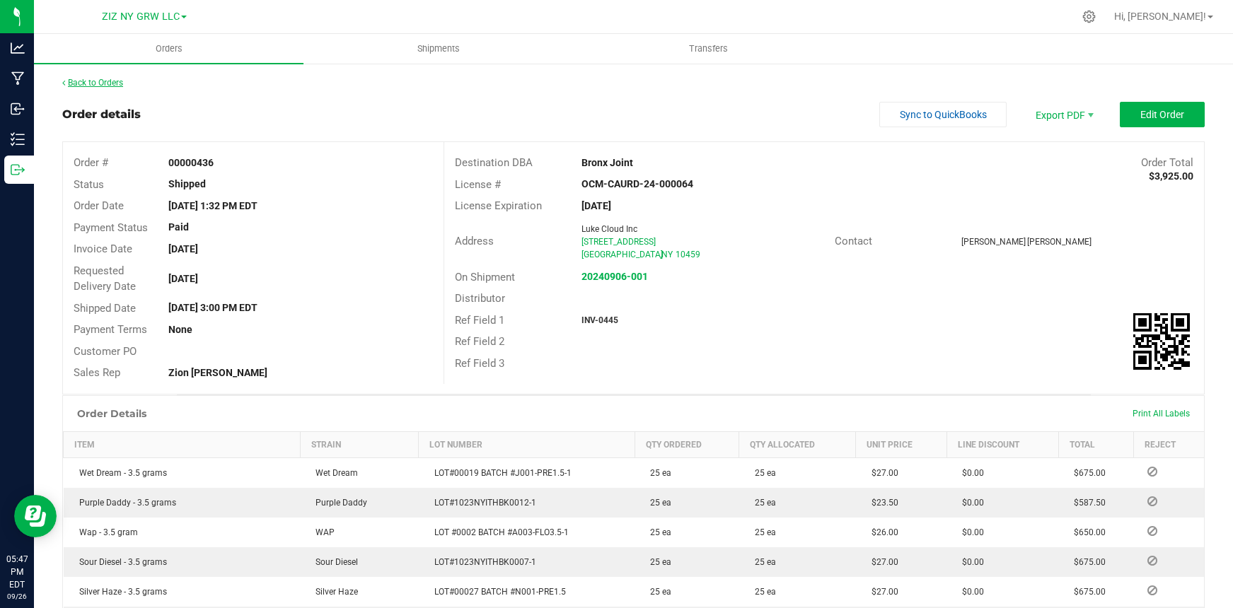
click at [93, 83] on link "Back to Orders" at bounding box center [92, 83] width 61 height 10
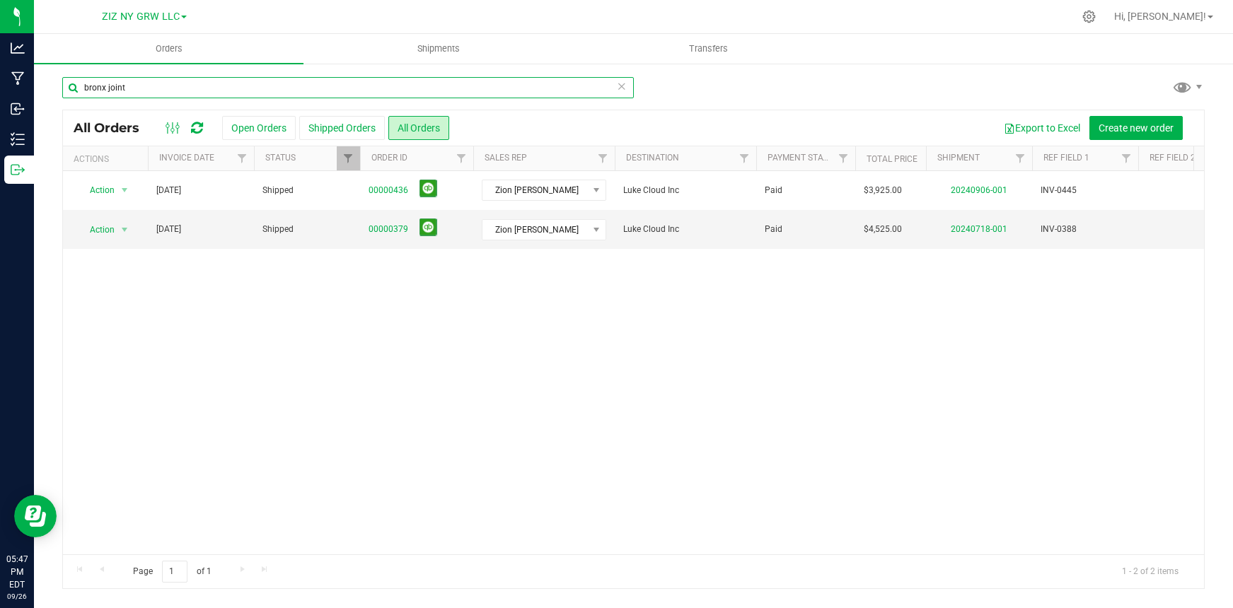
drag, startPoint x: 133, startPoint y: 84, endPoint x: 37, endPoint y: 84, distance: 96.2
click at [37, 84] on div "bronx joint All Orders Open Orders Shipped Orders All Orders Export to Excel Cr…" at bounding box center [633, 332] width 1199 height 541
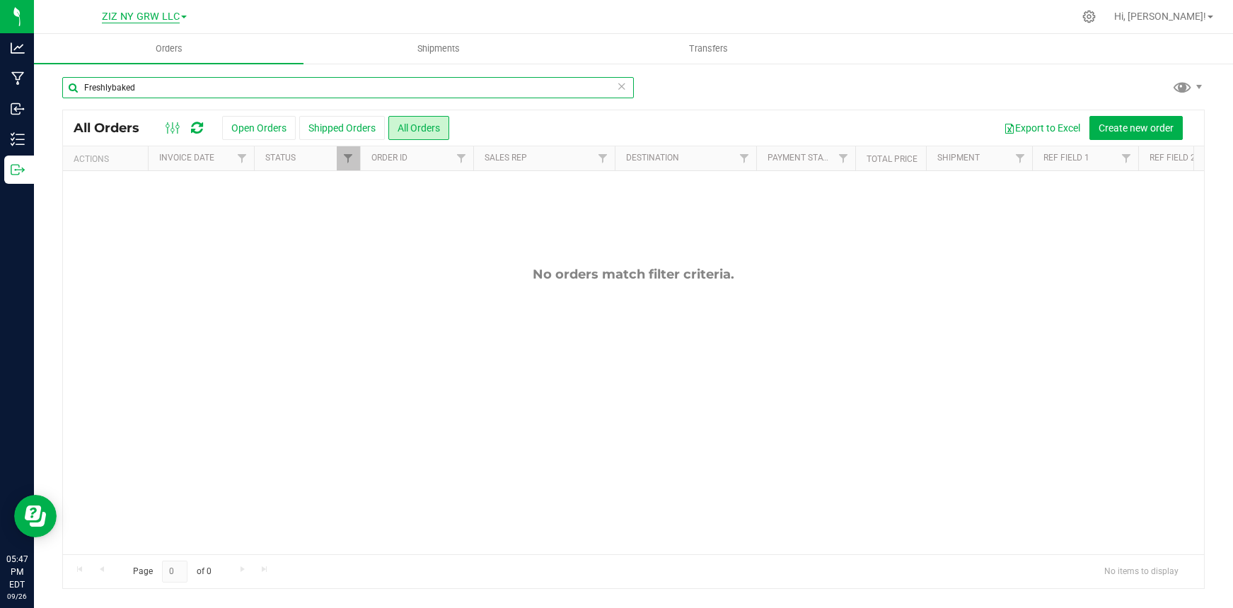
type input "Freshlybaked"
click at [127, 18] on span "ZIZ NY GRW LLC" at bounding box center [141, 17] width 78 height 13
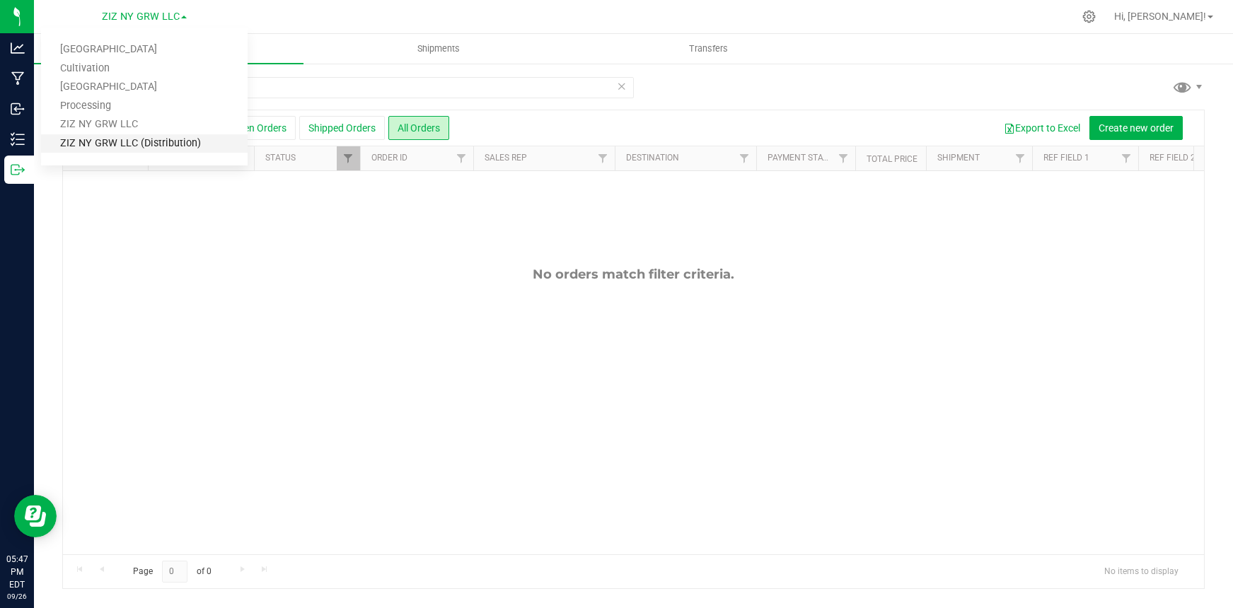
click at [122, 148] on link "ZIZ NY GRW LLC (Distribution)" at bounding box center [144, 143] width 206 height 19
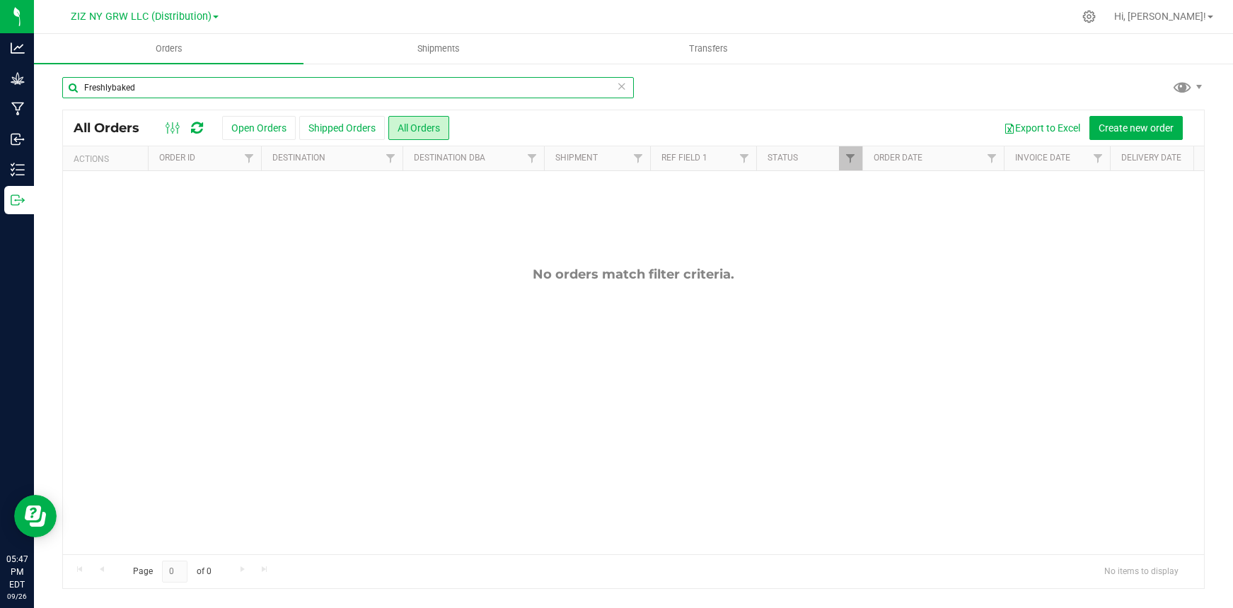
drag, startPoint x: 144, startPoint y: 90, endPoint x: 59, endPoint y: 81, distance: 85.3
click at [59, 81] on div "Freshlybaked All Orders Open Orders Shipped Orders All Orders Export to Excel C…" at bounding box center [633, 332] width 1199 height 541
type input "baked"
click at [170, 13] on span "ZIZ NY GRW LLC (Distribution)" at bounding box center [141, 17] width 141 height 13
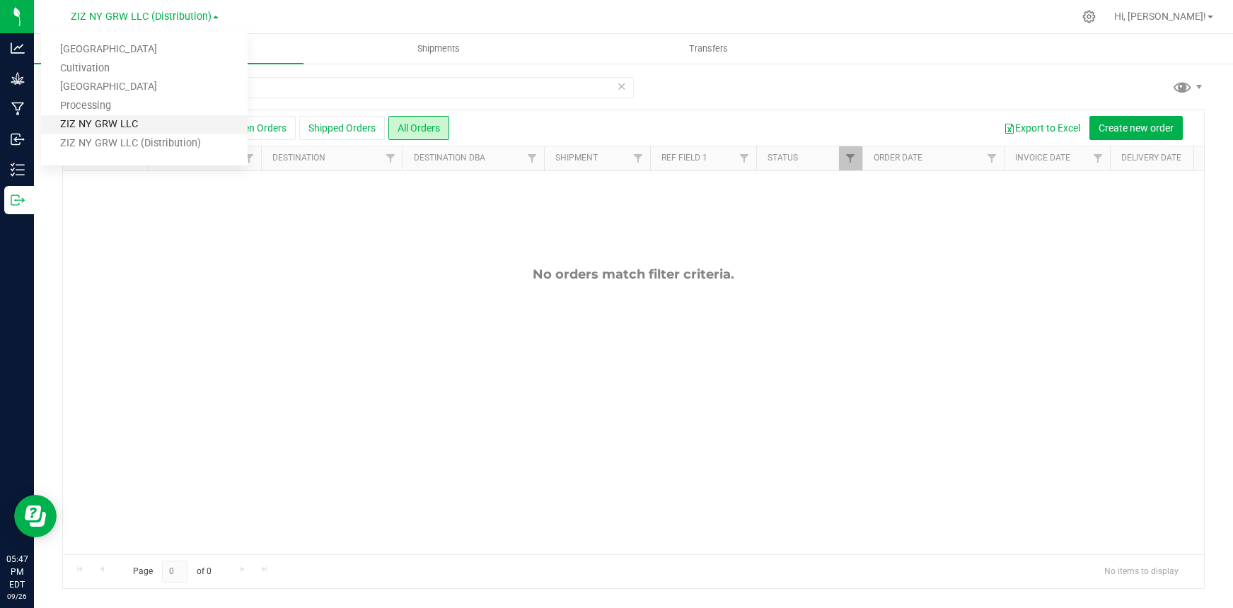
click at [132, 119] on link "ZIZ NY GRW LLC" at bounding box center [144, 124] width 206 height 19
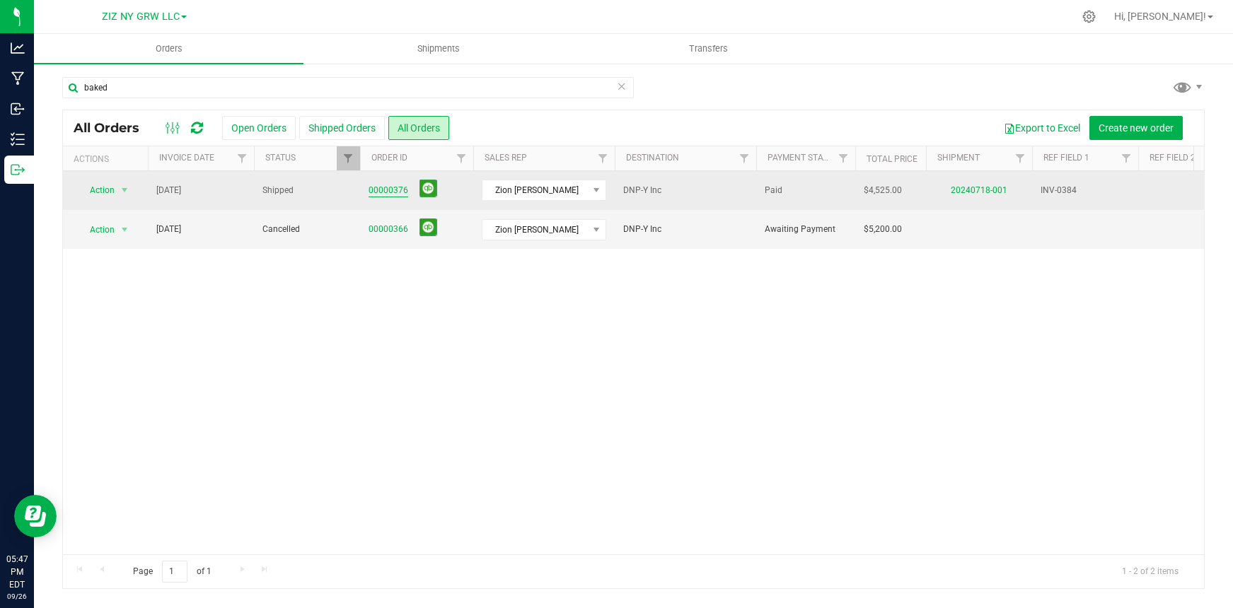
click at [397, 192] on link "00000376" at bounding box center [388, 190] width 40 height 13
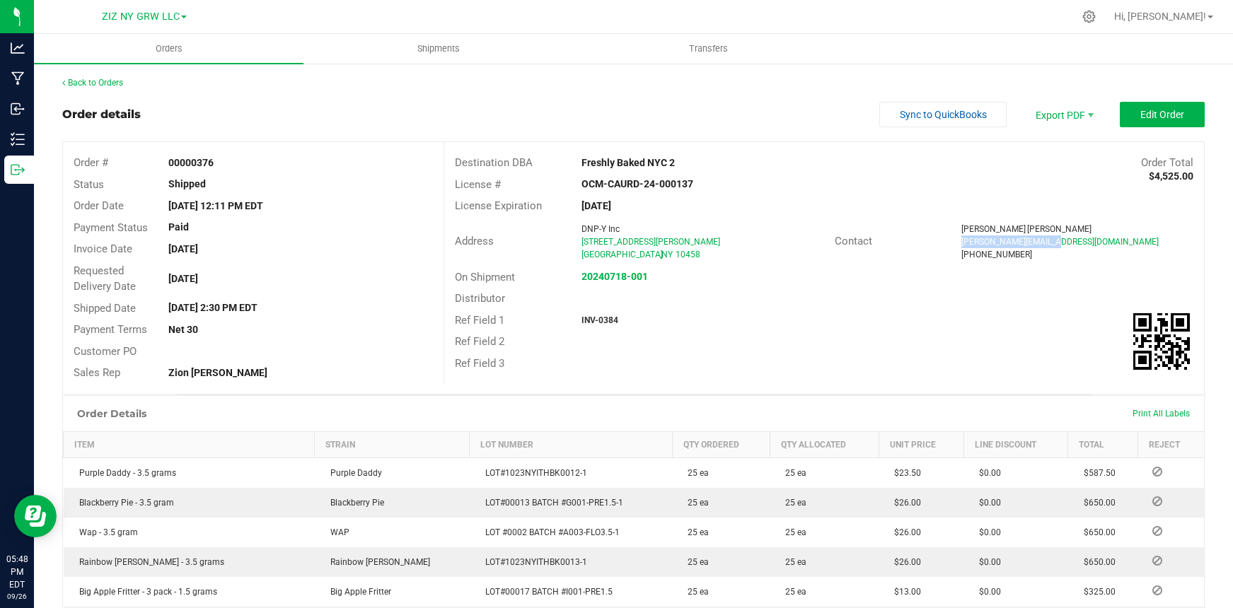
drag, startPoint x: 952, startPoint y: 242, endPoint x: 1052, endPoint y: 242, distance: 99.7
click at [1052, 242] on div "[PERSON_NAME][EMAIL_ADDRESS][DOMAIN_NAME]" at bounding box center [1077, 241] width 232 height 13
copy span "[PERSON_NAME][EMAIL_ADDRESS][DOMAIN_NAME]"
click at [121, 84] on link "Back to Orders" at bounding box center [92, 83] width 61 height 10
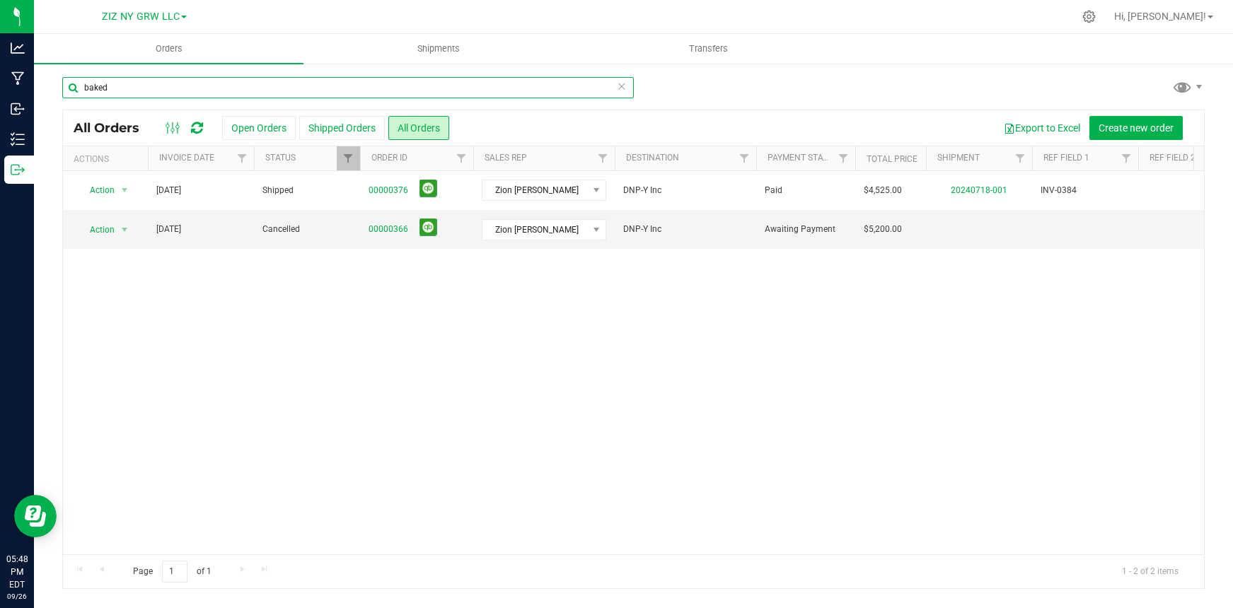
drag, startPoint x: 170, startPoint y: 93, endPoint x: 38, endPoint y: 93, distance: 131.5
click at [38, 93] on div "baked All Orders Open Orders Shipped Orders All Orders Export to Excel Create n…" at bounding box center [633, 332] width 1199 height 541
drag, startPoint x: 110, startPoint y: 88, endPoint x: 60, endPoint y: 78, distance: 51.2
click at [60, 78] on div "baked All Orders Open Orders Shipped Orders All Orders Export to Excel Create n…" at bounding box center [633, 332] width 1199 height 541
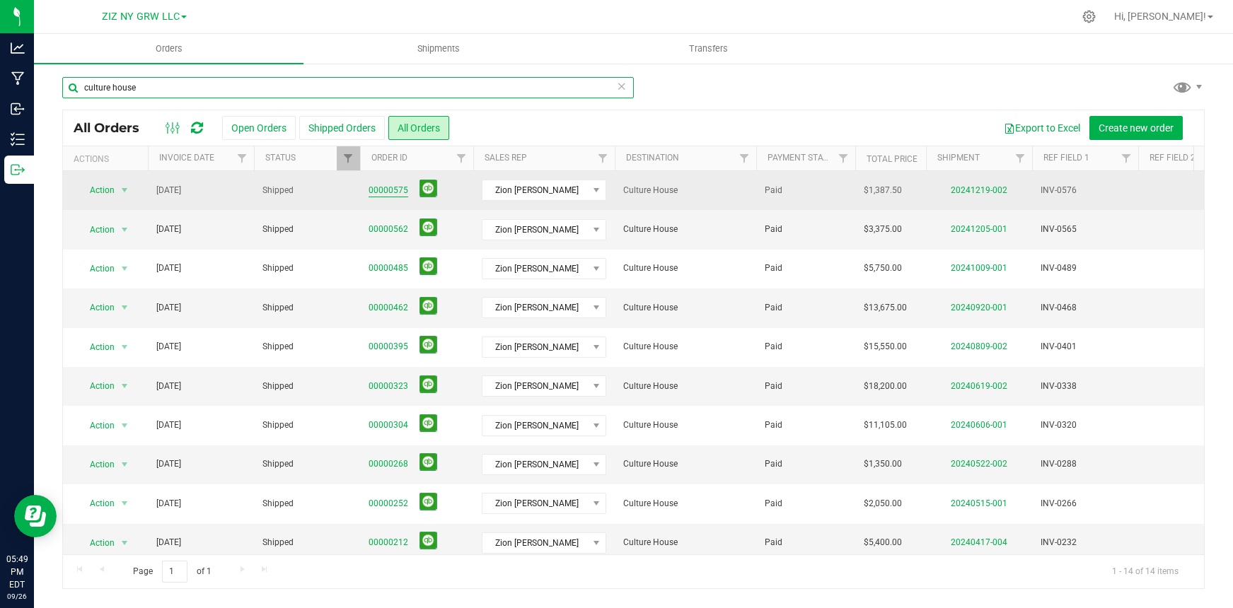
type input "culture house"
click at [388, 190] on link "00000575" at bounding box center [388, 190] width 40 height 13
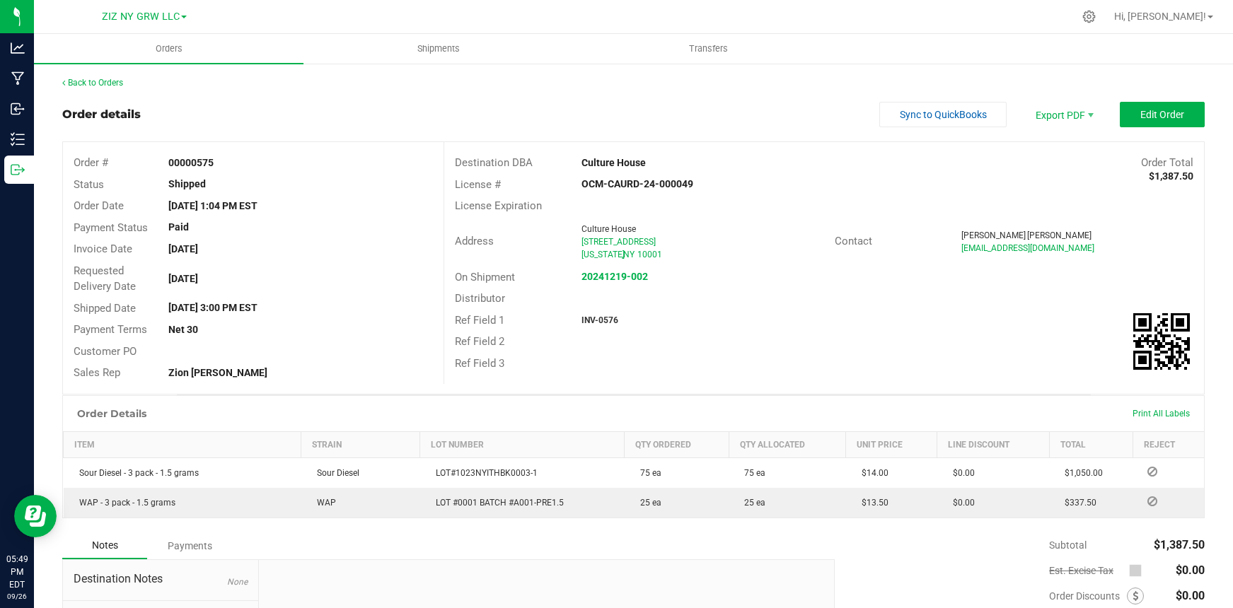
drag, startPoint x: 953, startPoint y: 250, endPoint x: 1091, endPoint y: 249, distance: 138.6
click at [1091, 249] on div "[EMAIL_ADDRESS][DOMAIN_NAME]" at bounding box center [1077, 248] width 232 height 13
copy span "[EMAIL_ADDRESS][DOMAIN_NAME]"
click at [98, 83] on link "Back to Orders" at bounding box center [92, 83] width 61 height 10
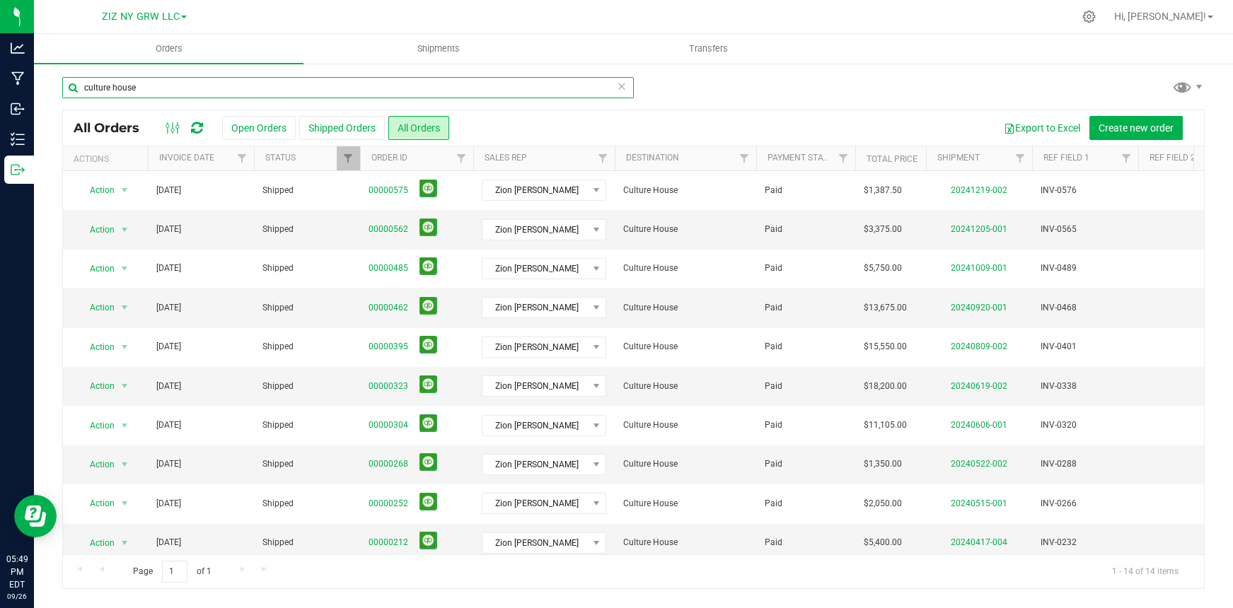
drag, startPoint x: 228, startPoint y: 88, endPoint x: -13, endPoint y: 66, distance: 242.8
click at [0, 66] on html "Analytics Manufacturing Inbound Inventory Outbound 05:49 PM EDT [DATE] 09/26 ZI…" at bounding box center [616, 304] width 1233 height 608
type input "s"
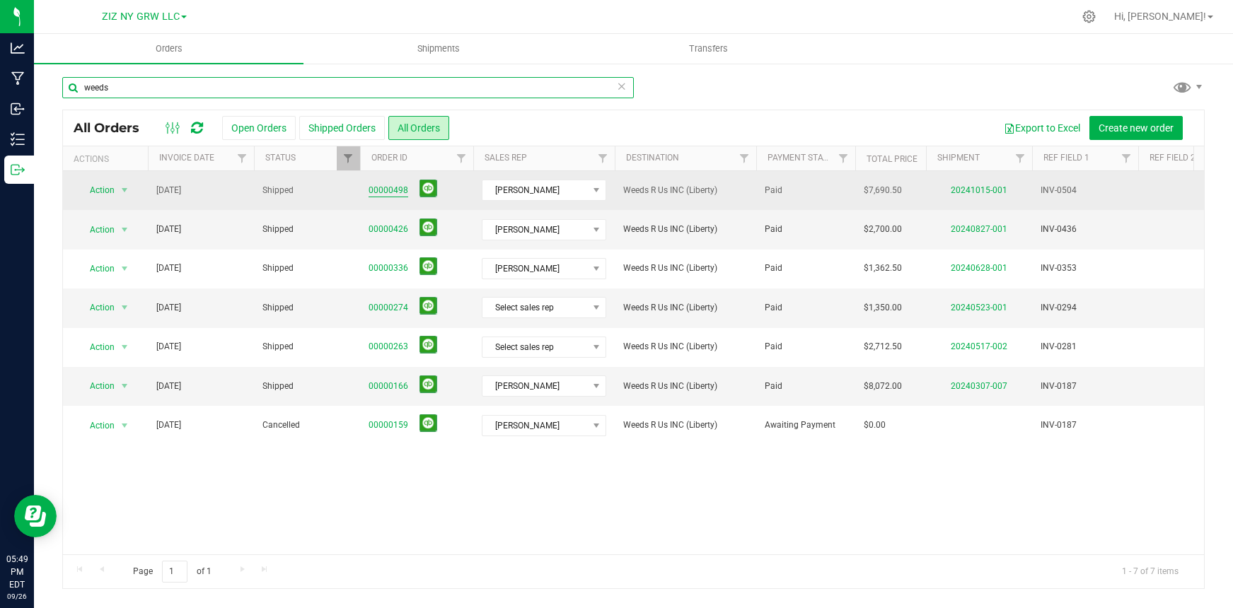
type input "weeds"
click at [392, 190] on link "00000498" at bounding box center [388, 190] width 40 height 13
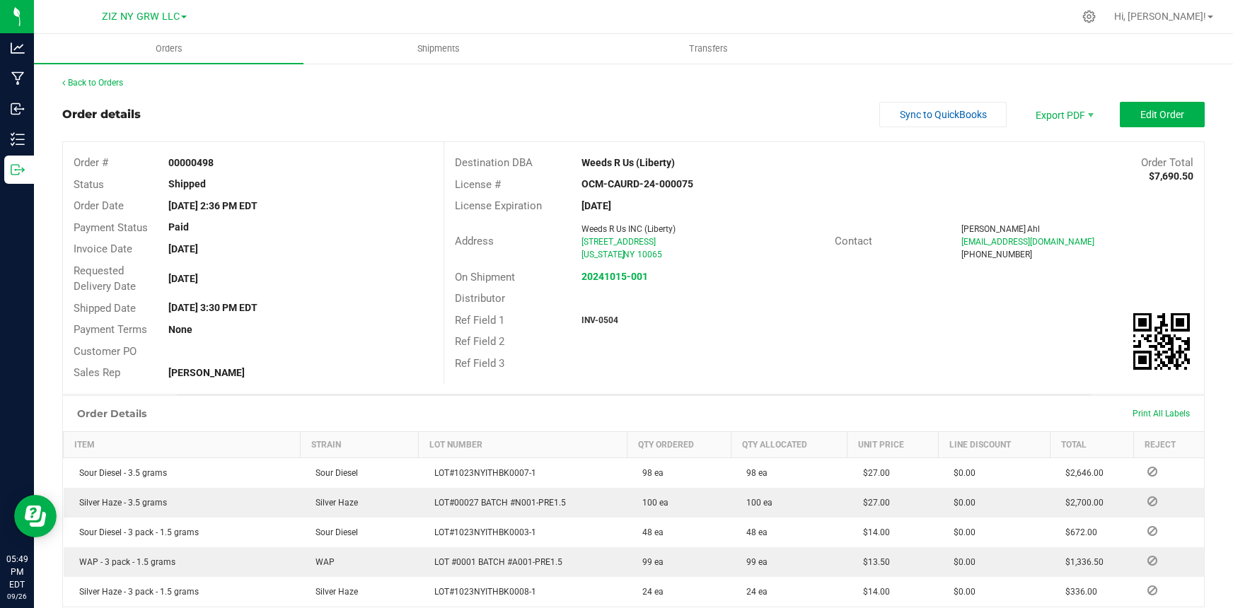
click at [961, 243] on span "[EMAIL_ADDRESS][DOMAIN_NAME]" at bounding box center [1027, 242] width 133 height 10
drag, startPoint x: 955, startPoint y: 243, endPoint x: 1058, endPoint y: 244, distance: 103.3
click at [1058, 244] on div "[EMAIL_ADDRESS][DOMAIN_NAME]" at bounding box center [1077, 241] width 232 height 13
copy span "[EMAIL_ADDRESS][DOMAIN_NAME]"
click at [91, 83] on link "Back to Orders" at bounding box center [92, 83] width 61 height 10
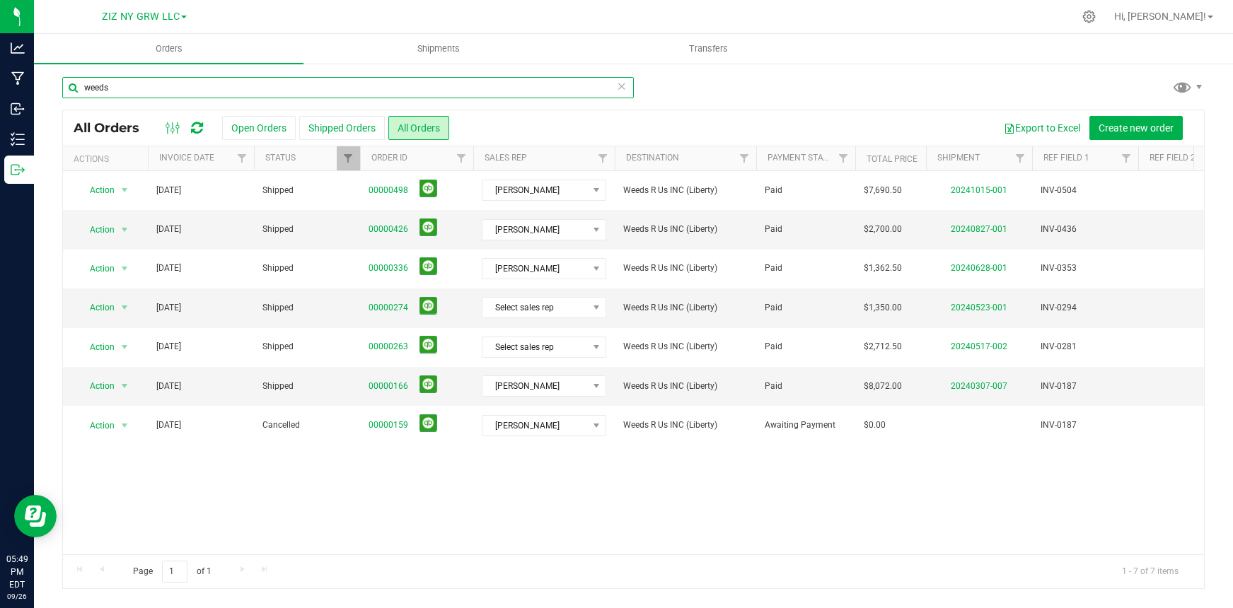
drag, startPoint x: 122, startPoint y: 91, endPoint x: -3, endPoint y: 68, distance: 126.5
click at [0, 68] on html "Analytics Manufacturing Inbound Inventory Outbound 05:49 PM EDT [DATE] 09/26 ZI…" at bounding box center [616, 304] width 1233 height 608
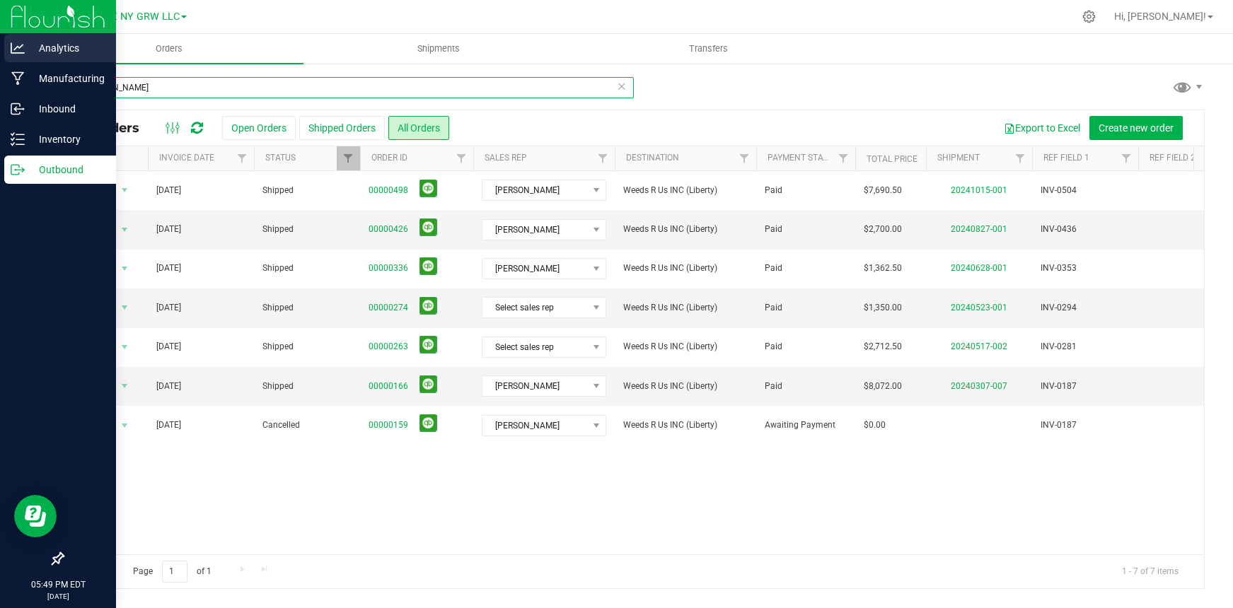
type input "[PERSON_NAME]"
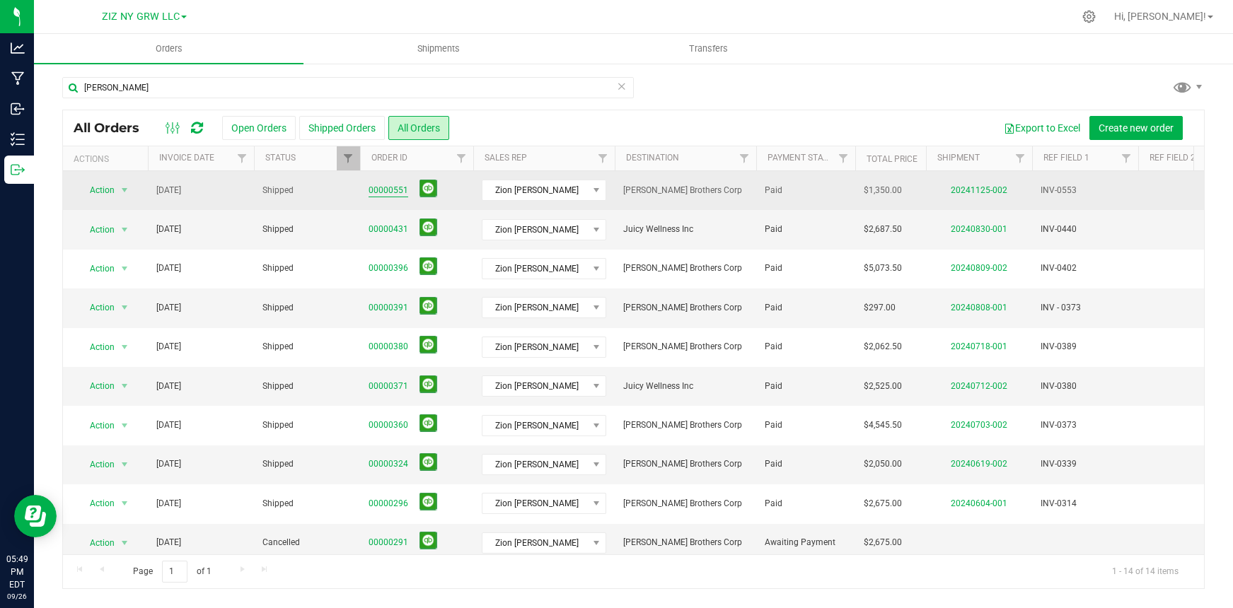
click at [386, 189] on link "00000551" at bounding box center [388, 190] width 40 height 13
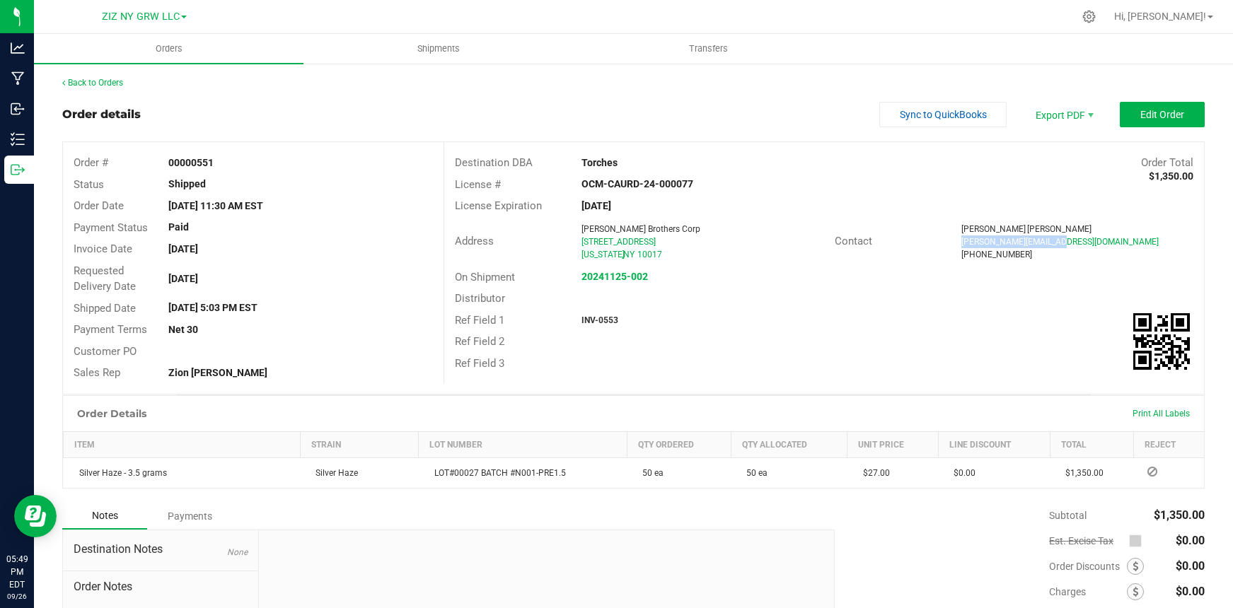
drag, startPoint x: 953, startPoint y: 242, endPoint x: 1055, endPoint y: 242, distance: 102.5
click at [1055, 242] on div "[PERSON_NAME][EMAIL_ADDRESS][DOMAIN_NAME]" at bounding box center [1077, 241] width 232 height 13
copy span "[PERSON_NAME][EMAIL_ADDRESS][DOMAIN_NAME]"
click at [112, 83] on link "Back to Orders" at bounding box center [92, 83] width 61 height 10
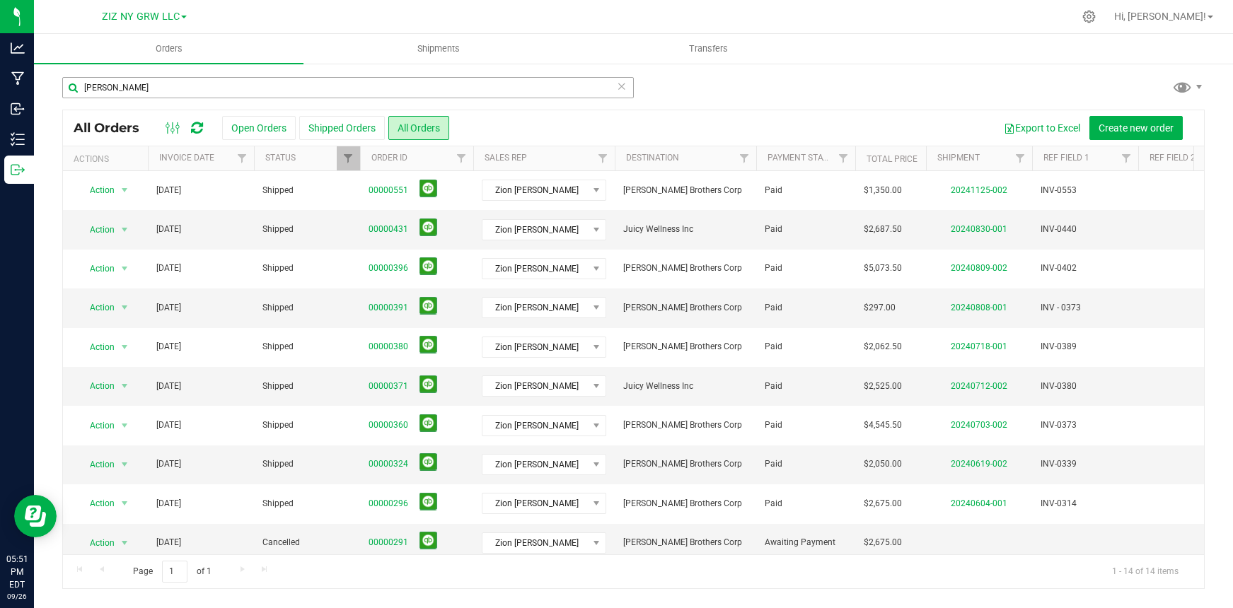
drag, startPoint x: 354, startPoint y: 95, endPoint x: 79, endPoint y: 94, distance: 275.1
click at [79, 93] on div "[PERSON_NAME]" at bounding box center [347, 93] width 571 height 33
drag, startPoint x: 130, startPoint y: 93, endPoint x: 70, endPoint y: 88, distance: 60.3
click at [69, 87] on input "[PERSON_NAME]" at bounding box center [347, 87] width 571 height 21
type input "[PERSON_NAME]"
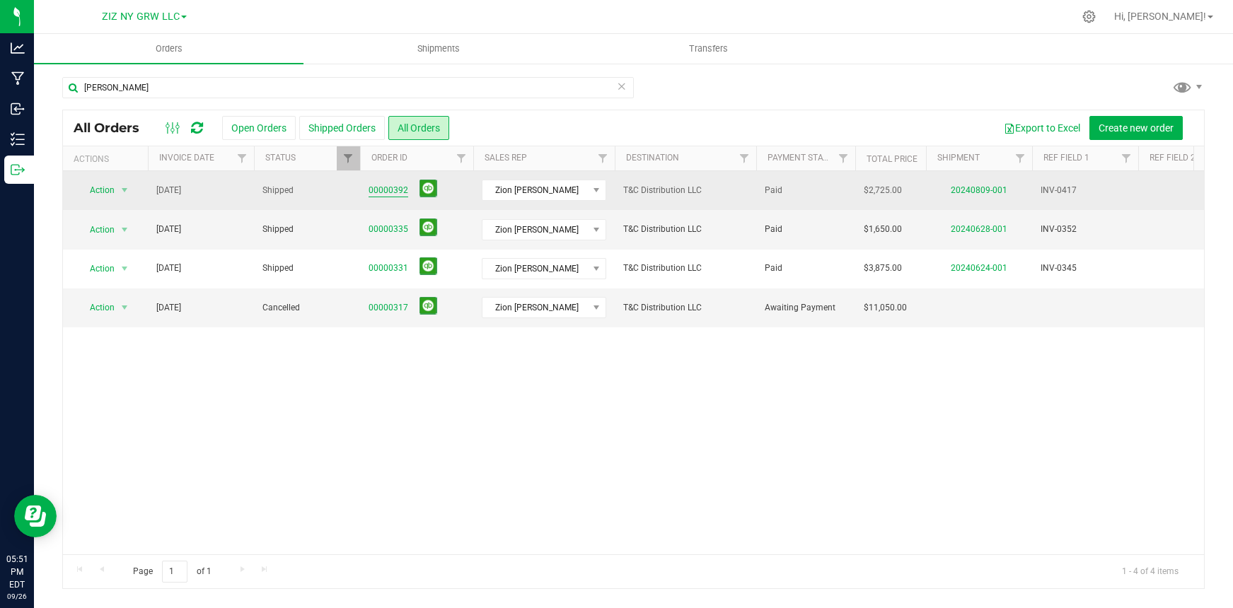
click at [380, 190] on link "00000392" at bounding box center [388, 190] width 40 height 13
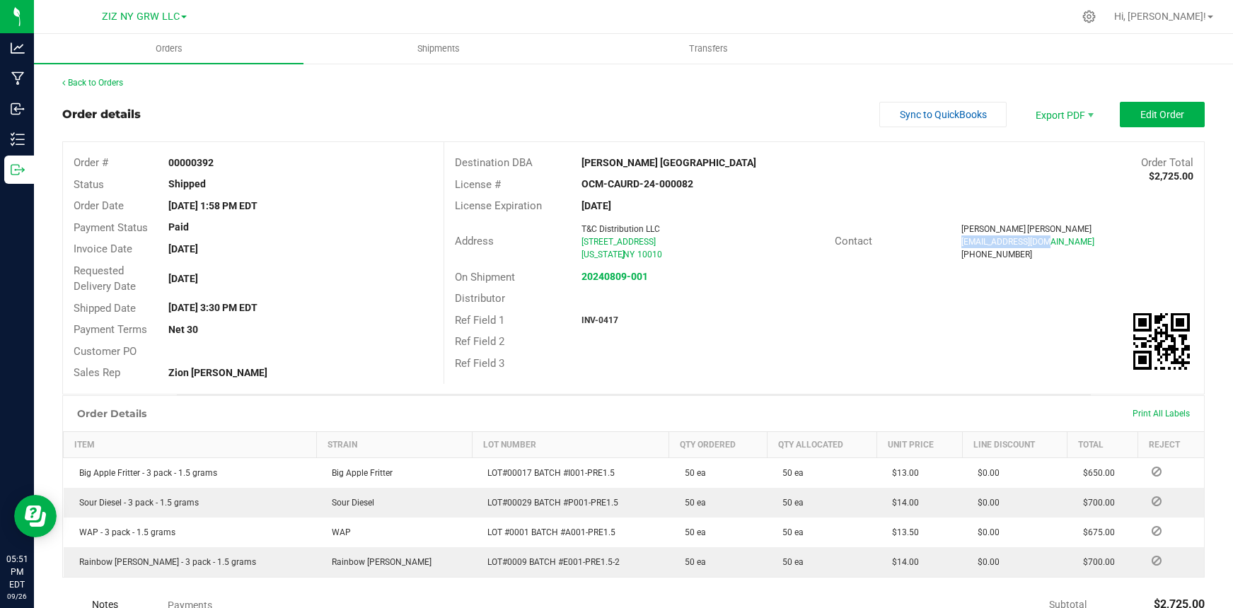
drag, startPoint x: 953, startPoint y: 243, endPoint x: 1038, endPoint y: 245, distance: 85.6
click at [1038, 245] on div "[EMAIL_ADDRESS][DOMAIN_NAME]" at bounding box center [1077, 241] width 232 height 13
copy span "[EMAIL_ADDRESS][DOMAIN_NAME]"
click at [106, 83] on link "Back to Orders" at bounding box center [92, 83] width 61 height 10
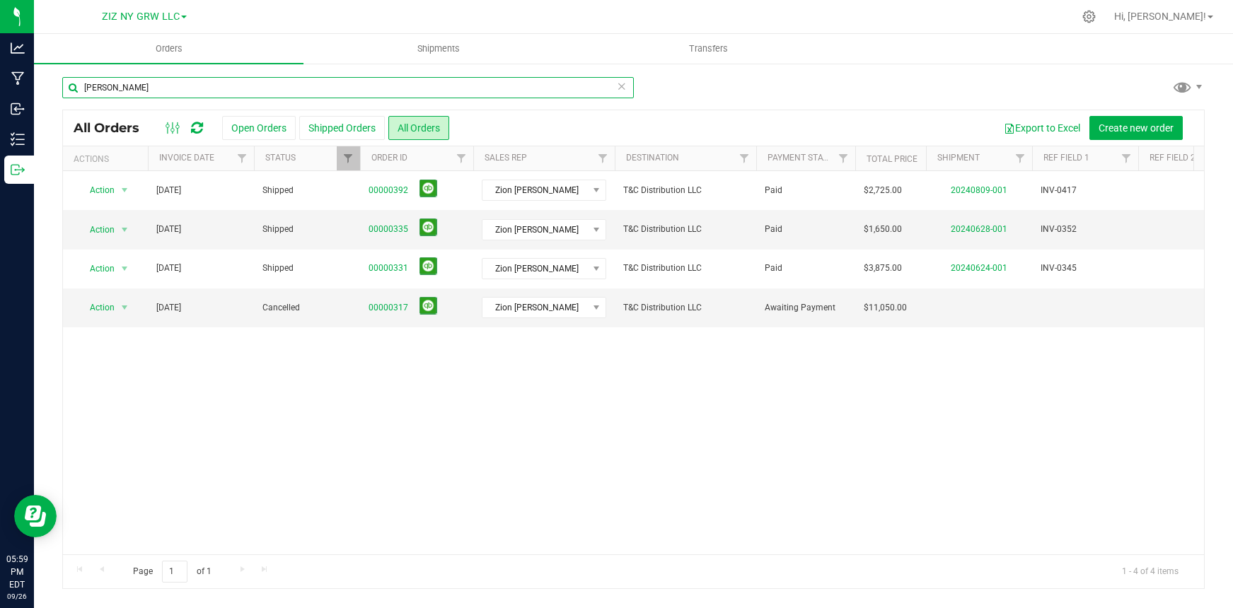
drag, startPoint x: 122, startPoint y: 91, endPoint x: 55, endPoint y: 74, distance: 69.3
click at [53, 72] on div "[PERSON_NAME] All Orders Open Orders Shipped Orders All Orders Export to Excel …" at bounding box center [633, 332] width 1199 height 541
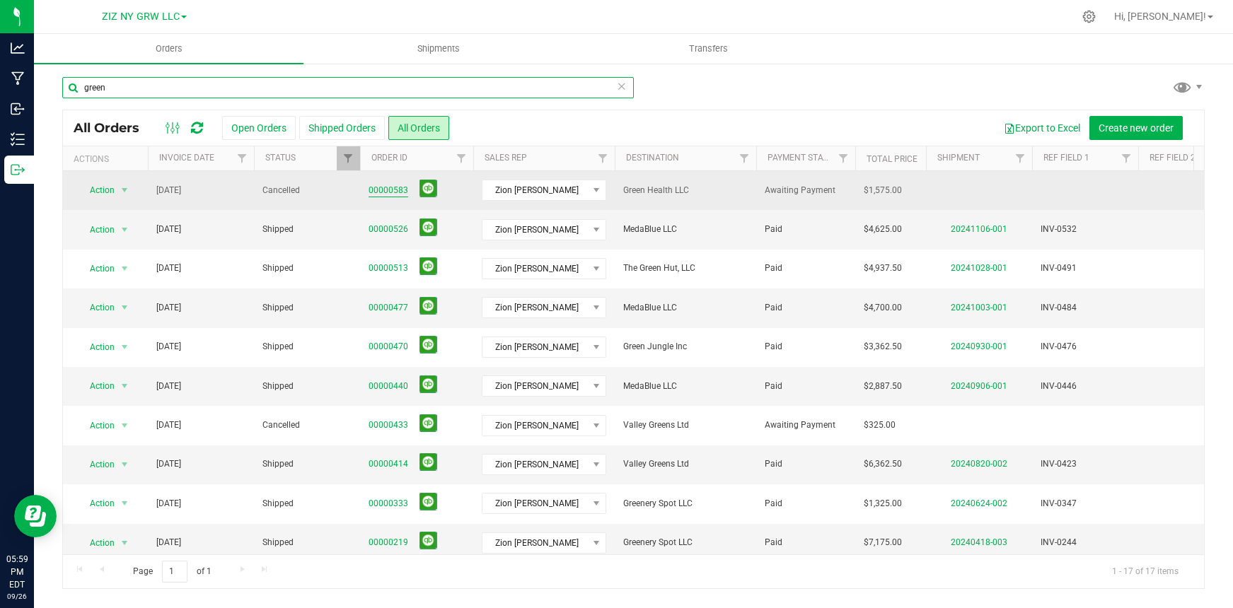
type input "green"
click at [376, 190] on link "00000583" at bounding box center [388, 190] width 40 height 13
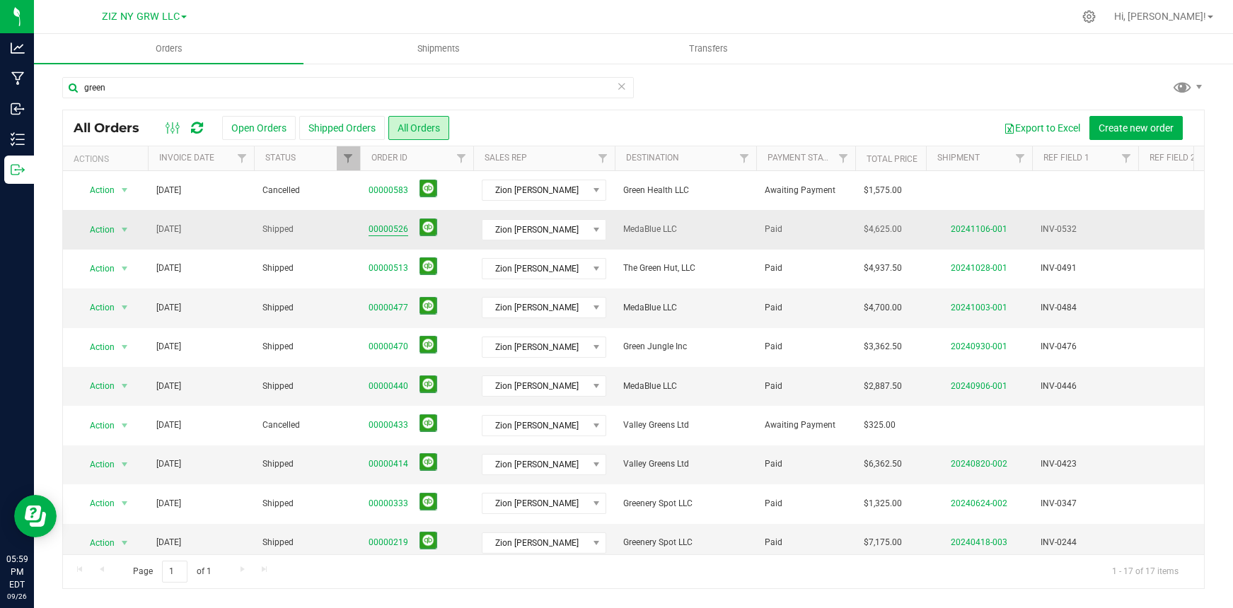
click at [383, 223] on link "00000526" at bounding box center [388, 229] width 40 height 13
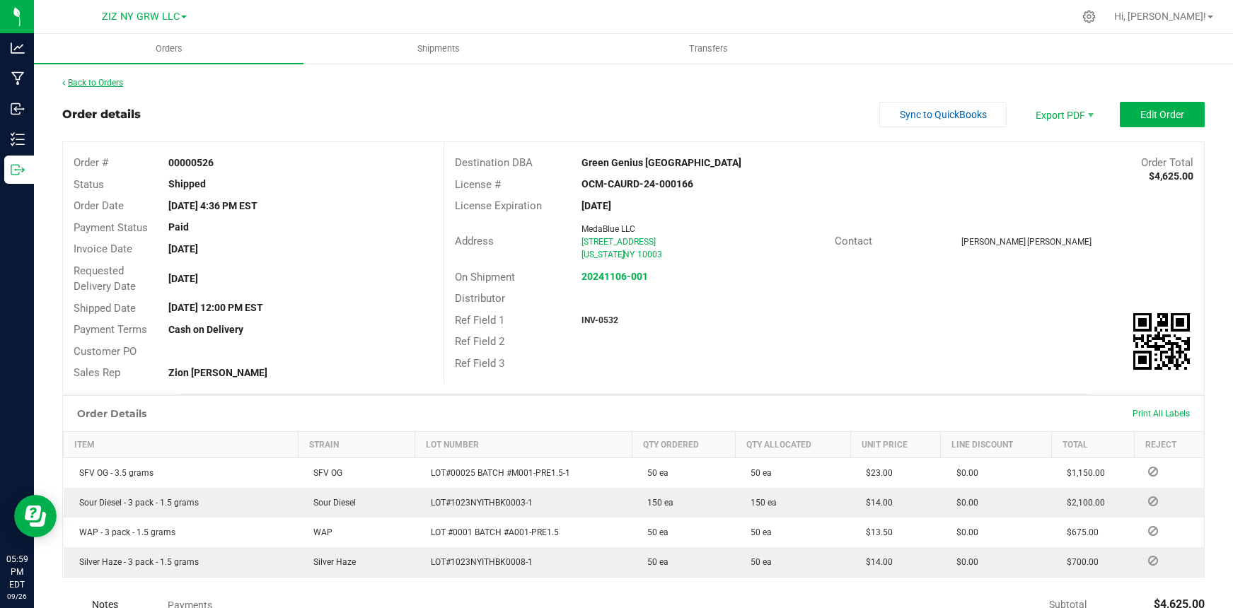
click at [120, 86] on link "Back to Orders" at bounding box center [92, 83] width 61 height 10
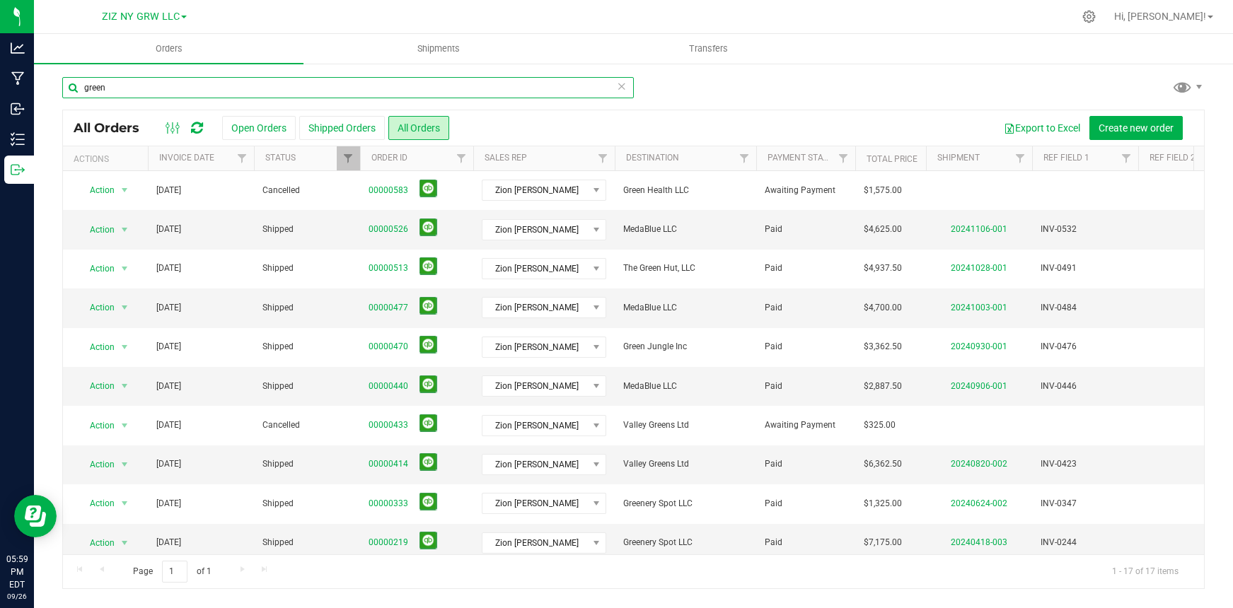
drag, startPoint x: 120, startPoint y: 88, endPoint x: 54, endPoint y: 67, distance: 68.9
click at [54, 67] on div "green All Orders Open Orders Shipped Orders All Orders Export to Excel Create n…" at bounding box center [633, 332] width 1199 height 541
type input "Sweetlife"
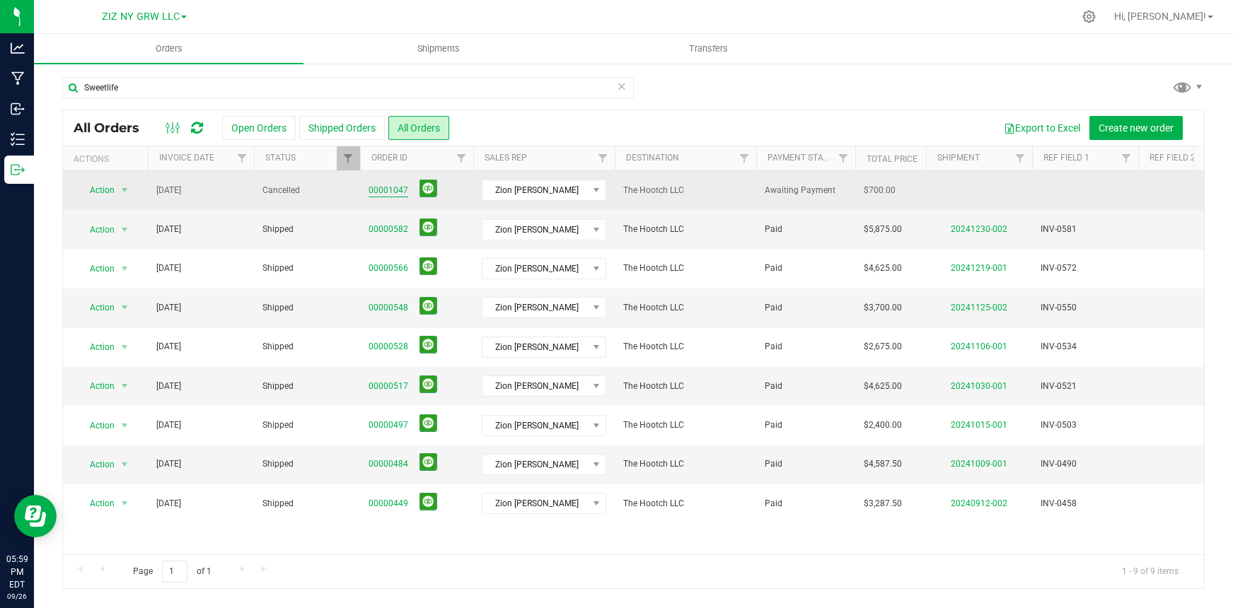
click at [383, 190] on link "00001047" at bounding box center [388, 190] width 40 height 13
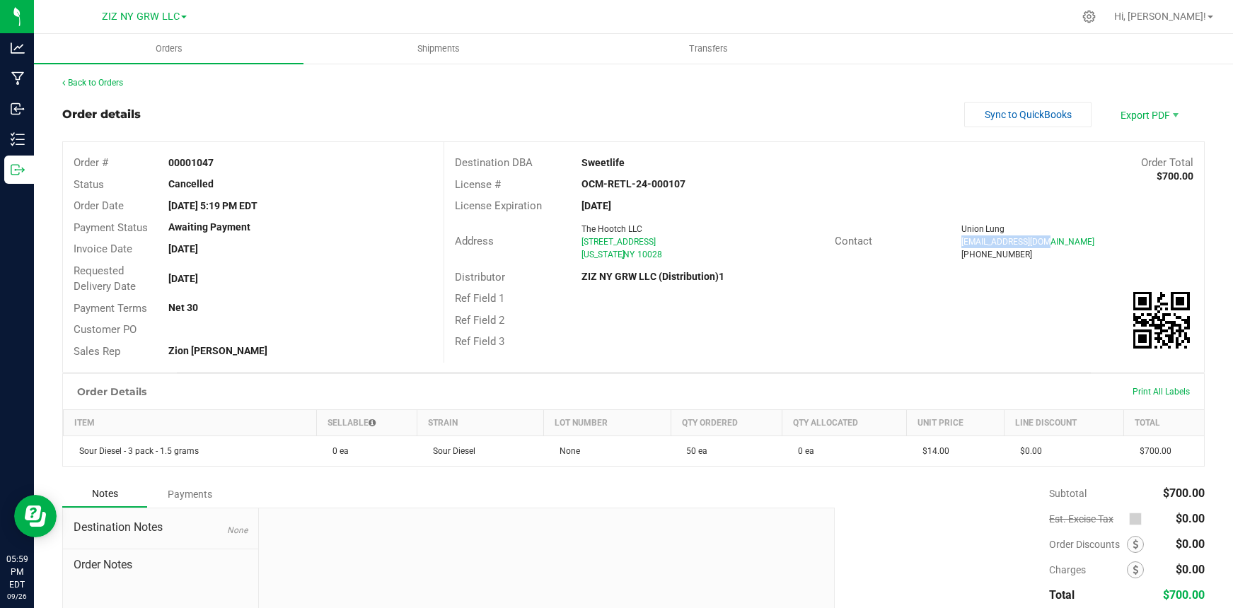
drag, startPoint x: 953, startPoint y: 243, endPoint x: 1051, endPoint y: 246, distance: 98.3
click at [1051, 246] on div "[EMAIL_ADDRESS][DOMAIN_NAME]" at bounding box center [1077, 241] width 232 height 13
copy span "[EMAIL_ADDRESS][DOMAIN_NAME]"
click at [106, 83] on link "Back to Orders" at bounding box center [92, 83] width 61 height 10
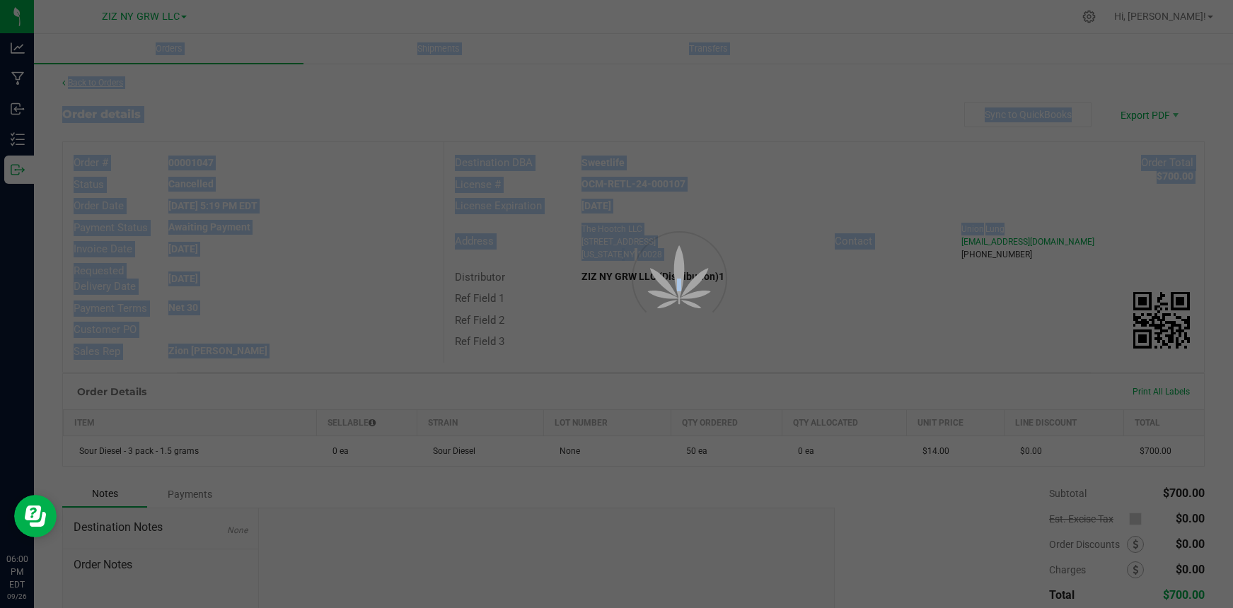
click at [107, 83] on div at bounding box center [616, 304] width 1233 height 608
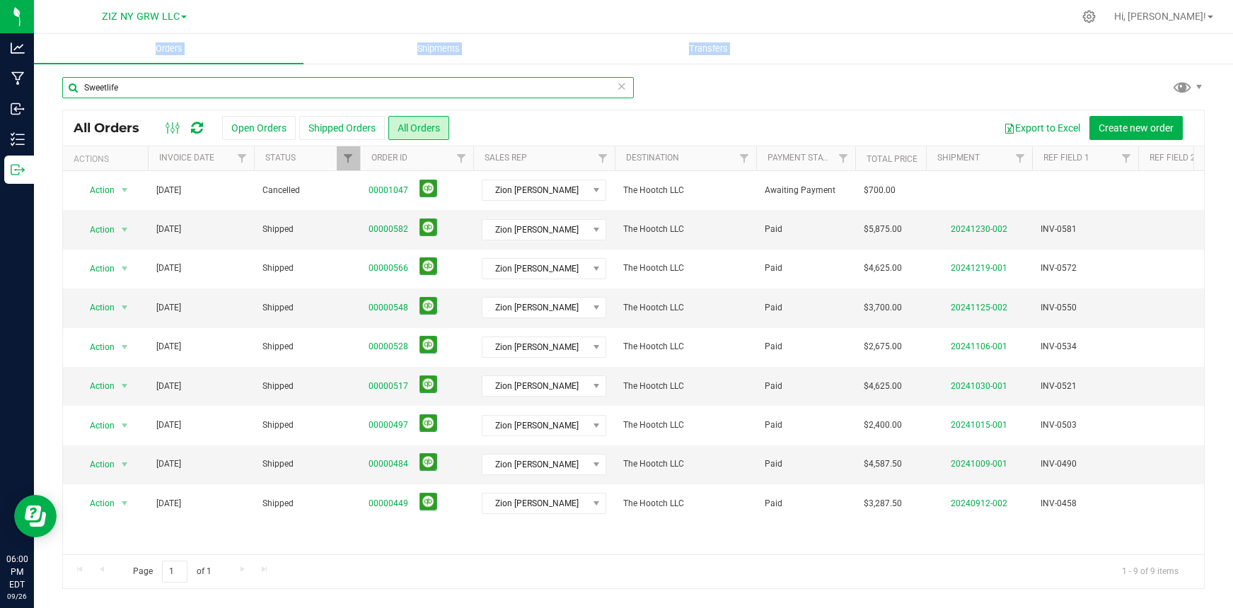
click at [133, 78] on input "Sweetlife" at bounding box center [347, 87] width 571 height 21
drag, startPoint x: 139, startPoint y: 87, endPoint x: 54, endPoint y: 71, distance: 86.4
click at [54, 71] on div "Sweetlife All Orders Open Orders Shipped Orders All Orders Export to Excel Crea…" at bounding box center [633, 332] width 1199 height 541
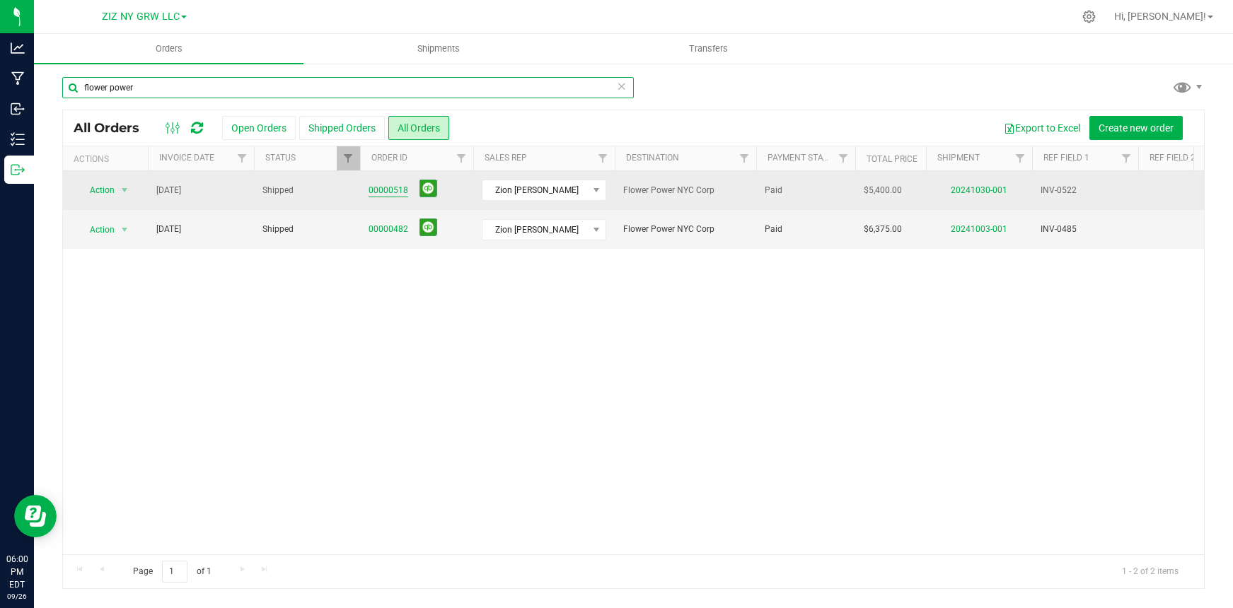
type input "flower power"
click at [388, 192] on link "00000518" at bounding box center [388, 190] width 40 height 13
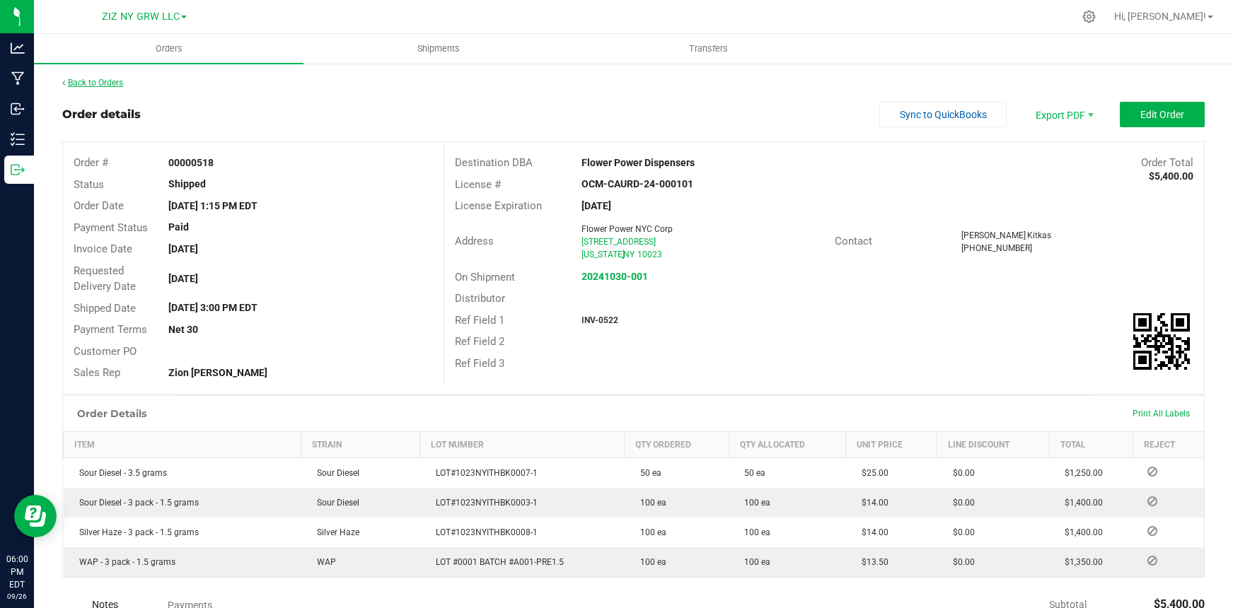
click at [110, 86] on link "Back to Orders" at bounding box center [92, 83] width 61 height 10
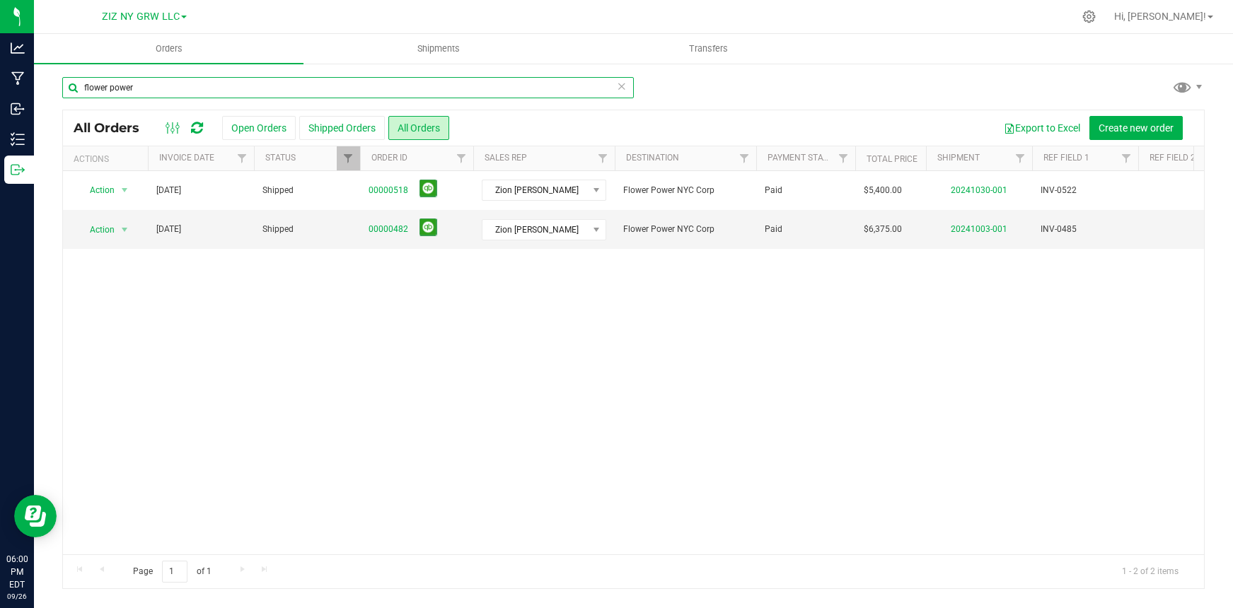
drag, startPoint x: 129, startPoint y: 84, endPoint x: 57, endPoint y: 80, distance: 71.5
click at [57, 80] on div "flower power All Orders Open Orders Shipped Orders All Orders Export to Excel C…" at bounding box center [633, 332] width 1199 height 541
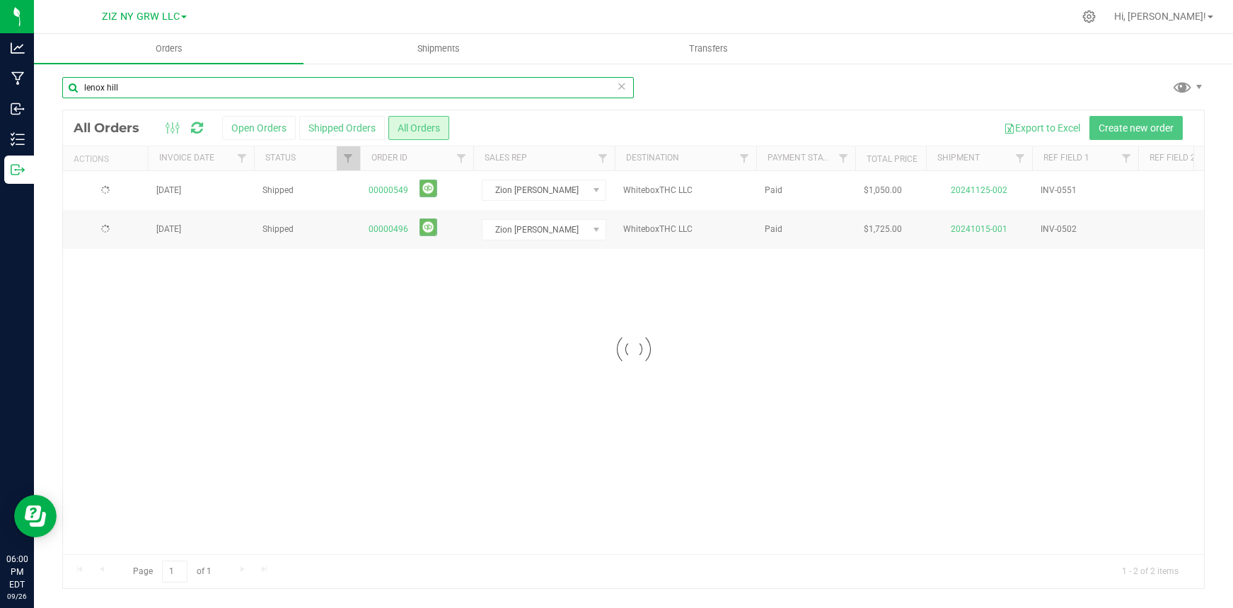
type input "lenox hill"
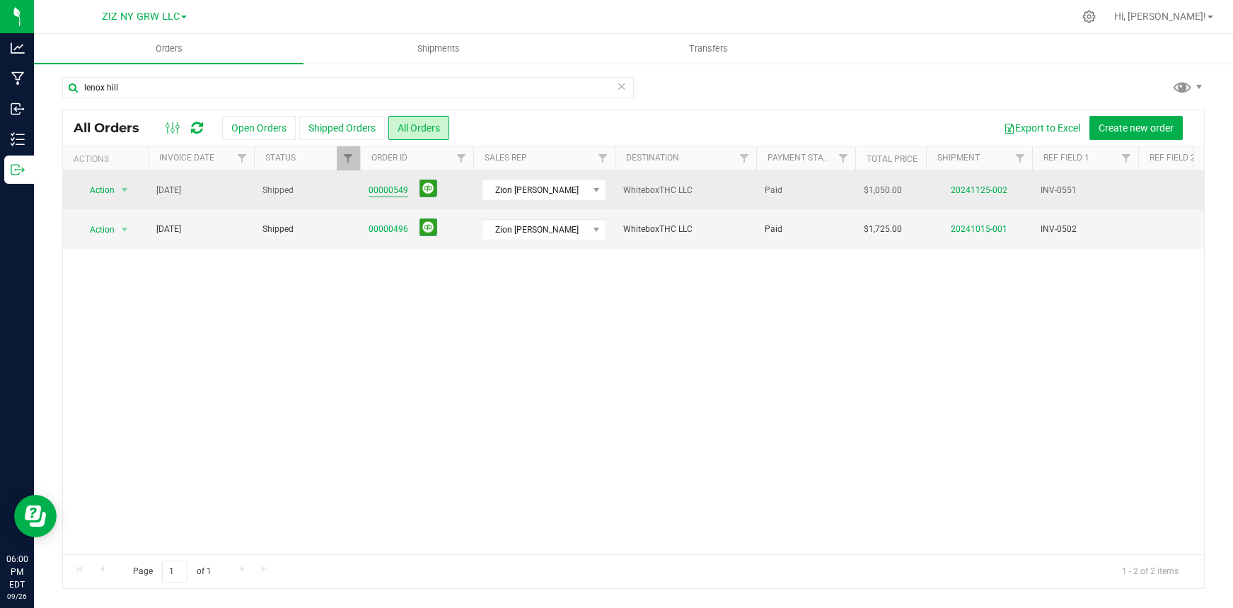
click at [379, 190] on link "00000549" at bounding box center [388, 190] width 40 height 13
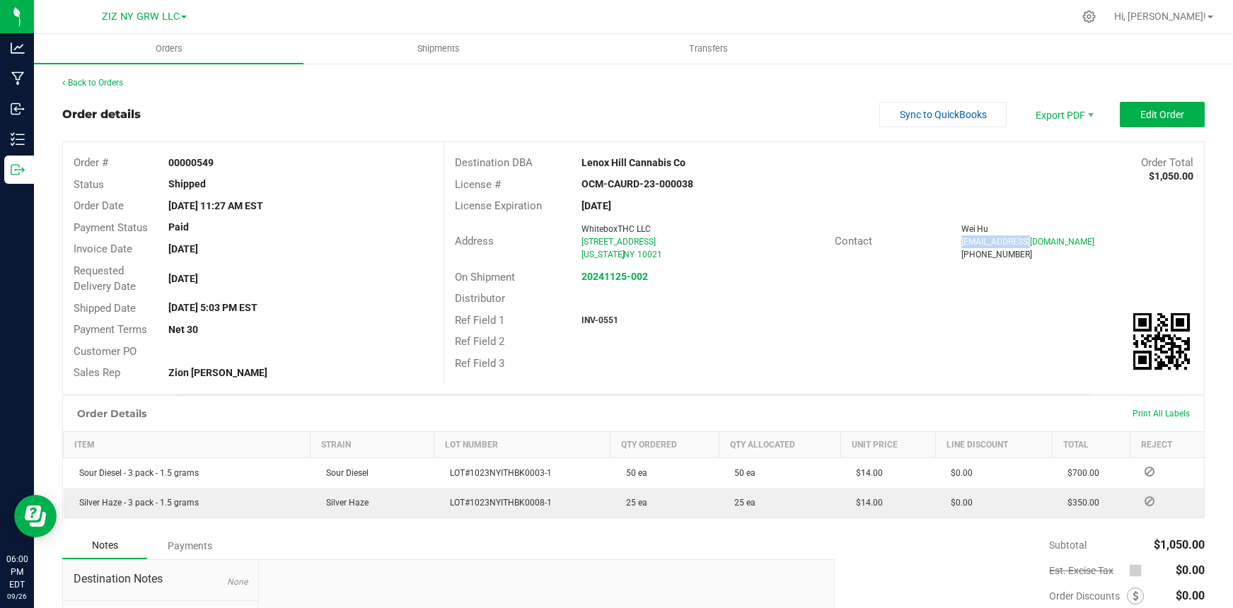
drag, startPoint x: 952, startPoint y: 243, endPoint x: 1025, endPoint y: 244, distance: 73.6
click at [1025, 244] on div "[EMAIL_ADDRESS][DOMAIN_NAME]" at bounding box center [1077, 241] width 232 height 13
copy span "[EMAIL_ADDRESS][DOMAIN_NAME]"
click at [102, 82] on link "Back to Orders" at bounding box center [92, 83] width 61 height 10
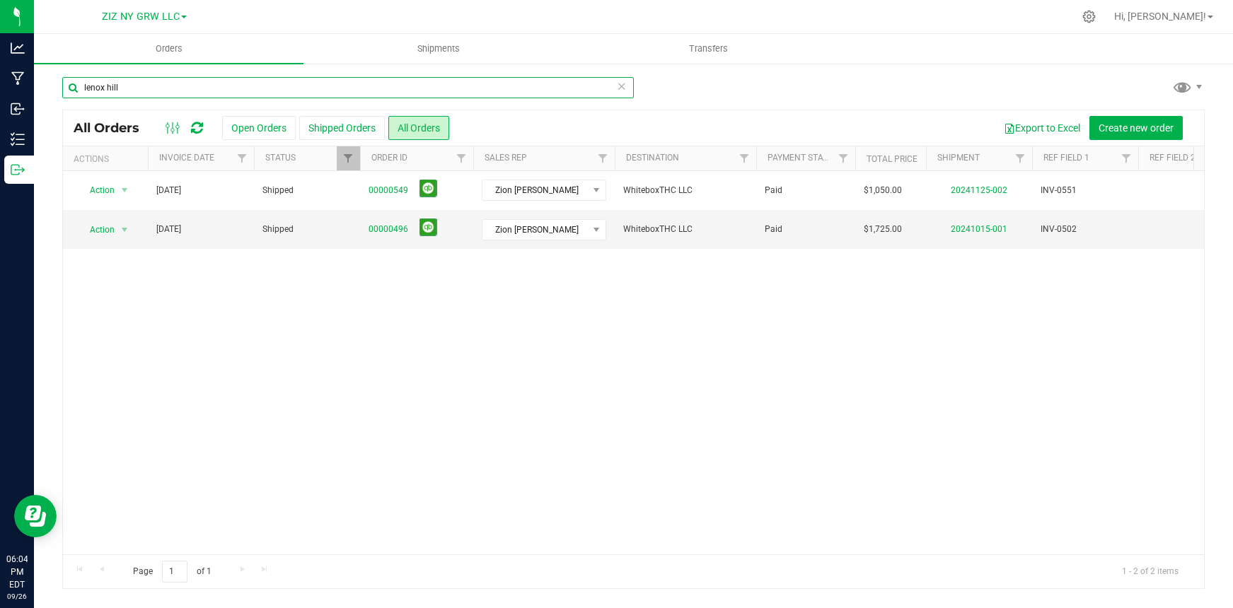
drag, startPoint x: 122, startPoint y: 93, endPoint x: 95, endPoint y: 74, distance: 32.4
click at [95, 74] on div "lenox hill All Orders Open Orders Shipped Orders All Orders Export to Excel Cre…" at bounding box center [633, 332] width 1199 height 541
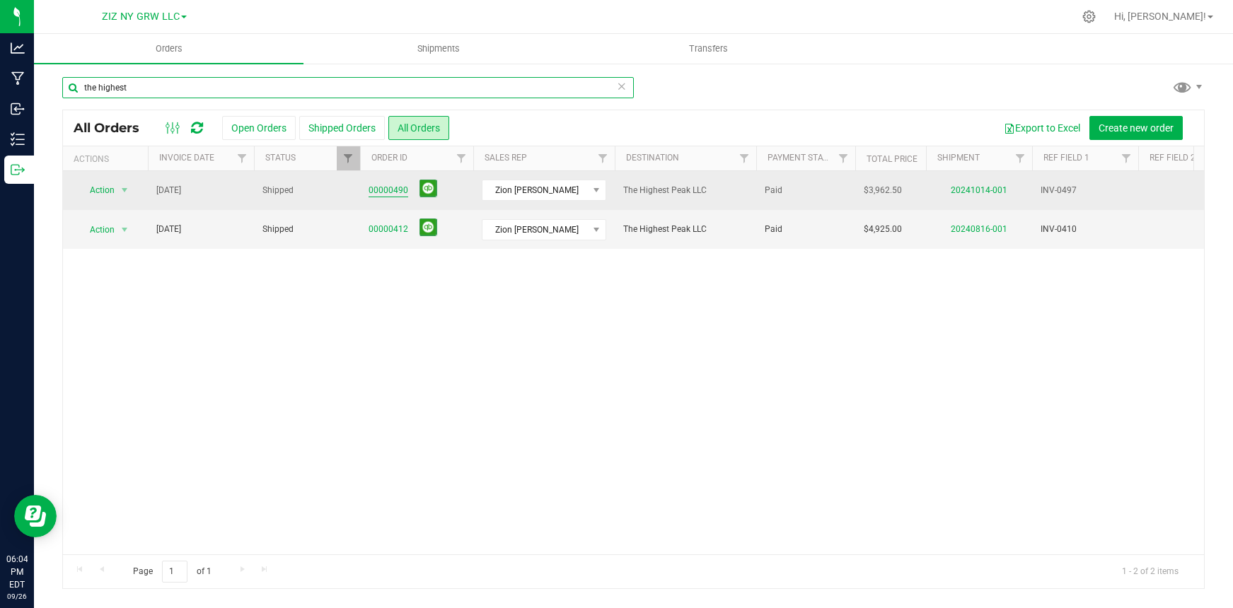
type input "the highest"
click at [390, 190] on link "00000490" at bounding box center [388, 190] width 40 height 13
